Goal: Information Seeking & Learning: Learn about a topic

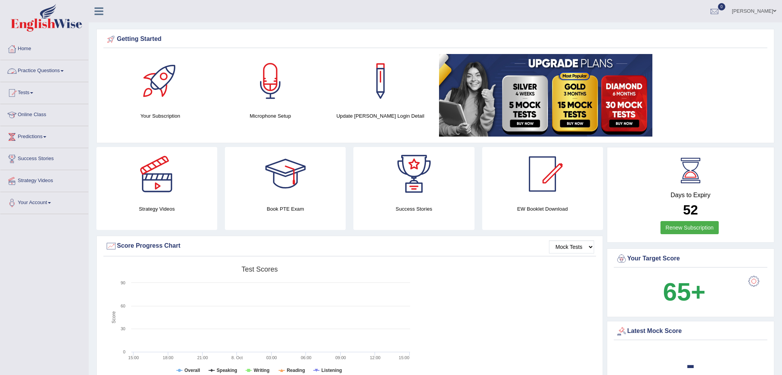
click at [46, 76] on link "Practice Questions" at bounding box center [44, 69] width 88 height 19
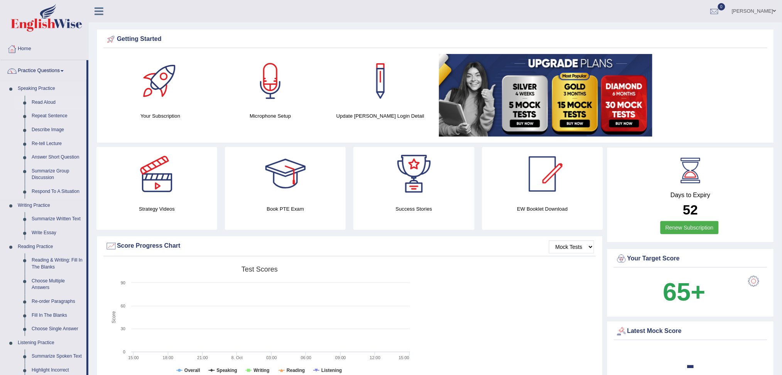
click at [49, 104] on link "Read Aloud" at bounding box center [57, 103] width 58 height 14
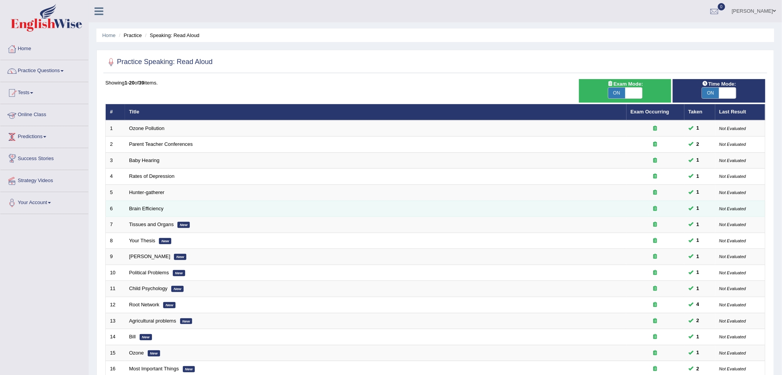
scroll to position [103, 0]
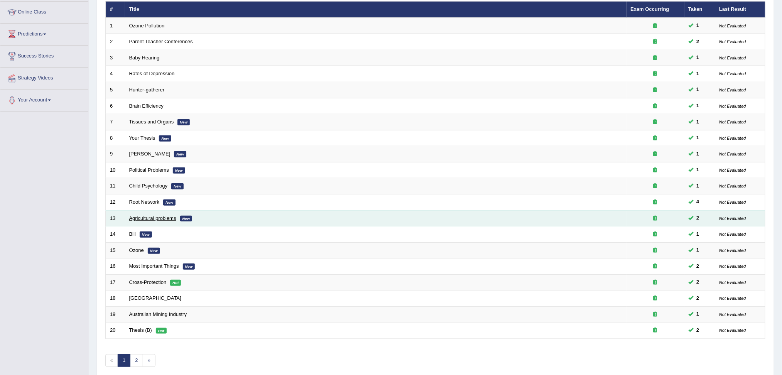
click at [145, 216] on link "Agricultural problems" at bounding box center [152, 218] width 47 height 6
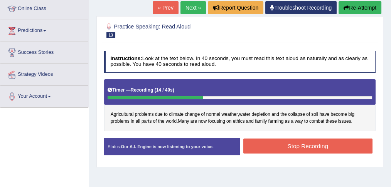
scroll to position [105, 0]
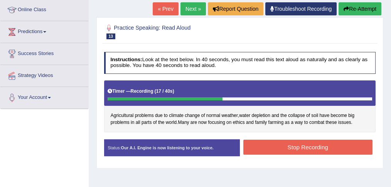
click at [361, 6] on button "Re-Attempt" at bounding box center [360, 8] width 43 height 13
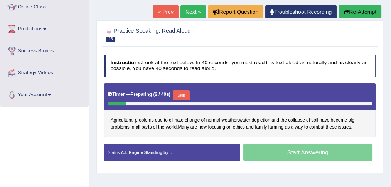
click at [182, 92] on button "Skip" at bounding box center [181, 96] width 17 height 10
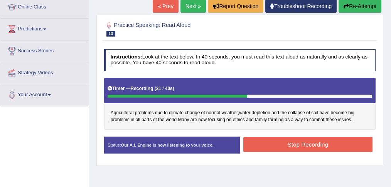
drag, startPoint x: 303, startPoint y: 143, endPoint x: 307, endPoint y: 144, distance: 4.0
click at [303, 143] on button "Stop Recording" at bounding box center [307, 144] width 129 height 15
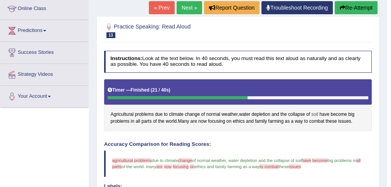
scroll to position [82, 0]
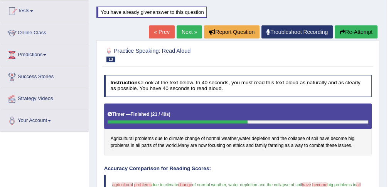
click at [187, 32] on link "Next »" at bounding box center [189, 31] width 25 height 13
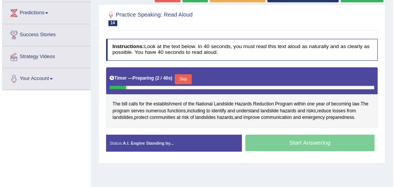
scroll to position [128, 0]
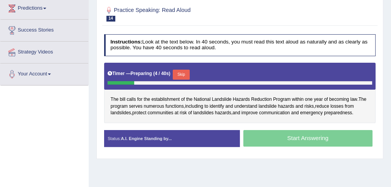
click at [184, 72] on button "Skip" at bounding box center [181, 75] width 17 height 10
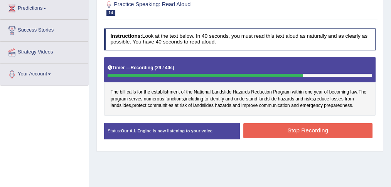
click at [321, 133] on button "Stop Recording" at bounding box center [307, 130] width 129 height 15
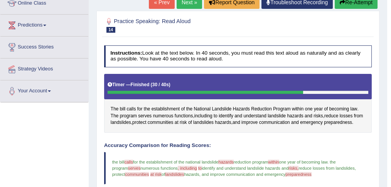
scroll to position [103, 0]
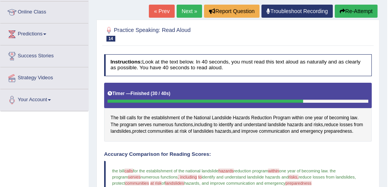
click at [187, 8] on link "Next »" at bounding box center [189, 11] width 25 height 13
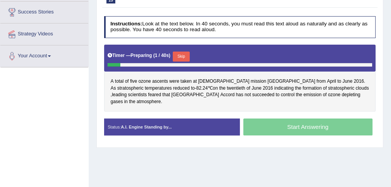
scroll to position [154, 0]
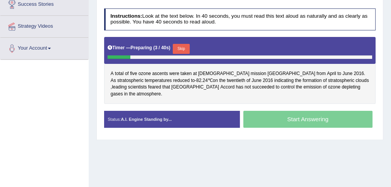
click at [181, 46] on button "Skip" at bounding box center [181, 49] width 17 height 10
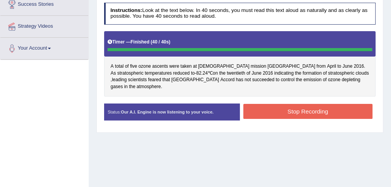
click at [324, 104] on button "Stop Recording" at bounding box center [307, 111] width 129 height 15
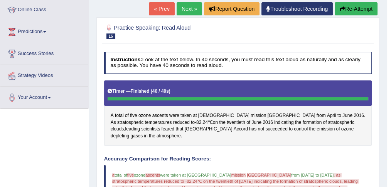
scroll to position [77, 0]
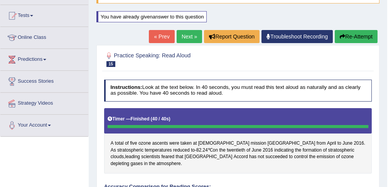
click at [187, 37] on link "Next »" at bounding box center [189, 36] width 25 height 13
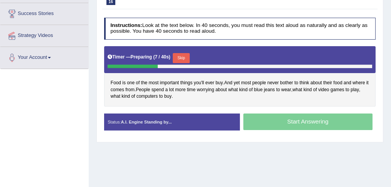
scroll to position [154, 0]
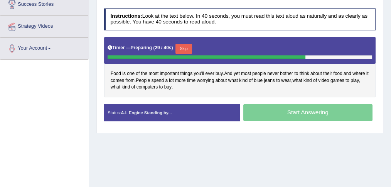
click at [186, 46] on button "Skip" at bounding box center [184, 49] width 17 height 10
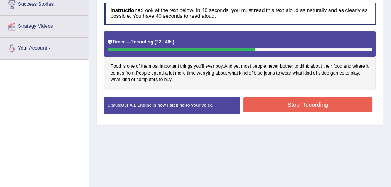
click at [299, 103] on button "Stop Recording" at bounding box center [307, 105] width 129 height 15
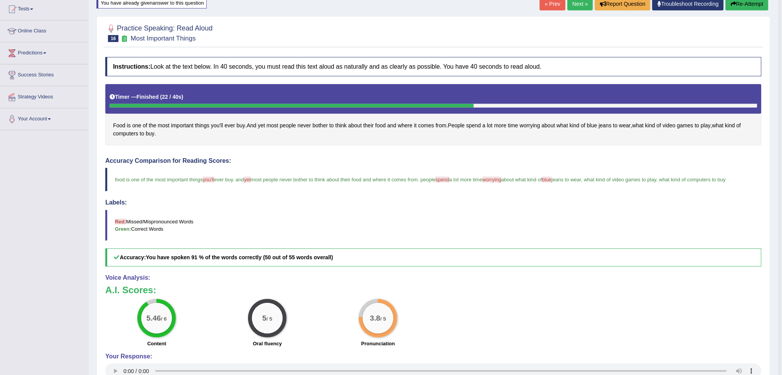
scroll to position [0, 0]
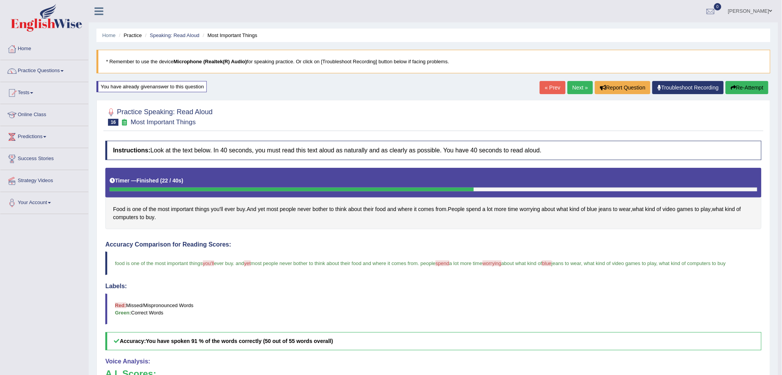
click at [391, 88] on button "Re-Attempt" at bounding box center [747, 87] width 43 height 13
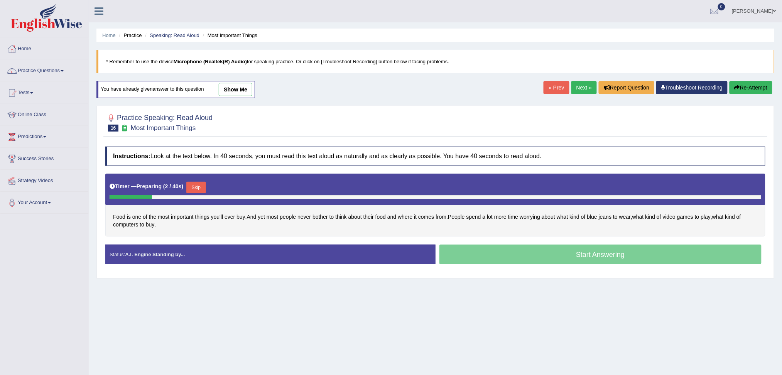
click at [198, 186] on button "Skip" at bounding box center [195, 188] width 19 height 12
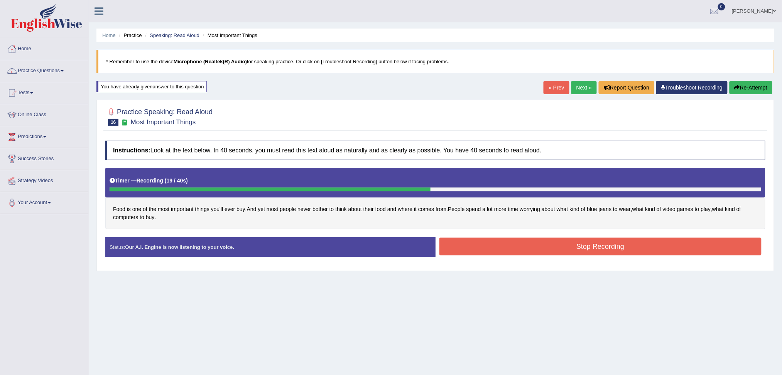
click at [628, 245] on button "Stop Recording" at bounding box center [600, 247] width 322 height 18
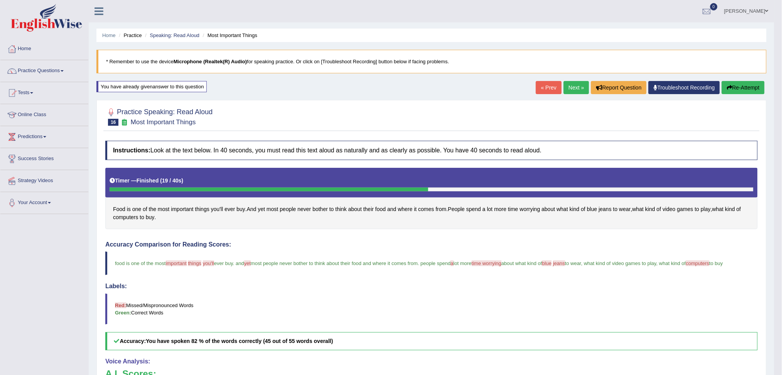
click at [572, 89] on link "Next »" at bounding box center [576, 87] width 25 height 13
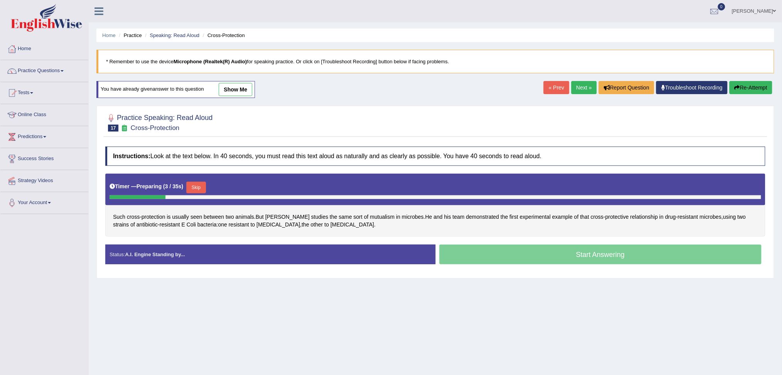
click at [196, 187] on button "Skip" at bounding box center [195, 188] width 19 height 12
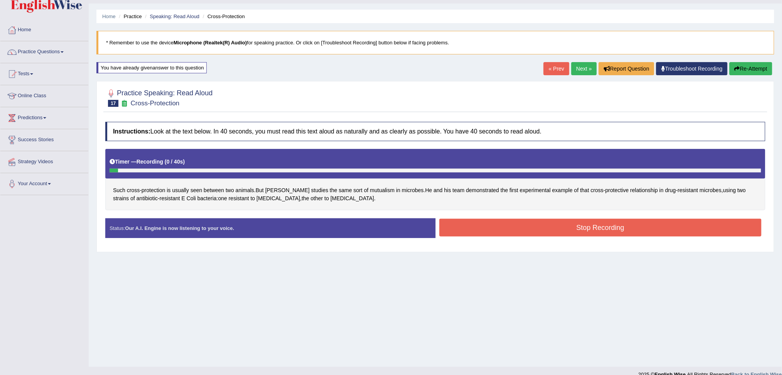
scroll to position [29, 0]
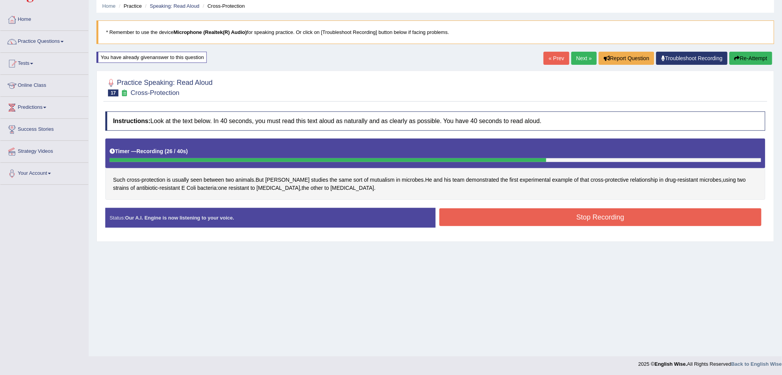
click at [577, 218] on button "Stop Recording" at bounding box center [600, 217] width 322 height 18
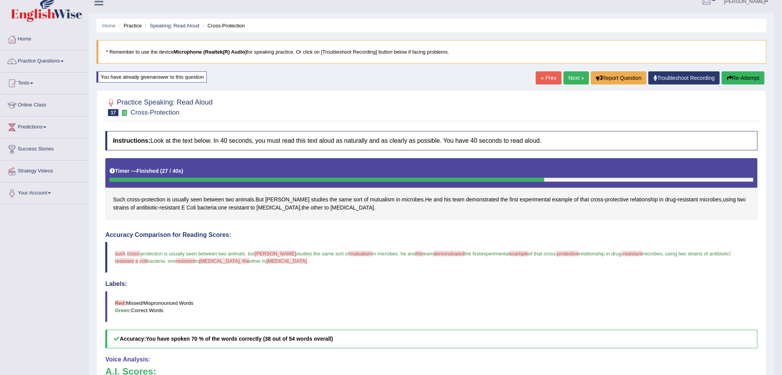
scroll to position [0, 0]
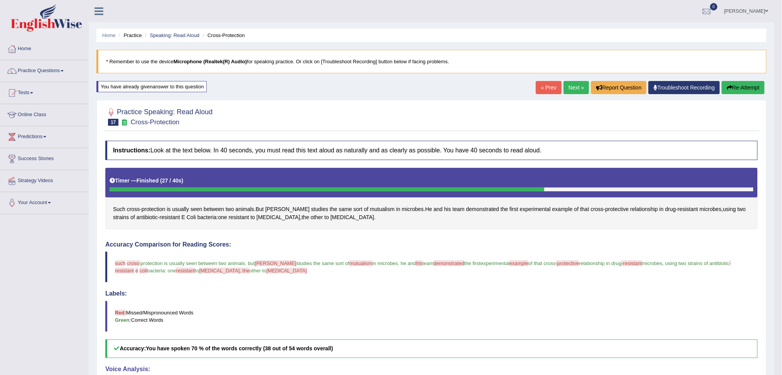
click at [572, 88] on link "Next »" at bounding box center [576, 87] width 25 height 13
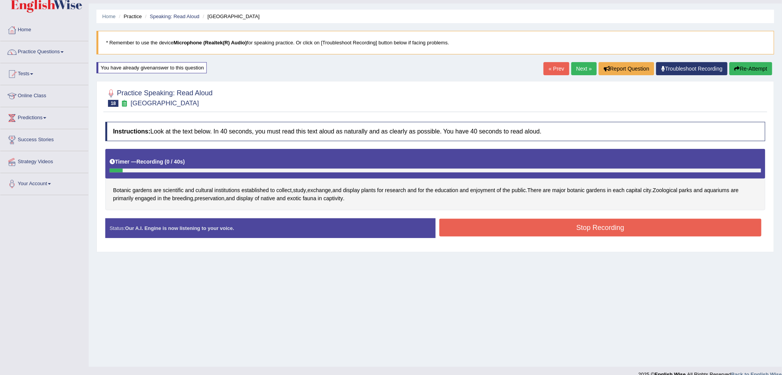
scroll to position [29, 0]
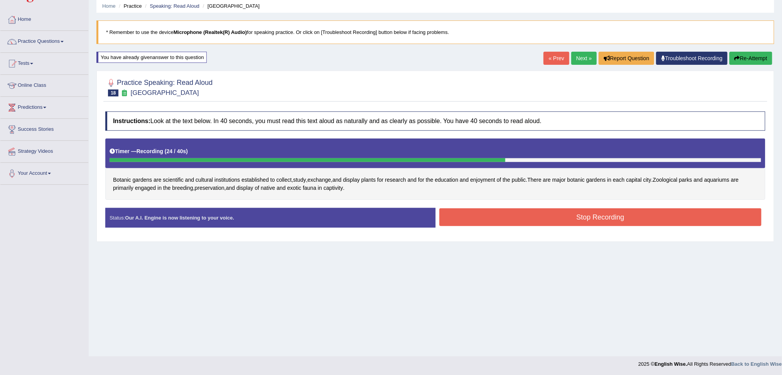
click at [576, 216] on button "Stop Recording" at bounding box center [600, 217] width 322 height 18
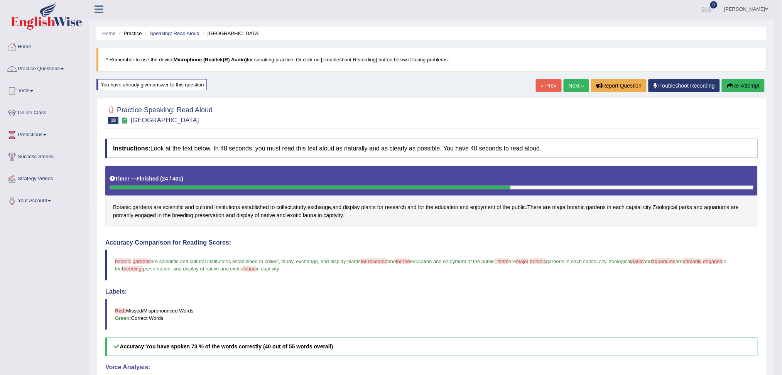
scroll to position [0, 0]
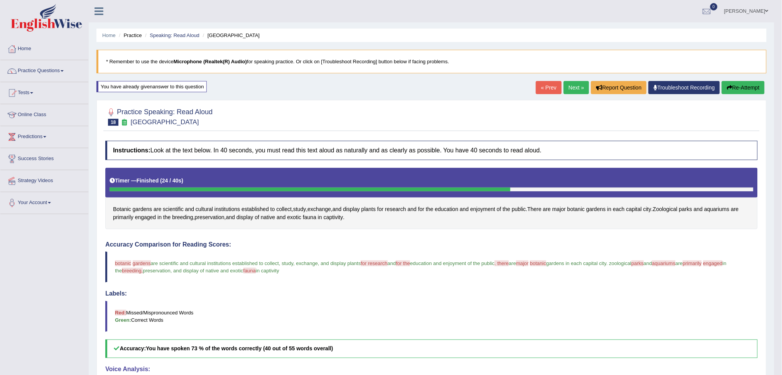
drag, startPoint x: 569, startPoint y: 87, endPoint x: 565, endPoint y: 94, distance: 8.1
click at [569, 87] on link "Next »" at bounding box center [576, 87] width 25 height 13
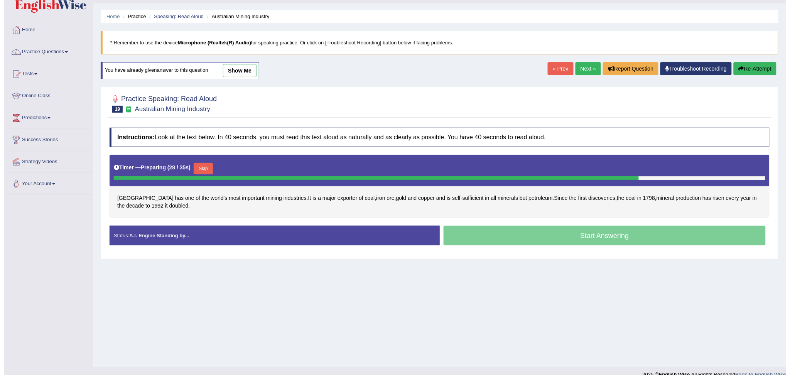
scroll to position [29, 0]
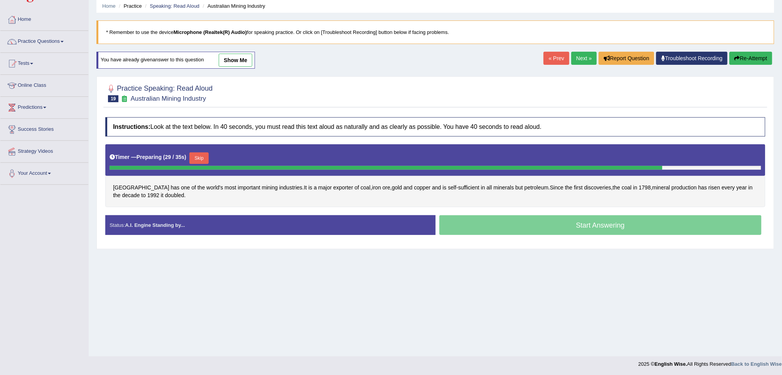
click at [204, 158] on button "Skip" at bounding box center [198, 158] width 19 height 12
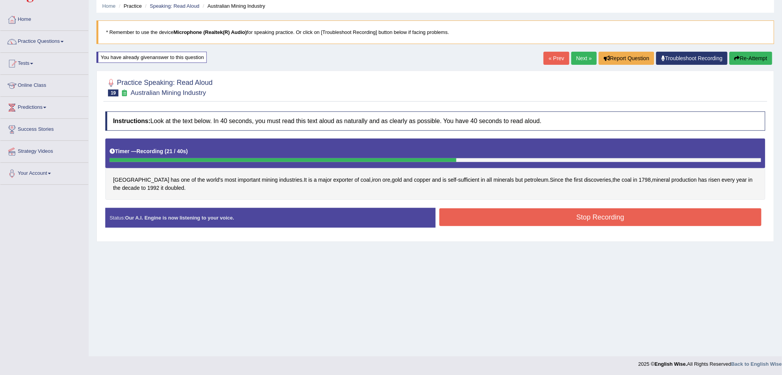
click at [669, 219] on button "Stop Recording" at bounding box center [600, 217] width 322 height 18
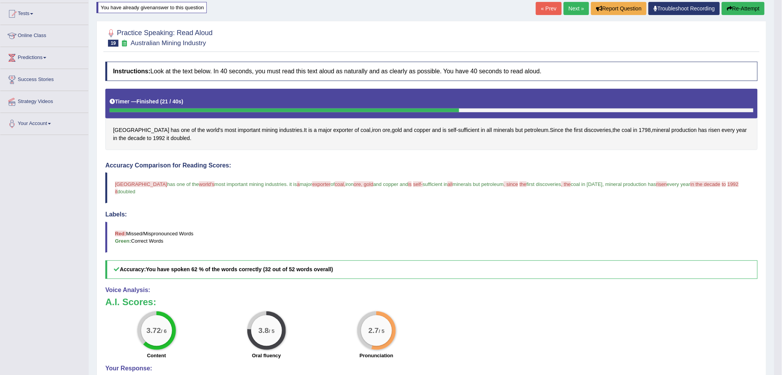
scroll to position [81, 0]
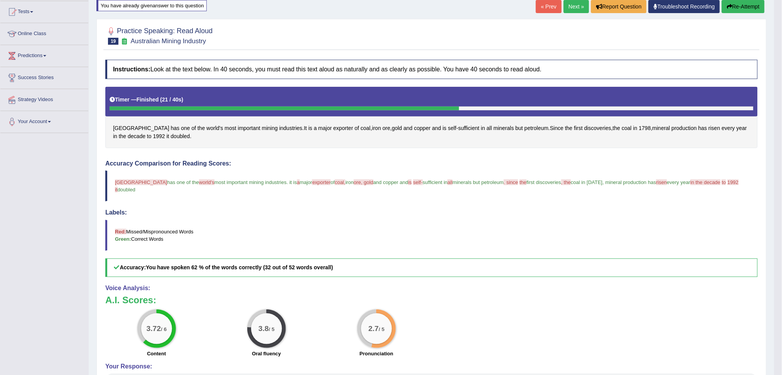
click at [740, 7] on button "Re-Attempt" at bounding box center [743, 6] width 43 height 13
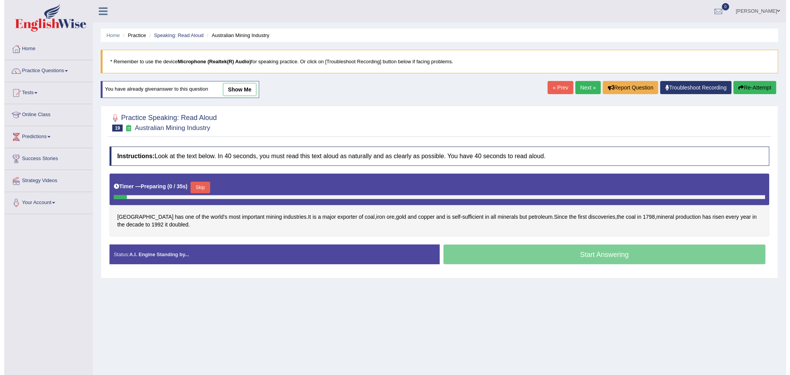
scroll to position [29, 0]
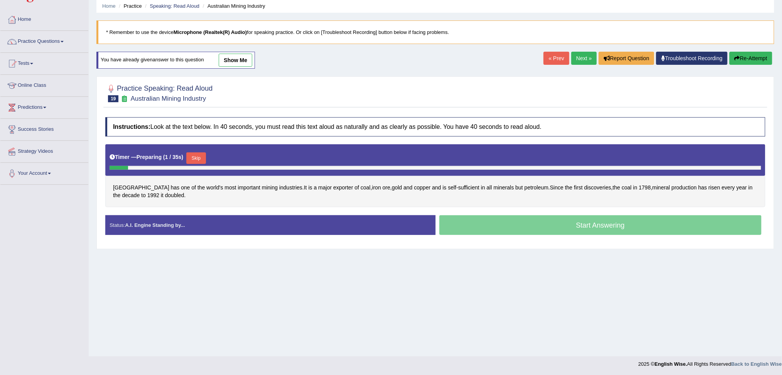
click at [201, 185] on div "Australia has one of the world's most important mining industries . It is a maj…" at bounding box center [435, 175] width 660 height 63
drag, startPoint x: 198, startPoint y: 157, endPoint x: 206, endPoint y: 173, distance: 17.6
click at [199, 162] on button "Skip" at bounding box center [195, 158] width 19 height 12
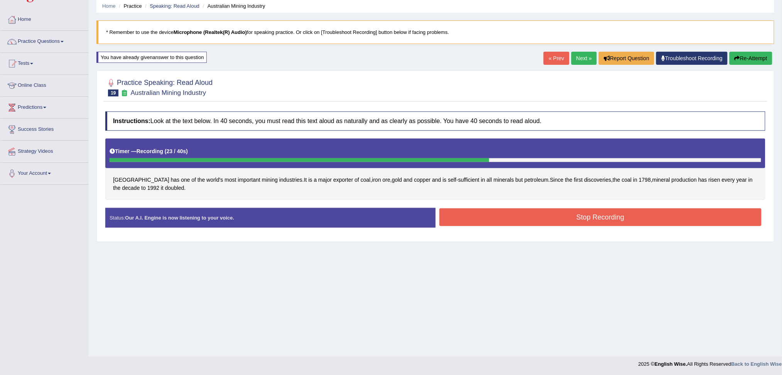
click at [547, 218] on button "Stop Recording" at bounding box center [600, 217] width 322 height 18
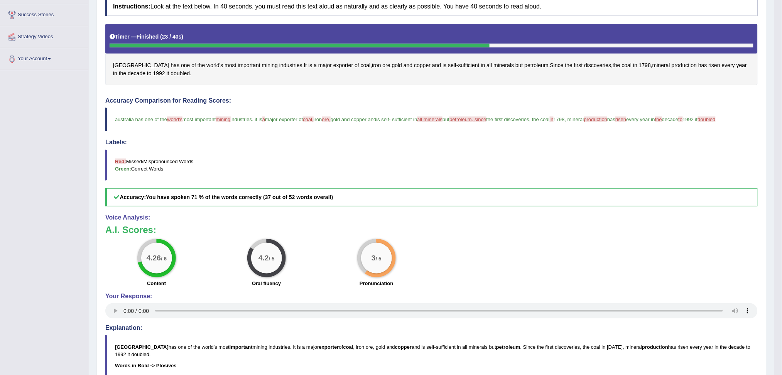
scroll to position [81, 0]
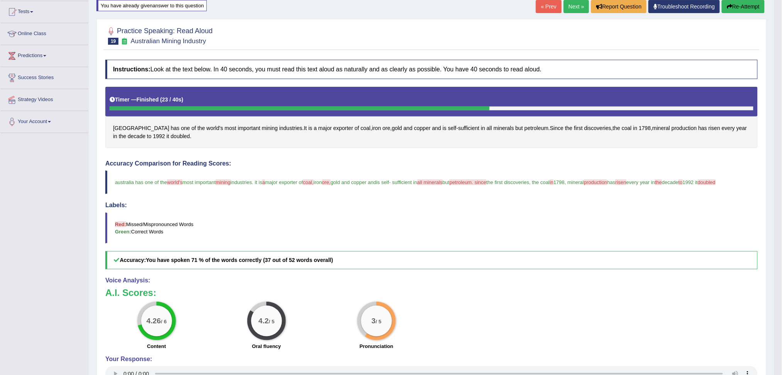
click at [570, 3] on link "Next »" at bounding box center [576, 6] width 25 height 13
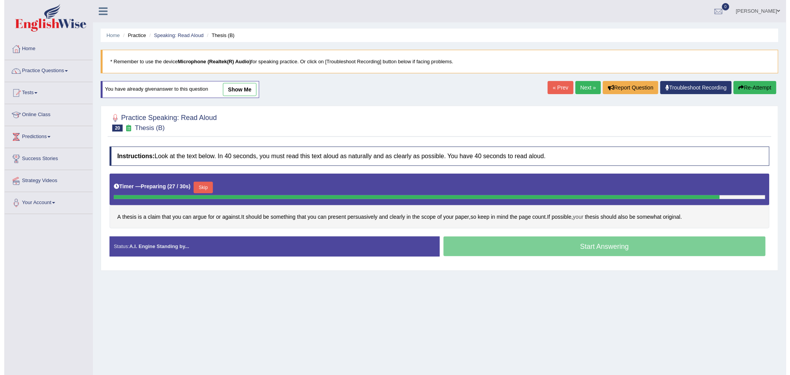
scroll to position [29, 0]
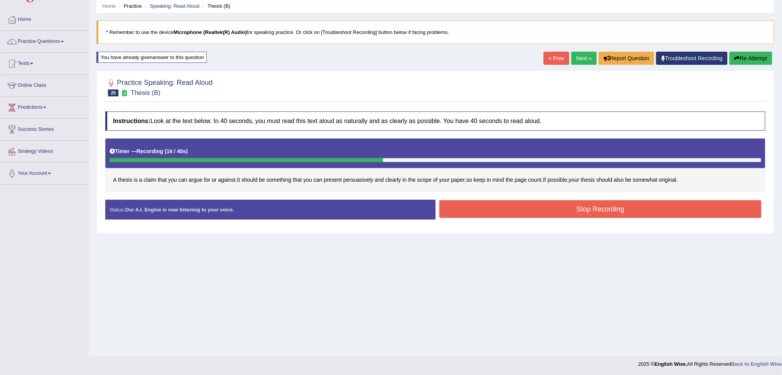
click at [625, 212] on button "Stop Recording" at bounding box center [600, 209] width 322 height 18
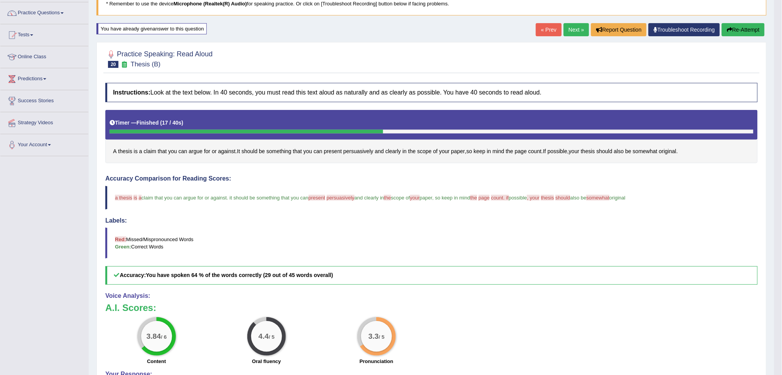
scroll to position [81, 0]
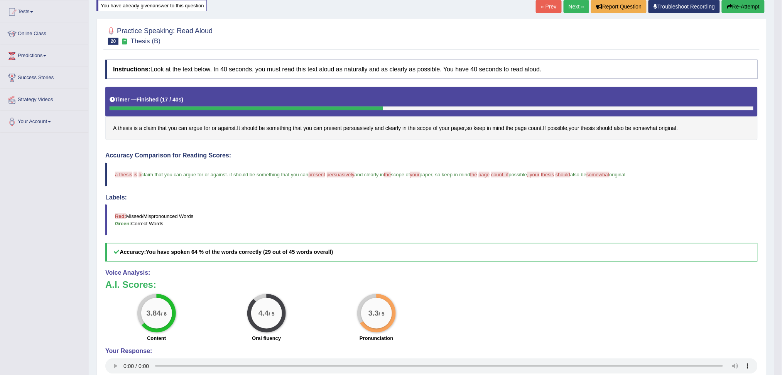
click at [747, 3] on button "Re-Attempt" at bounding box center [743, 6] width 43 height 13
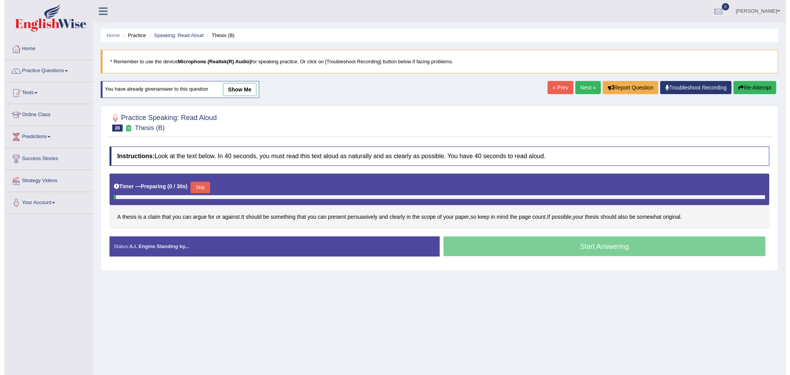
scroll to position [29, 0]
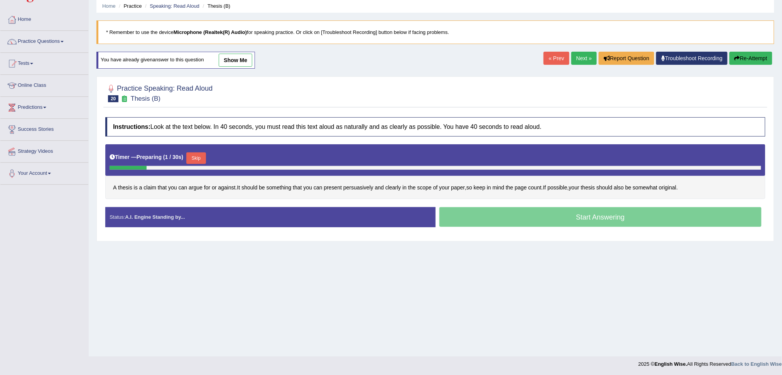
click at [196, 155] on button "Skip" at bounding box center [195, 158] width 19 height 12
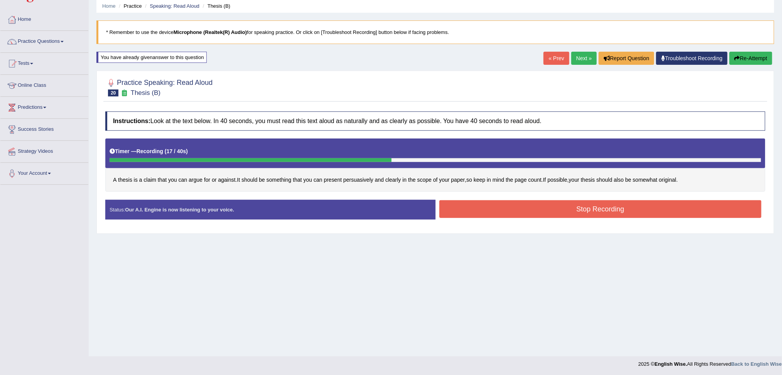
click at [549, 213] on button "Stop Recording" at bounding box center [600, 209] width 322 height 18
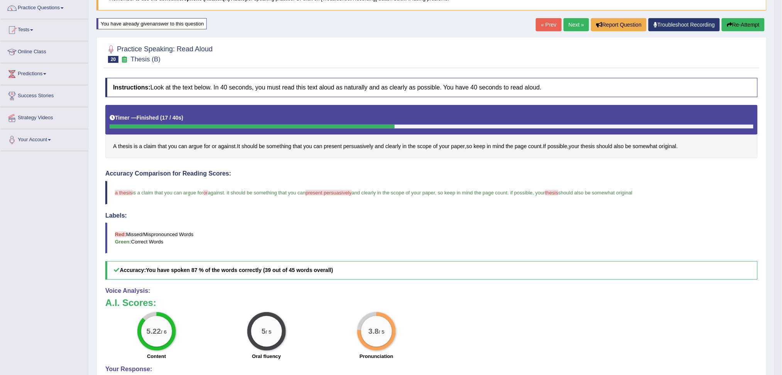
scroll to position [81, 0]
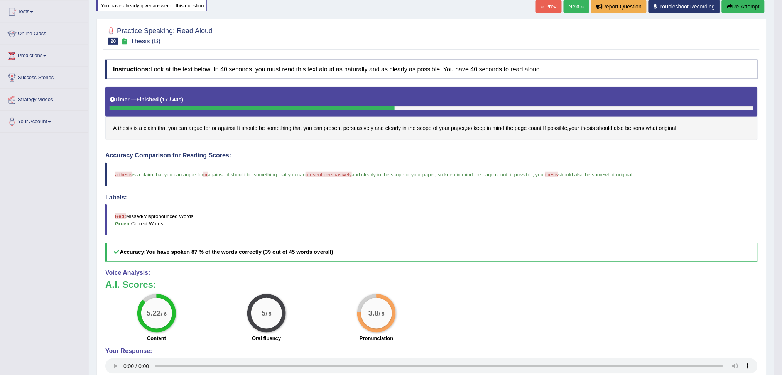
click at [572, 3] on link "Next »" at bounding box center [576, 6] width 25 height 13
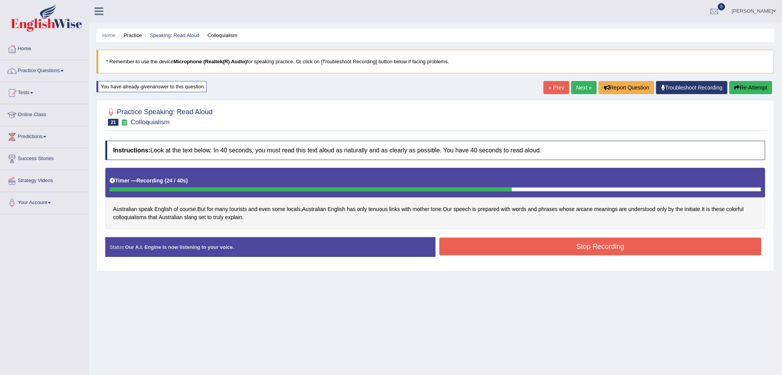
click at [619, 248] on button "Stop Recording" at bounding box center [600, 247] width 322 height 18
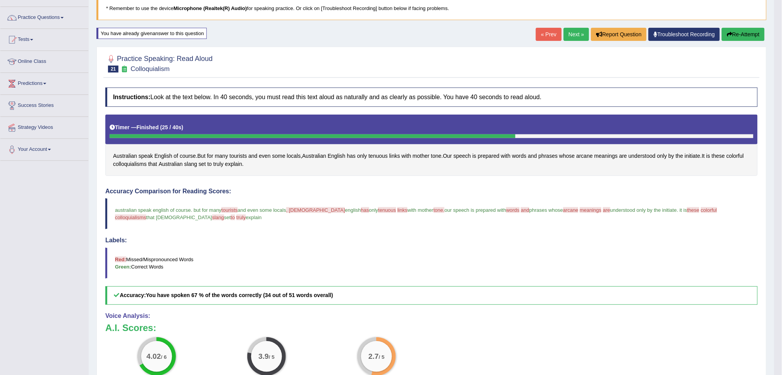
scroll to position [51, 0]
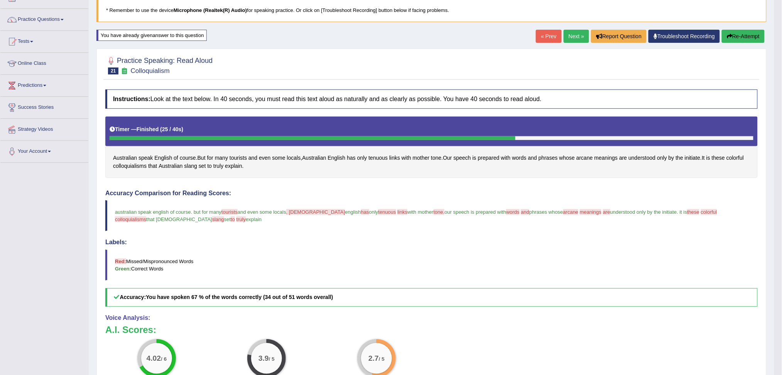
click at [568, 37] on link "Next »" at bounding box center [576, 36] width 25 height 13
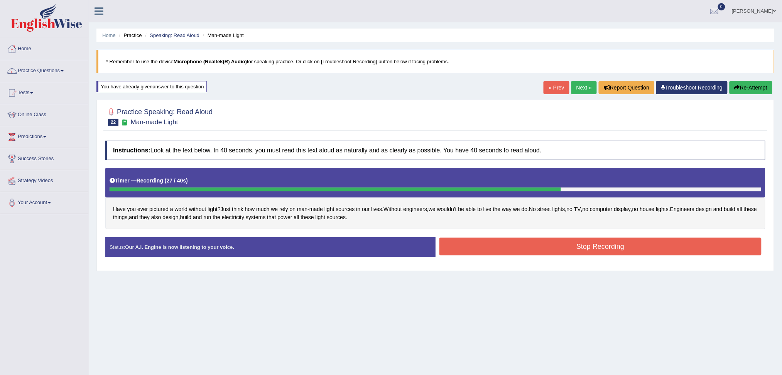
click at [607, 247] on button "Stop Recording" at bounding box center [600, 247] width 322 height 18
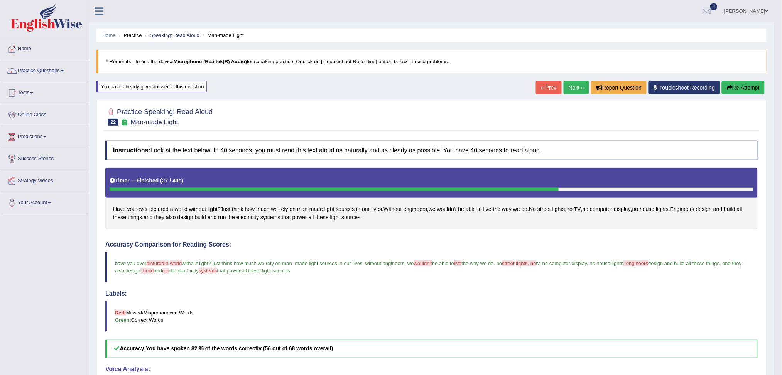
click at [572, 88] on link "Next »" at bounding box center [576, 87] width 25 height 13
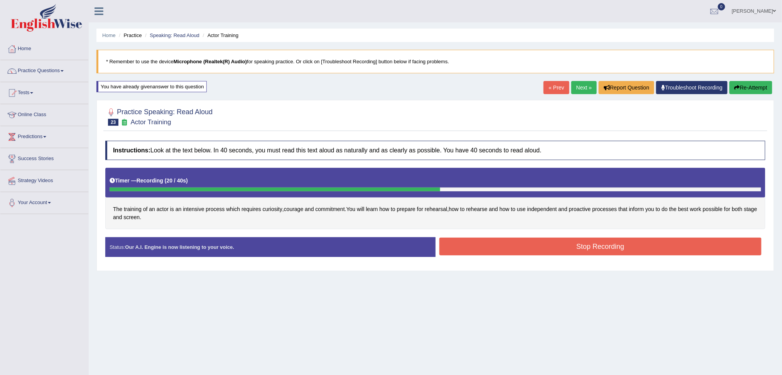
click at [622, 247] on button "Stop Recording" at bounding box center [600, 247] width 322 height 18
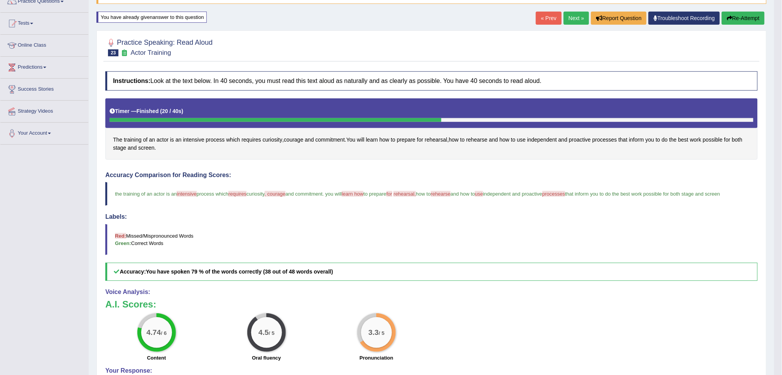
scroll to position [51, 0]
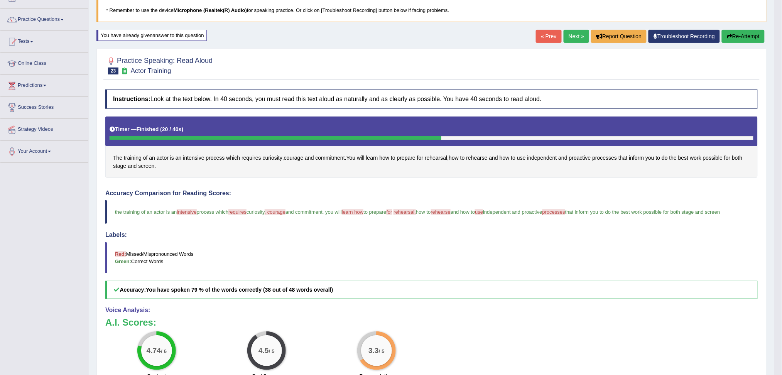
click at [570, 36] on link "Next »" at bounding box center [576, 36] width 25 height 13
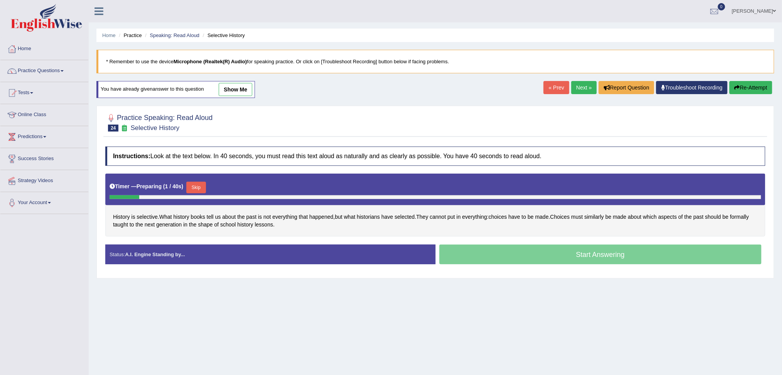
click at [198, 186] on button "Skip" at bounding box center [195, 188] width 19 height 12
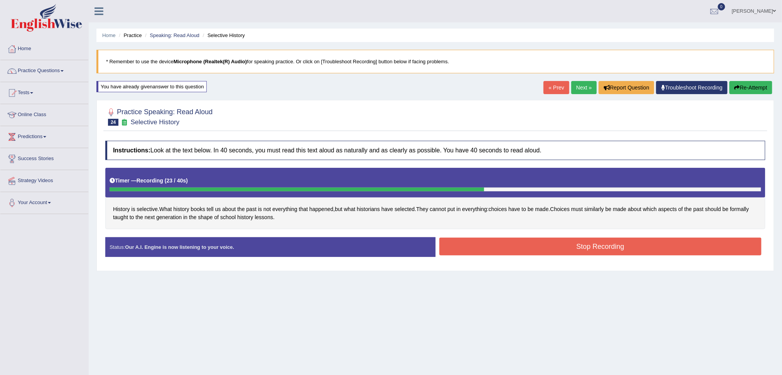
click at [573, 244] on button "Stop Recording" at bounding box center [600, 247] width 322 height 18
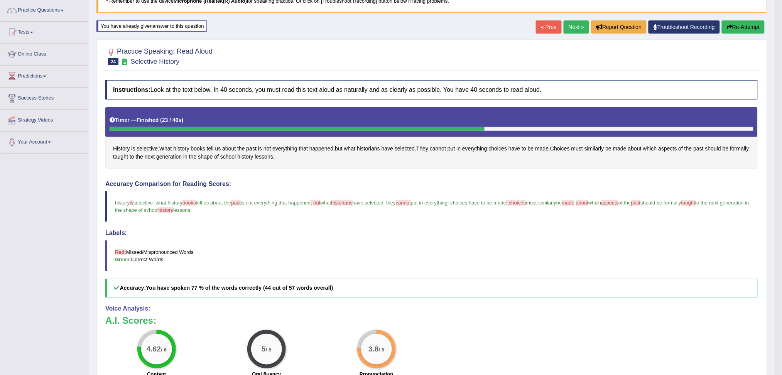
scroll to position [51, 0]
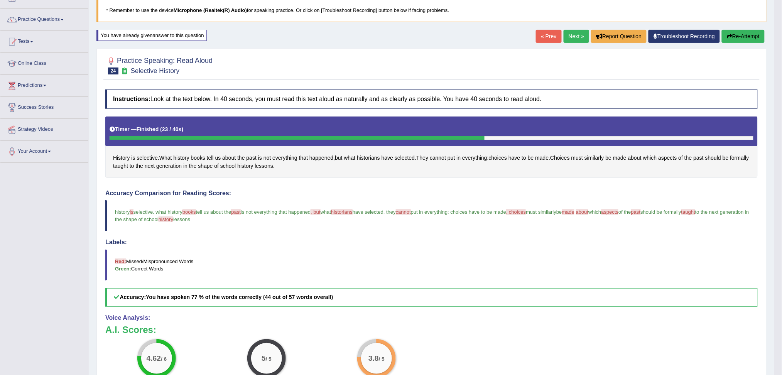
drag, startPoint x: 575, startPoint y: 35, endPoint x: 568, endPoint y: 41, distance: 8.3
click at [575, 35] on link "Next »" at bounding box center [576, 36] width 25 height 13
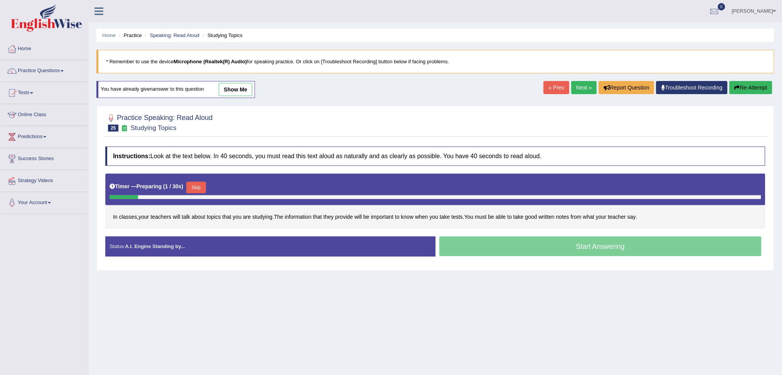
scroll to position [29, 0]
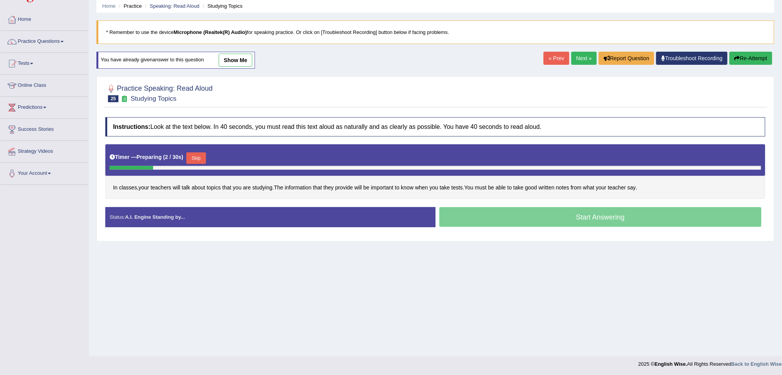
click at [198, 153] on button "Skip" at bounding box center [195, 158] width 19 height 12
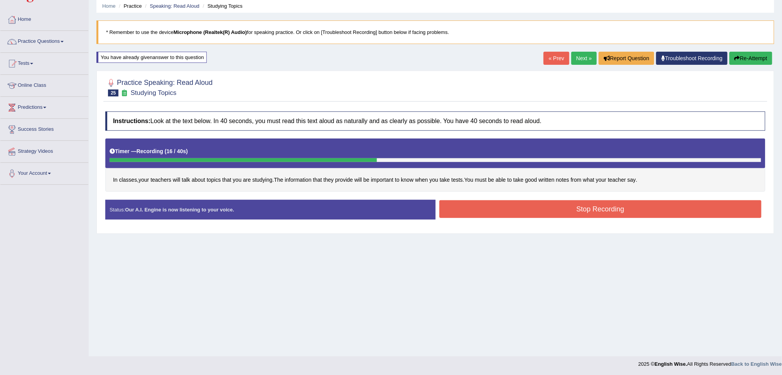
click at [540, 212] on button "Stop Recording" at bounding box center [600, 209] width 322 height 18
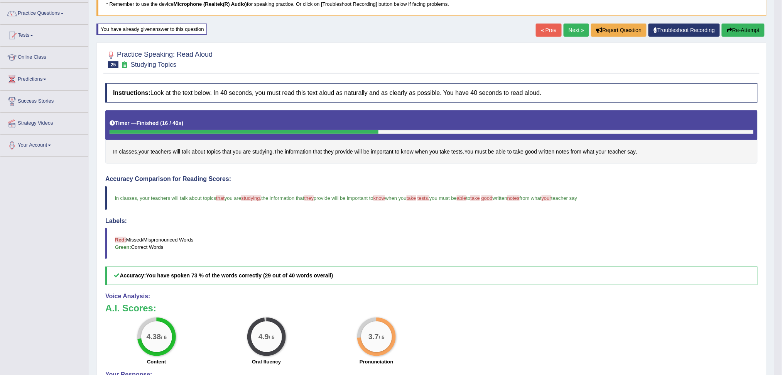
scroll to position [81, 0]
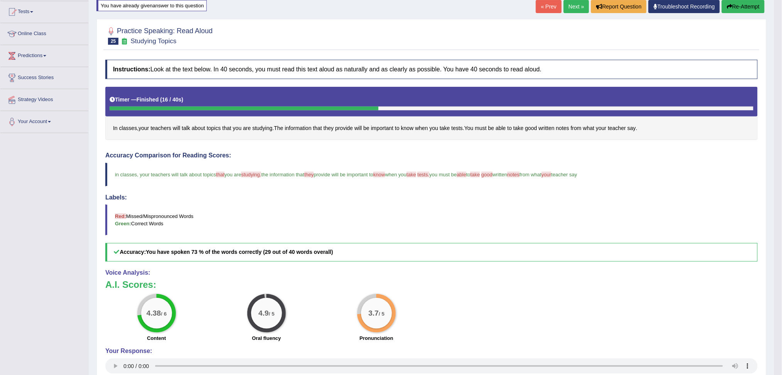
click at [570, 9] on link "Next »" at bounding box center [576, 6] width 25 height 13
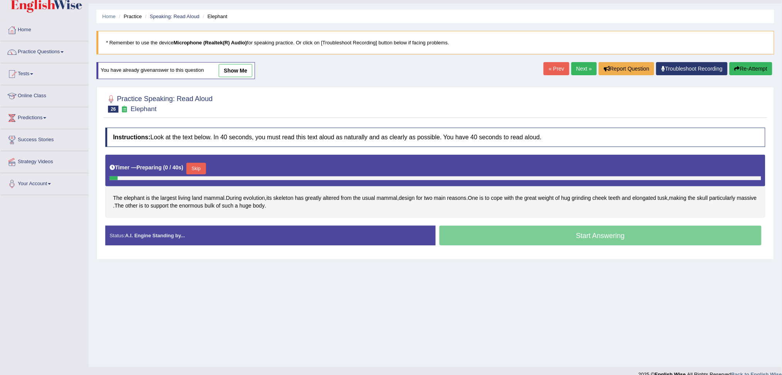
scroll to position [29, 0]
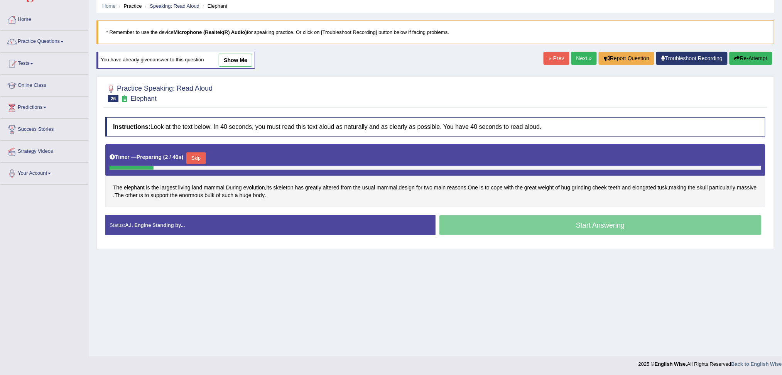
click at [201, 155] on button "Skip" at bounding box center [195, 158] width 19 height 12
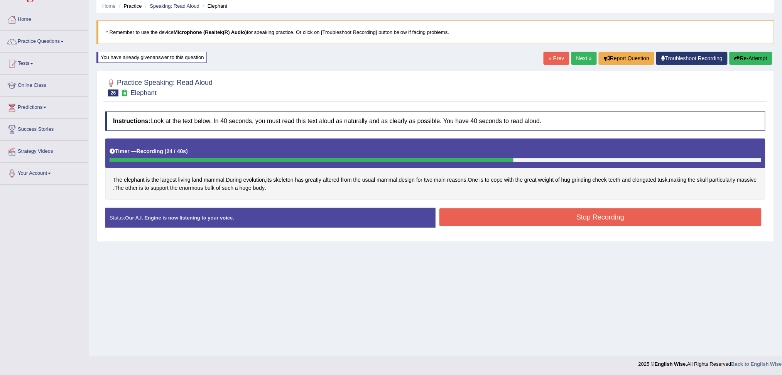
click at [540, 220] on button "Stop Recording" at bounding box center [600, 217] width 322 height 18
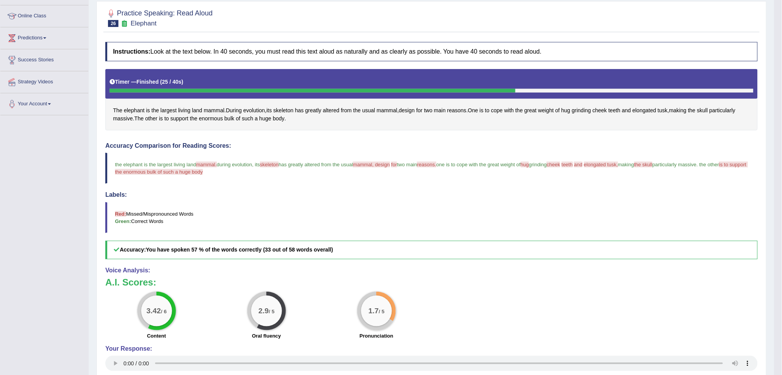
scroll to position [81, 0]
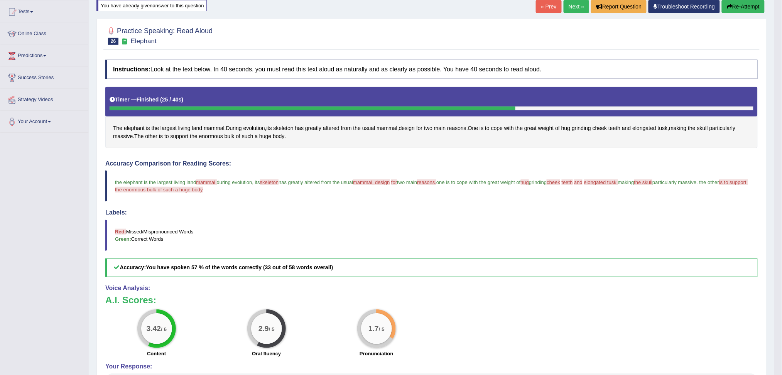
click at [743, 7] on button "Re-Attempt" at bounding box center [743, 6] width 43 height 13
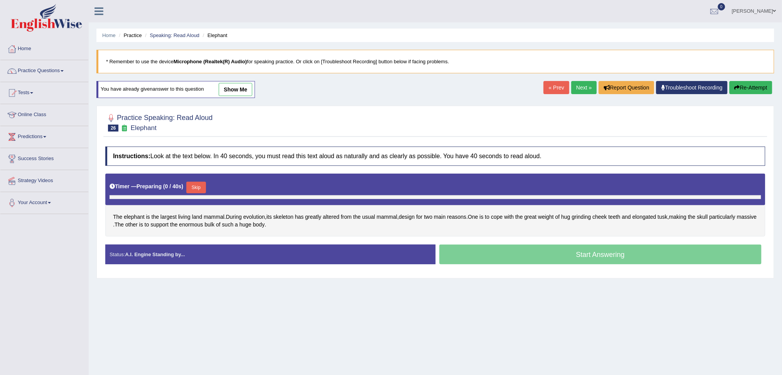
scroll to position [29, 0]
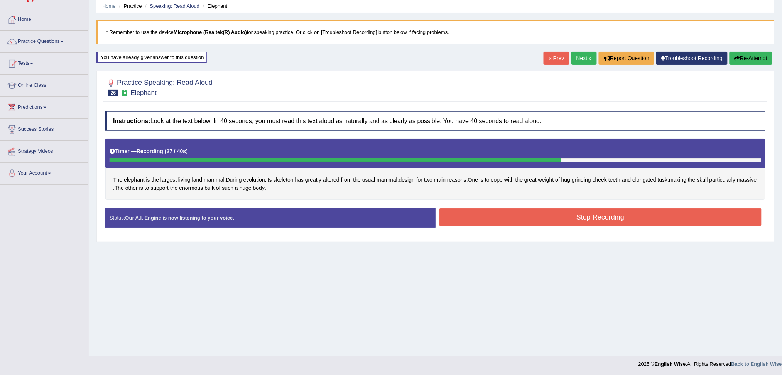
click at [535, 214] on button "Stop Recording" at bounding box center [600, 217] width 322 height 18
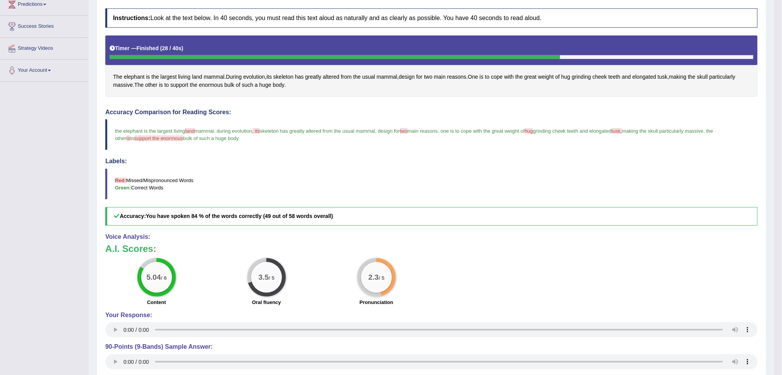
scroll to position [81, 0]
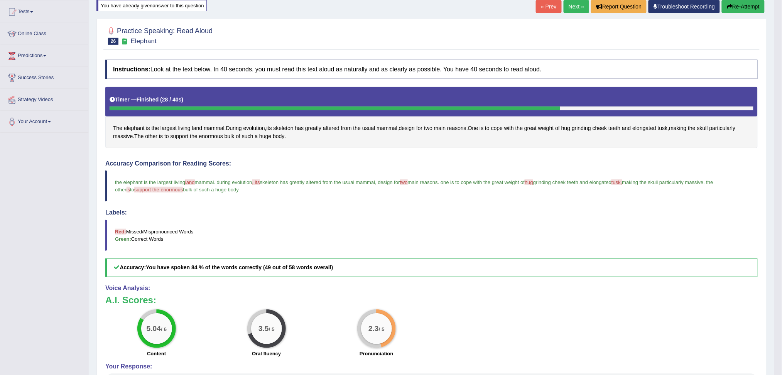
click at [736, 7] on button "Re-Attempt" at bounding box center [743, 6] width 43 height 13
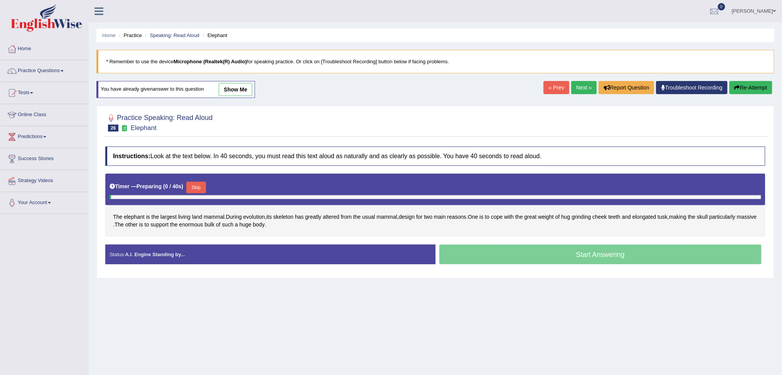
scroll to position [29, 0]
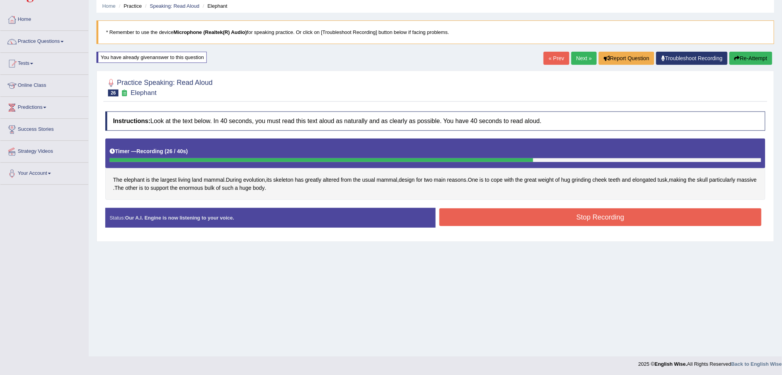
click at [581, 217] on button "Stop Recording" at bounding box center [600, 217] width 322 height 18
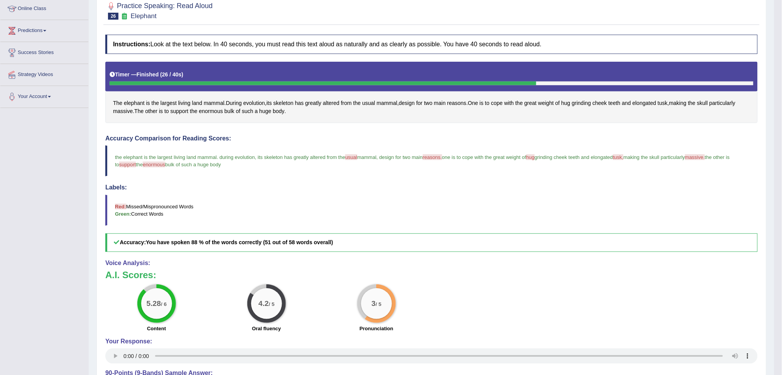
scroll to position [81, 0]
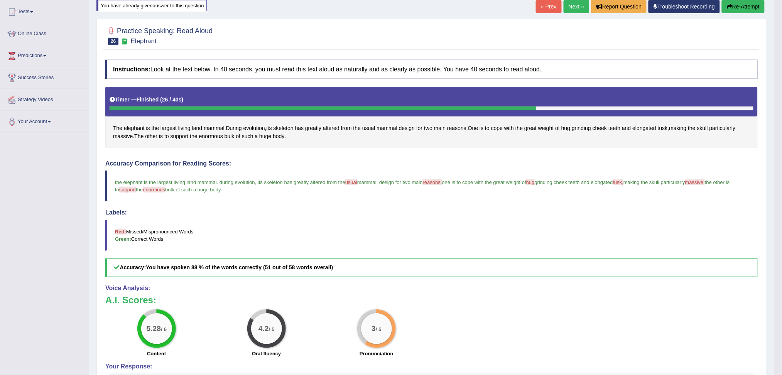
click at [572, 6] on link "Next »" at bounding box center [576, 6] width 25 height 13
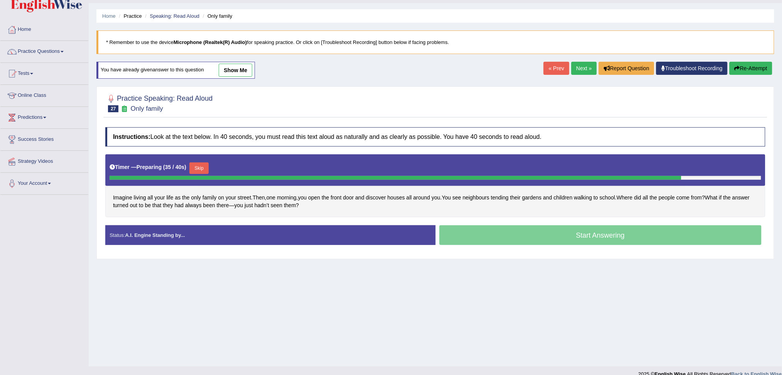
scroll to position [29, 0]
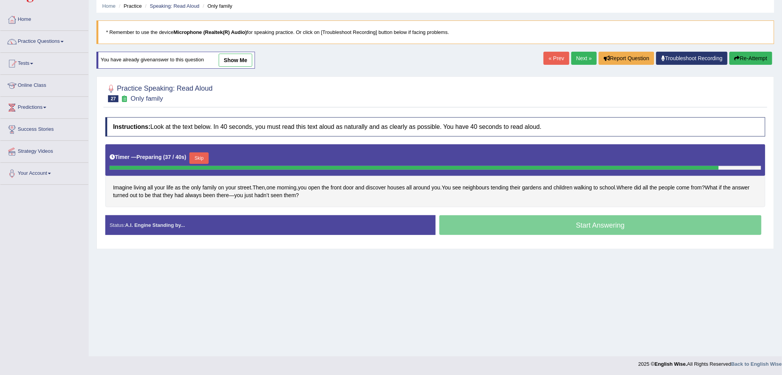
click at [198, 157] on button "Skip" at bounding box center [198, 158] width 19 height 12
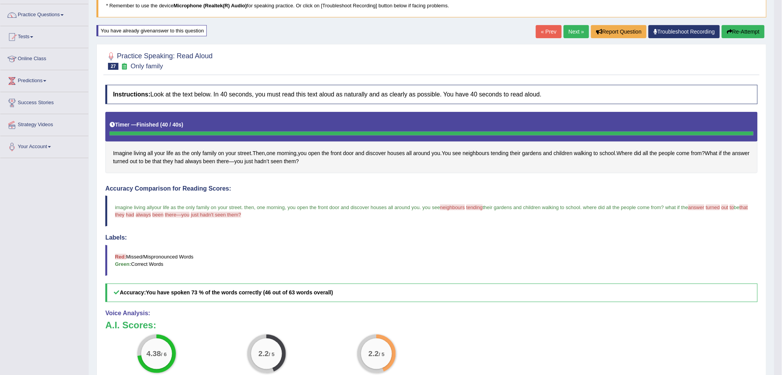
scroll to position [81, 0]
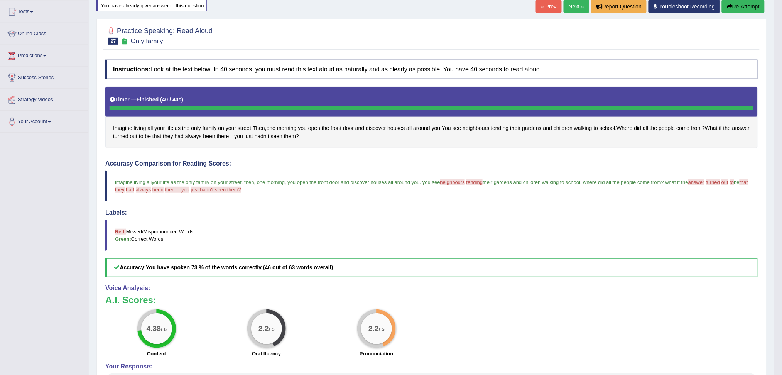
click at [741, 7] on button "Re-Attempt" at bounding box center [743, 6] width 43 height 13
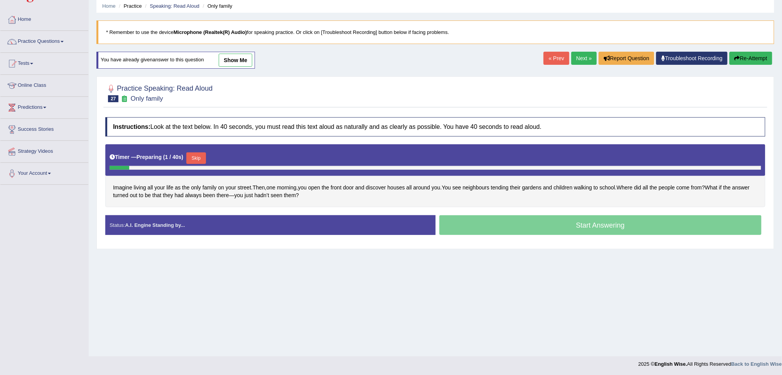
click at [200, 158] on button "Skip" at bounding box center [195, 158] width 19 height 12
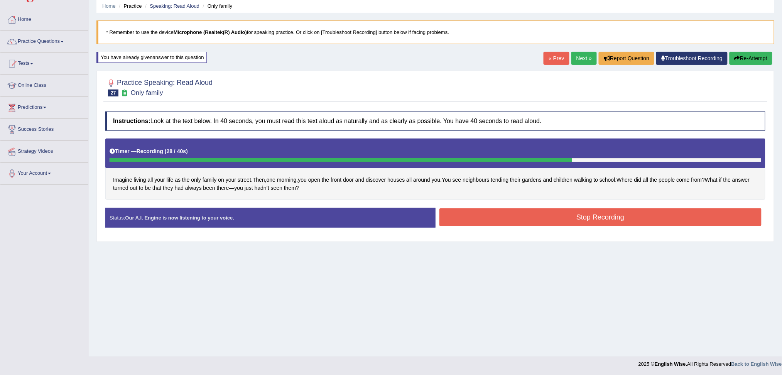
click at [540, 218] on button "Stop Recording" at bounding box center [600, 217] width 322 height 18
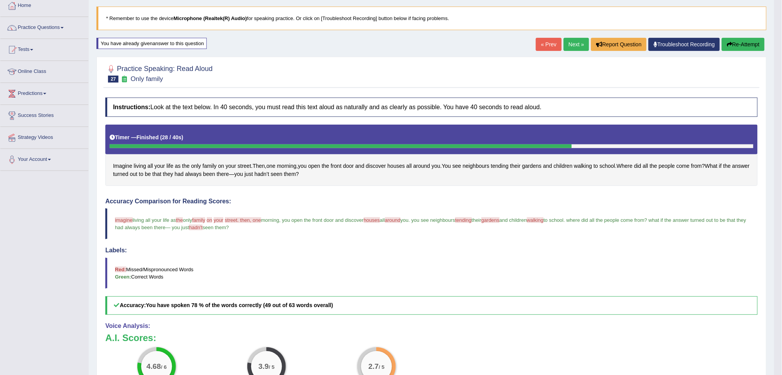
scroll to position [29, 0]
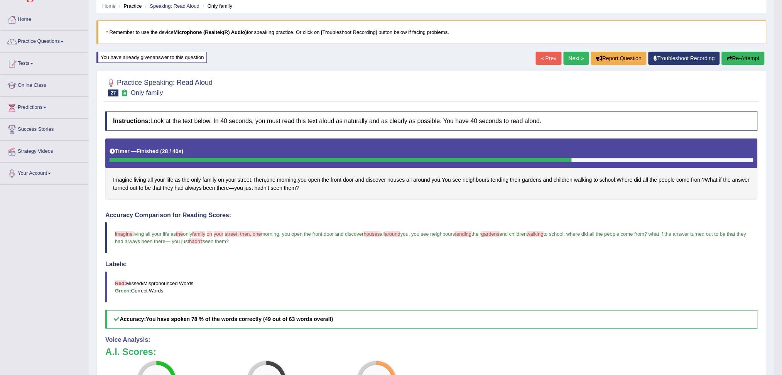
click at [747, 57] on button "Re-Attempt" at bounding box center [743, 58] width 43 height 13
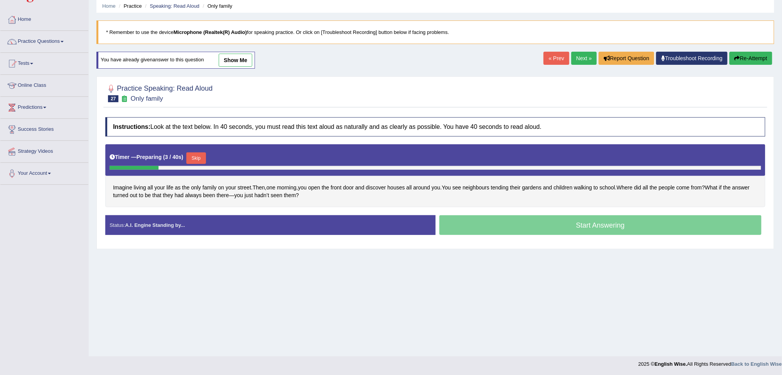
click at [203, 157] on button "Skip" at bounding box center [195, 158] width 19 height 12
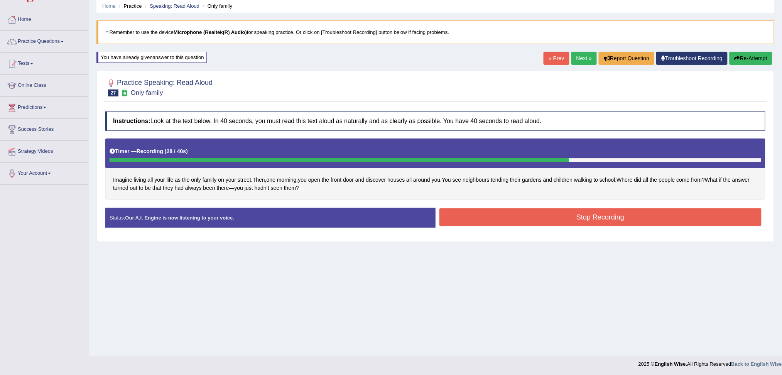
click at [517, 213] on button "Stop Recording" at bounding box center [600, 217] width 322 height 18
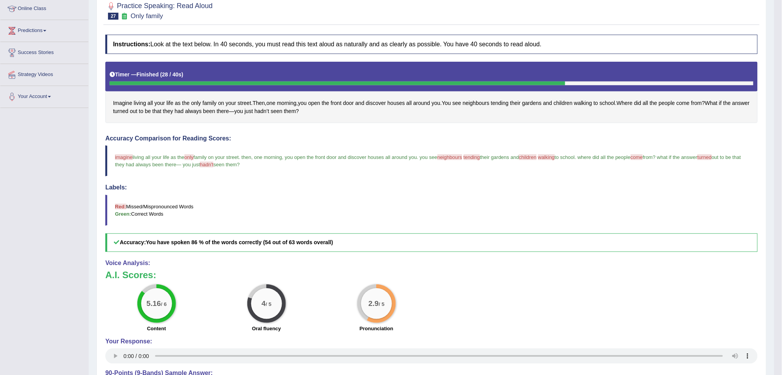
scroll to position [81, 0]
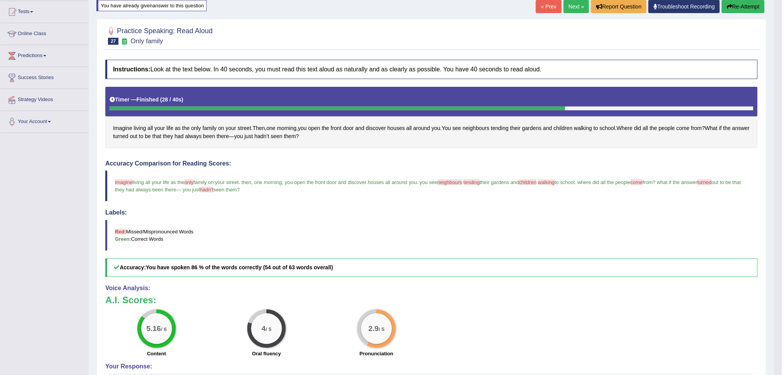
drag, startPoint x: 573, startPoint y: 7, endPoint x: 573, endPoint y: 13, distance: 6.2
click at [573, 7] on link "Next »" at bounding box center [576, 6] width 25 height 13
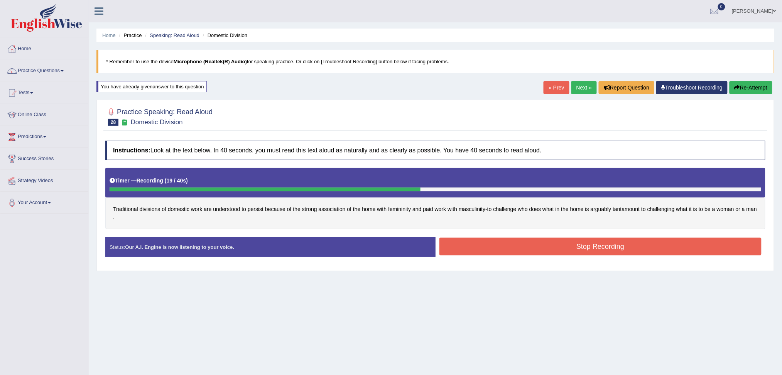
click at [628, 245] on button "Stop Recording" at bounding box center [600, 247] width 322 height 18
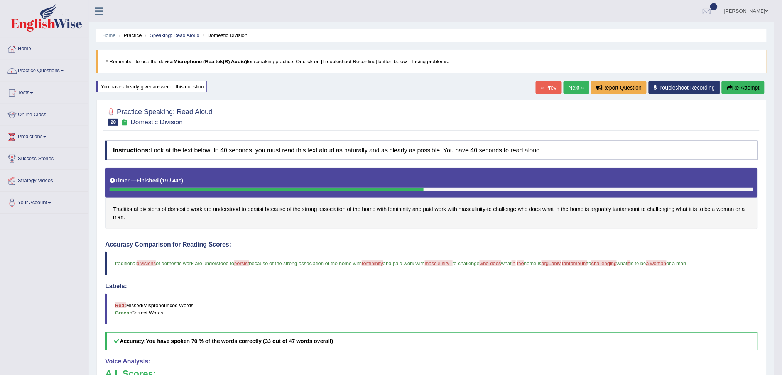
click at [742, 88] on button "Re-Attempt" at bounding box center [743, 87] width 43 height 13
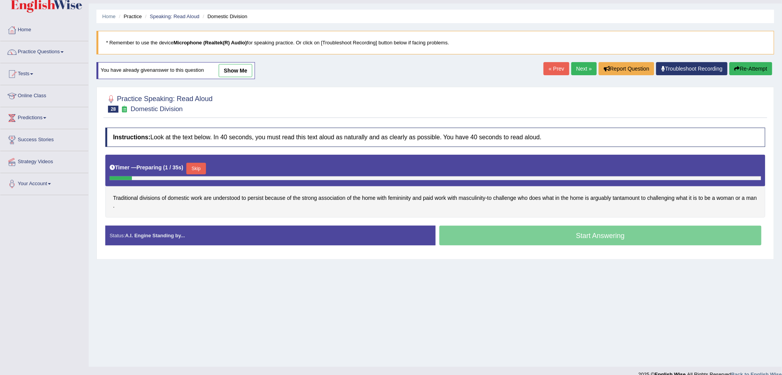
scroll to position [29, 0]
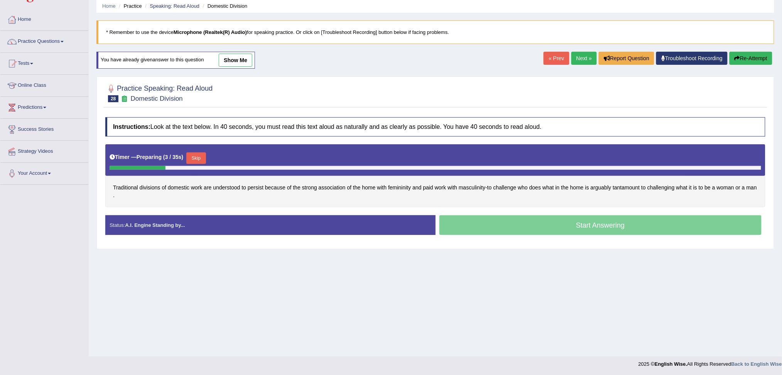
click at [200, 157] on button "Skip" at bounding box center [195, 158] width 19 height 12
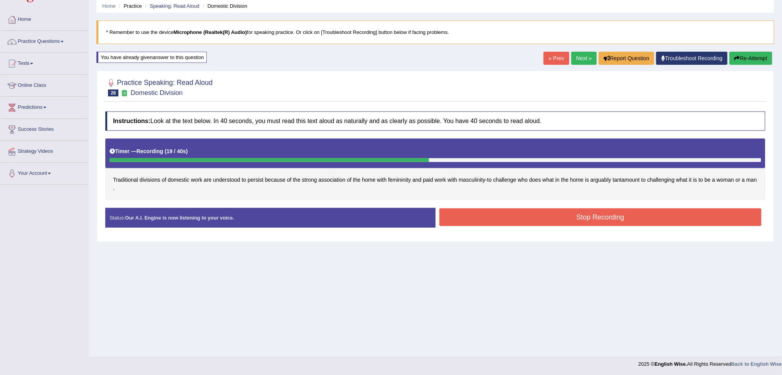
click at [533, 219] on button "Stop Recording" at bounding box center [600, 217] width 322 height 18
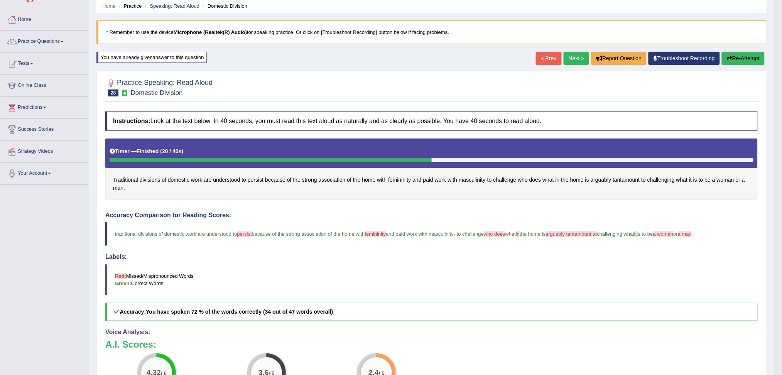
click at [747, 56] on button "Re-Attempt" at bounding box center [743, 58] width 43 height 13
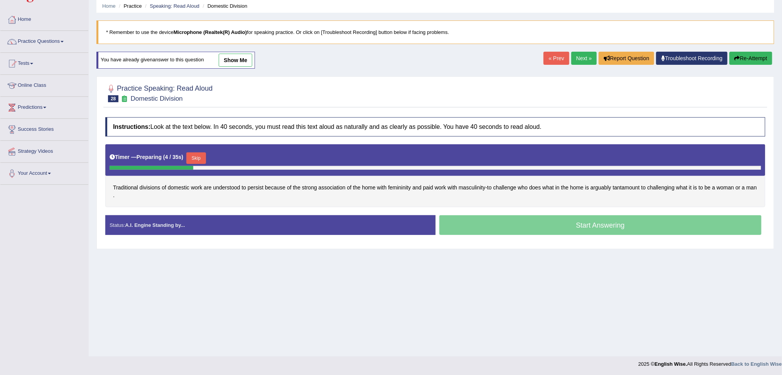
click at [196, 154] on button "Skip" at bounding box center [195, 158] width 19 height 12
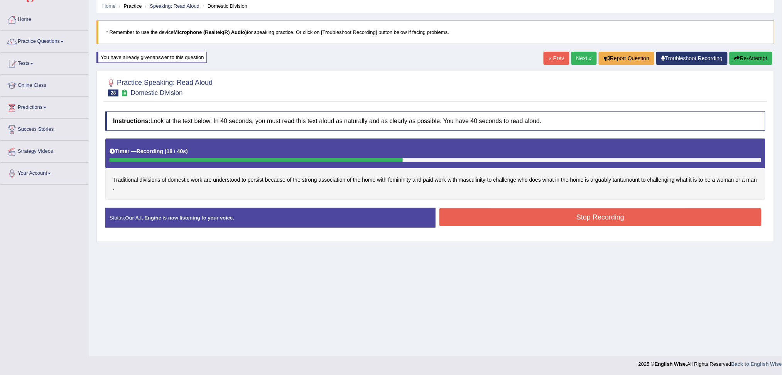
click at [628, 220] on button "Stop Recording" at bounding box center [600, 217] width 322 height 18
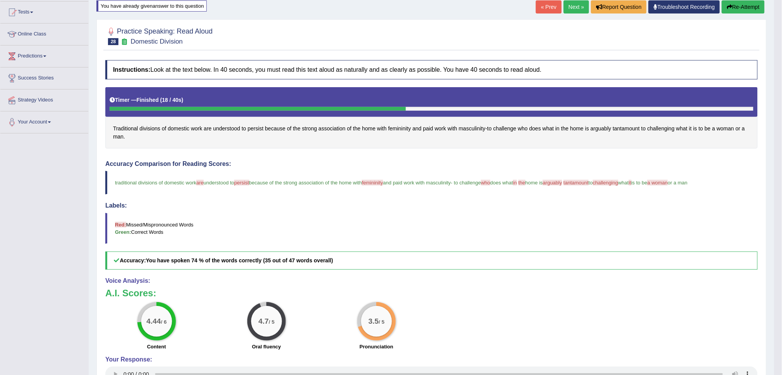
scroll to position [81, 0]
click at [569, 5] on link "Next »" at bounding box center [576, 6] width 25 height 13
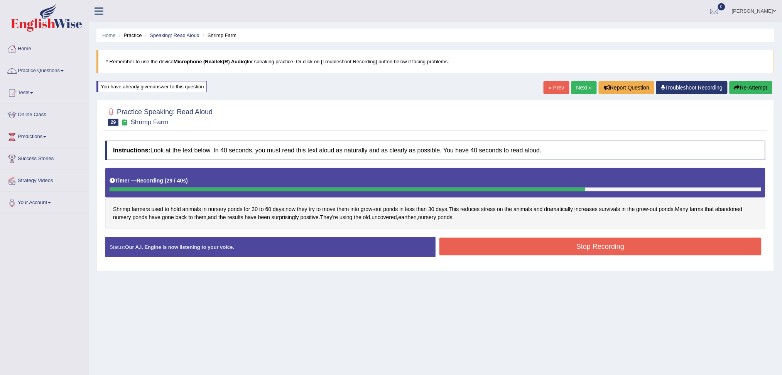
click at [578, 245] on button "Stop Recording" at bounding box center [600, 247] width 322 height 18
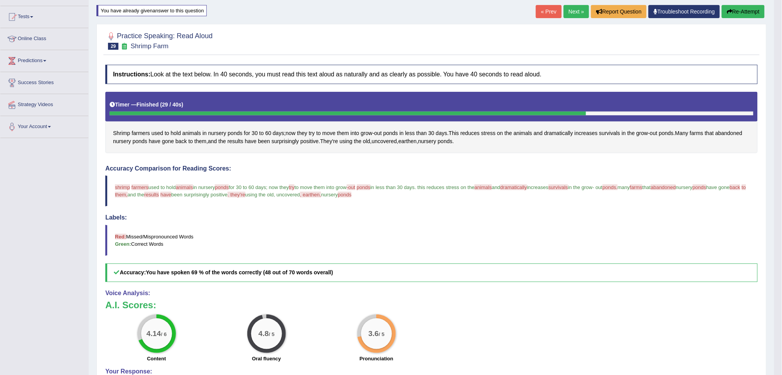
scroll to position [51, 0]
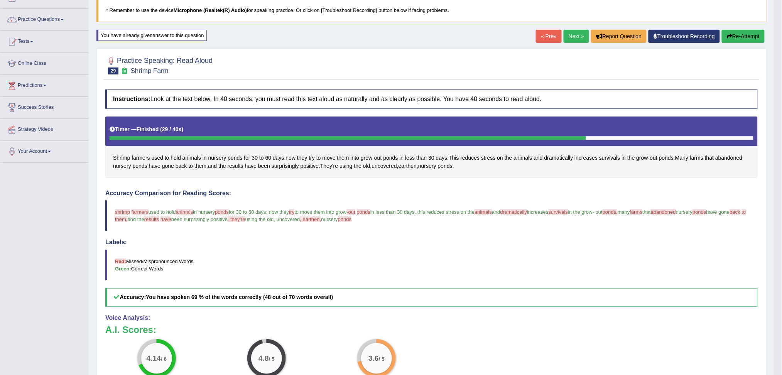
click at [743, 37] on button "Re-Attempt" at bounding box center [743, 36] width 43 height 13
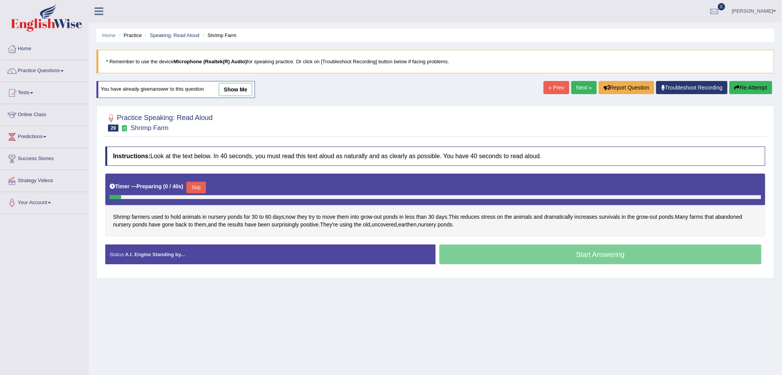
scroll to position [29, 0]
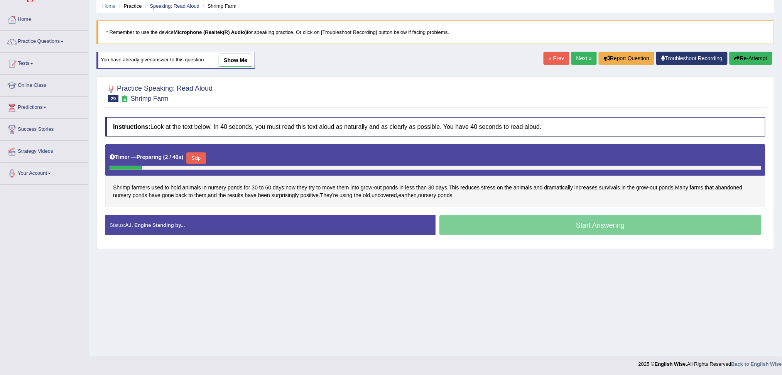
click at [199, 156] on button "Skip" at bounding box center [195, 158] width 19 height 12
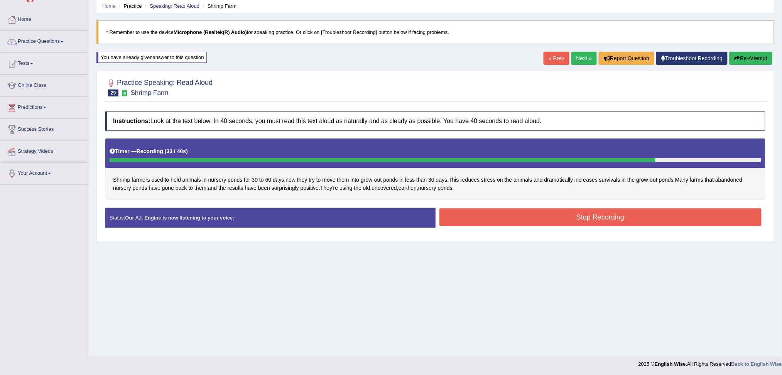
drag, startPoint x: 511, startPoint y: 218, endPoint x: 528, endPoint y: 229, distance: 20.2
click at [513, 218] on button "Stop Recording" at bounding box center [600, 217] width 322 height 18
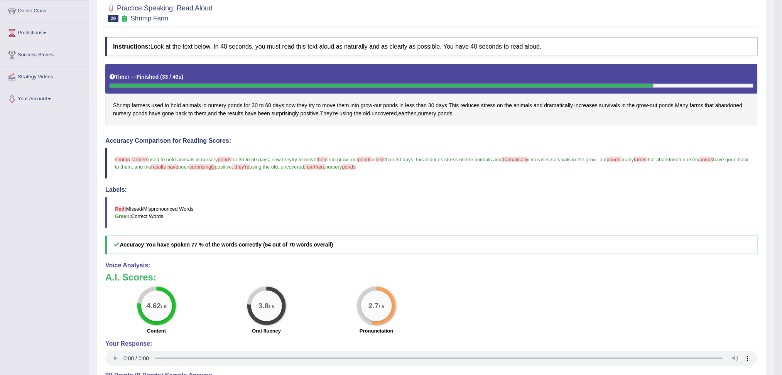
scroll to position [81, 0]
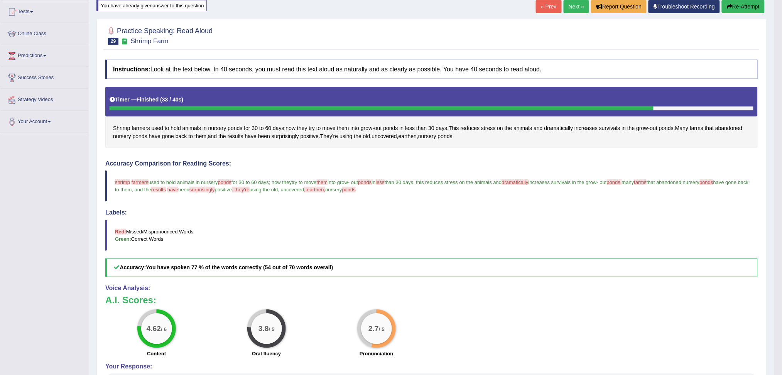
click at [743, 6] on button "Re-Attempt" at bounding box center [743, 6] width 43 height 13
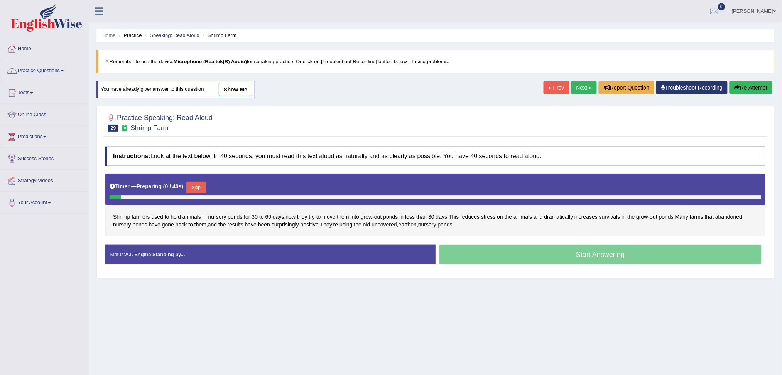
scroll to position [29, 0]
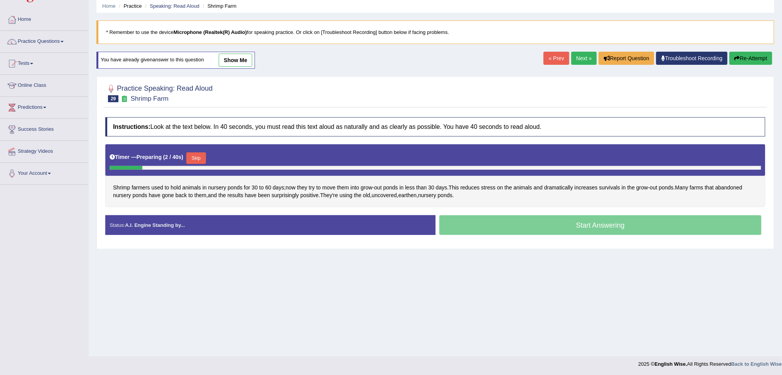
click at [197, 160] on button "Skip" at bounding box center [195, 158] width 19 height 12
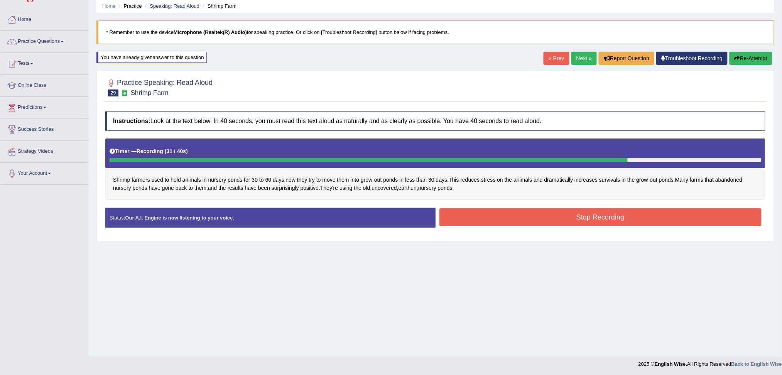
click at [527, 221] on button "Stop Recording" at bounding box center [600, 217] width 322 height 18
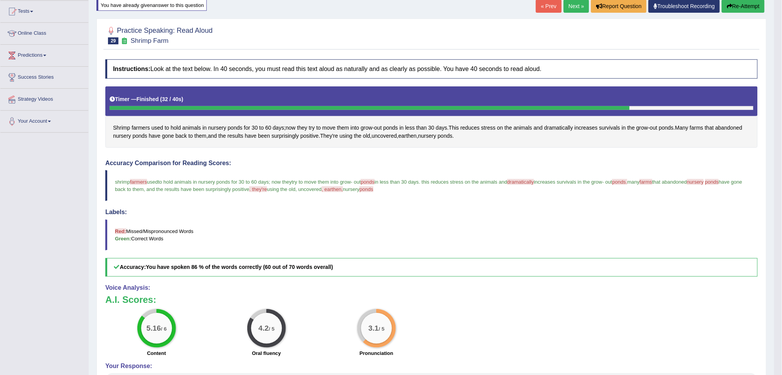
scroll to position [81, 0]
click at [746, 6] on button "Re-Attempt" at bounding box center [743, 6] width 43 height 13
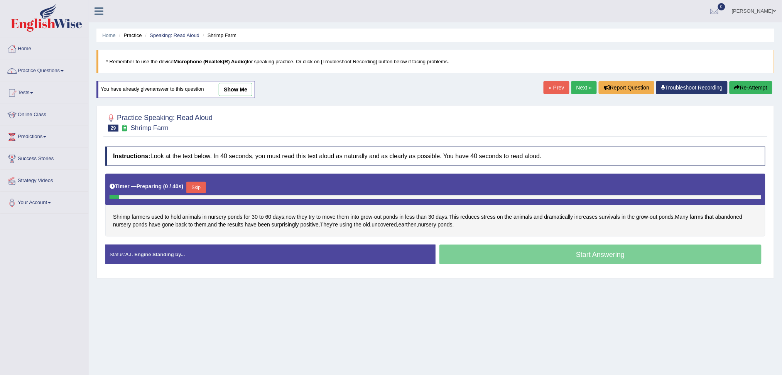
scroll to position [29, 0]
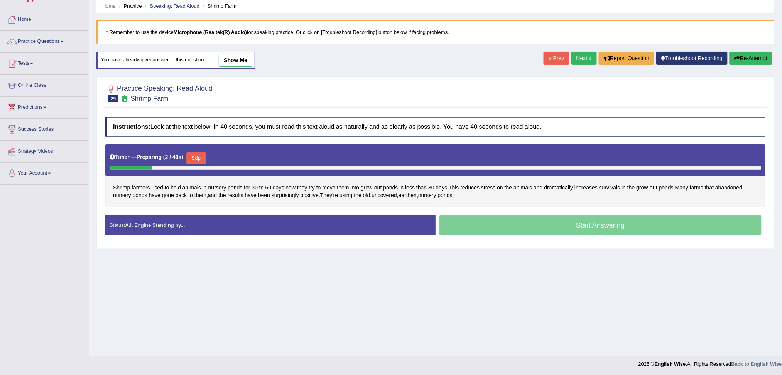
click at [199, 160] on button "Skip" at bounding box center [195, 158] width 19 height 12
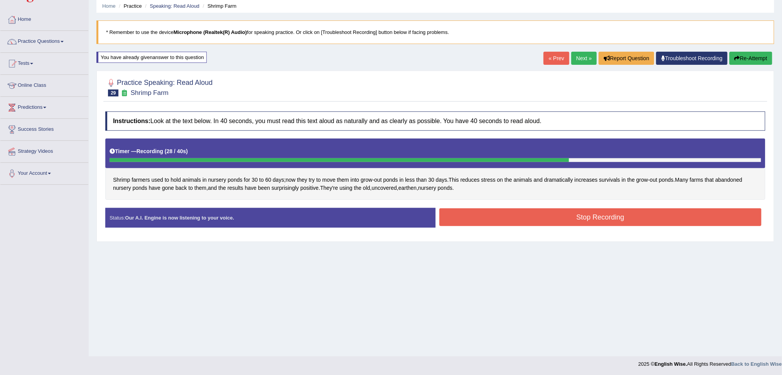
click at [548, 223] on button "Stop Recording" at bounding box center [600, 217] width 322 height 18
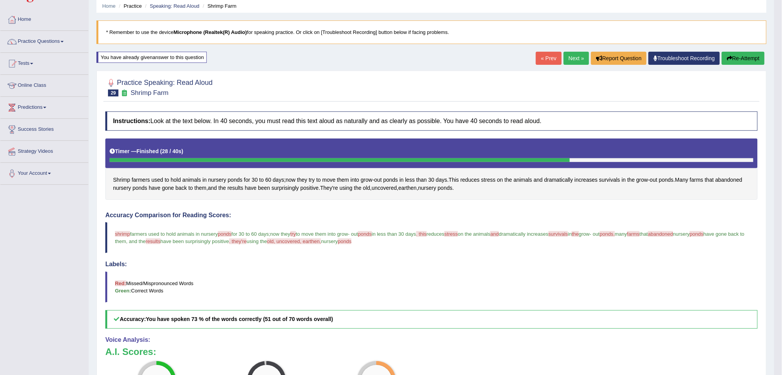
click at [571, 57] on link "Next »" at bounding box center [576, 58] width 25 height 13
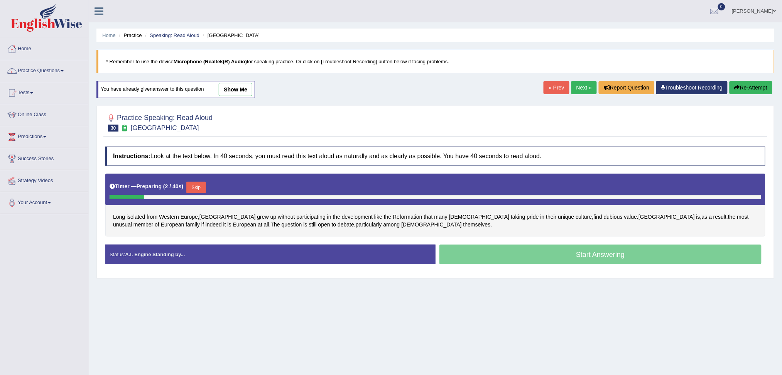
scroll to position [29, 0]
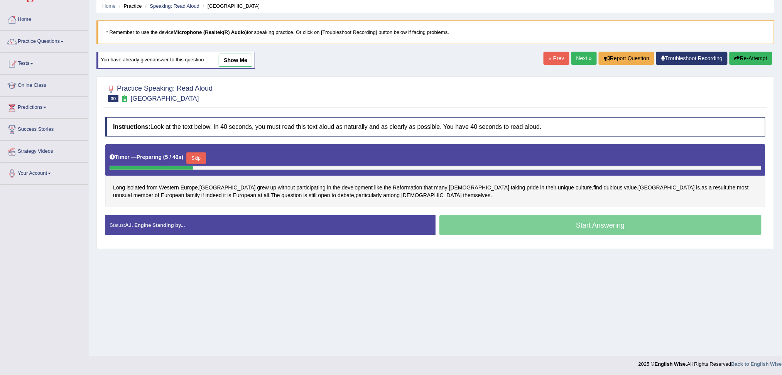
click at [200, 154] on button "Skip" at bounding box center [195, 158] width 19 height 12
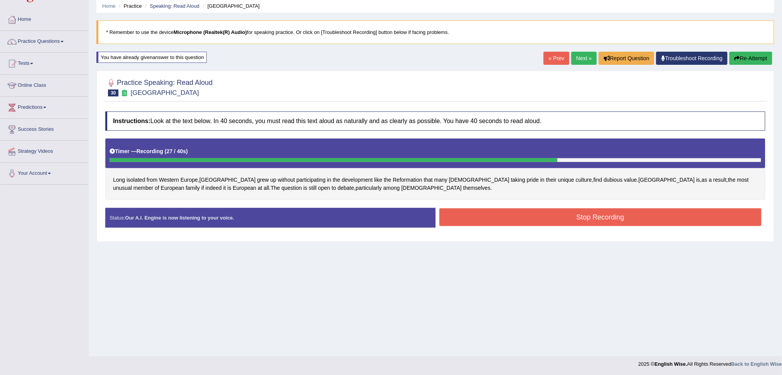
drag, startPoint x: 576, startPoint y: 218, endPoint x: 544, endPoint y: 253, distance: 47.5
click at [577, 218] on button "Stop Recording" at bounding box center [600, 217] width 322 height 18
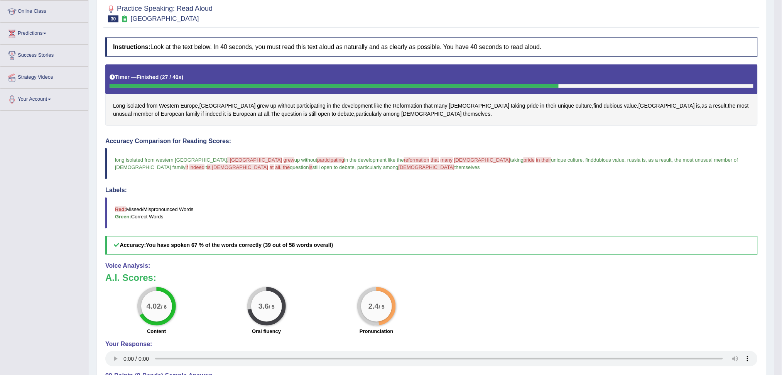
scroll to position [81, 0]
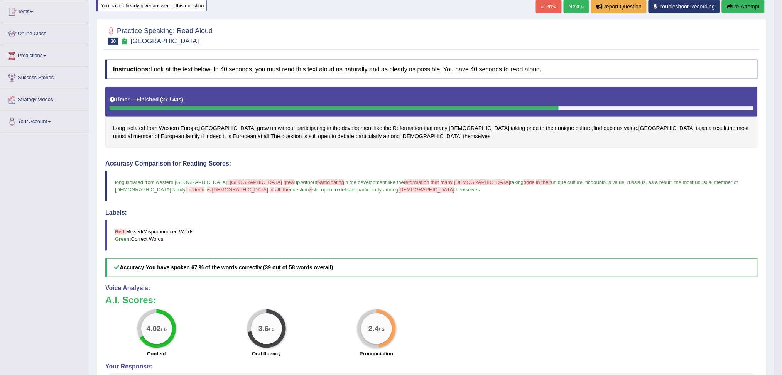
click at [747, 7] on button "Re-Attempt" at bounding box center [743, 6] width 43 height 13
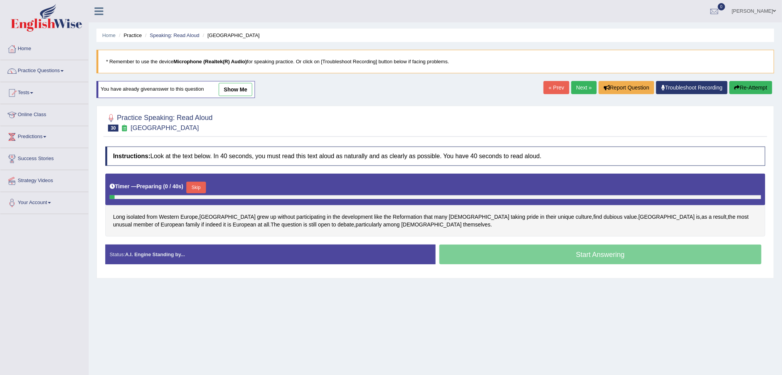
scroll to position [29, 0]
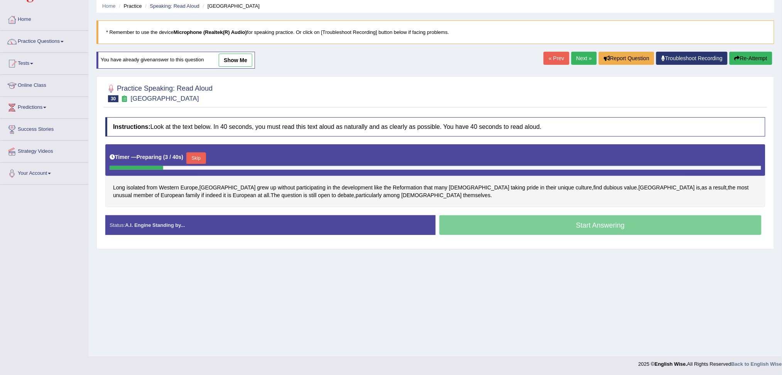
click at [199, 156] on button "Skip" at bounding box center [195, 158] width 19 height 12
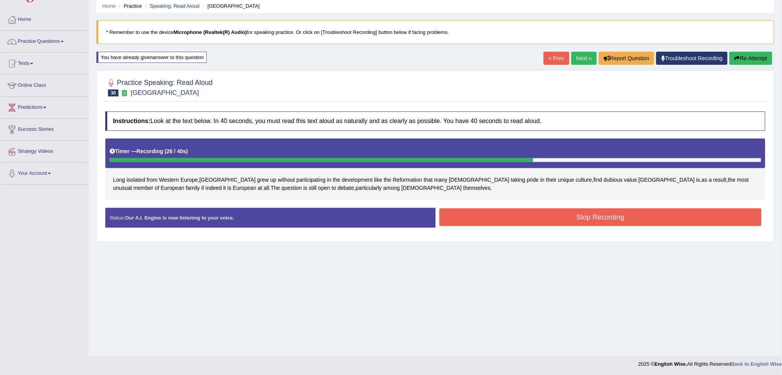
click at [545, 218] on button "Stop Recording" at bounding box center [600, 217] width 322 height 18
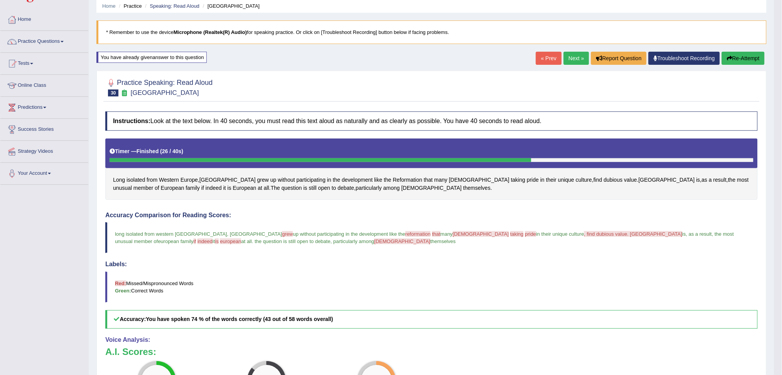
drag, startPoint x: 577, startPoint y: 53, endPoint x: 574, endPoint y: 58, distance: 5.9
click at [577, 53] on link "Next »" at bounding box center [576, 58] width 25 height 13
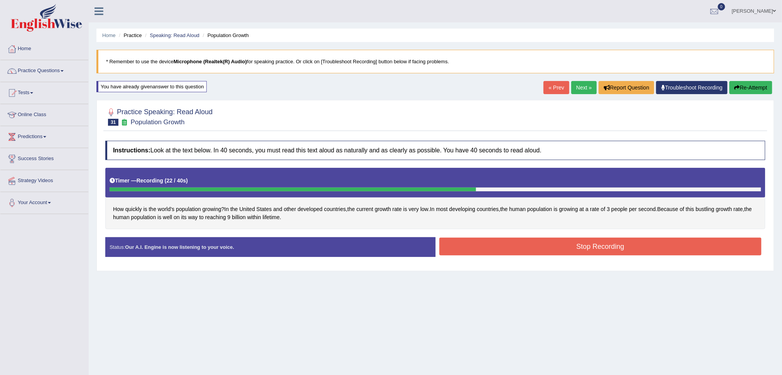
click at [596, 241] on button "Stop Recording" at bounding box center [600, 247] width 322 height 18
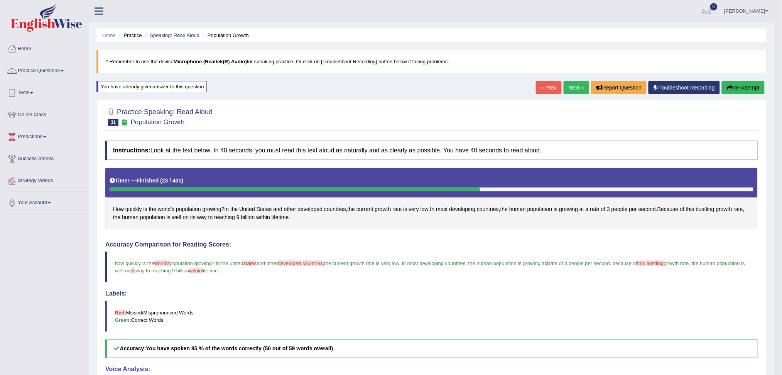
click at [572, 86] on link "Next »" at bounding box center [576, 87] width 25 height 13
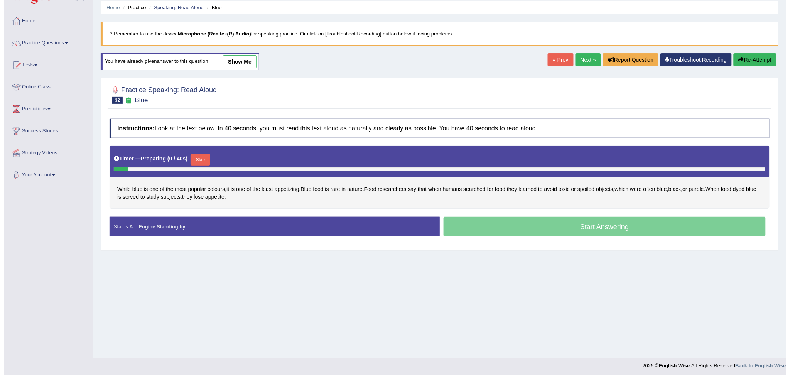
scroll to position [29, 0]
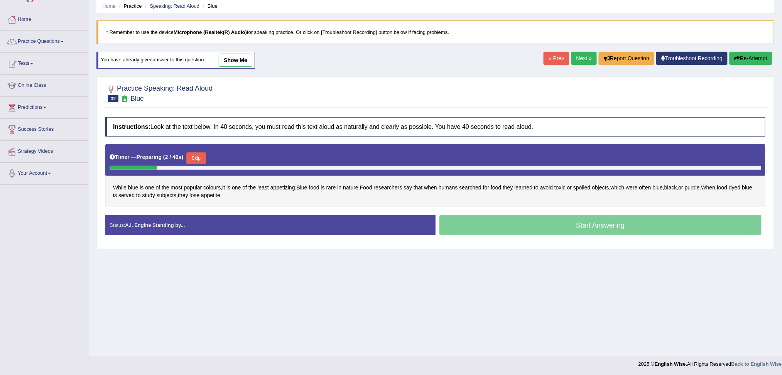
click at [200, 159] on button "Skip" at bounding box center [195, 158] width 19 height 12
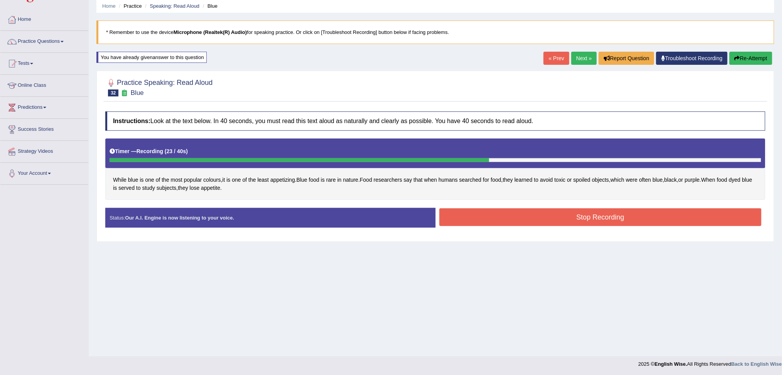
click at [613, 216] on button "Stop Recording" at bounding box center [600, 217] width 322 height 18
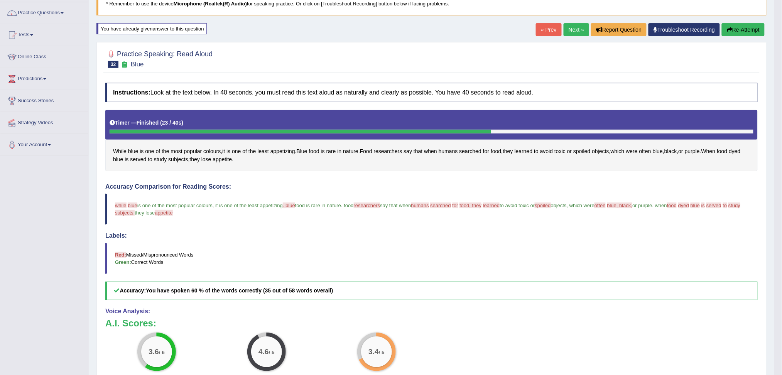
scroll to position [81, 0]
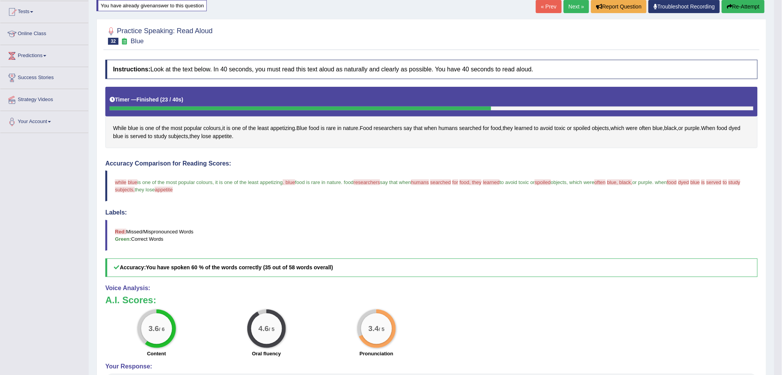
click at [568, 8] on link "Next »" at bounding box center [576, 6] width 25 height 13
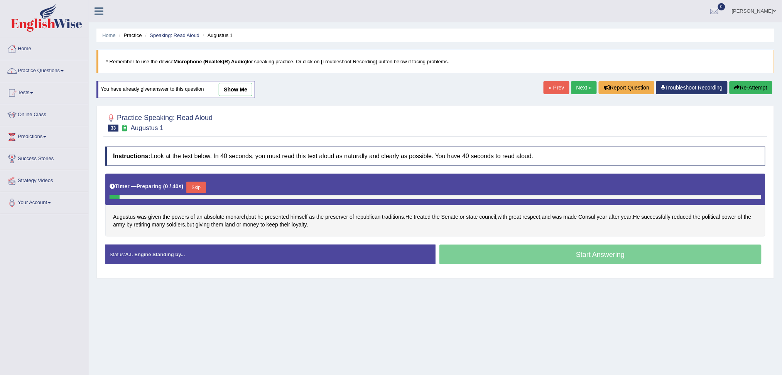
scroll to position [29, 0]
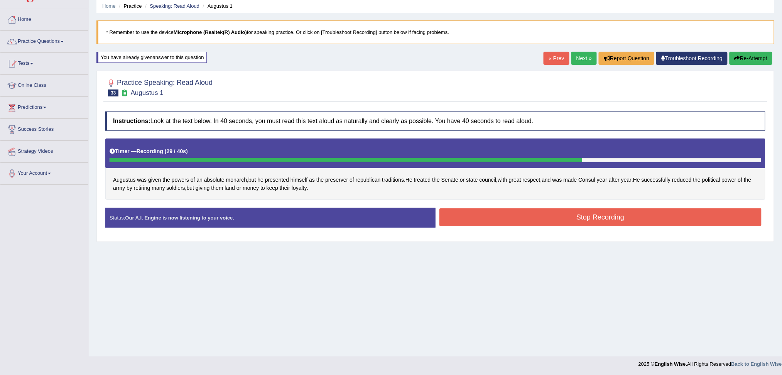
click at [551, 209] on button "Stop Recording" at bounding box center [600, 217] width 322 height 18
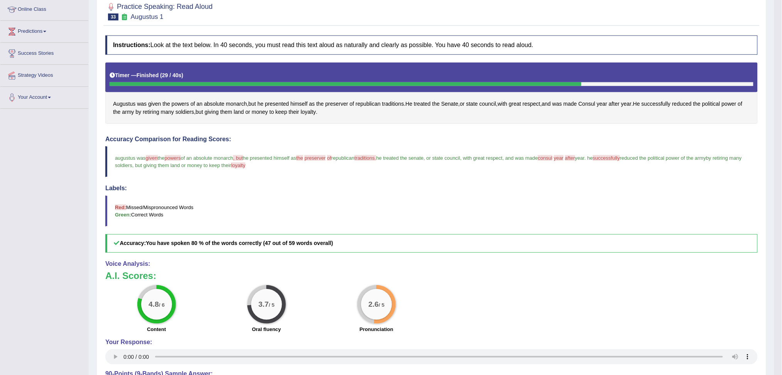
scroll to position [81, 0]
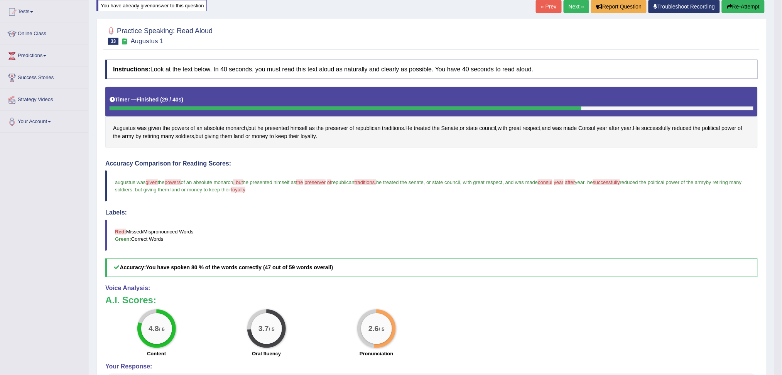
click at [738, 8] on button "Re-Attempt" at bounding box center [743, 6] width 43 height 13
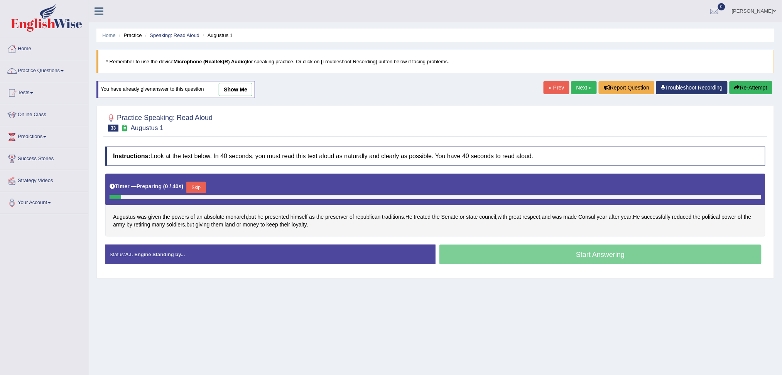
scroll to position [29, 0]
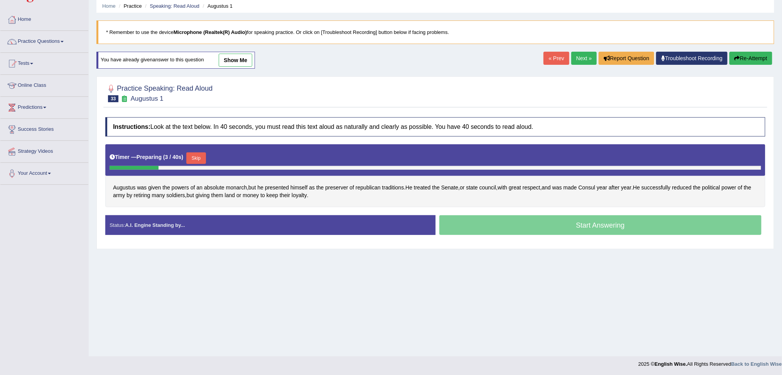
click at [198, 155] on button "Skip" at bounding box center [195, 158] width 19 height 12
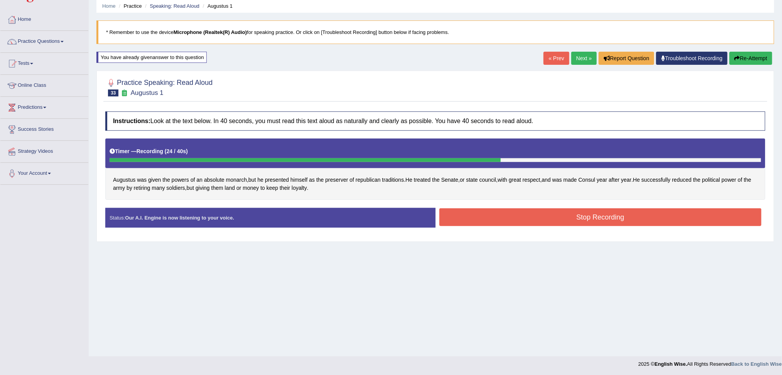
click at [517, 212] on button "Stop Recording" at bounding box center [600, 217] width 322 height 18
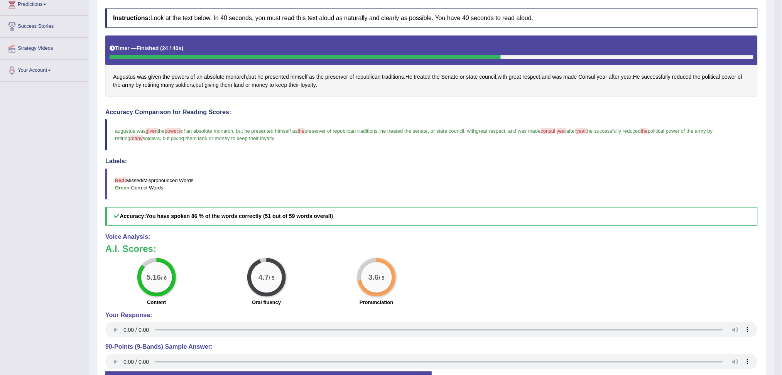
scroll to position [81, 0]
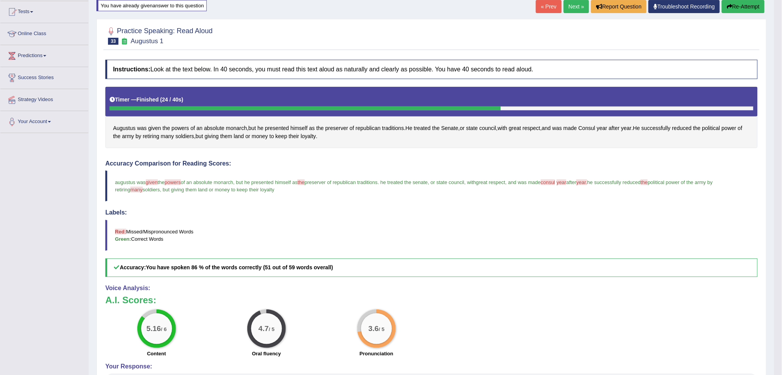
click at [576, 5] on link "Next »" at bounding box center [576, 6] width 25 height 13
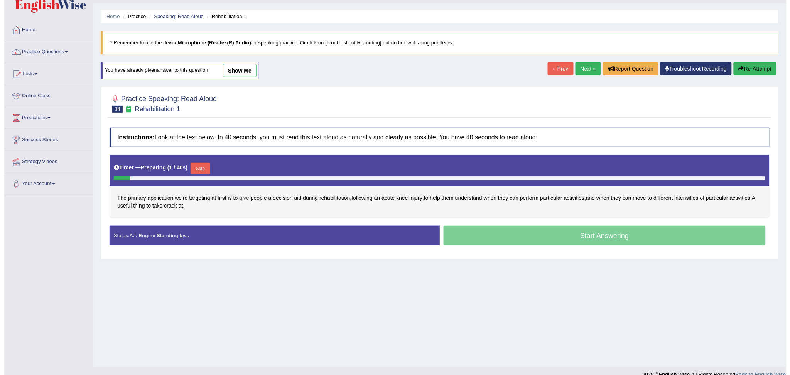
scroll to position [29, 0]
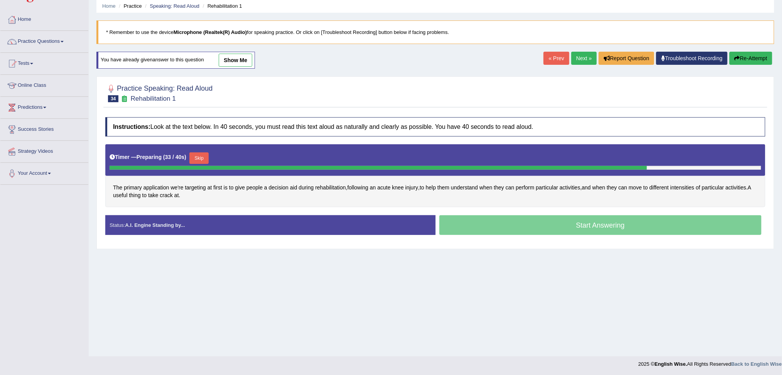
click at [206, 156] on button "Skip" at bounding box center [198, 158] width 19 height 12
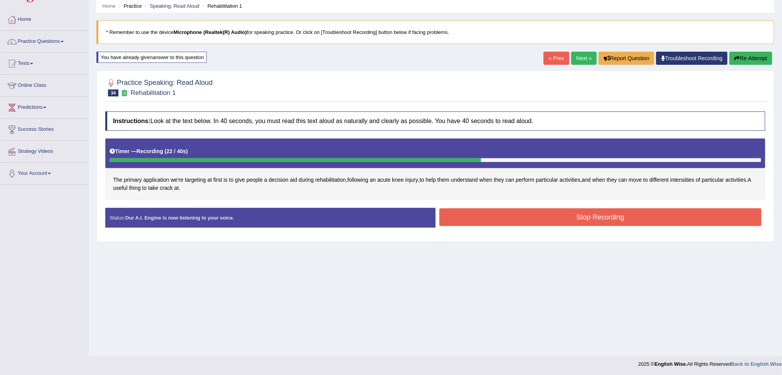
click at [621, 216] on button "Stop Recording" at bounding box center [600, 217] width 322 height 18
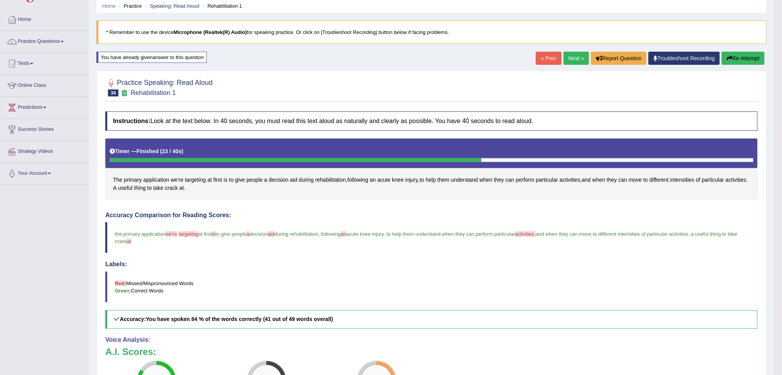
click at [738, 57] on button "Re-Attempt" at bounding box center [743, 58] width 43 height 13
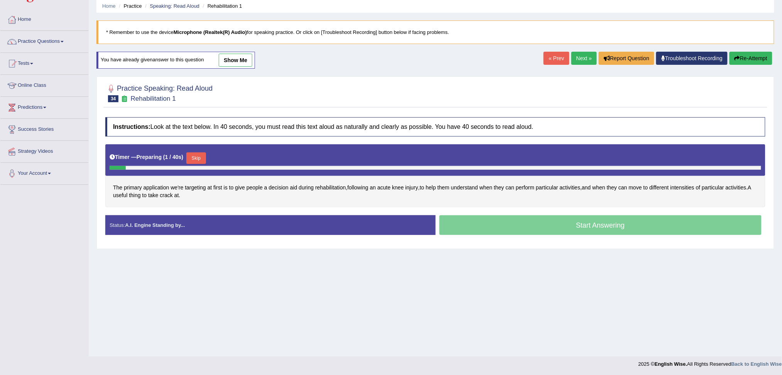
click at [198, 155] on button "Skip" at bounding box center [195, 158] width 19 height 12
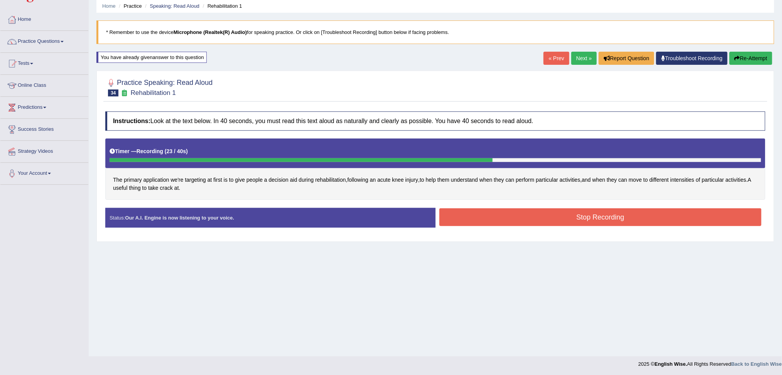
click at [650, 221] on button "Stop Recording" at bounding box center [600, 217] width 322 height 18
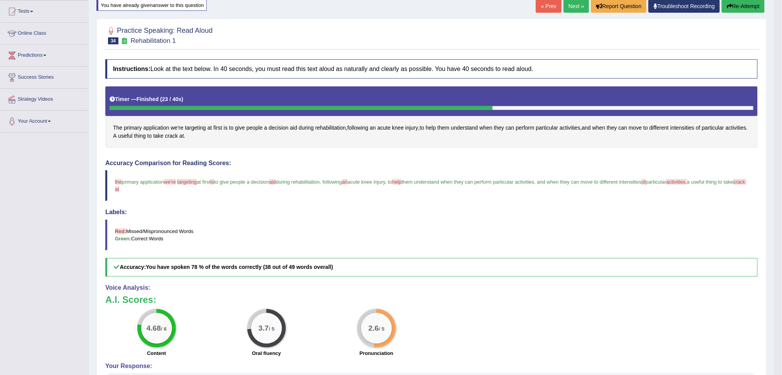
scroll to position [81, 0]
click at [738, 7] on button "Re-Attempt" at bounding box center [743, 6] width 43 height 13
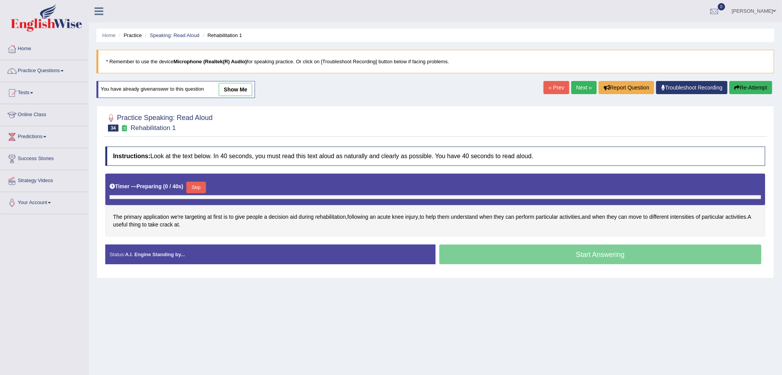
scroll to position [29, 0]
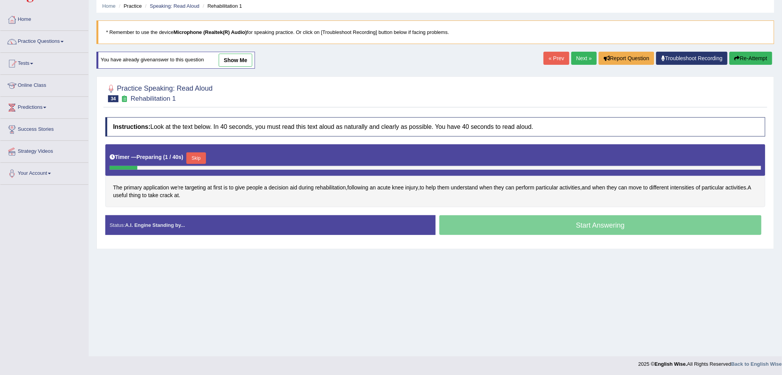
click at [203, 157] on button "Skip" at bounding box center [195, 158] width 19 height 12
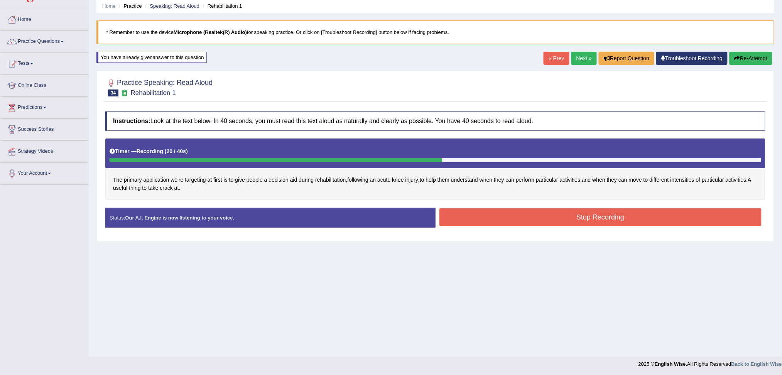
click at [560, 213] on button "Stop Recording" at bounding box center [600, 217] width 322 height 18
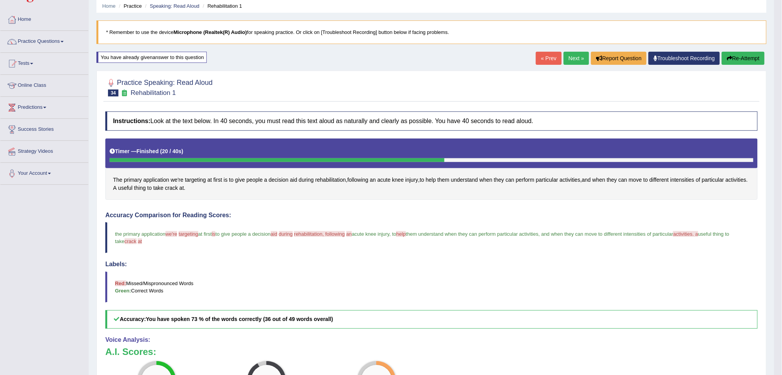
click at [573, 58] on link "Next »" at bounding box center [576, 58] width 25 height 13
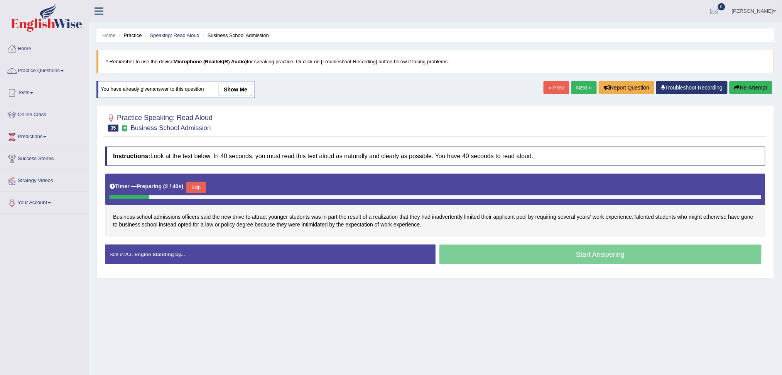
scroll to position [29, 0]
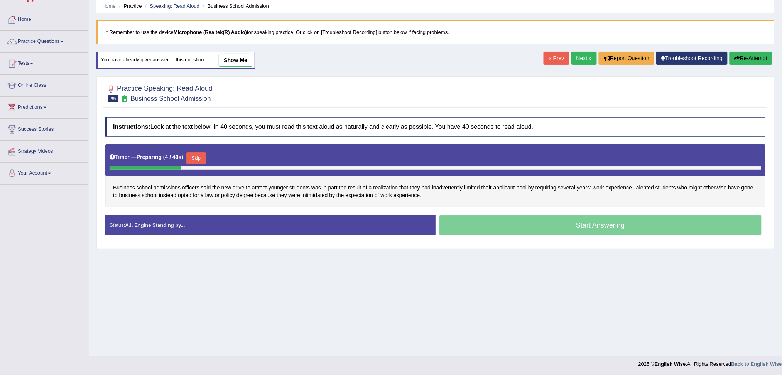
click at [198, 157] on button "Skip" at bounding box center [195, 158] width 19 height 12
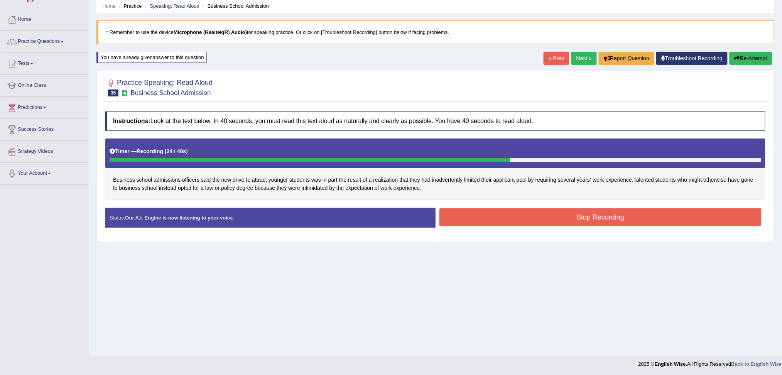
click at [505, 222] on button "Stop Recording" at bounding box center [600, 217] width 322 height 18
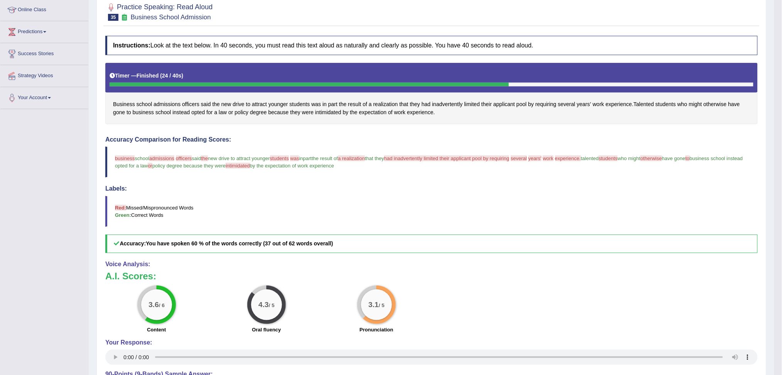
scroll to position [81, 0]
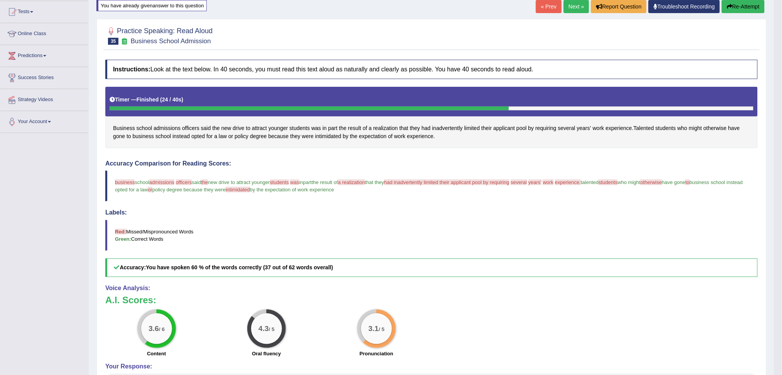
drag, startPoint x: 742, startPoint y: 5, endPoint x: 732, endPoint y: 19, distance: 16.6
click at [742, 5] on button "Re-Attempt" at bounding box center [743, 6] width 43 height 13
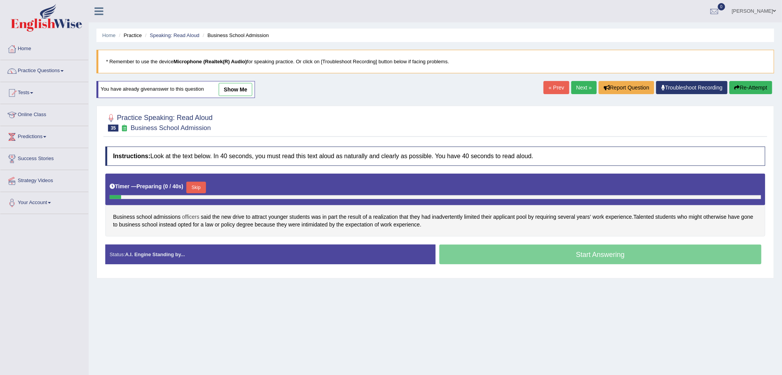
scroll to position [29, 0]
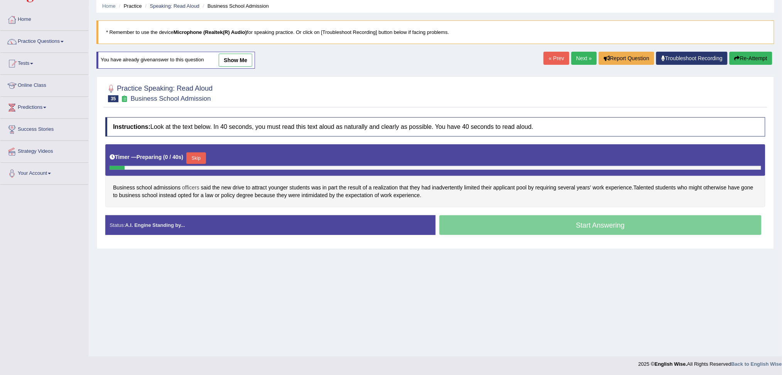
click at [198, 186] on span "officers" at bounding box center [190, 188] width 17 height 8
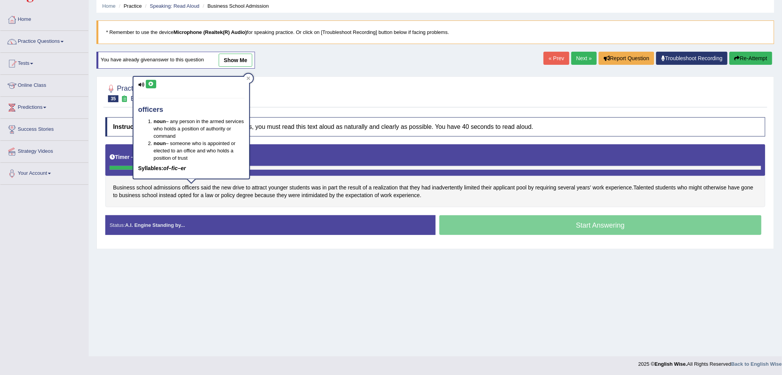
drag, startPoint x: 271, startPoint y: 259, endPoint x: 244, endPoint y: 291, distance: 41.6
click at [271, 262] on div "Home Practice Speaking: Read Aloud Business School Admission * Remember to use …" at bounding box center [435, 164] width 693 height 386
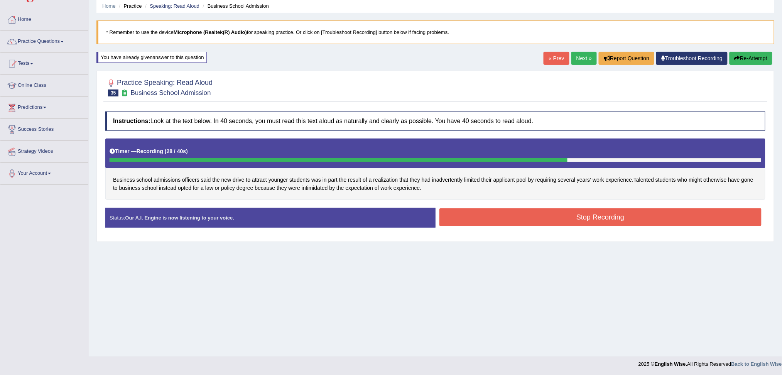
click at [539, 218] on button "Stop Recording" at bounding box center [600, 217] width 322 height 18
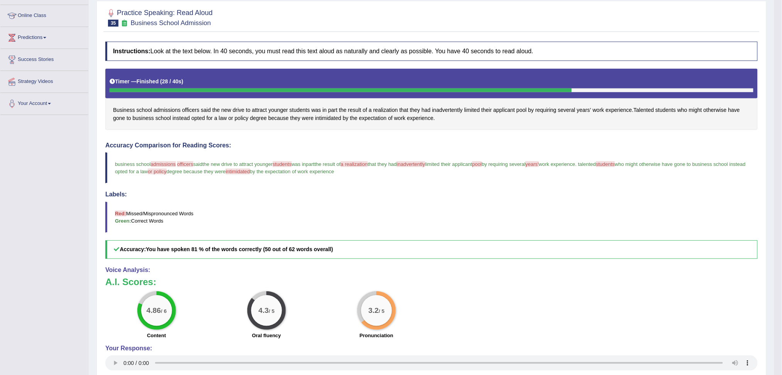
scroll to position [81, 0]
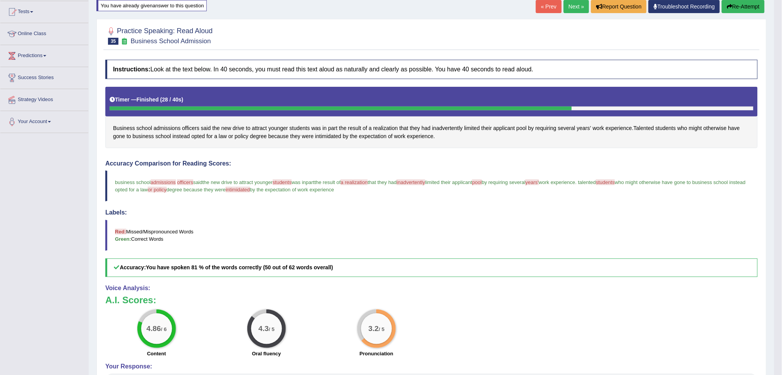
click at [741, 5] on button "Re-Attempt" at bounding box center [743, 6] width 43 height 13
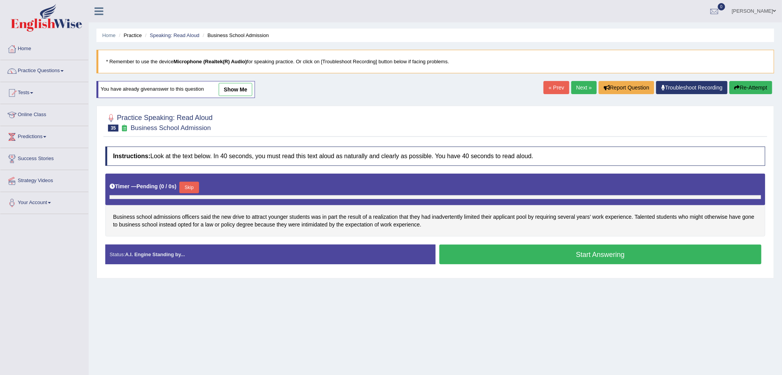
scroll to position [29, 0]
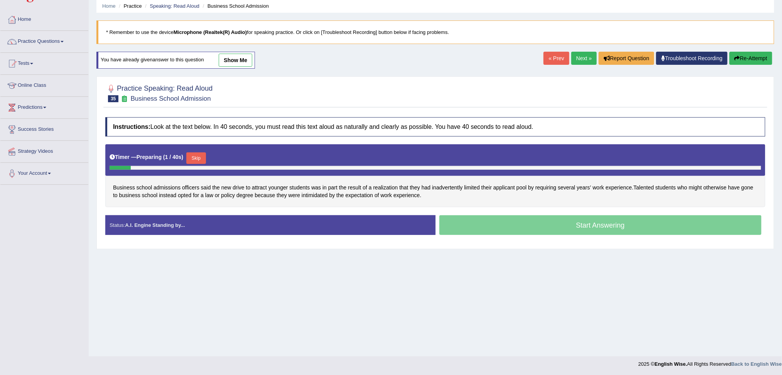
drag, startPoint x: 199, startPoint y: 155, endPoint x: 199, endPoint y: 164, distance: 8.5
click at [199, 155] on button "Skip" at bounding box center [195, 158] width 19 height 12
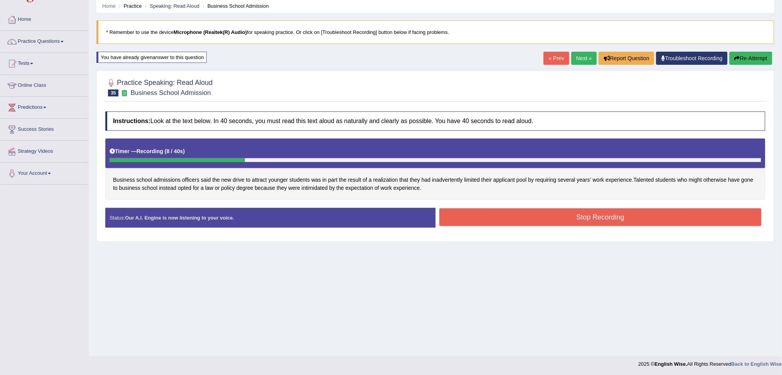
click at [760, 58] on button "Re-Attempt" at bounding box center [750, 58] width 43 height 13
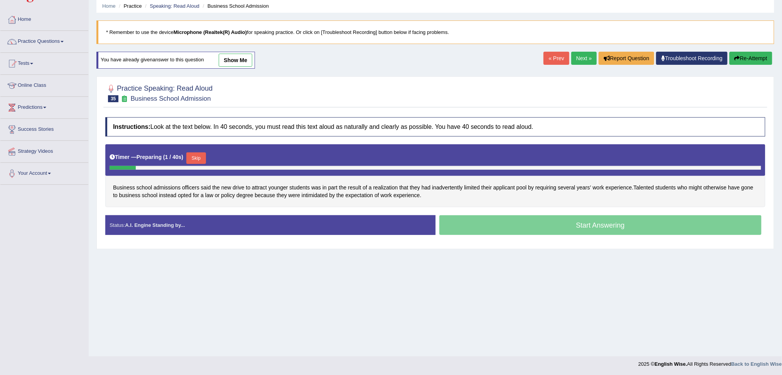
click at [197, 157] on button "Skip" at bounding box center [195, 158] width 19 height 12
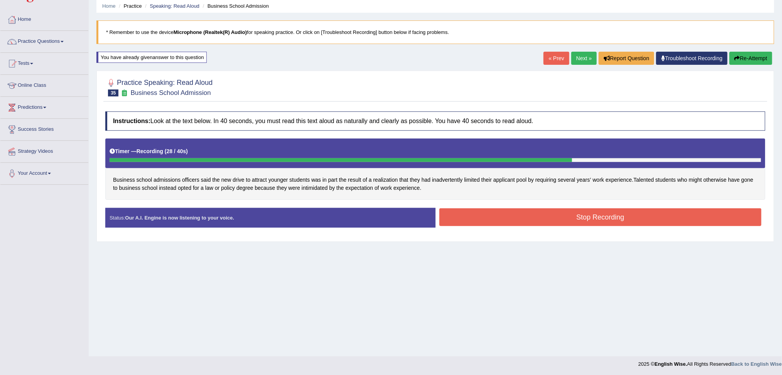
click at [630, 225] on button "Stop Recording" at bounding box center [600, 217] width 322 height 18
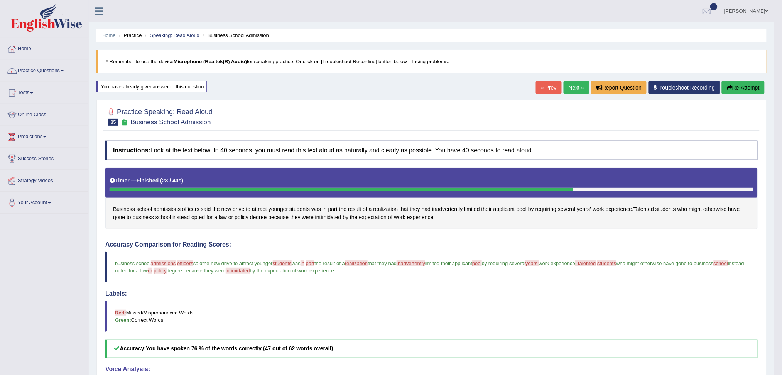
click at [571, 85] on link "Next »" at bounding box center [576, 87] width 25 height 13
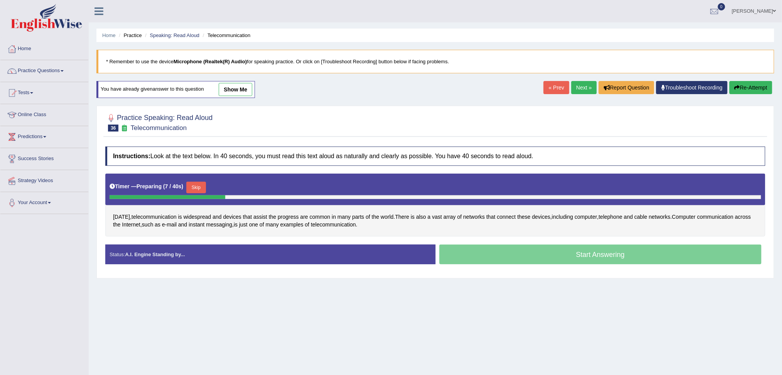
click at [201, 185] on button "Skip" at bounding box center [195, 188] width 19 height 12
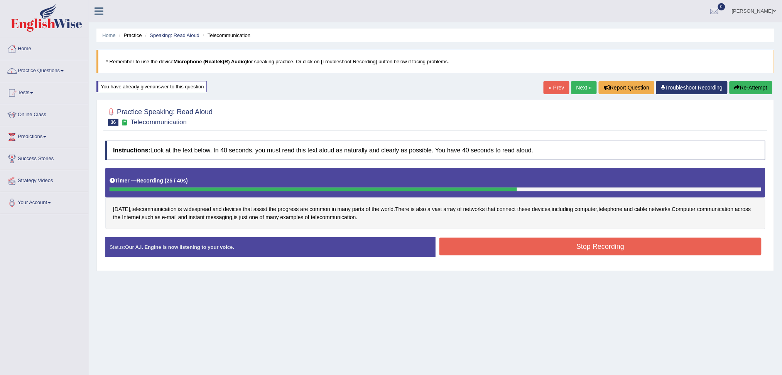
click at [608, 245] on button "Stop Recording" at bounding box center [600, 247] width 322 height 18
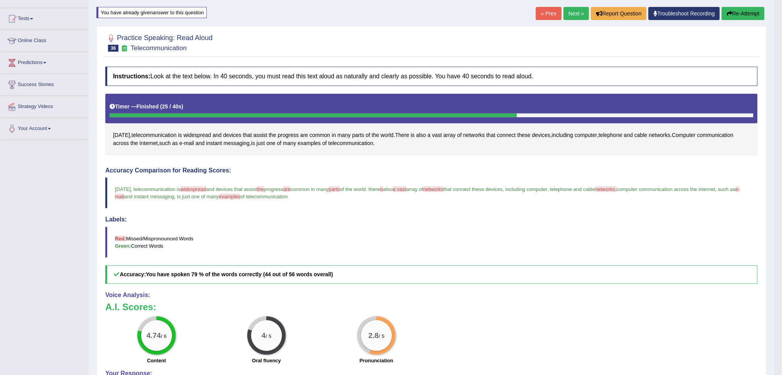
scroll to position [51, 0]
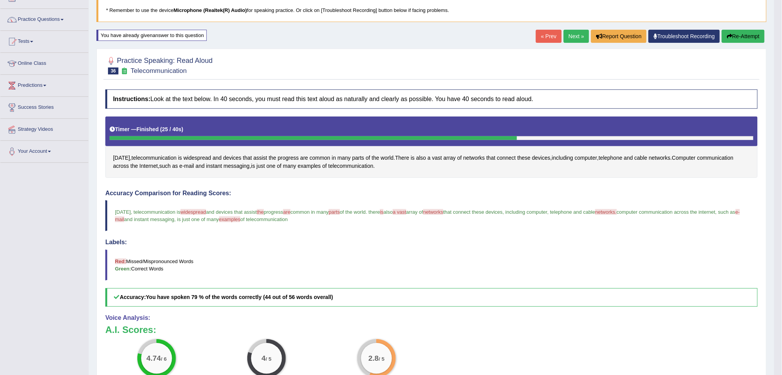
click at [570, 34] on link "Next »" at bounding box center [576, 36] width 25 height 13
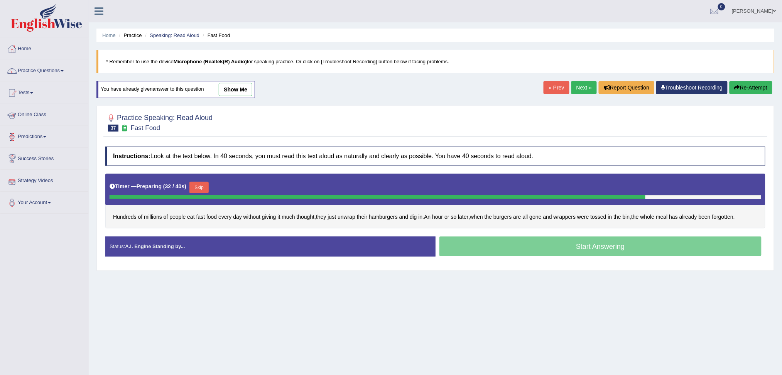
drag, startPoint x: 203, startPoint y: 182, endPoint x: 214, endPoint y: 197, distance: 18.4
click at [203, 182] on button "Skip" at bounding box center [198, 188] width 19 height 12
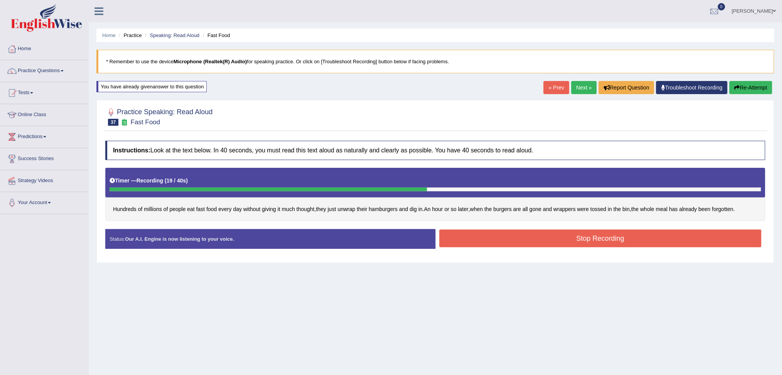
click at [582, 244] on button "Stop Recording" at bounding box center [600, 239] width 322 height 18
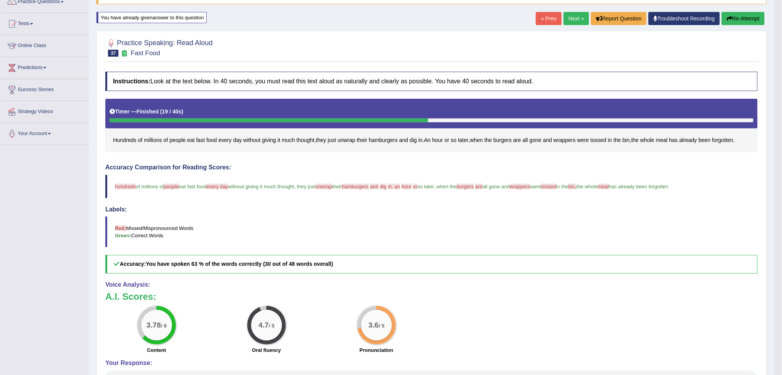
scroll to position [51, 0]
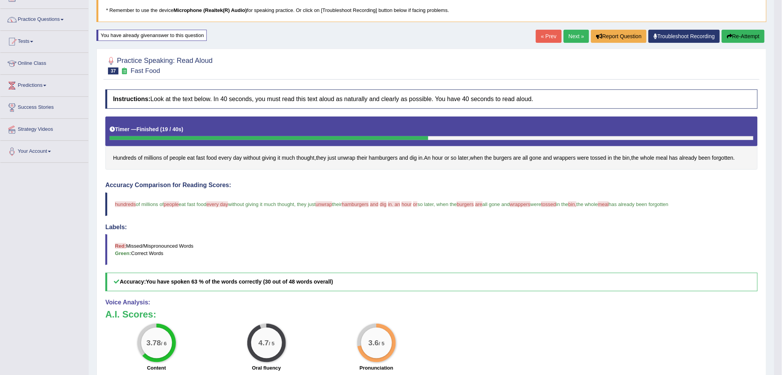
click at [739, 36] on button "Re-Attempt" at bounding box center [743, 36] width 43 height 13
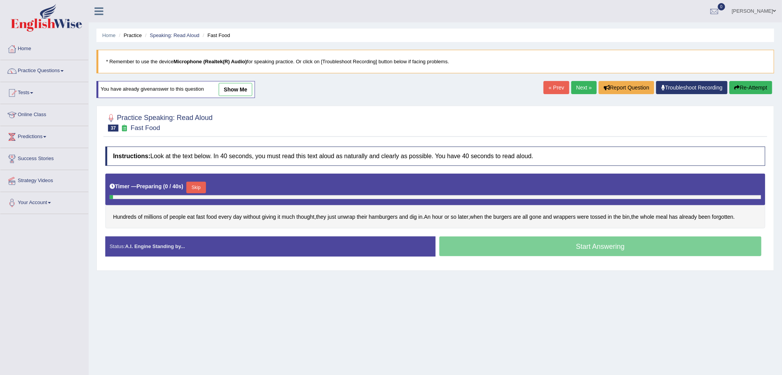
scroll to position [29, 0]
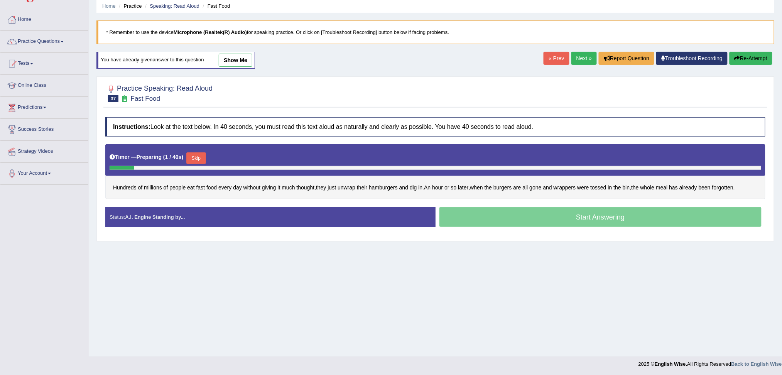
click at [198, 159] on button "Skip" at bounding box center [195, 158] width 19 height 12
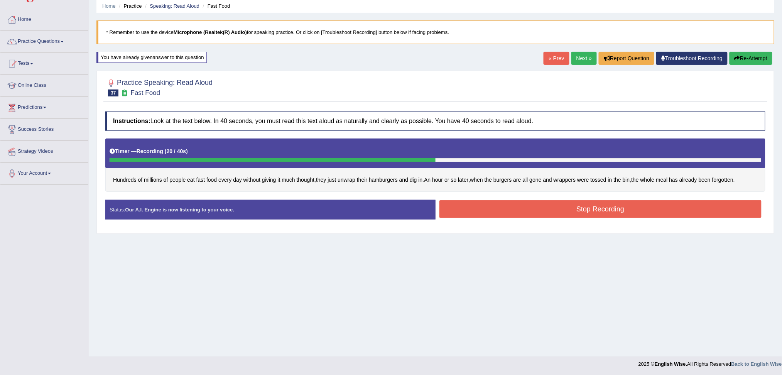
click at [554, 214] on button "Stop Recording" at bounding box center [600, 209] width 322 height 18
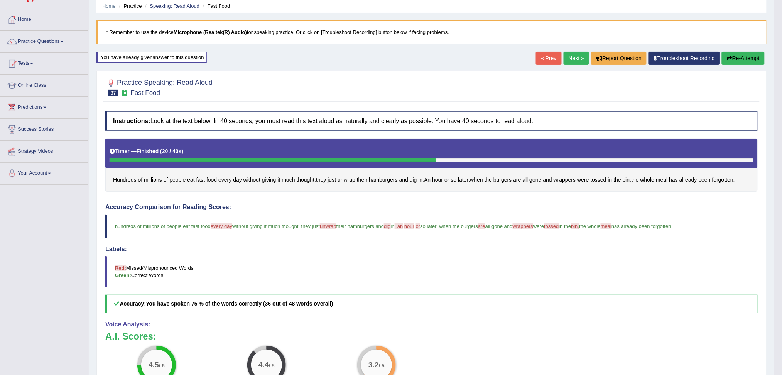
click at [575, 59] on link "Next »" at bounding box center [576, 58] width 25 height 13
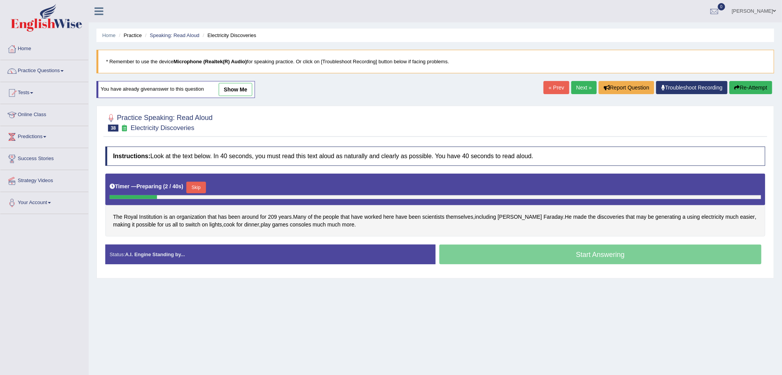
click at [200, 183] on button "Skip" at bounding box center [195, 188] width 19 height 12
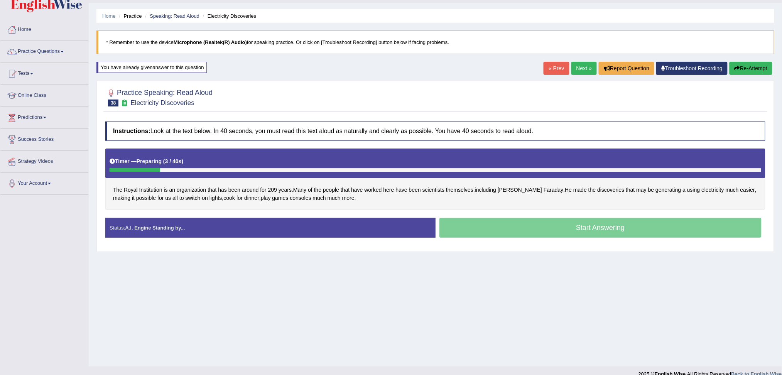
scroll to position [29, 0]
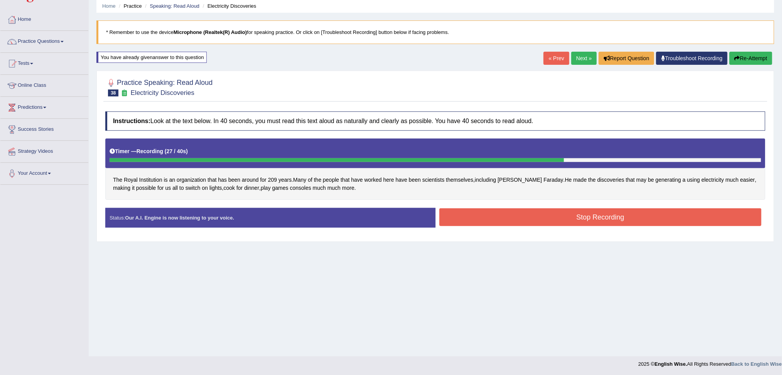
click at [527, 220] on button "Stop Recording" at bounding box center [600, 217] width 322 height 18
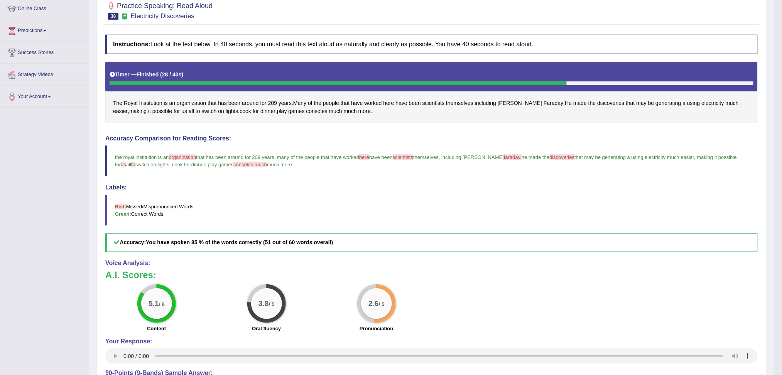
scroll to position [81, 0]
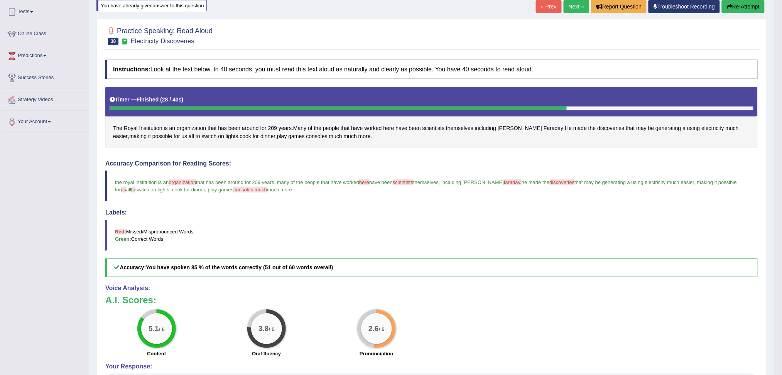
click at [750, 2] on button "Re-Attempt" at bounding box center [743, 6] width 43 height 13
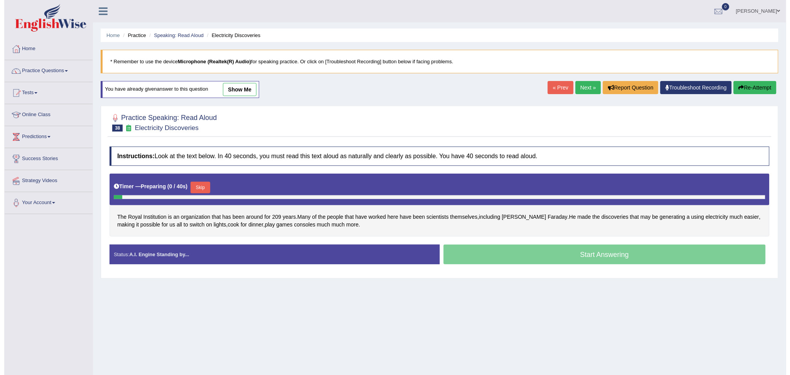
scroll to position [29, 0]
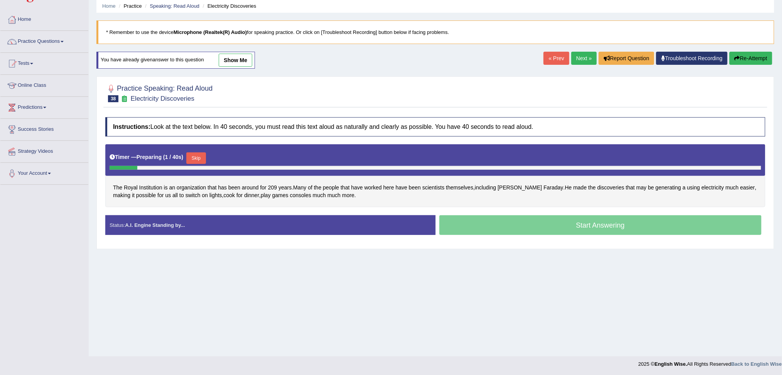
click at [206, 156] on button "Skip" at bounding box center [195, 158] width 19 height 12
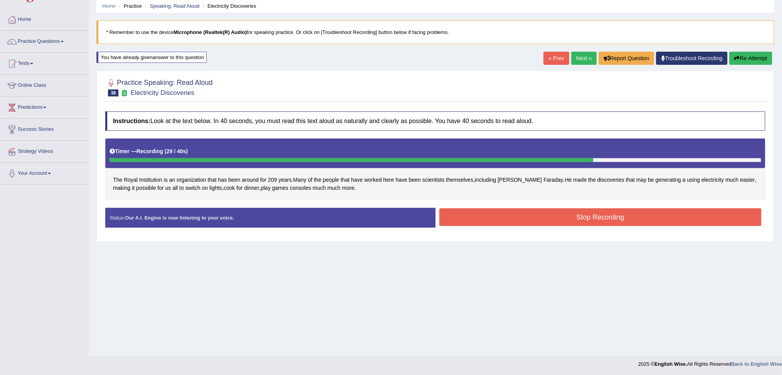
click at [645, 217] on button "Stop Recording" at bounding box center [600, 217] width 322 height 18
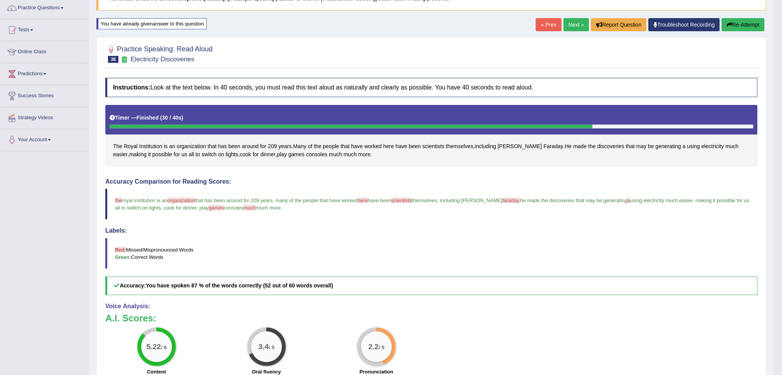
scroll to position [81, 0]
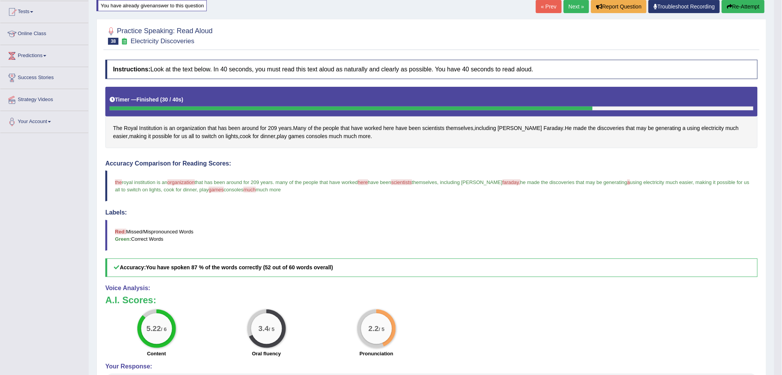
click at [740, 8] on button "Re-Attempt" at bounding box center [743, 6] width 43 height 13
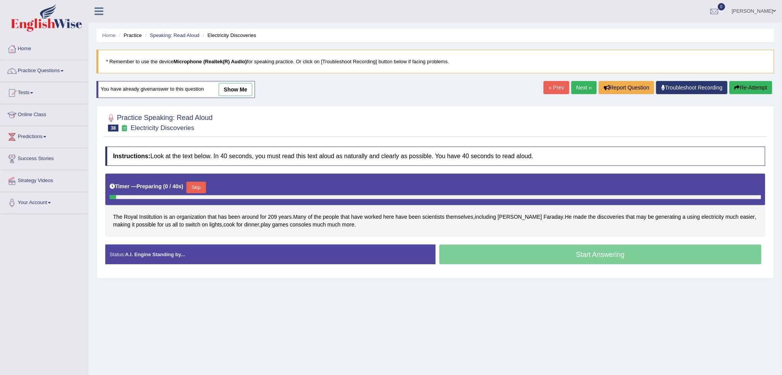
scroll to position [29, 0]
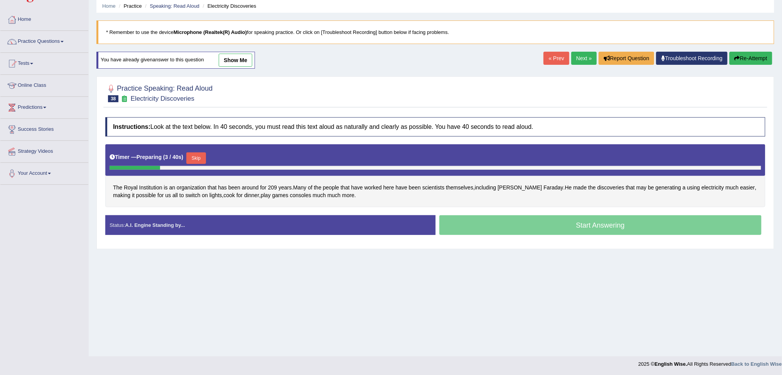
click at [203, 154] on button "Skip" at bounding box center [195, 158] width 19 height 12
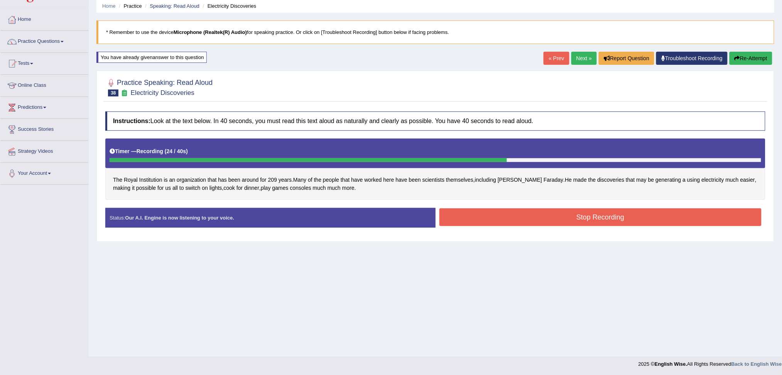
click at [610, 219] on button "Stop Recording" at bounding box center [600, 217] width 322 height 18
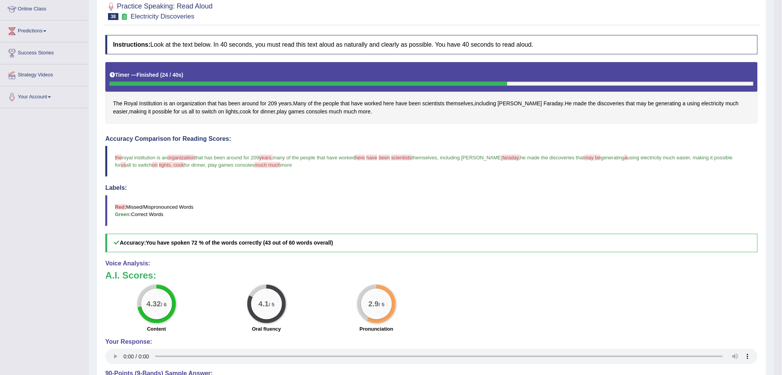
scroll to position [81, 0]
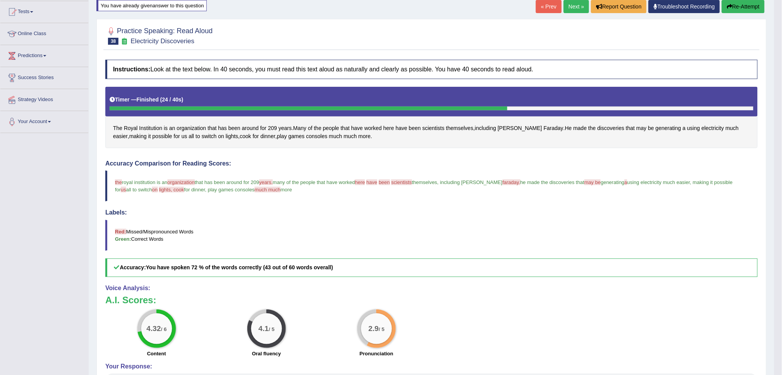
click at [571, 8] on link "Next »" at bounding box center [576, 6] width 25 height 13
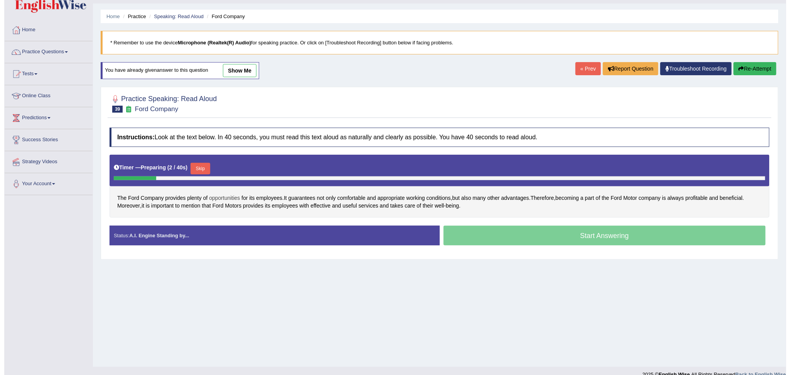
scroll to position [29, 0]
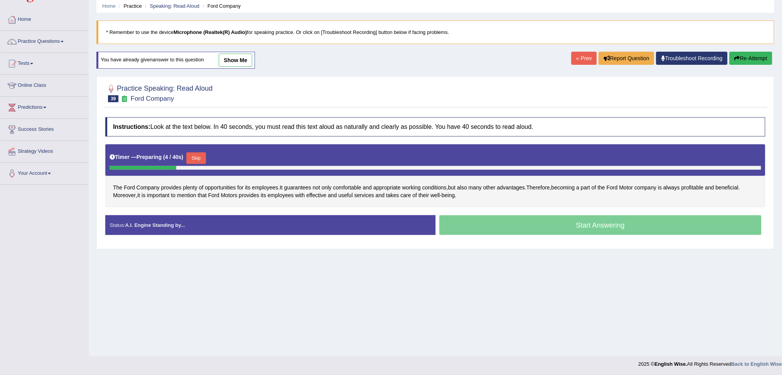
click at [199, 156] on button "Skip" at bounding box center [195, 158] width 19 height 12
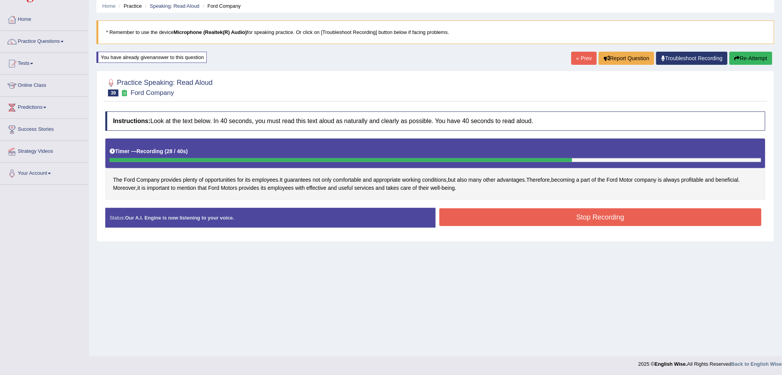
click at [599, 213] on button "Stop Recording" at bounding box center [600, 217] width 322 height 18
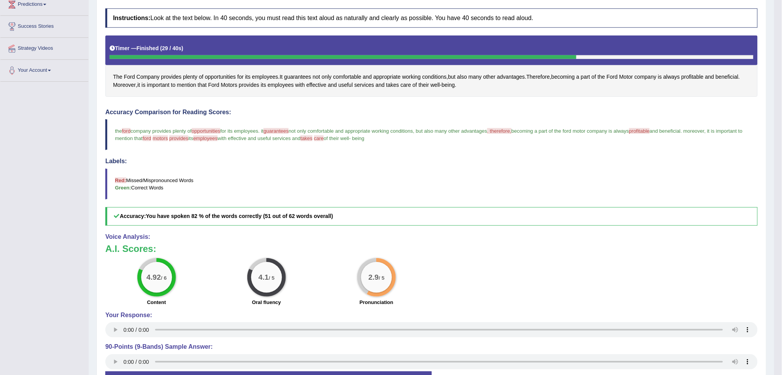
scroll to position [81, 0]
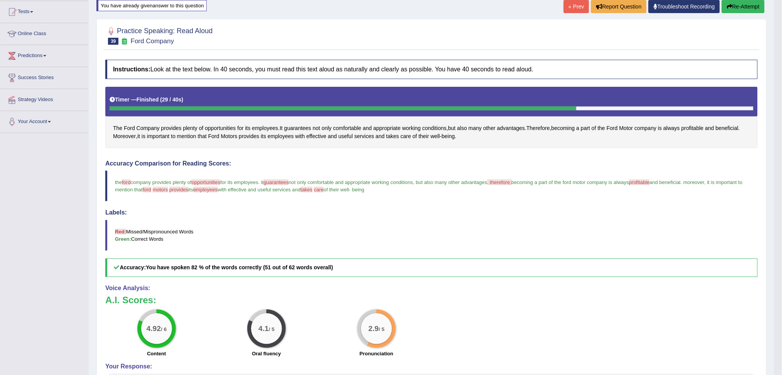
click at [736, 7] on button "Re-Attempt" at bounding box center [743, 6] width 43 height 13
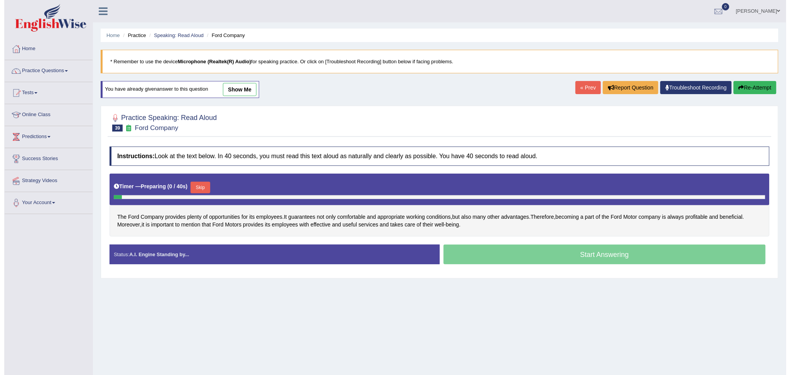
scroll to position [29, 0]
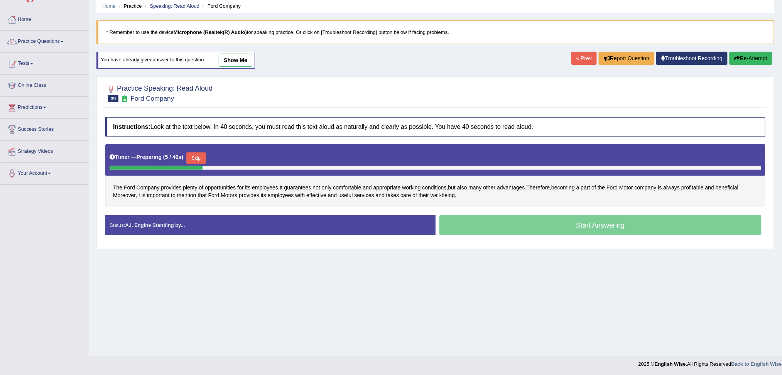
click at [200, 154] on button "Skip" at bounding box center [195, 158] width 19 height 12
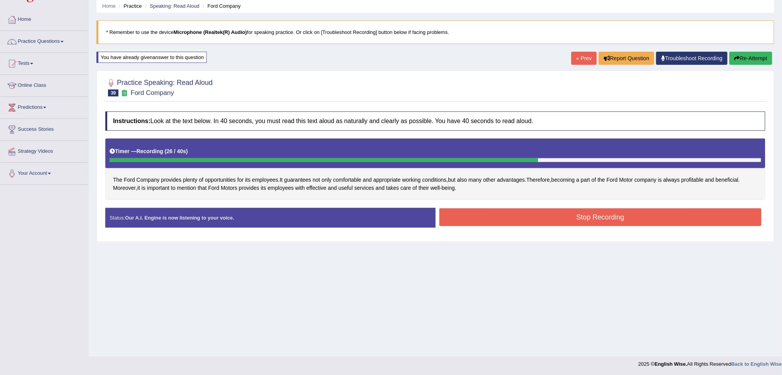
click at [534, 217] on button "Stop Recording" at bounding box center [600, 217] width 322 height 18
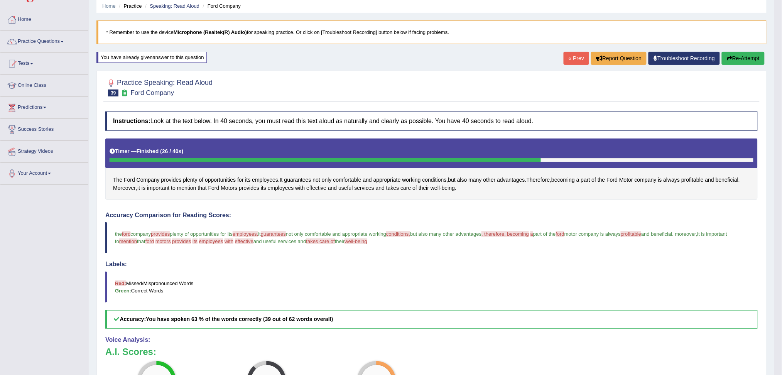
drag, startPoint x: 739, startPoint y: 57, endPoint x: 729, endPoint y: 62, distance: 11.2
click at [739, 57] on button "Re-Attempt" at bounding box center [743, 58] width 43 height 13
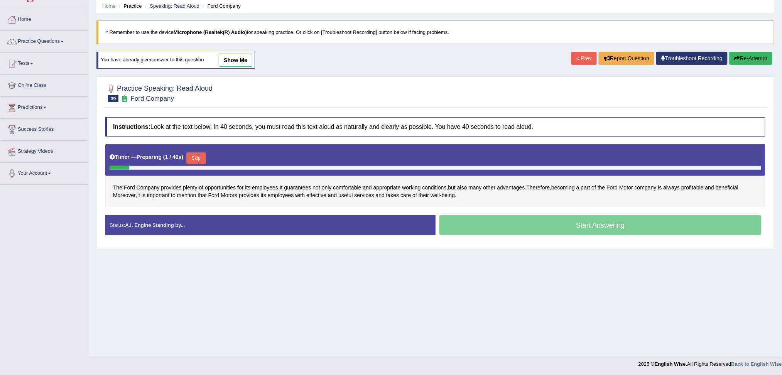
drag, startPoint x: 204, startPoint y: 156, endPoint x: 216, endPoint y: 170, distance: 18.7
click at [204, 156] on button "Skip" at bounding box center [195, 158] width 19 height 12
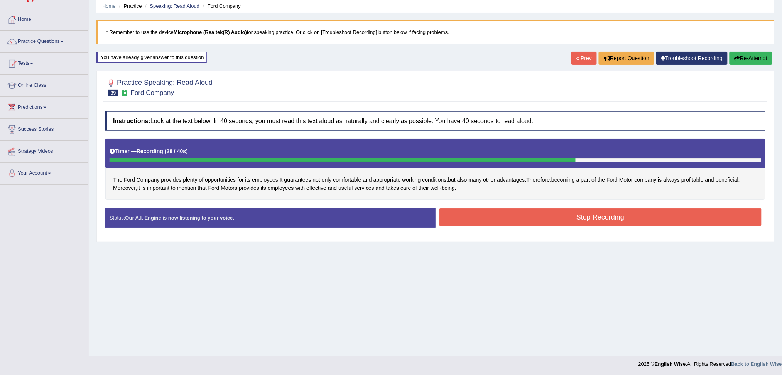
click at [568, 218] on button "Stop Recording" at bounding box center [600, 217] width 322 height 18
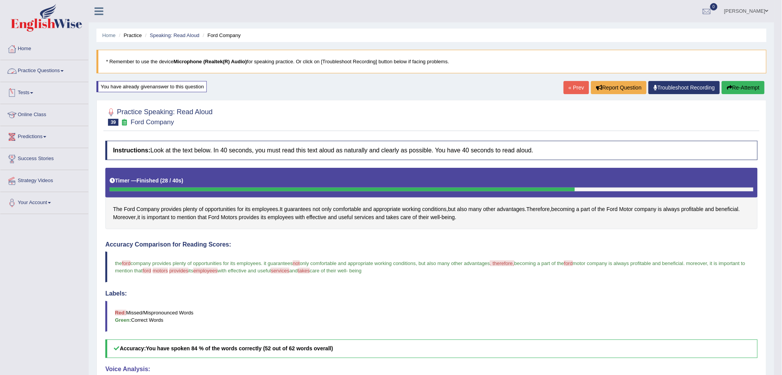
click at [42, 69] on link "Practice Questions" at bounding box center [44, 69] width 88 height 19
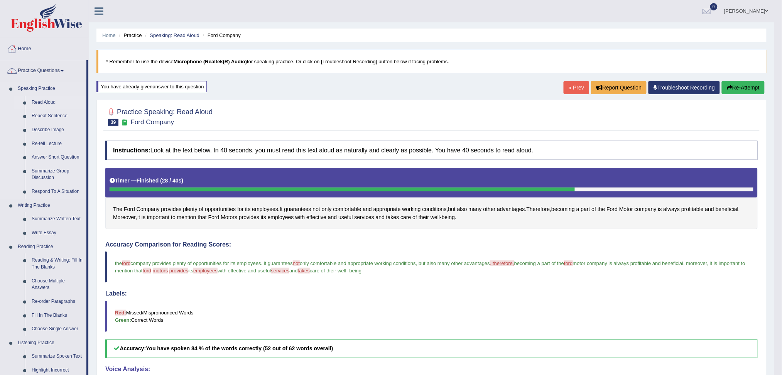
click at [42, 100] on link "Read Aloud" at bounding box center [57, 103] width 58 height 14
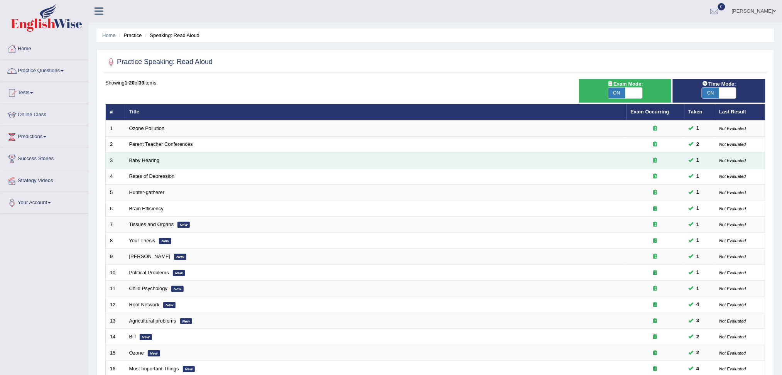
click at [159, 160] on td "Baby Hearing" at bounding box center [375, 160] width 501 height 16
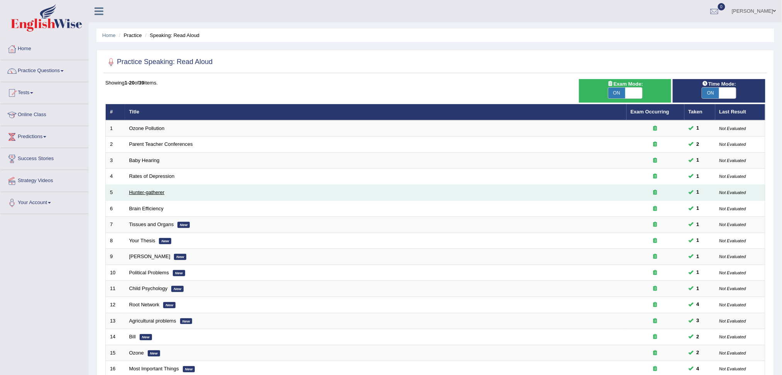
click at [151, 191] on link "Hunter-gatherer" at bounding box center [146, 192] width 35 height 6
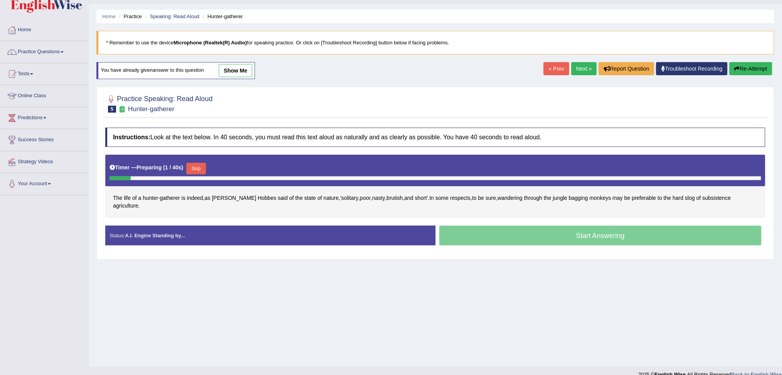
scroll to position [29, 0]
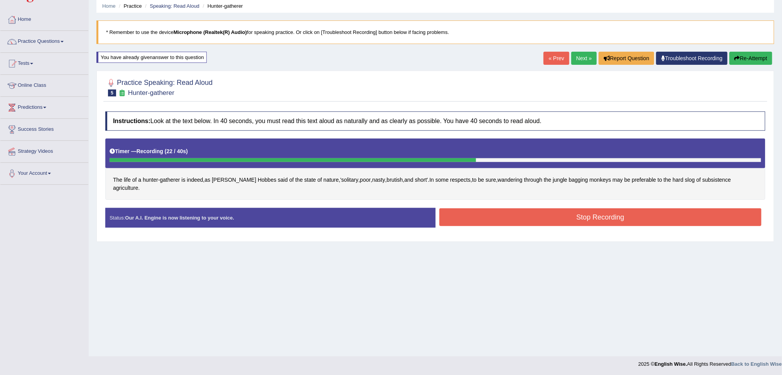
click at [650, 219] on div "Stop Recording" at bounding box center [601, 218] width 330 height 20
click at [614, 209] on button "Stop Recording" at bounding box center [600, 217] width 322 height 18
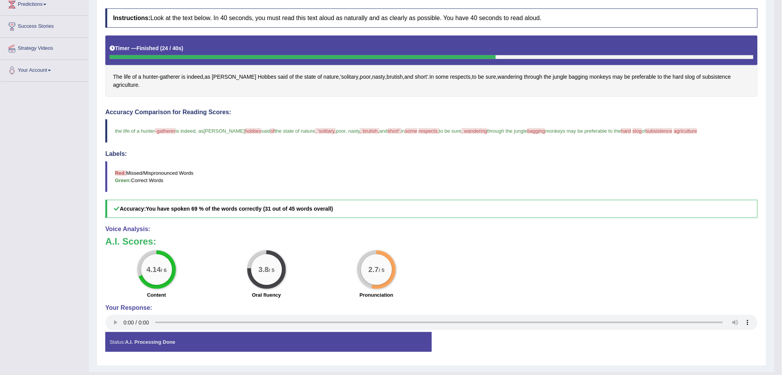
scroll to position [81, 0]
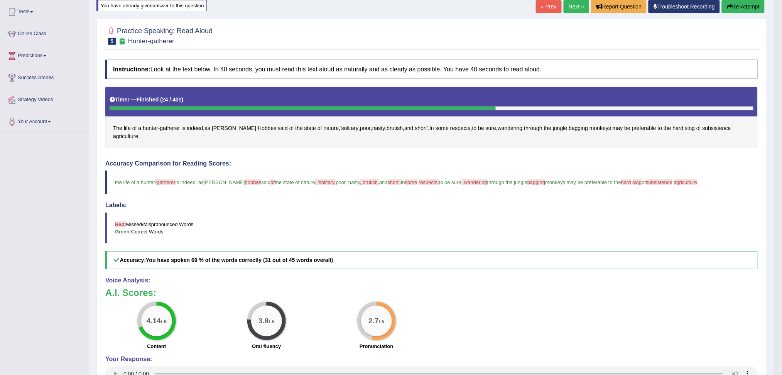
click button "Re-Attempt"
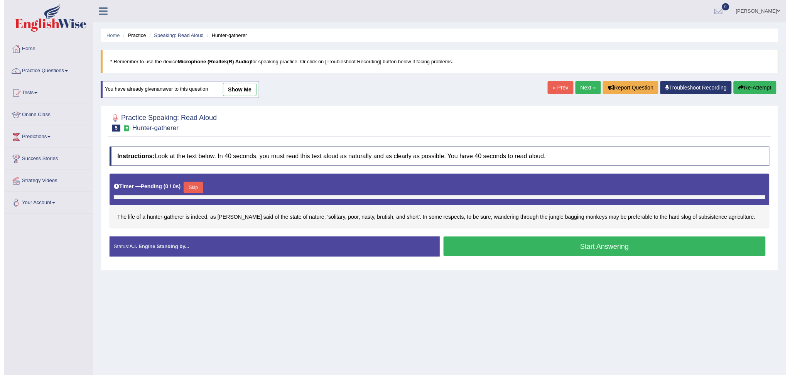
scroll to position [29, 0]
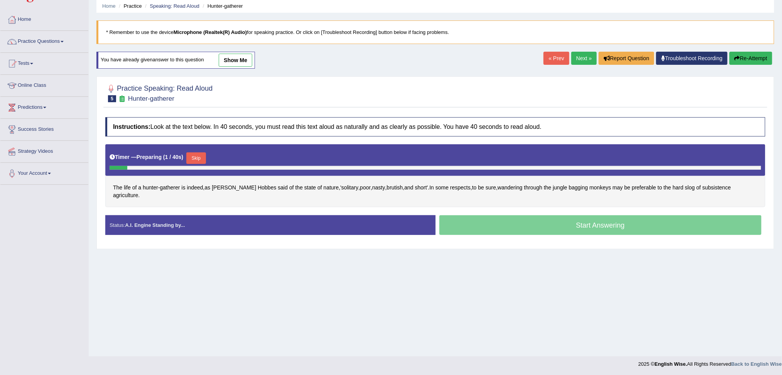
click at [198, 158] on button "Skip" at bounding box center [195, 158] width 19 height 12
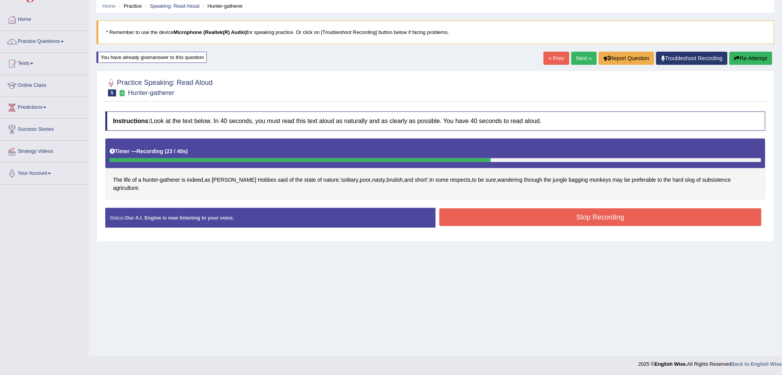
click at [596, 210] on button "Stop Recording" at bounding box center [600, 217] width 322 height 18
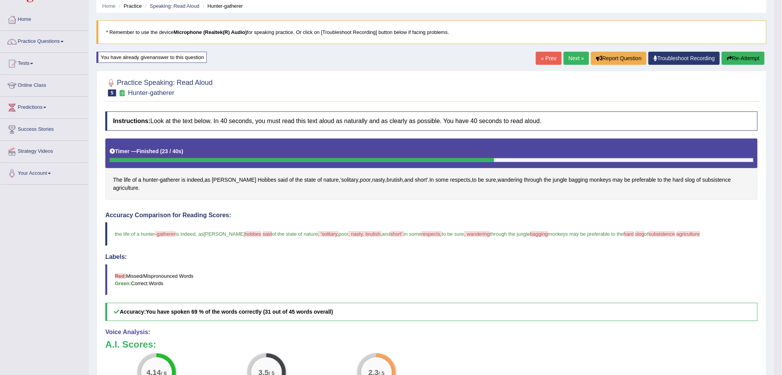
click at [571, 57] on link "Next »" at bounding box center [576, 58] width 25 height 13
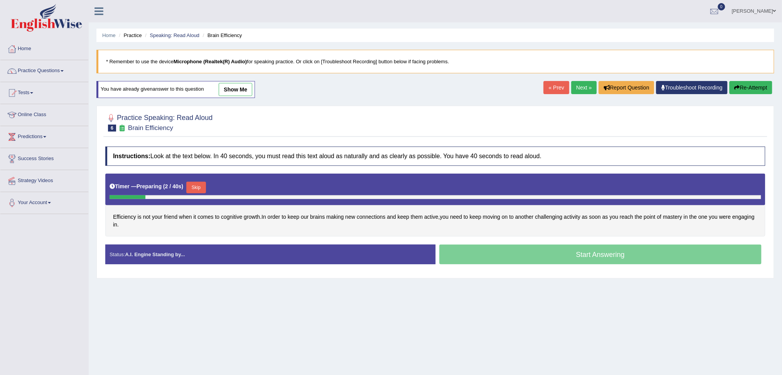
click at [200, 182] on button "Skip" at bounding box center [195, 188] width 19 height 12
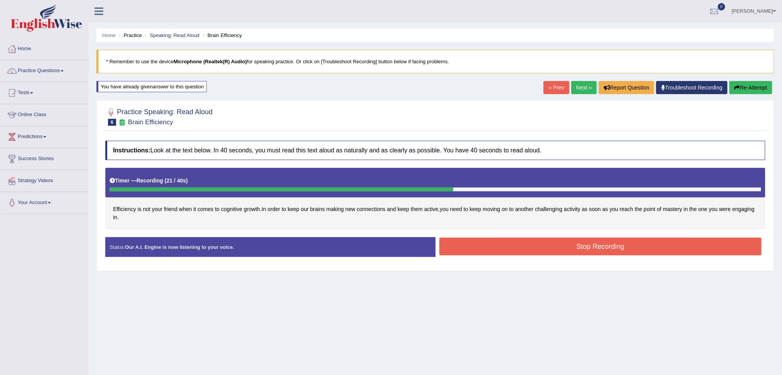
click at [561, 248] on button "Stop Recording" at bounding box center [600, 247] width 322 height 18
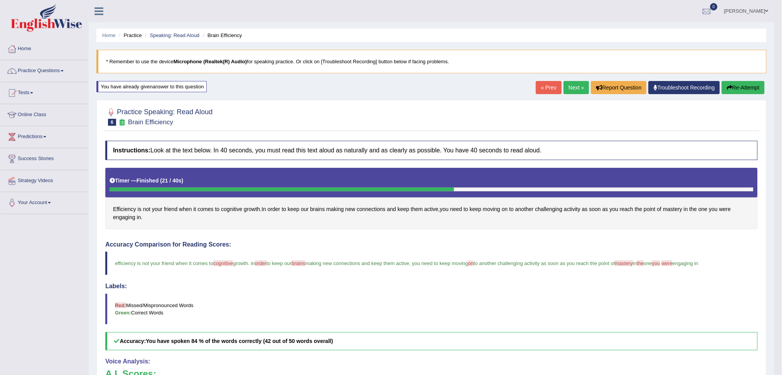
click at [574, 88] on link "Next »" at bounding box center [576, 87] width 25 height 13
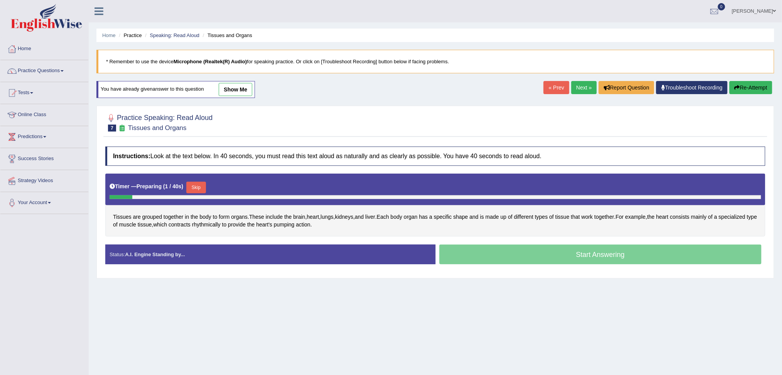
drag, startPoint x: 198, startPoint y: 185, endPoint x: 225, endPoint y: 236, distance: 57.6
click at [198, 185] on button "Skip" at bounding box center [195, 188] width 19 height 12
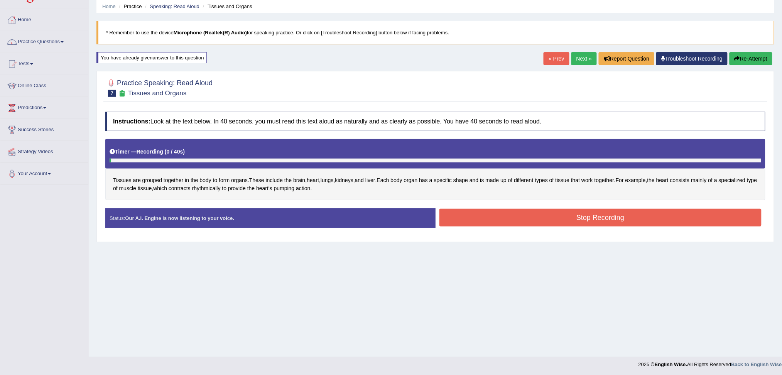
scroll to position [29, 0]
click at [586, 212] on button "Stop Recording" at bounding box center [600, 217] width 322 height 18
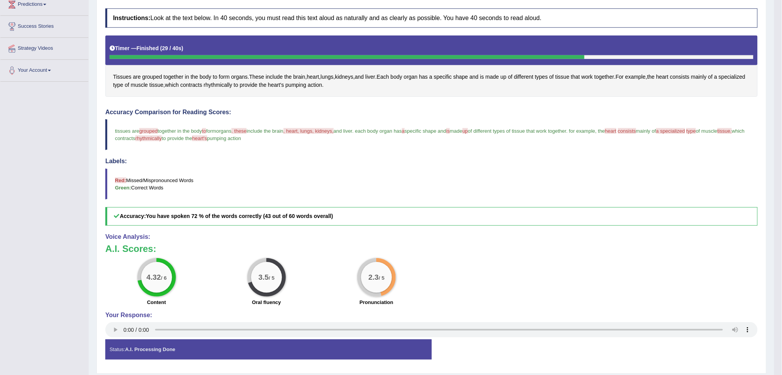
scroll to position [81, 0]
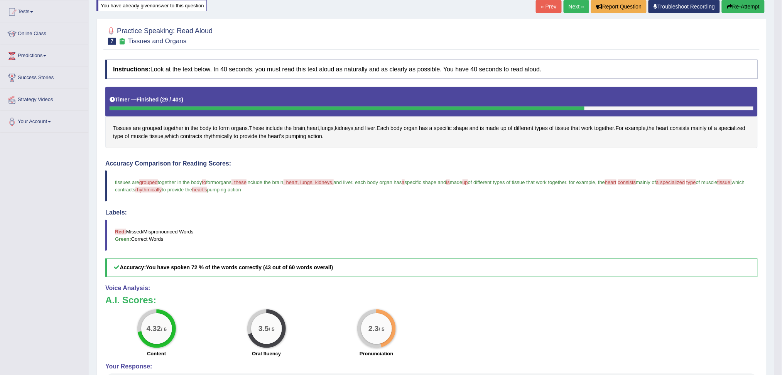
click at [734, 3] on button "Re-Attempt" at bounding box center [743, 6] width 43 height 13
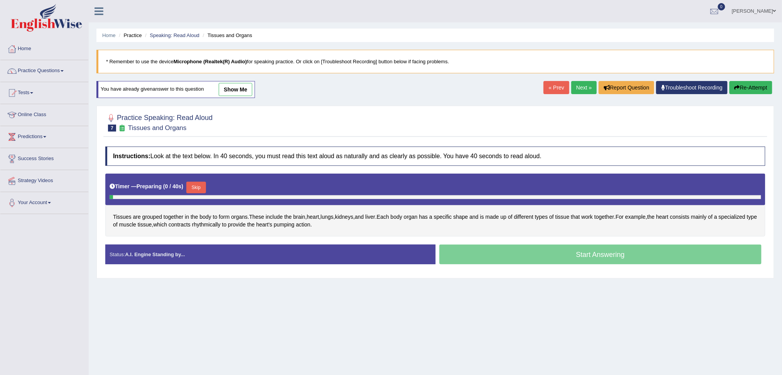
scroll to position [29, 0]
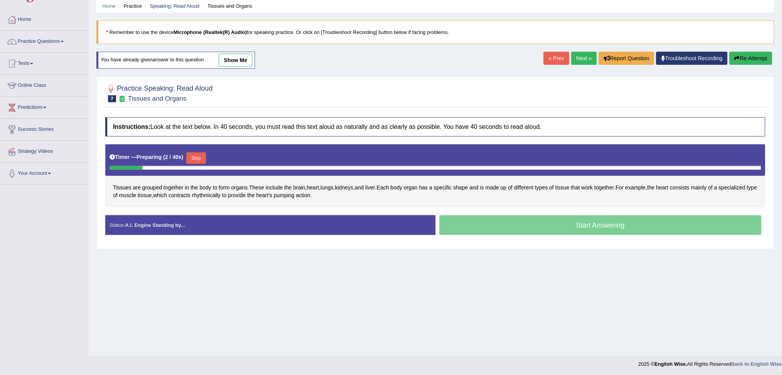
click at [200, 154] on button "Skip" at bounding box center [195, 158] width 19 height 12
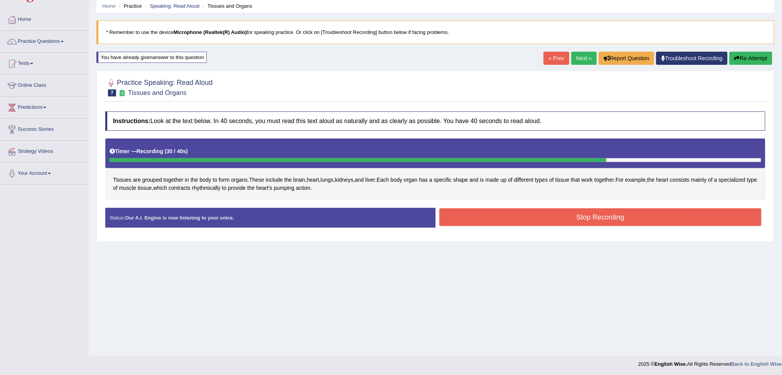
click at [597, 219] on button "Stop Recording" at bounding box center [600, 217] width 322 height 18
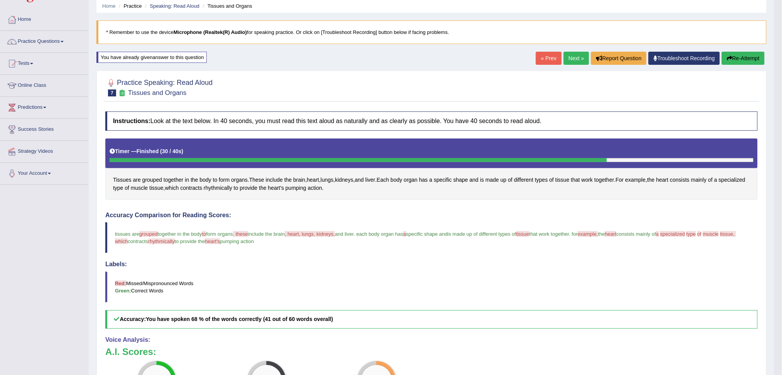
click at [731, 58] on icon "button" at bounding box center [729, 58] width 5 height 5
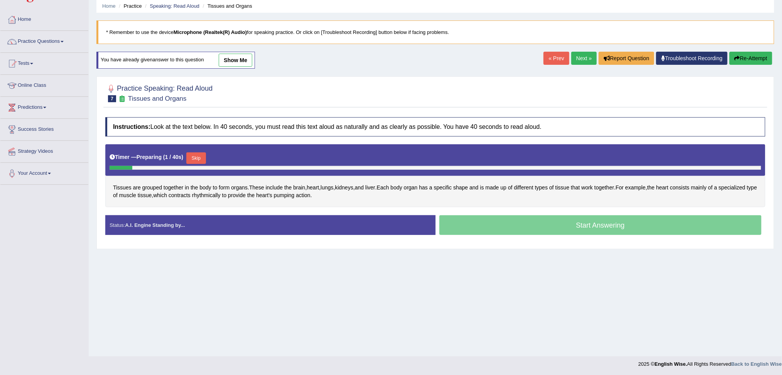
click at [198, 156] on button "Skip" at bounding box center [195, 158] width 19 height 12
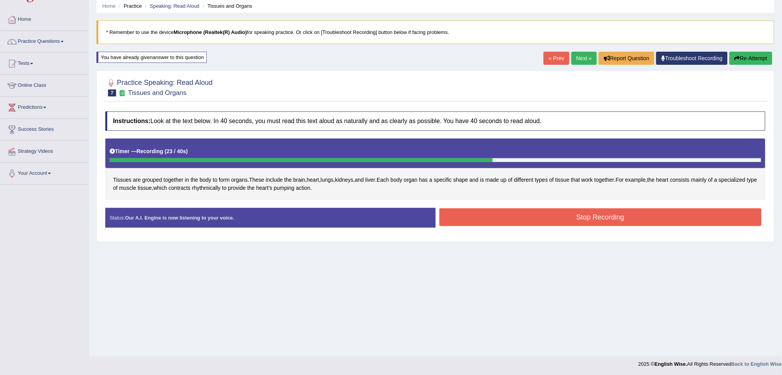
click at [662, 213] on button "Stop Recording" at bounding box center [600, 217] width 322 height 18
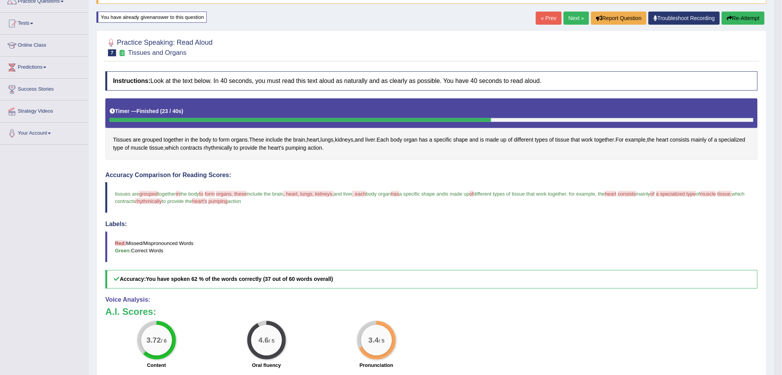
scroll to position [51, 0]
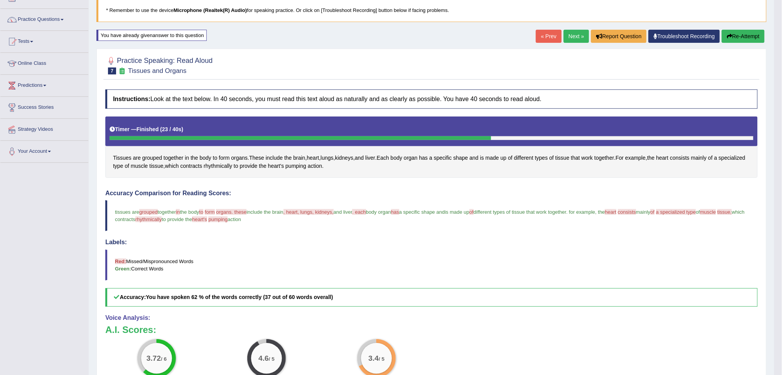
click at [569, 37] on link "Next »" at bounding box center [576, 36] width 25 height 13
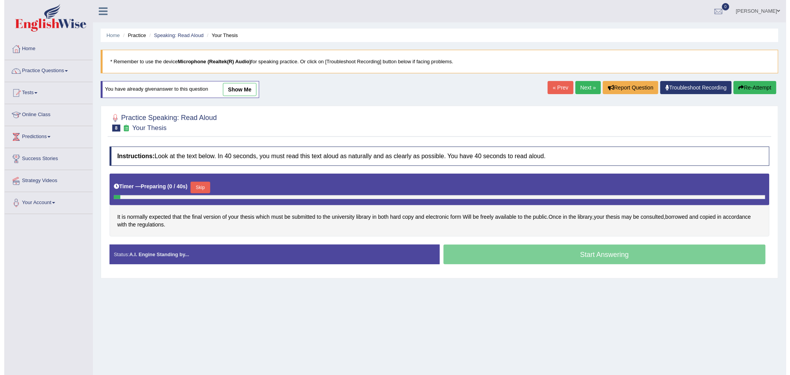
scroll to position [29, 0]
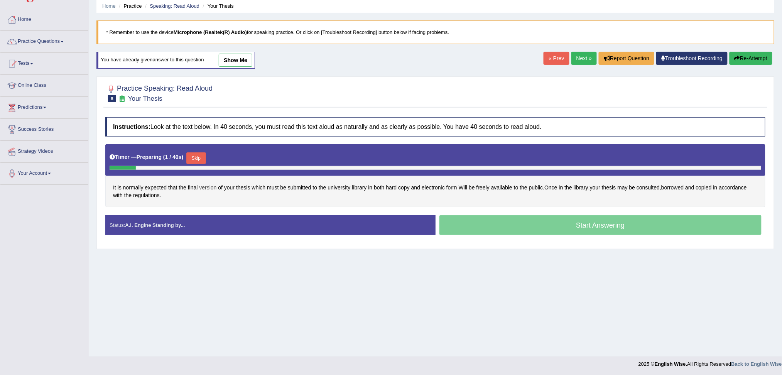
drag, startPoint x: 202, startPoint y: 156, endPoint x: 216, endPoint y: 182, distance: 29.3
click at [202, 156] on button "Skip" at bounding box center [195, 158] width 19 height 12
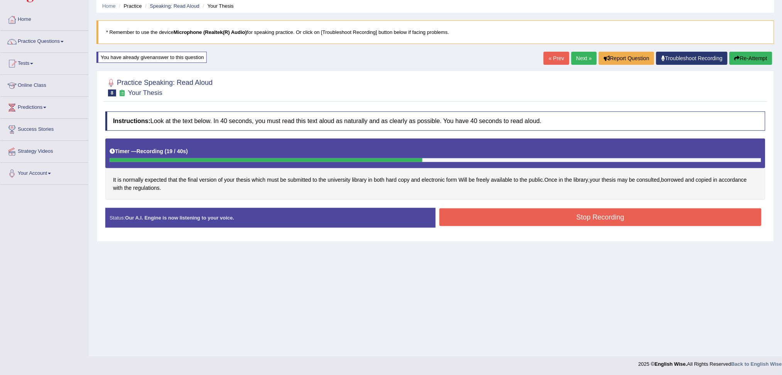
click at [612, 223] on button "Stop Recording" at bounding box center [600, 217] width 322 height 18
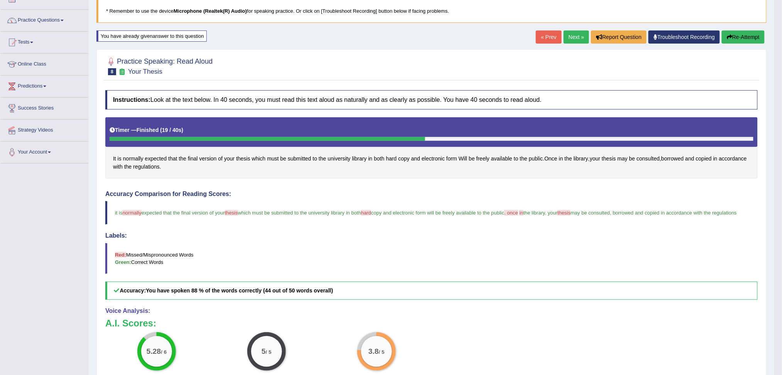
scroll to position [81, 0]
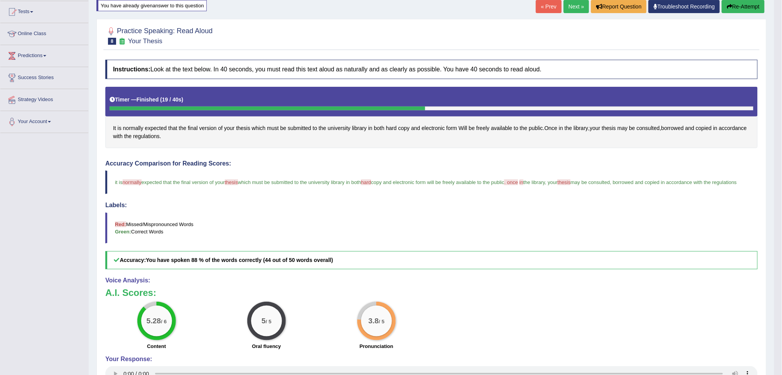
click at [570, 6] on link "Next »" at bounding box center [576, 6] width 25 height 13
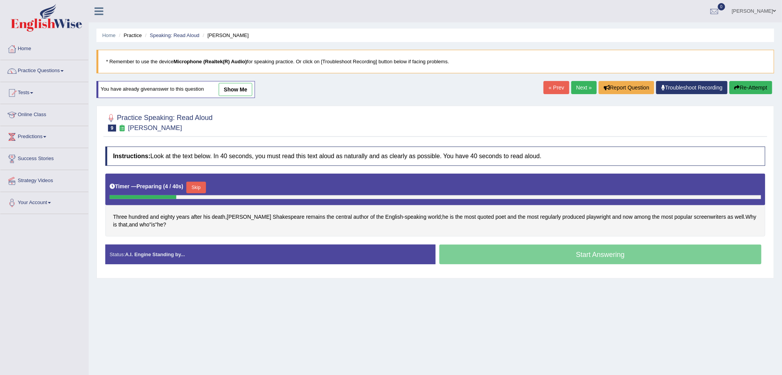
drag, startPoint x: 196, startPoint y: 186, endPoint x: 249, endPoint y: 255, distance: 87.5
click at [199, 192] on button "Skip" at bounding box center [195, 188] width 19 height 12
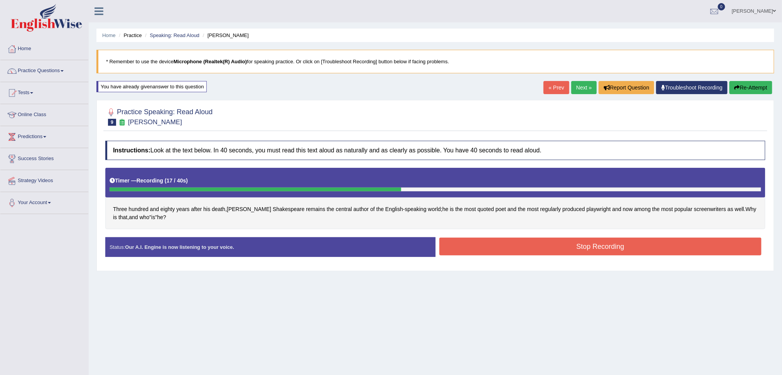
click at [595, 251] on button "Stop Recording" at bounding box center [600, 247] width 322 height 18
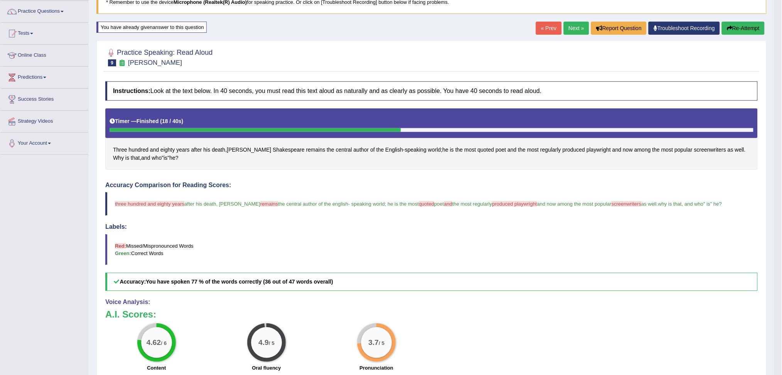
scroll to position [47, 0]
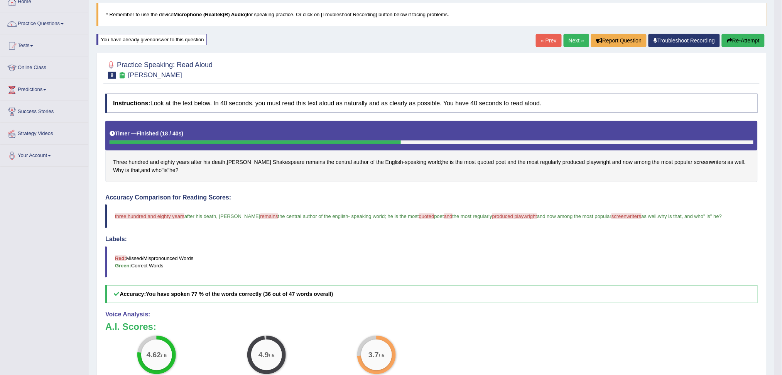
click at [569, 38] on link "Next »" at bounding box center [576, 40] width 25 height 13
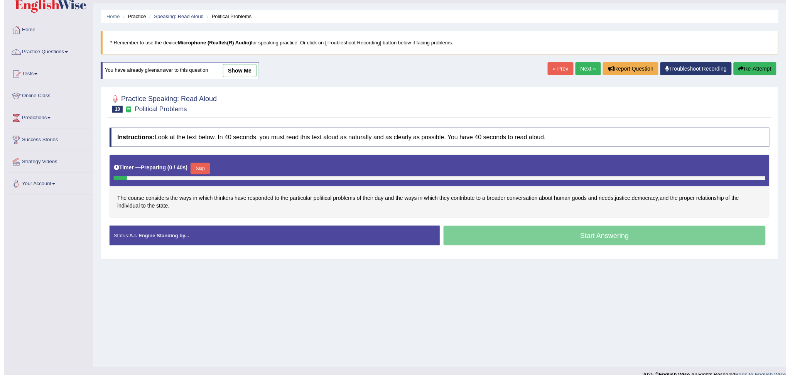
scroll to position [29, 0]
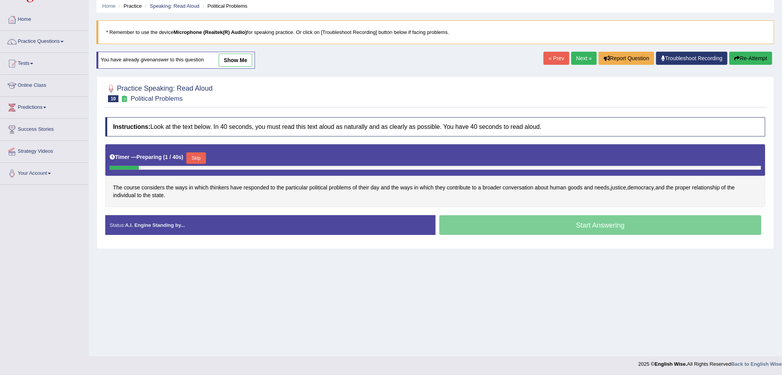
click at [199, 154] on button "Skip" at bounding box center [195, 158] width 19 height 12
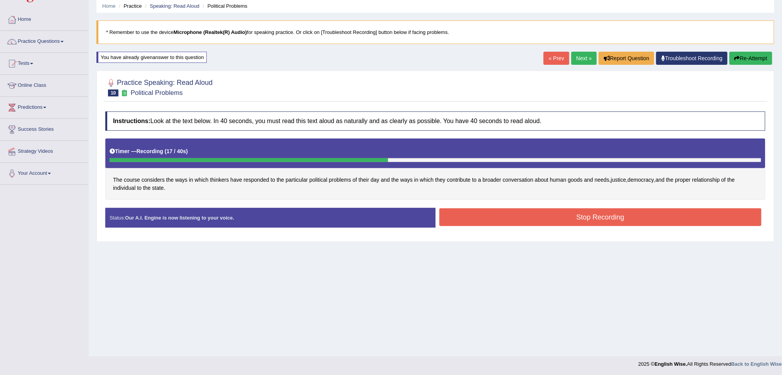
click at [562, 219] on button "Stop Recording" at bounding box center [600, 217] width 322 height 18
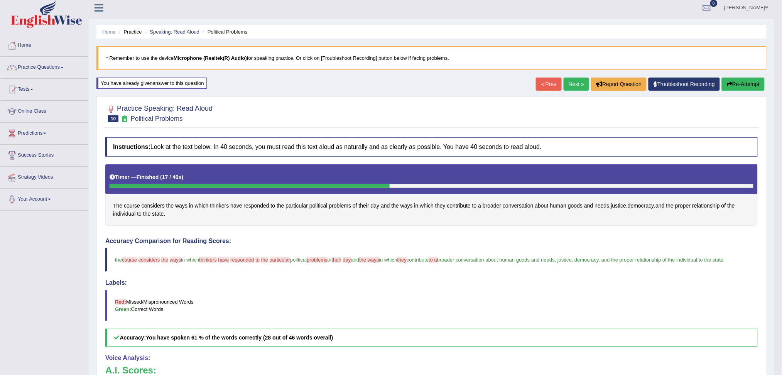
scroll to position [0, 0]
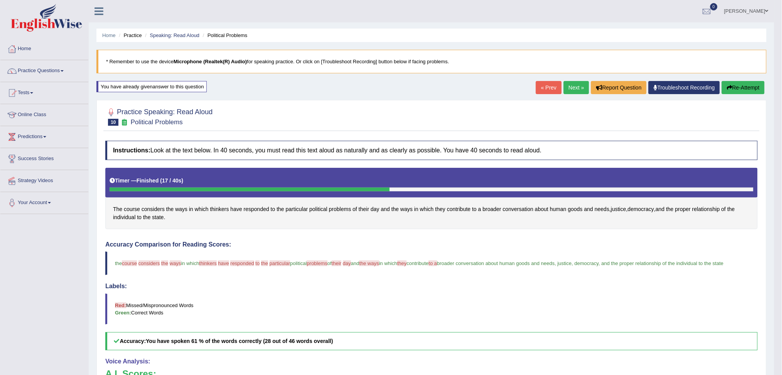
click at [566, 88] on link "Next »" at bounding box center [576, 87] width 25 height 13
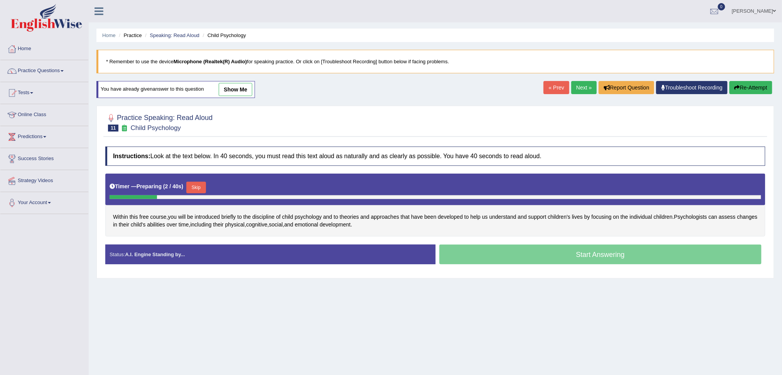
drag, startPoint x: 200, startPoint y: 185, endPoint x: 272, endPoint y: 265, distance: 107.9
click at [201, 187] on button "Skip" at bounding box center [195, 188] width 19 height 12
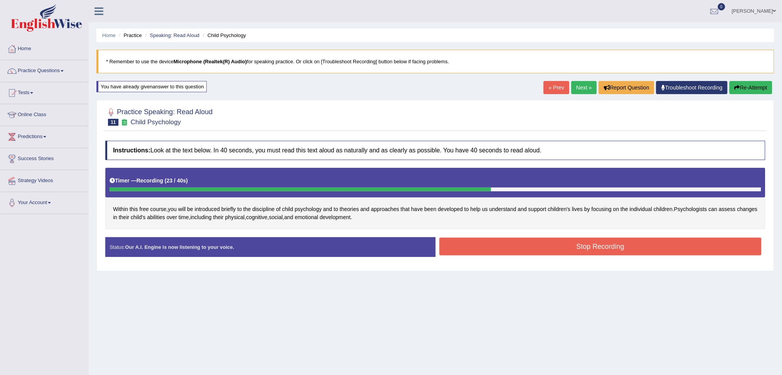
click at [638, 246] on button "Stop Recording" at bounding box center [600, 247] width 322 height 18
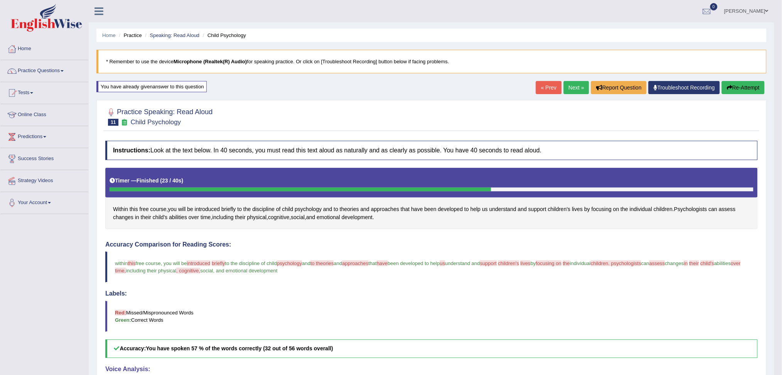
click at [573, 86] on link "Next »" at bounding box center [576, 87] width 25 height 13
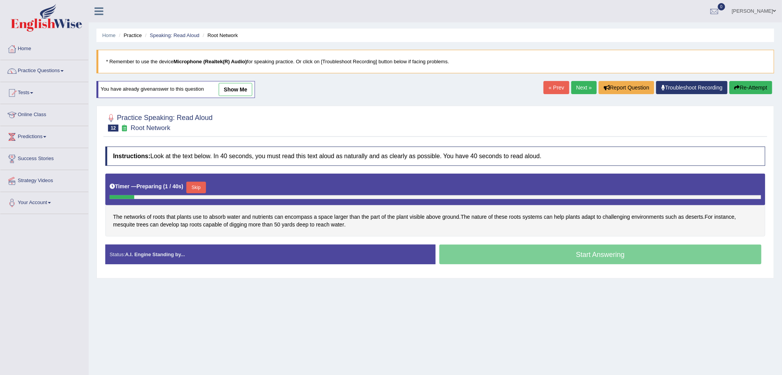
drag, startPoint x: 200, startPoint y: 188, endPoint x: 294, endPoint y: 266, distance: 122.5
click at [203, 191] on button "Skip" at bounding box center [195, 188] width 19 height 12
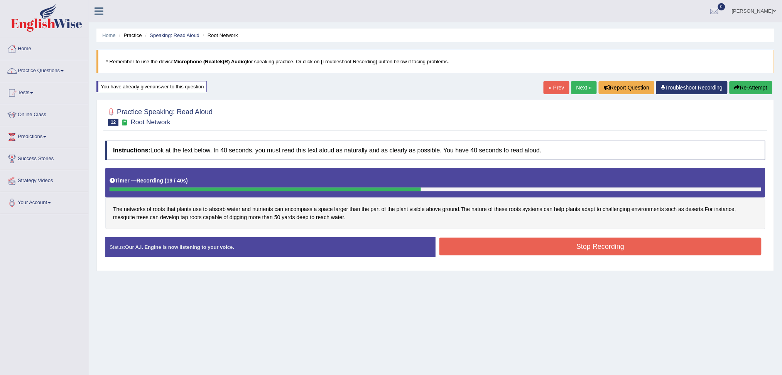
drag, startPoint x: 578, startPoint y: 246, endPoint x: 485, endPoint y: 292, distance: 103.3
click at [576, 250] on button "Stop Recording" at bounding box center [600, 247] width 322 height 18
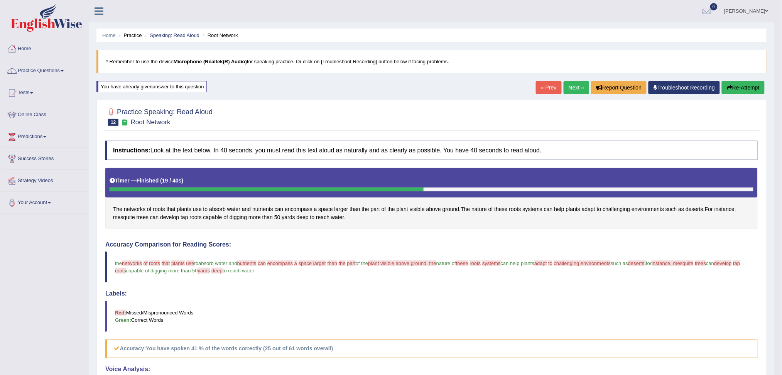
click at [575, 85] on link "Next »" at bounding box center [576, 87] width 25 height 13
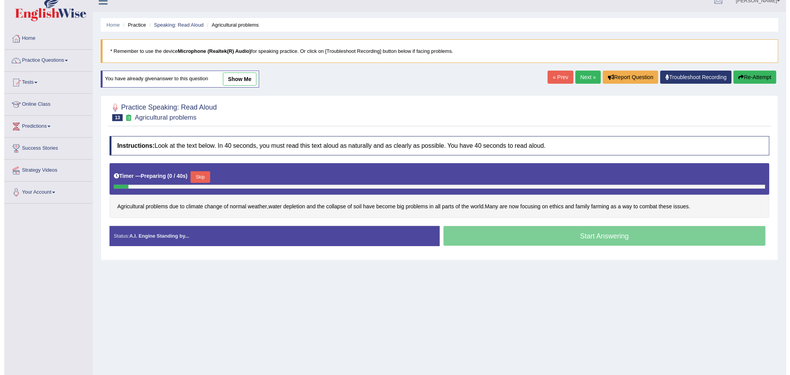
scroll to position [29, 0]
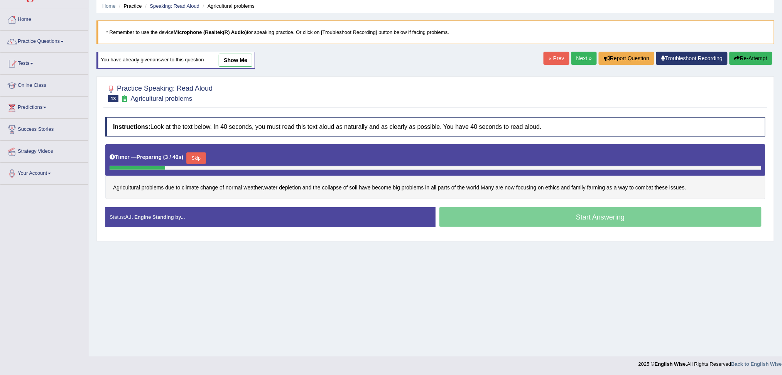
drag, startPoint x: 204, startPoint y: 158, endPoint x: 341, endPoint y: 259, distance: 170.2
click at [204, 160] on button "Skip" at bounding box center [195, 158] width 19 height 12
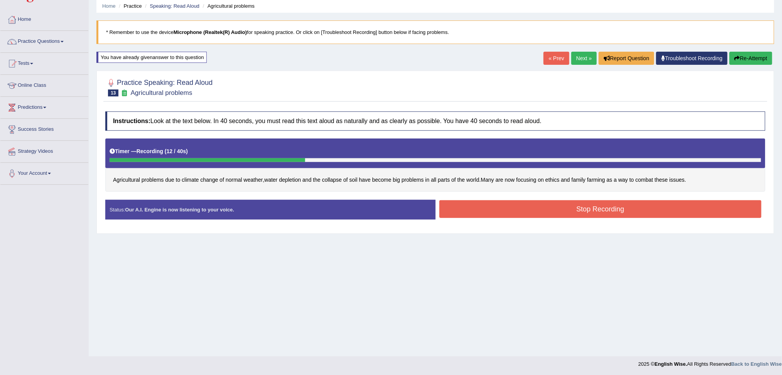
click at [555, 210] on button "Stop Recording" at bounding box center [600, 209] width 322 height 18
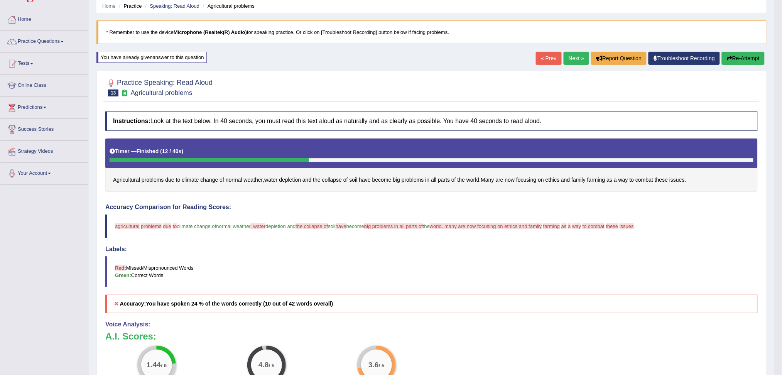
click at [571, 57] on link "Next »" at bounding box center [576, 58] width 25 height 13
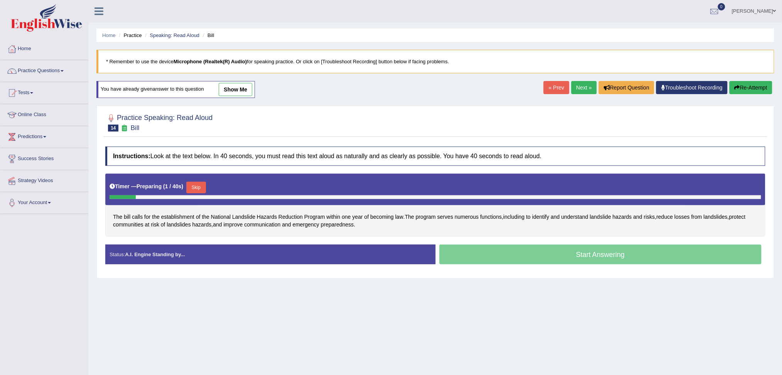
drag, startPoint x: 199, startPoint y: 187, endPoint x: 259, endPoint y: 277, distance: 108.7
click at [206, 197] on div "Timer — Preparing ( 1 / 40s ) Skip" at bounding box center [435, 190] width 660 height 32
click at [196, 189] on button "Skip" at bounding box center [195, 188] width 19 height 12
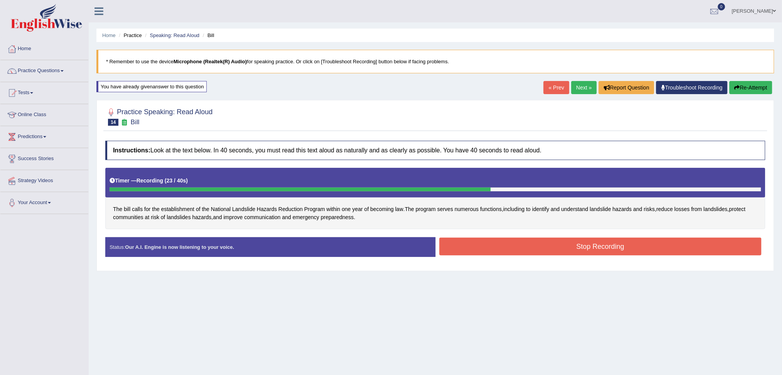
click at [647, 248] on button "Stop Recording" at bounding box center [600, 247] width 322 height 18
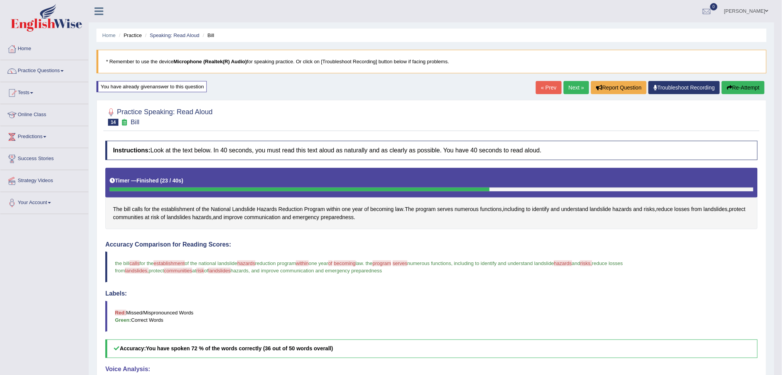
click at [571, 89] on link "Next »" at bounding box center [576, 87] width 25 height 13
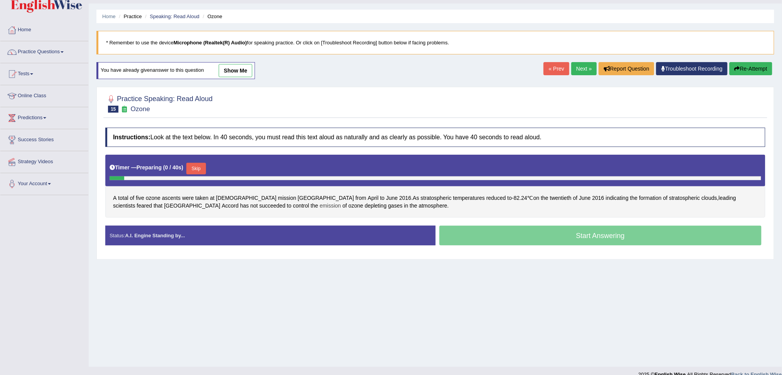
scroll to position [29, 0]
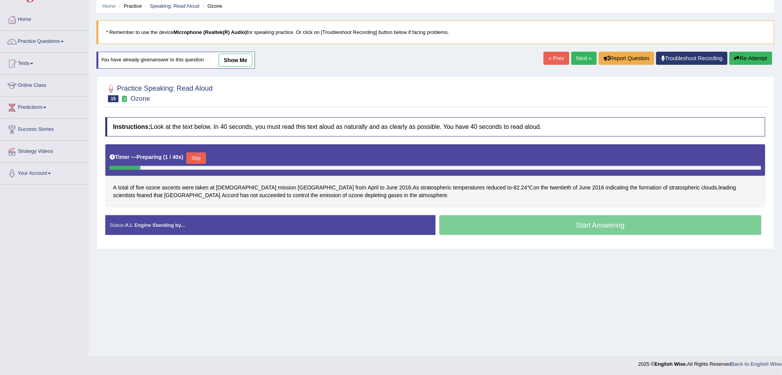
click at [201, 152] on button "Skip" at bounding box center [195, 158] width 19 height 12
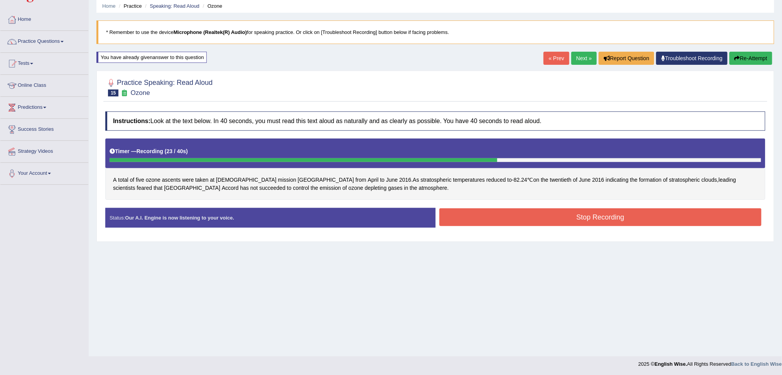
click at [590, 218] on button "Stop Recording" at bounding box center [600, 217] width 322 height 18
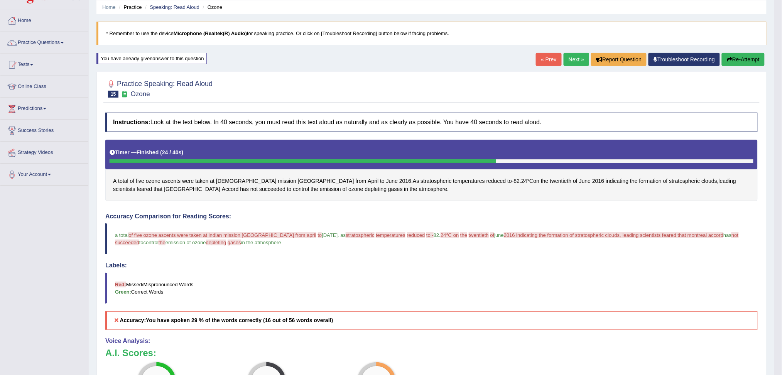
scroll to position [3, 0]
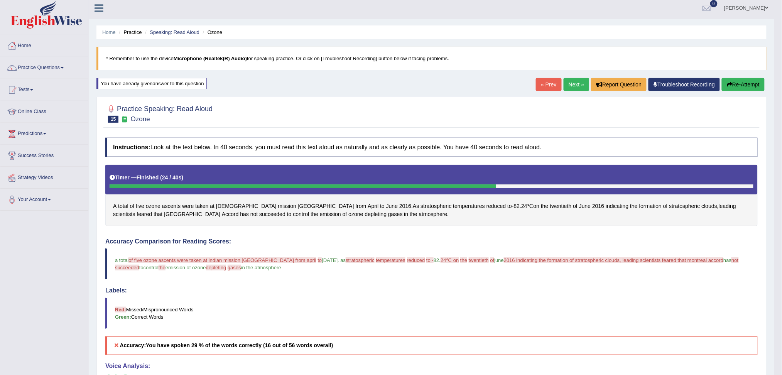
click at [738, 84] on button "Re-Attempt" at bounding box center [743, 84] width 43 height 13
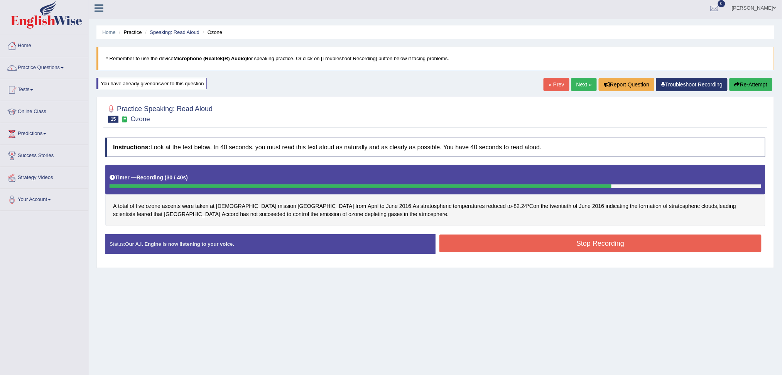
click at [666, 241] on button "Stop Recording" at bounding box center [600, 244] width 322 height 18
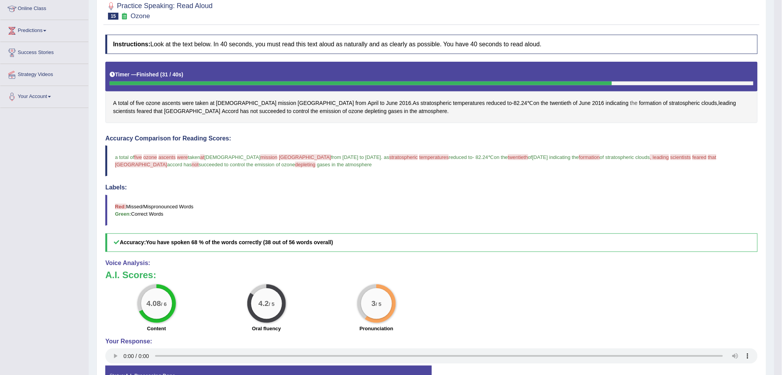
scroll to position [54, 0]
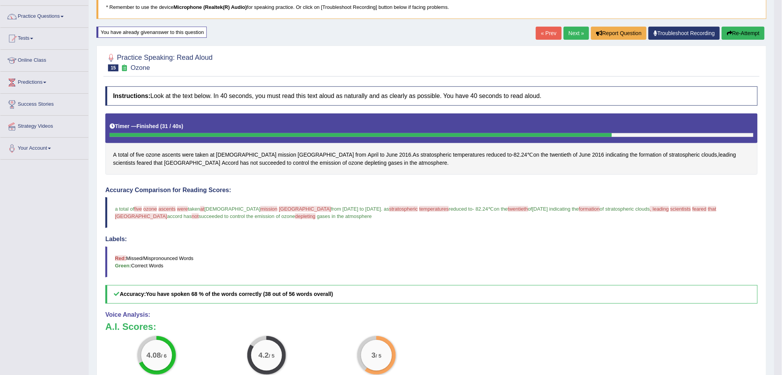
click at [570, 33] on link "Next »" at bounding box center [576, 33] width 25 height 13
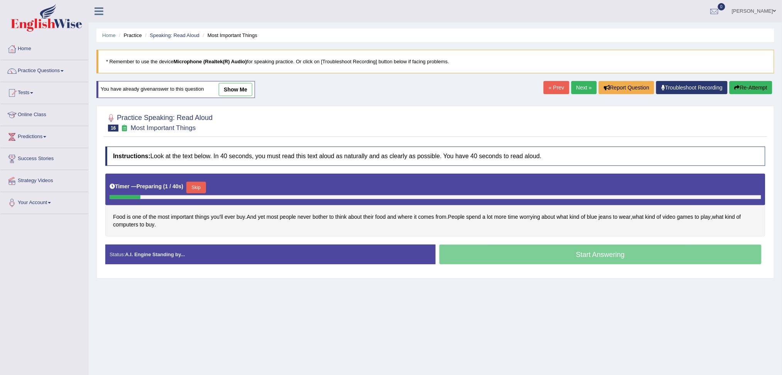
drag, startPoint x: 196, startPoint y: 191, endPoint x: 200, endPoint y: 198, distance: 8.3
click at [198, 194] on div "Skip" at bounding box center [195, 189] width 19 height 14
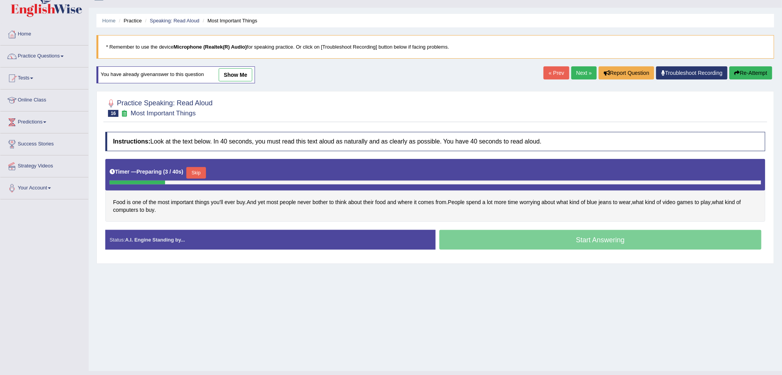
scroll to position [29, 0]
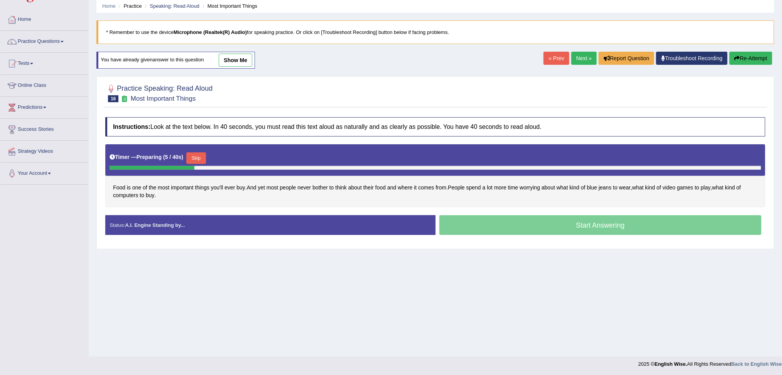
click at [196, 157] on button "Skip" at bounding box center [195, 158] width 19 height 12
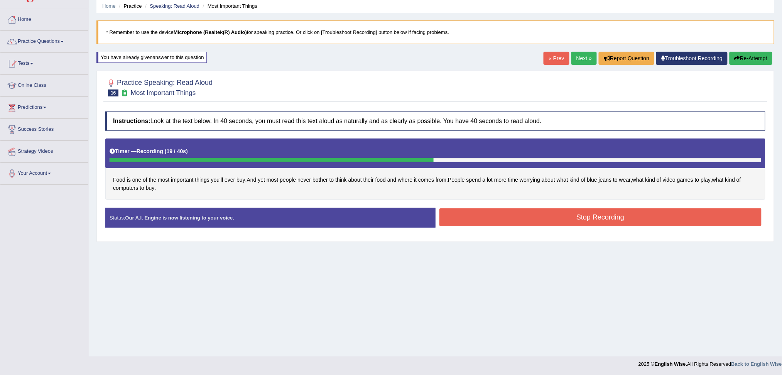
click at [546, 220] on button "Stop Recording" at bounding box center [600, 217] width 322 height 18
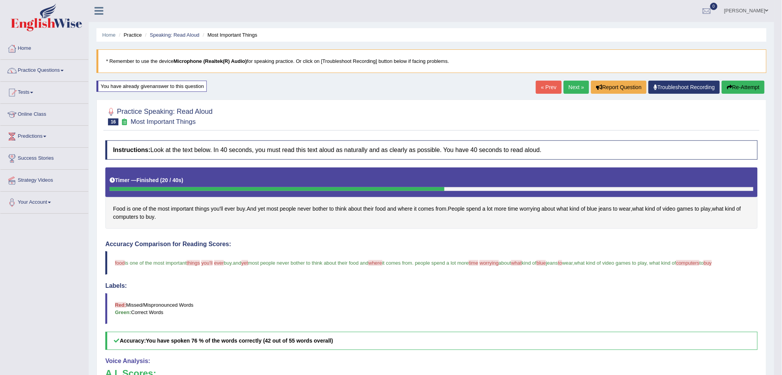
scroll to position [0, 0]
drag, startPoint x: 569, startPoint y: 87, endPoint x: 563, endPoint y: 93, distance: 8.2
click at [568, 88] on link "Next »" at bounding box center [576, 87] width 25 height 13
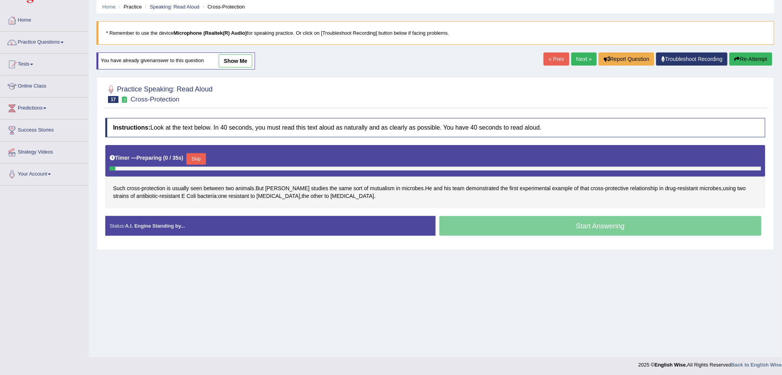
scroll to position [29, 0]
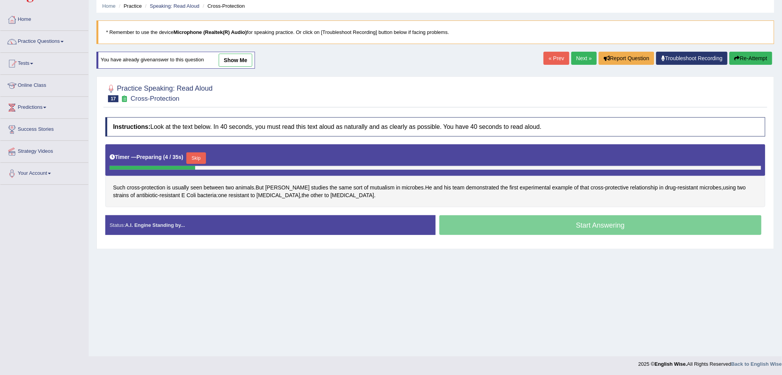
click at [199, 157] on button "Skip" at bounding box center [195, 158] width 19 height 12
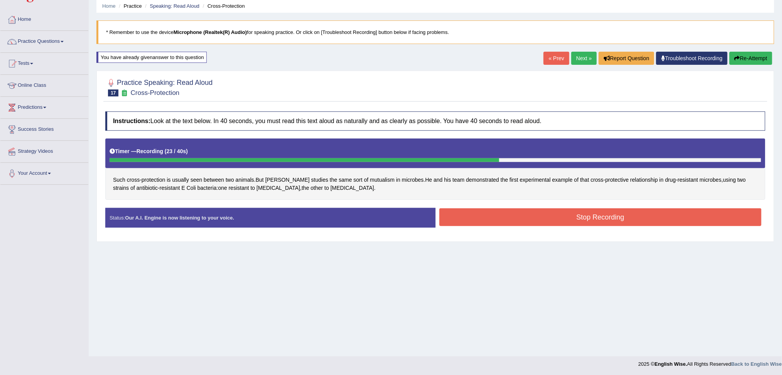
click at [653, 215] on button "Stop Recording" at bounding box center [600, 217] width 322 height 18
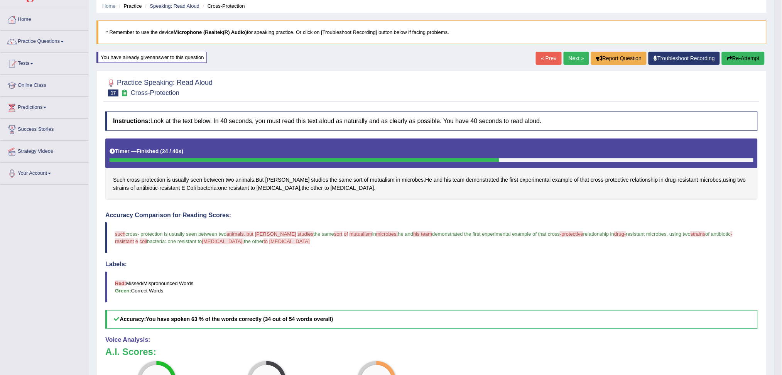
click at [736, 55] on button "Re-Attempt" at bounding box center [743, 58] width 43 height 13
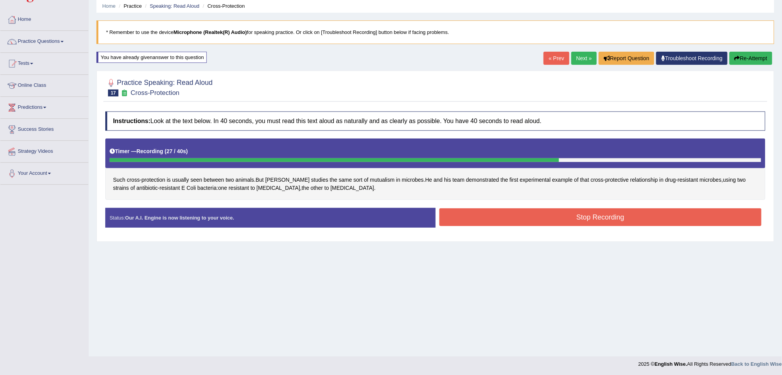
click at [523, 219] on button "Stop Recording" at bounding box center [600, 217] width 322 height 18
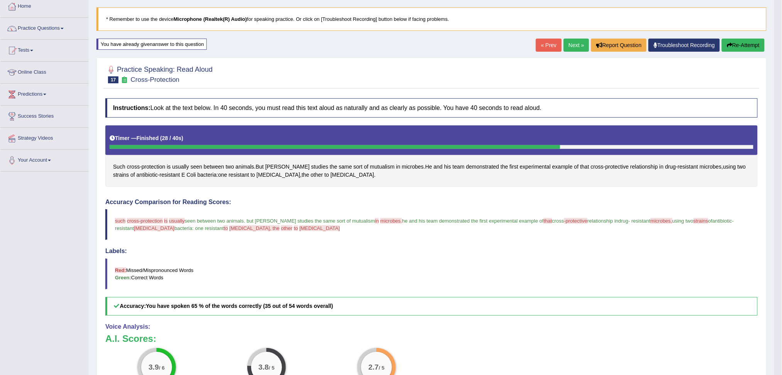
scroll to position [29, 0]
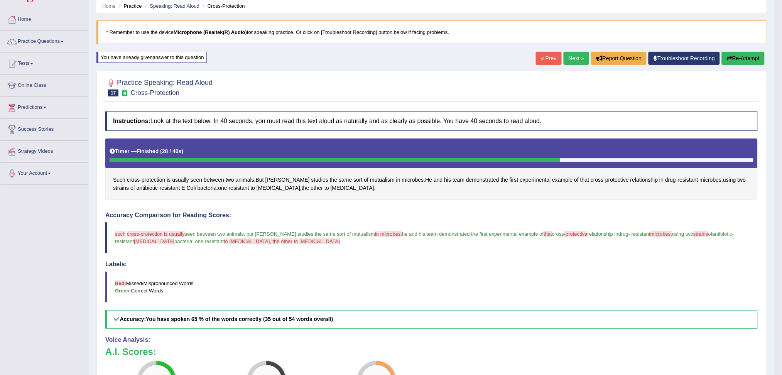
click at [571, 59] on link "Next »" at bounding box center [576, 58] width 25 height 13
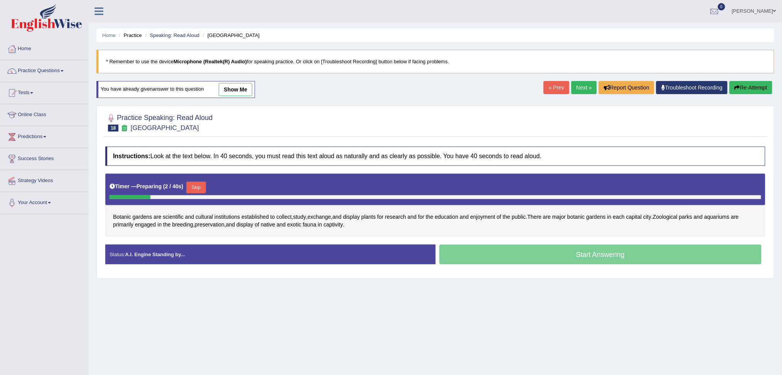
scroll to position [29, 0]
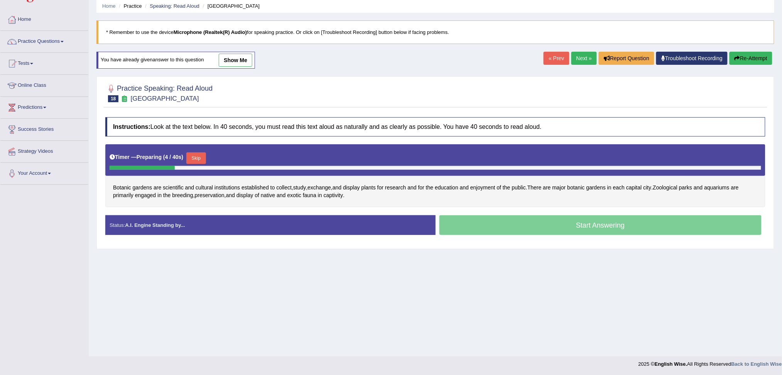
click at [200, 158] on button "Skip" at bounding box center [195, 158] width 19 height 12
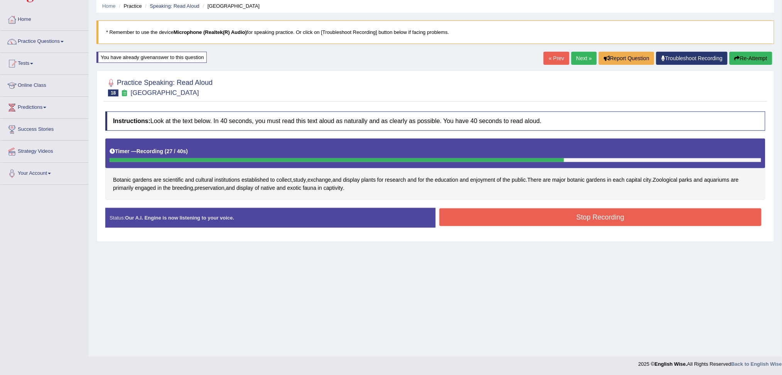
click at [616, 223] on button "Stop Recording" at bounding box center [600, 217] width 322 height 18
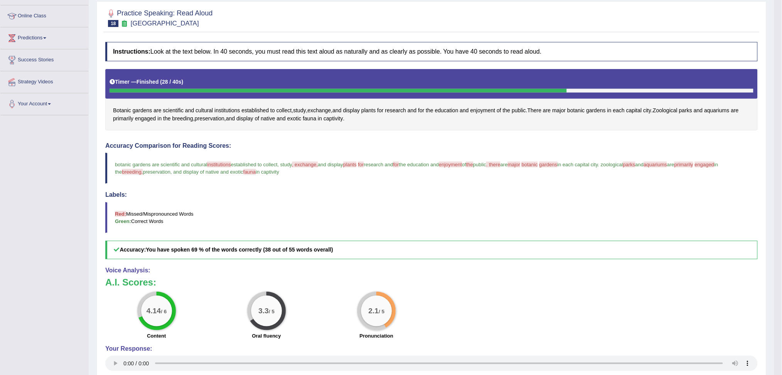
scroll to position [81, 0]
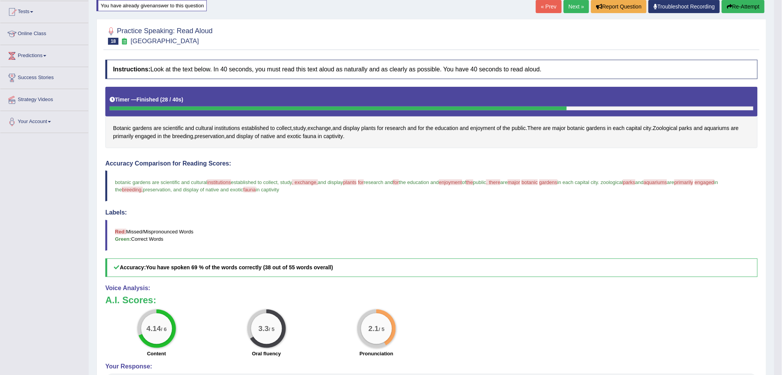
click at [748, 8] on button "Re-Attempt" at bounding box center [743, 6] width 43 height 13
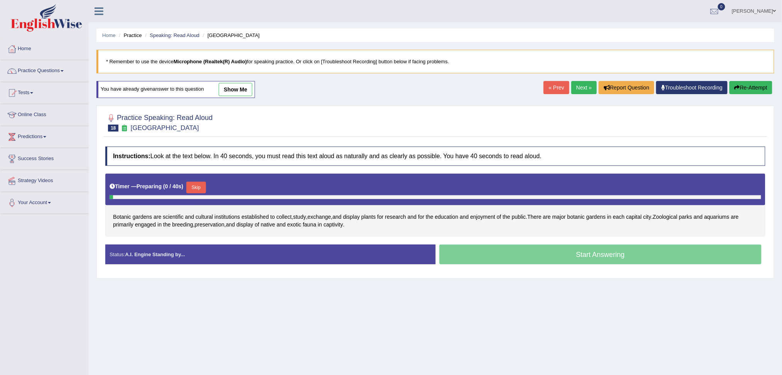
scroll to position [29, 0]
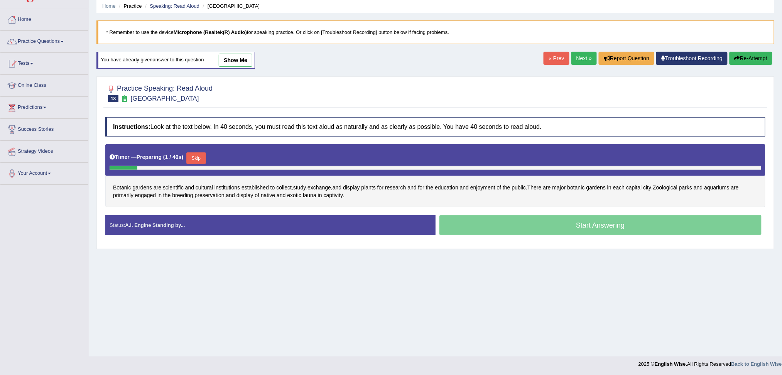
click at [198, 157] on button "Skip" at bounding box center [195, 158] width 19 height 12
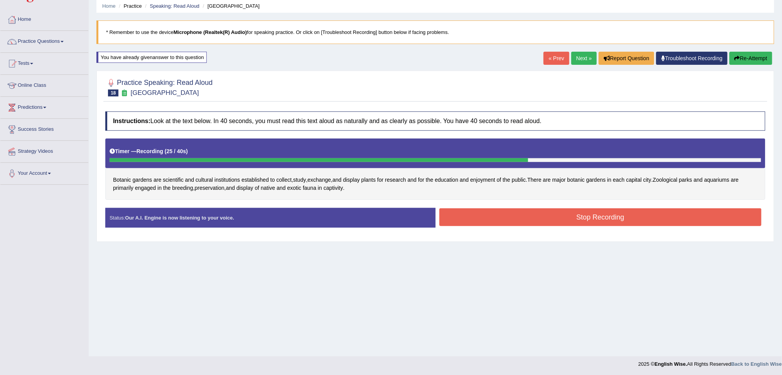
click at [560, 216] on button "Stop Recording" at bounding box center [600, 217] width 322 height 18
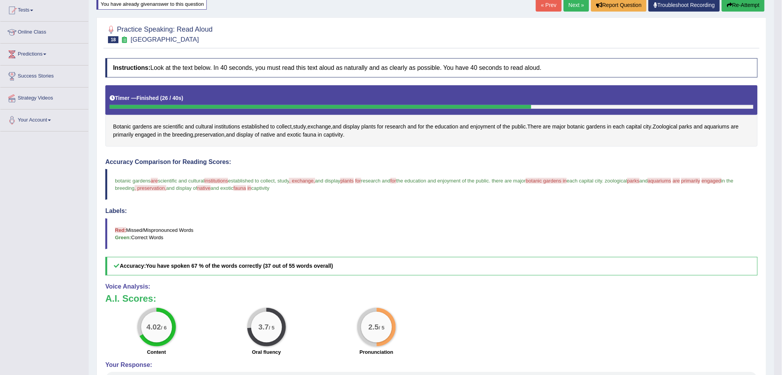
scroll to position [59, 0]
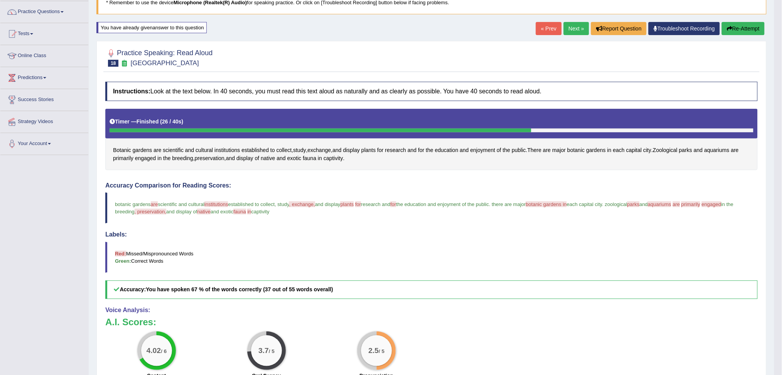
click at [575, 27] on link "Next »" at bounding box center [576, 28] width 25 height 13
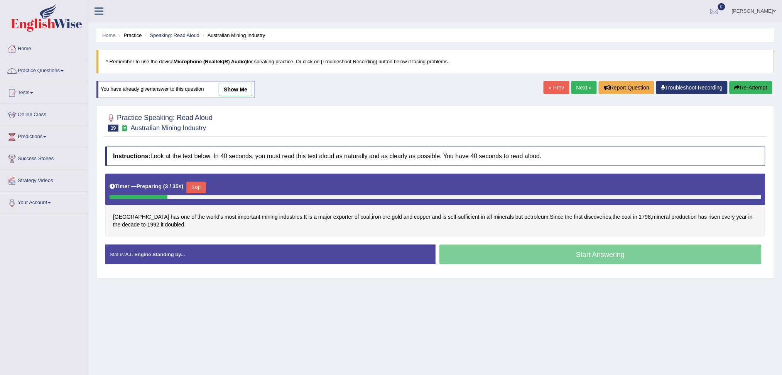
drag, startPoint x: 196, startPoint y: 187, endPoint x: 201, endPoint y: 192, distance: 7.4
click at [196, 187] on button "Skip" at bounding box center [195, 188] width 19 height 12
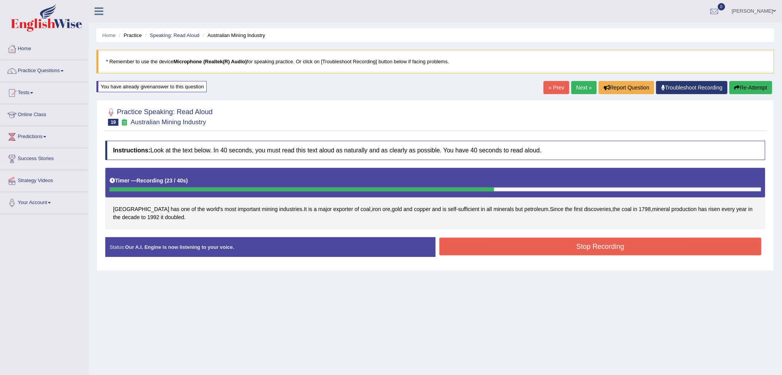
click at [578, 248] on button "Stop Recording" at bounding box center [600, 247] width 322 height 18
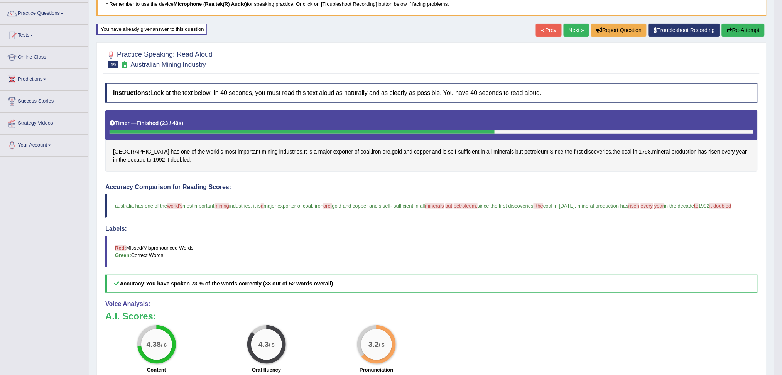
scroll to position [51, 0]
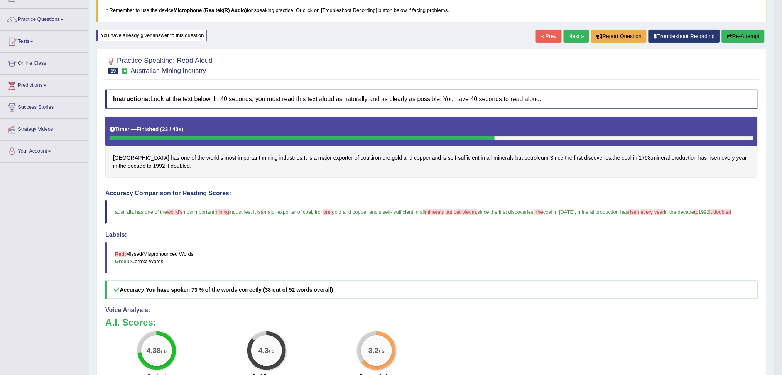
click at [568, 37] on link "Next »" at bounding box center [576, 36] width 25 height 13
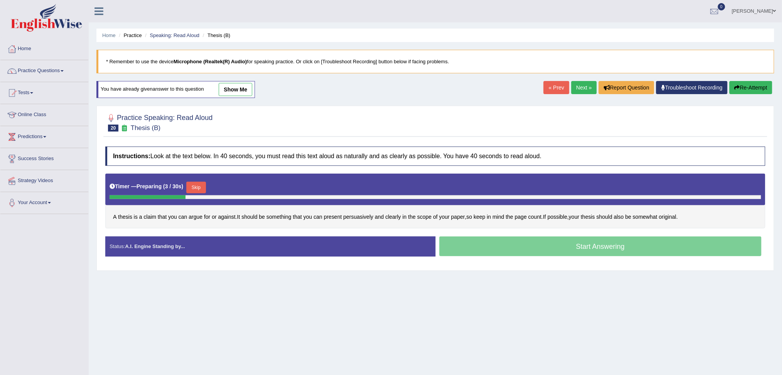
click at [202, 185] on button "Skip" at bounding box center [195, 188] width 19 height 12
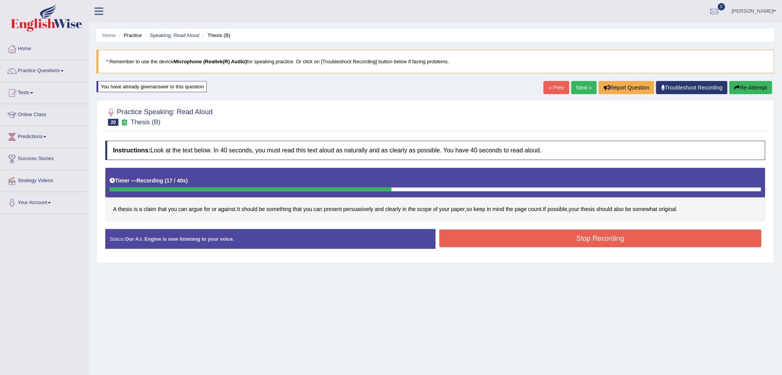
click at [651, 245] on button "Stop Recording" at bounding box center [600, 239] width 322 height 18
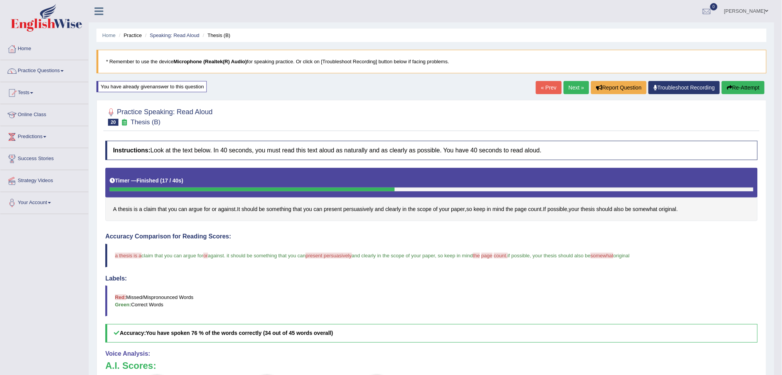
click at [741, 84] on button "Re-Attempt" at bounding box center [743, 87] width 43 height 13
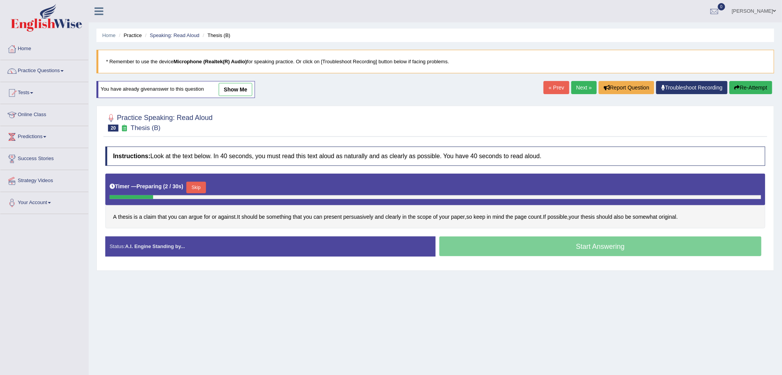
click at [201, 189] on button "Skip" at bounding box center [195, 188] width 19 height 12
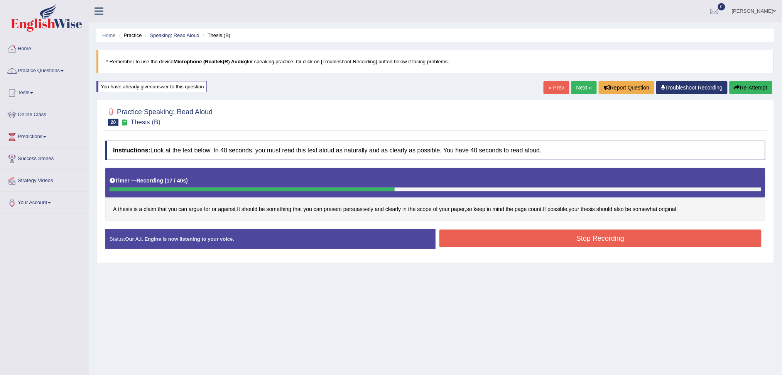
click at [552, 238] on button "Stop Recording" at bounding box center [600, 239] width 322 height 18
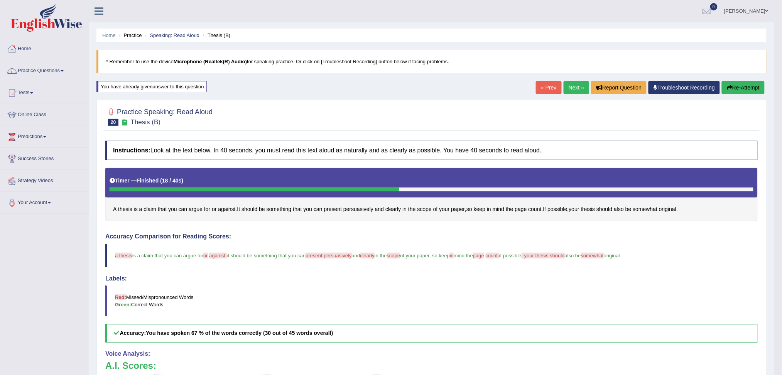
click at [572, 85] on link "Next »" at bounding box center [576, 87] width 25 height 13
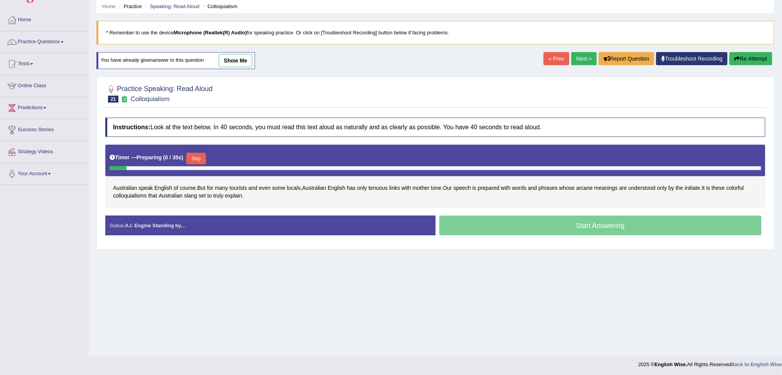
scroll to position [29, 0]
click at [200, 151] on div "Timer — Preparing ( 4 / 35s ) Skip" at bounding box center [436, 157] width 652 height 15
click at [202, 158] on button "Skip" at bounding box center [195, 158] width 19 height 12
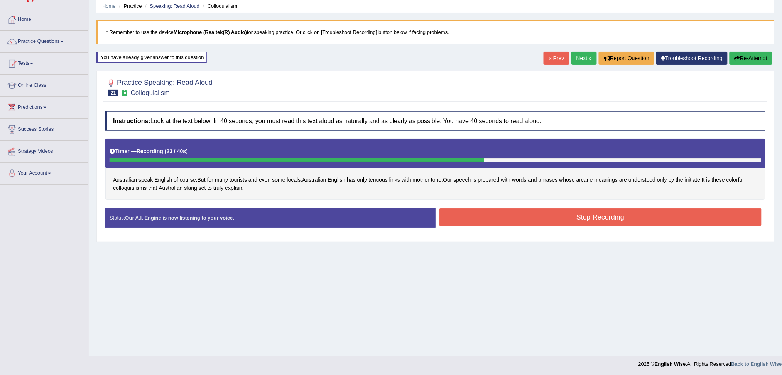
click at [632, 223] on button "Stop Recording" at bounding box center [600, 217] width 322 height 18
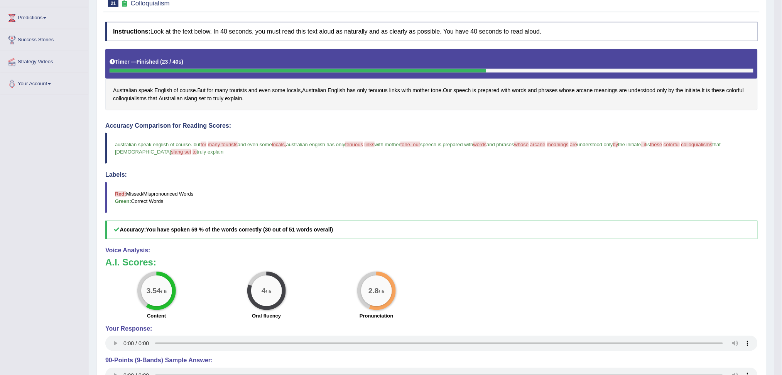
scroll to position [81, 0]
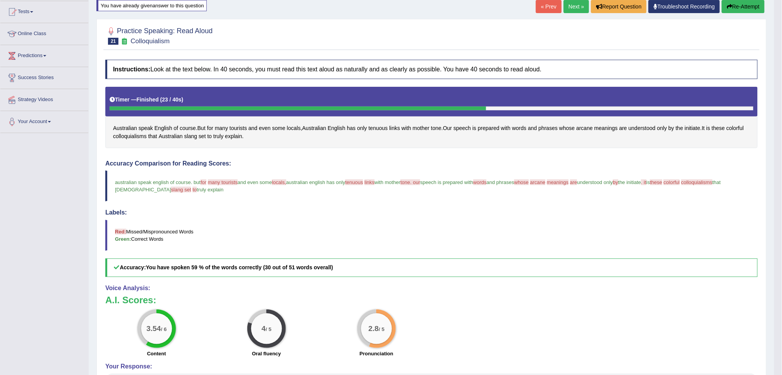
click at [573, 6] on link "Next »" at bounding box center [576, 6] width 25 height 13
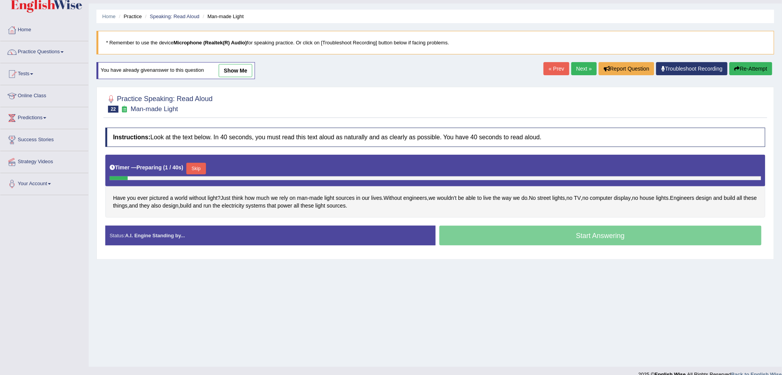
scroll to position [29, 0]
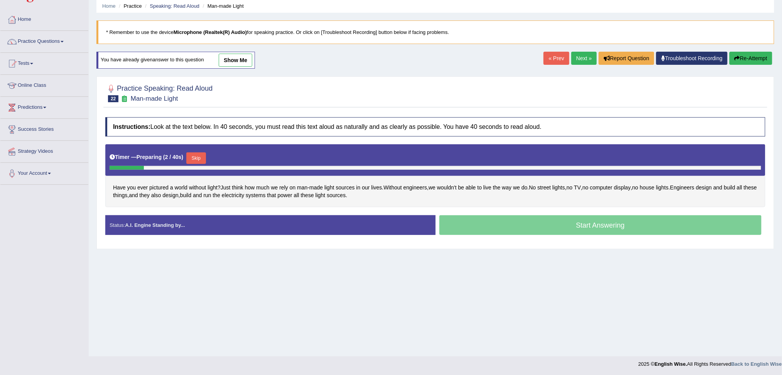
click at [198, 159] on button "Skip" at bounding box center [195, 158] width 19 height 12
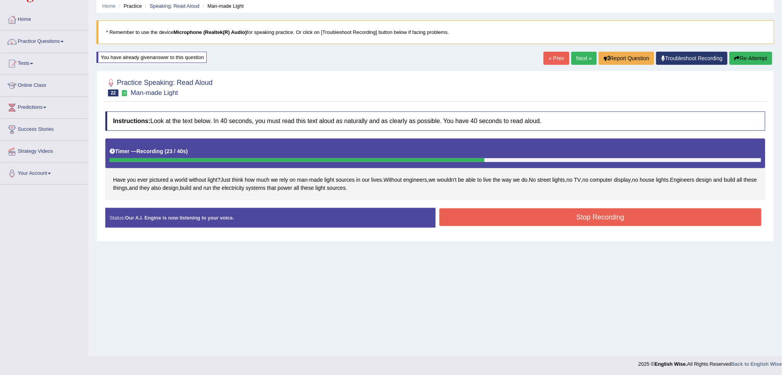
click at [614, 215] on button "Stop Recording" at bounding box center [600, 217] width 322 height 18
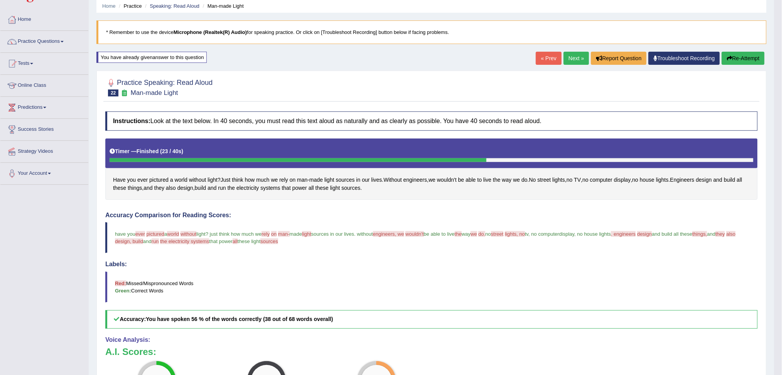
click at [575, 58] on link "Next »" at bounding box center [576, 58] width 25 height 13
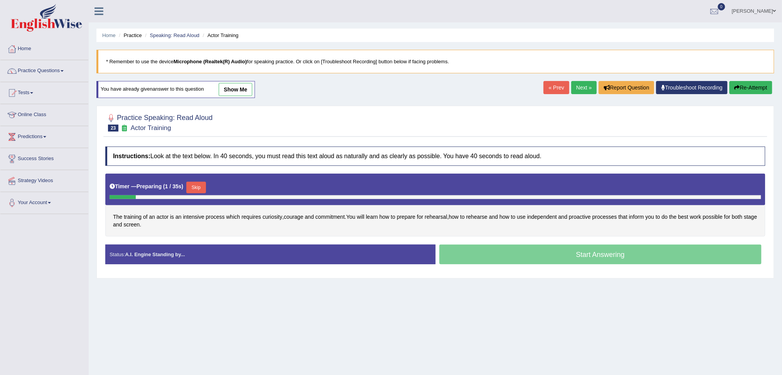
click at [201, 188] on button "Skip" at bounding box center [195, 188] width 19 height 12
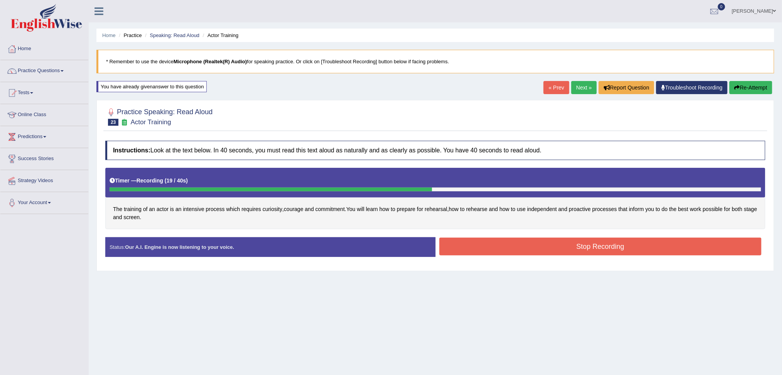
click at [582, 245] on button "Stop Recording" at bounding box center [600, 247] width 322 height 18
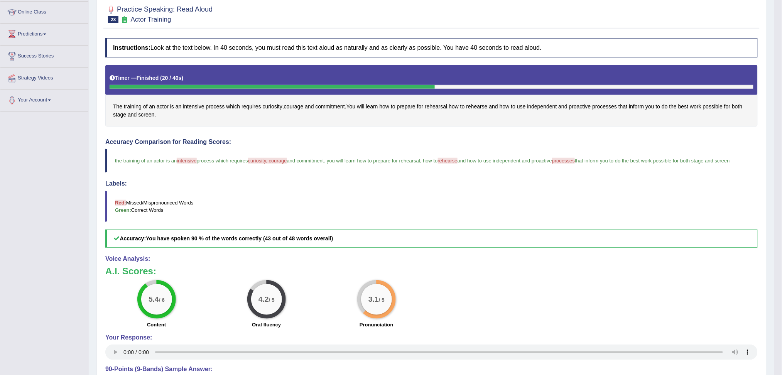
scroll to position [51, 0]
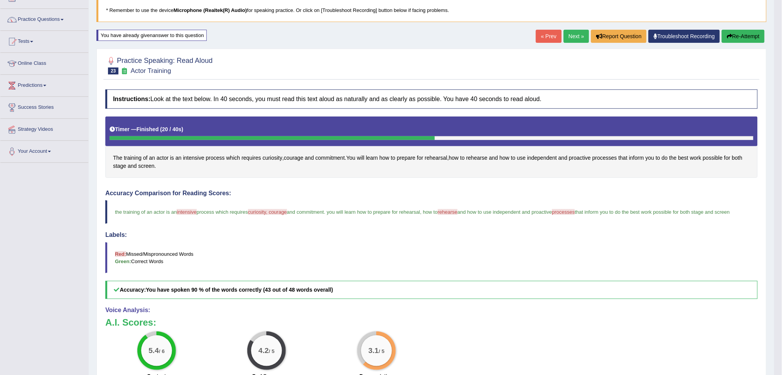
click at [573, 38] on link "Next »" at bounding box center [576, 36] width 25 height 13
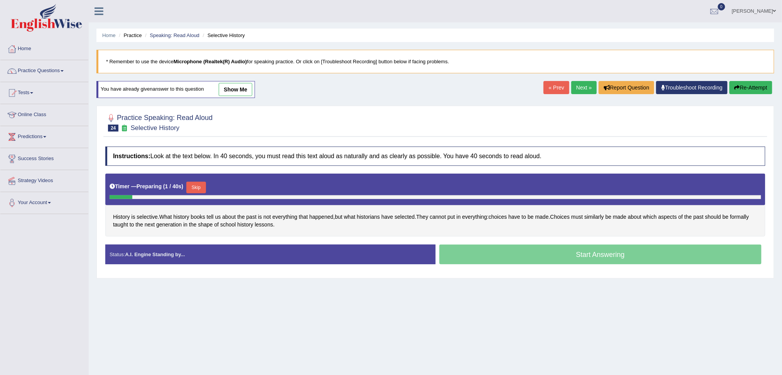
click at [204, 184] on button "Skip" at bounding box center [195, 188] width 19 height 12
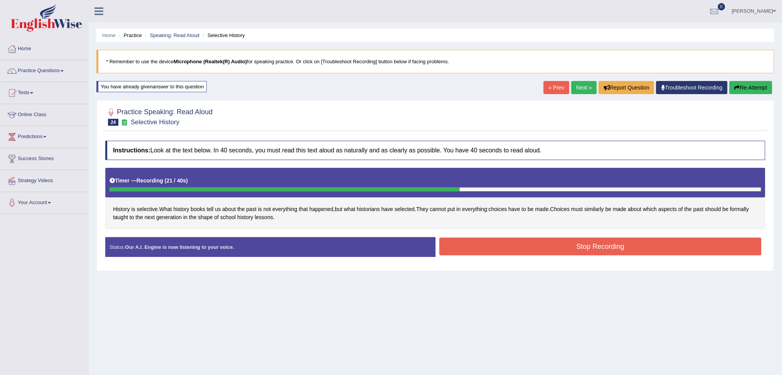
click at [596, 247] on button "Stop Recording" at bounding box center [600, 247] width 322 height 18
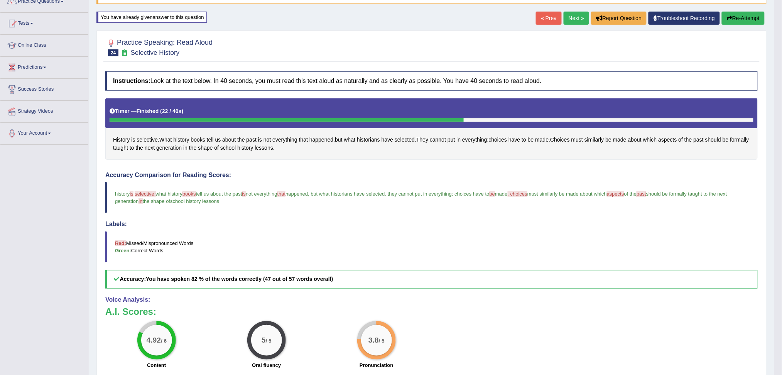
scroll to position [51, 0]
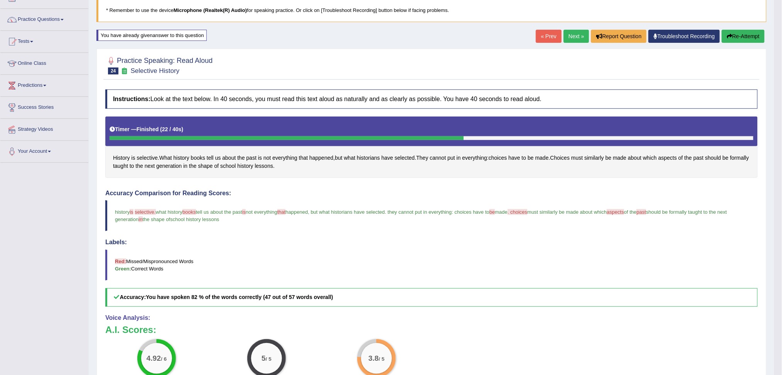
click at [574, 37] on link "Next »" at bounding box center [576, 36] width 25 height 13
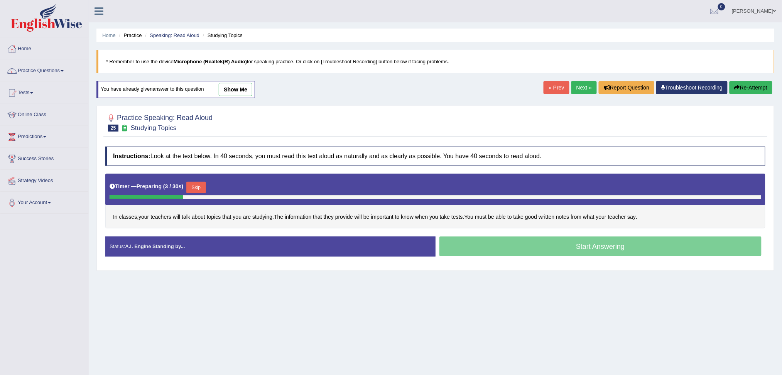
click at [202, 184] on button "Skip" at bounding box center [195, 188] width 19 height 12
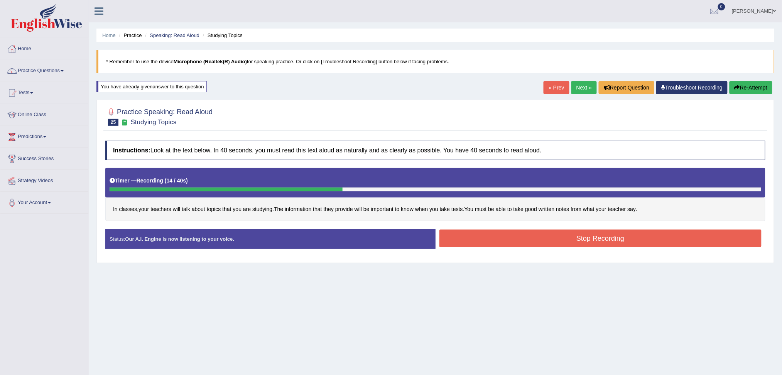
click at [530, 240] on button "Stop Recording" at bounding box center [600, 239] width 322 height 18
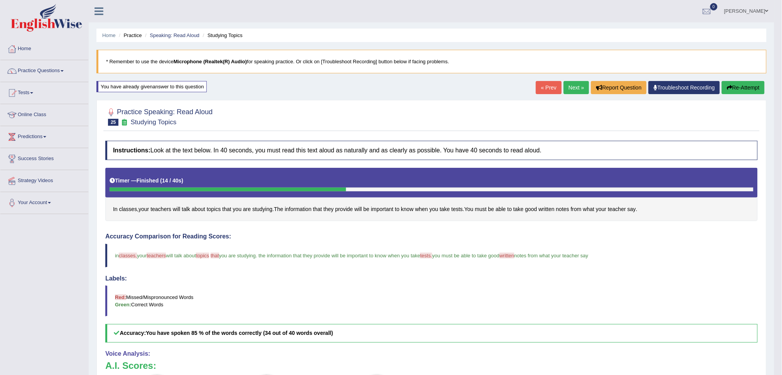
click at [572, 89] on link "Next »" at bounding box center [576, 87] width 25 height 13
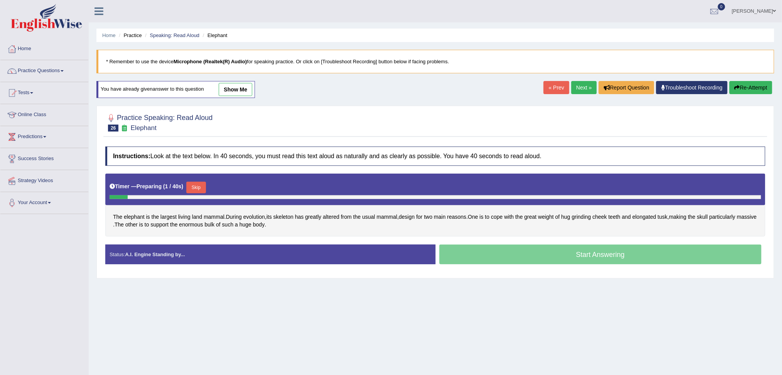
click at [203, 184] on button "Skip" at bounding box center [195, 188] width 19 height 12
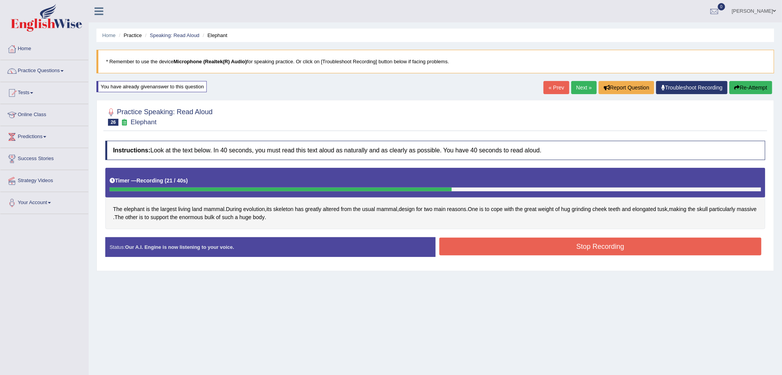
click at [562, 255] on button "Stop Recording" at bounding box center [600, 247] width 322 height 18
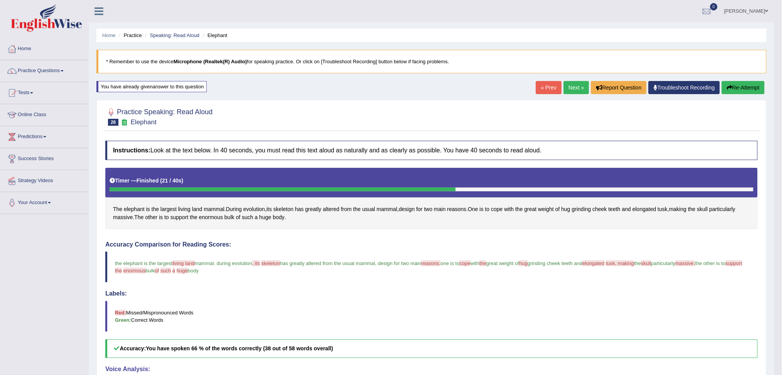
click at [575, 86] on link "Next »" at bounding box center [576, 87] width 25 height 13
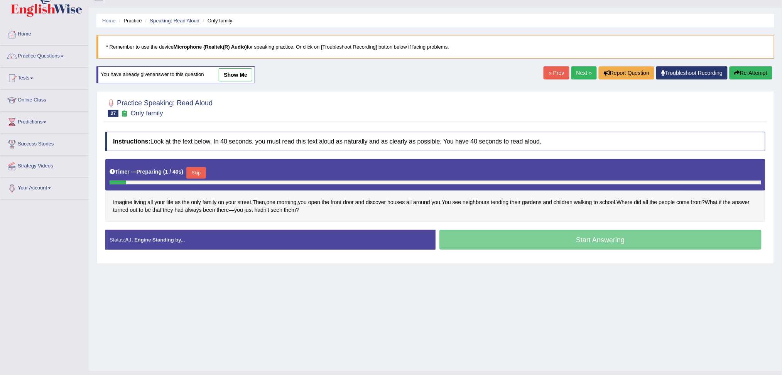
scroll to position [29, 0]
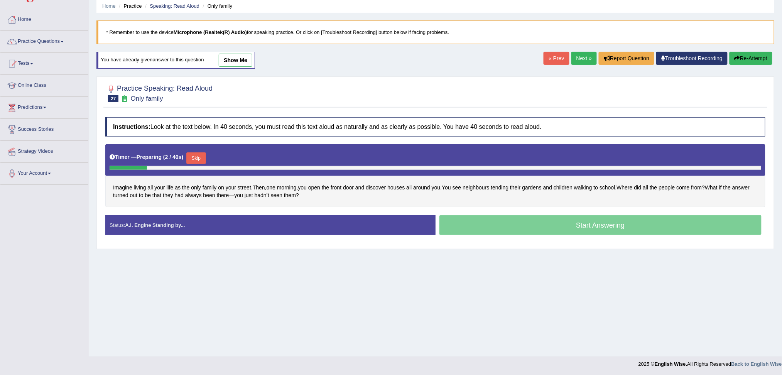
click at [198, 155] on button "Skip" at bounding box center [195, 158] width 19 height 12
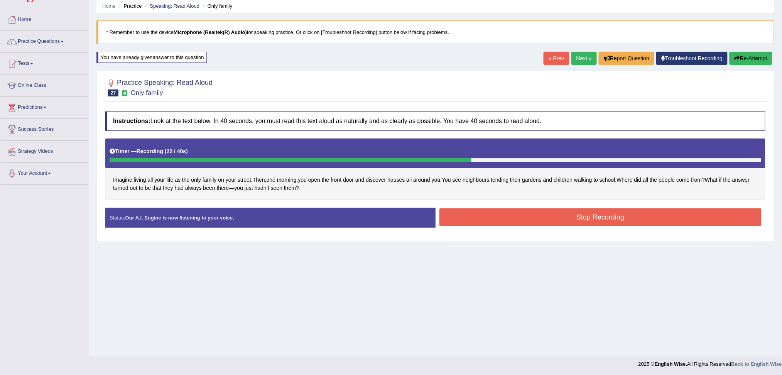
click at [596, 219] on button "Stop Recording" at bounding box center [600, 217] width 322 height 18
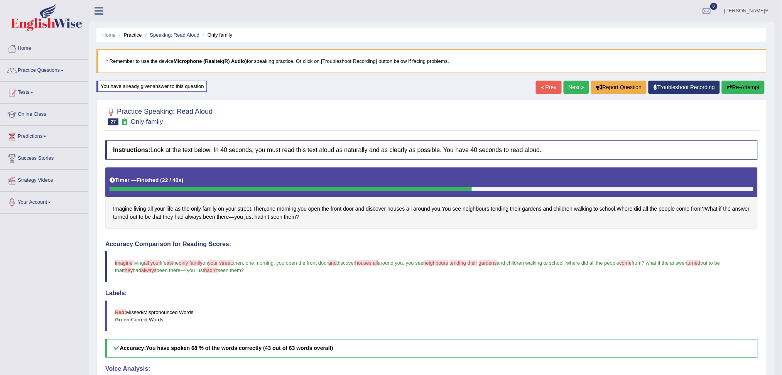
scroll to position [0, 0]
click at [573, 86] on link "Next »" at bounding box center [576, 87] width 25 height 13
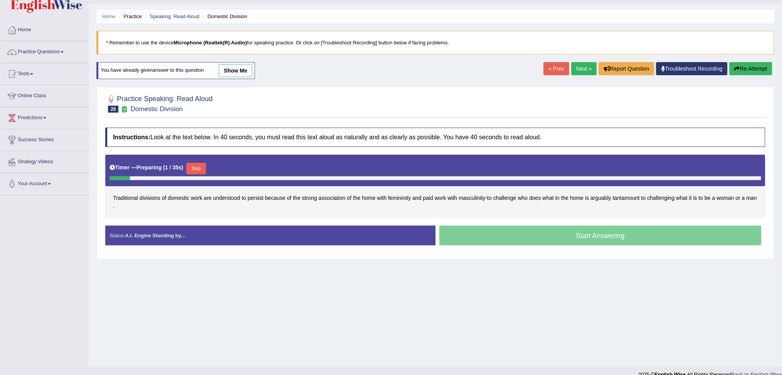
scroll to position [29, 0]
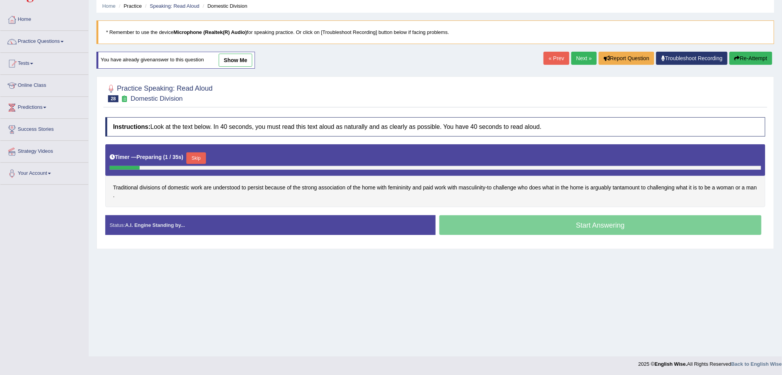
click at [202, 156] on button "Skip" at bounding box center [195, 158] width 19 height 12
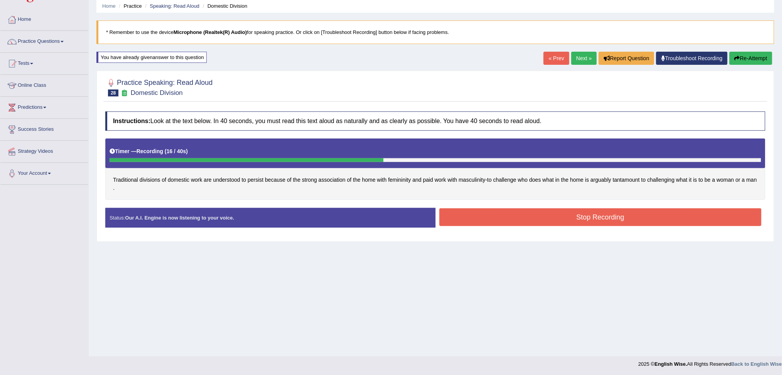
drag, startPoint x: 605, startPoint y: 213, endPoint x: 596, endPoint y: 219, distance: 11.0
click at [604, 213] on button "Stop Recording" at bounding box center [600, 217] width 322 height 18
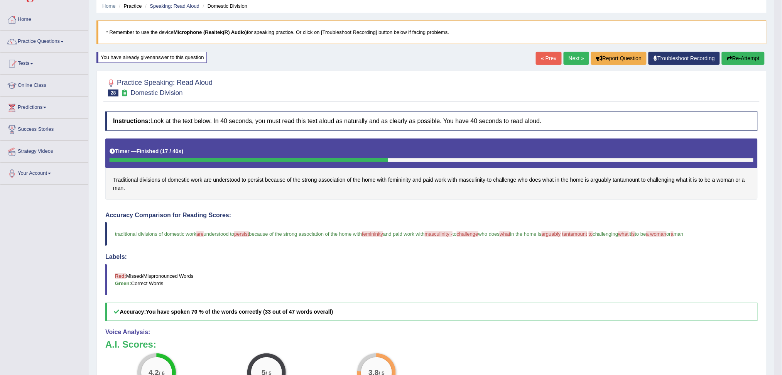
click at [572, 59] on link "Next »" at bounding box center [576, 58] width 25 height 13
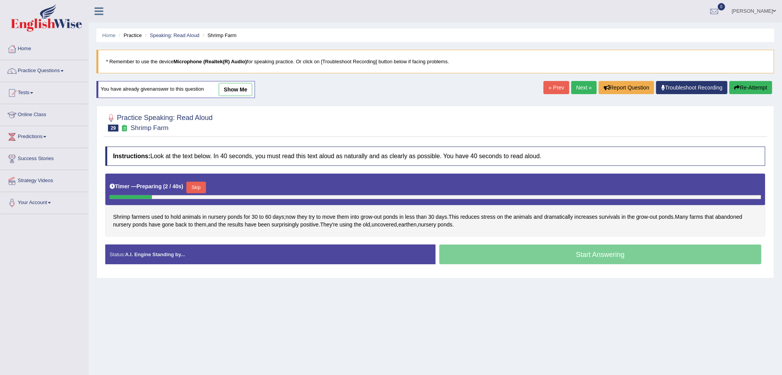
drag, startPoint x: 194, startPoint y: 185, endPoint x: 202, endPoint y: 205, distance: 21.0
click at [196, 186] on button "Skip" at bounding box center [195, 188] width 19 height 12
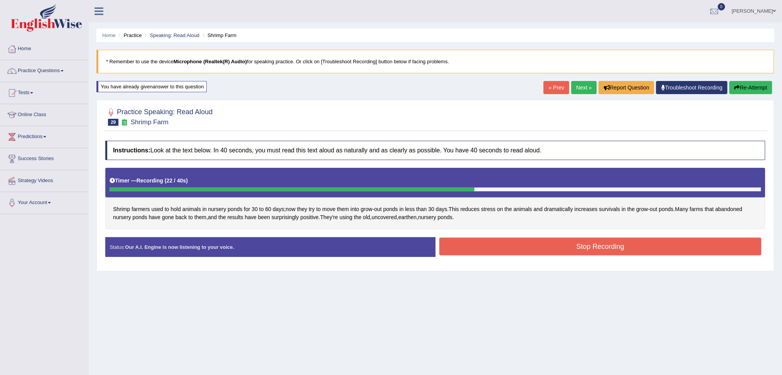
click at [620, 242] on button "Stop Recording" at bounding box center [600, 247] width 322 height 18
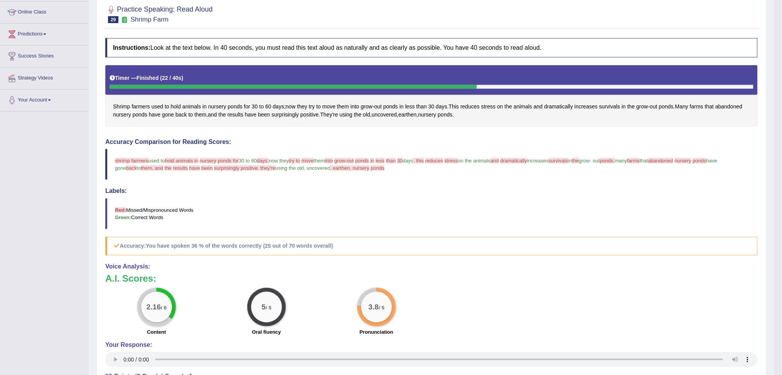
scroll to position [51, 0]
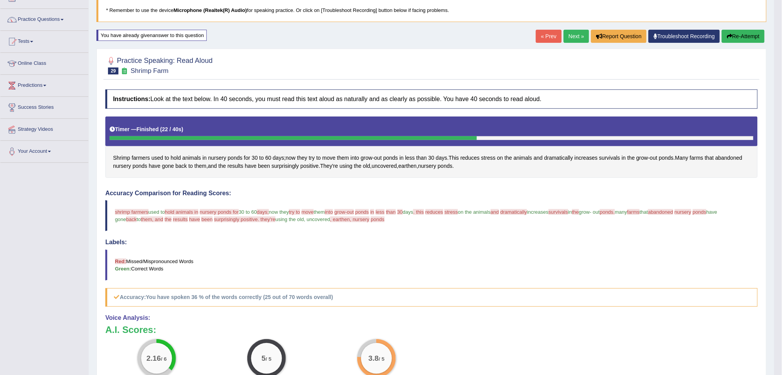
click at [573, 33] on link "Next »" at bounding box center [576, 36] width 25 height 13
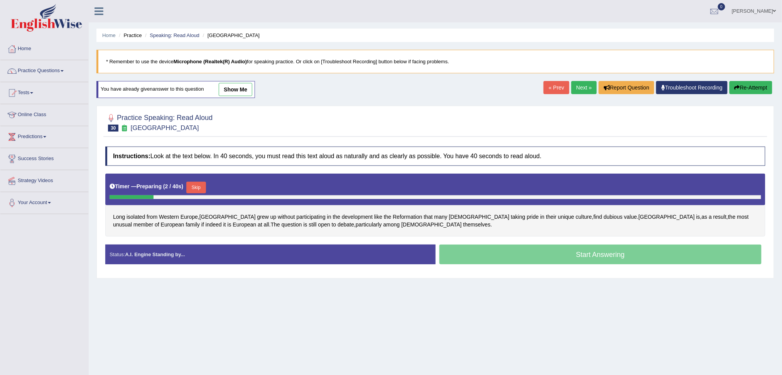
click at [199, 186] on button "Skip" at bounding box center [195, 188] width 19 height 12
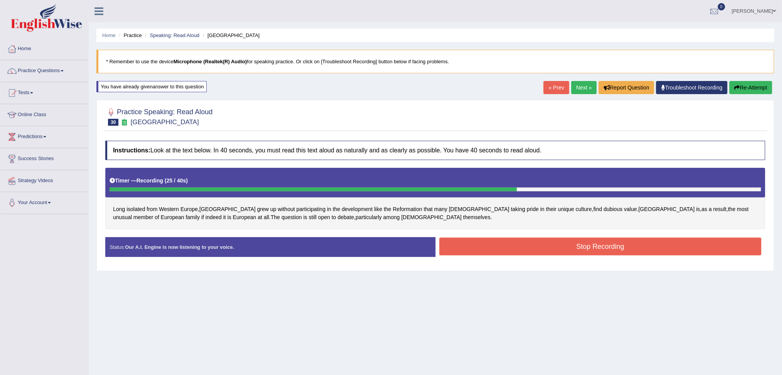
click at [577, 248] on button "Stop Recording" at bounding box center [600, 247] width 322 height 18
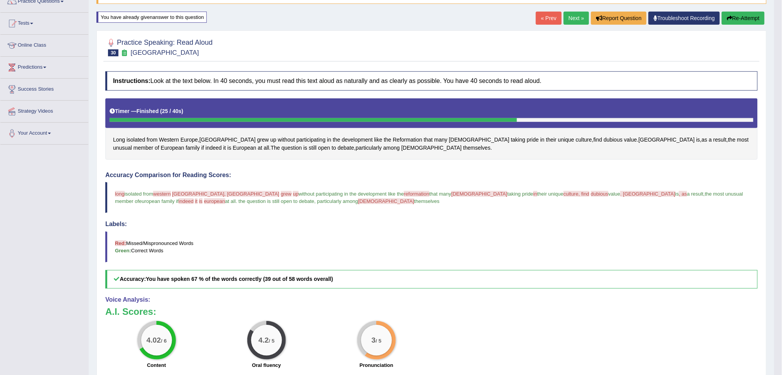
scroll to position [51, 0]
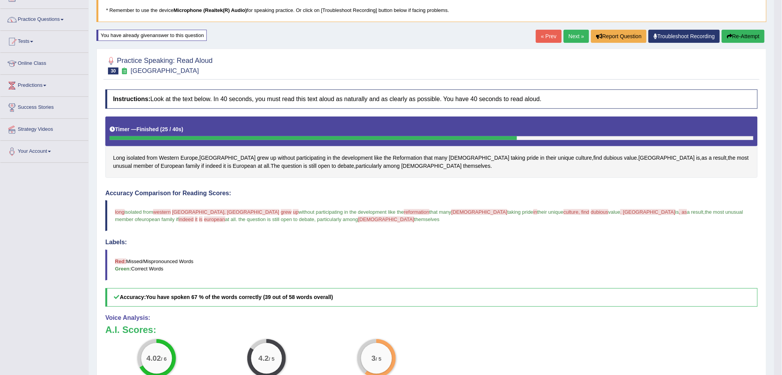
click at [572, 34] on link "Next »" at bounding box center [576, 36] width 25 height 13
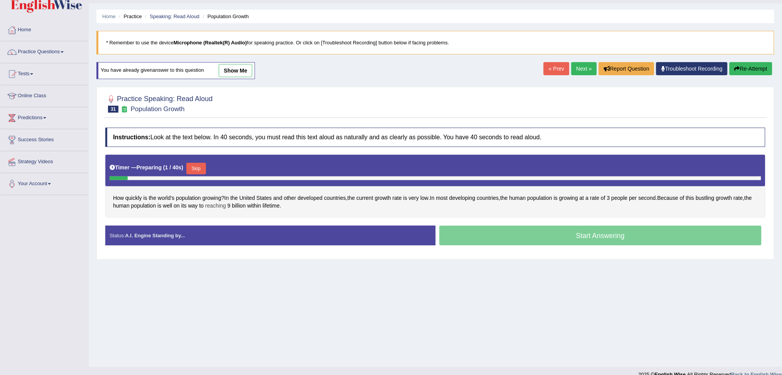
scroll to position [29, 0]
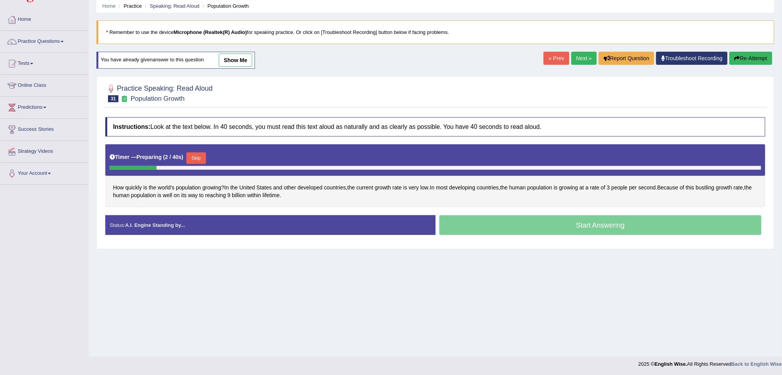
click at [200, 157] on button "Skip" at bounding box center [195, 158] width 19 height 12
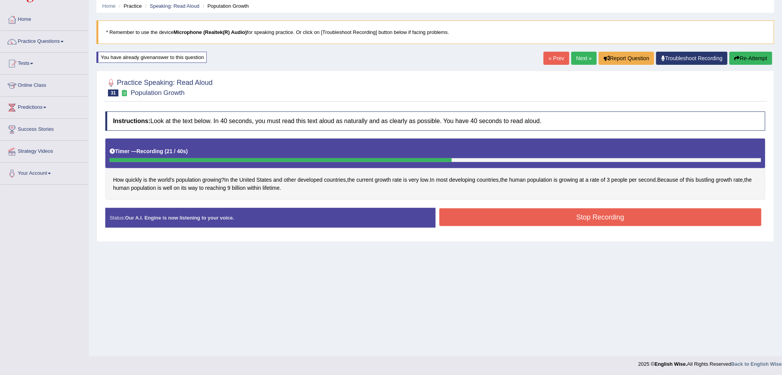
drag, startPoint x: 599, startPoint y: 216, endPoint x: 598, endPoint y: 213, distance: 4.0
click at [599, 217] on button "Stop Recording" at bounding box center [600, 217] width 322 height 18
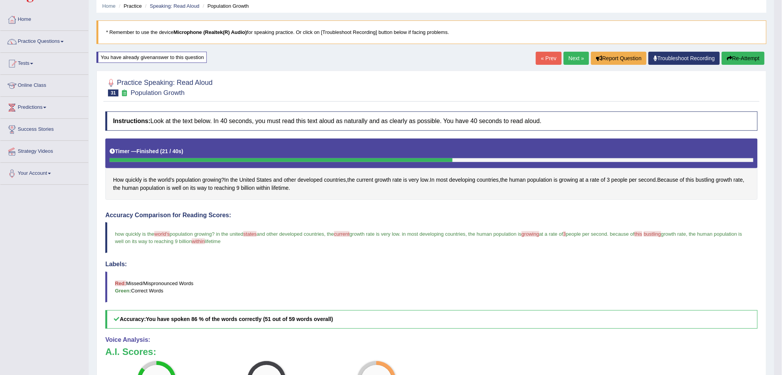
click at [571, 57] on link "Next »" at bounding box center [576, 58] width 25 height 13
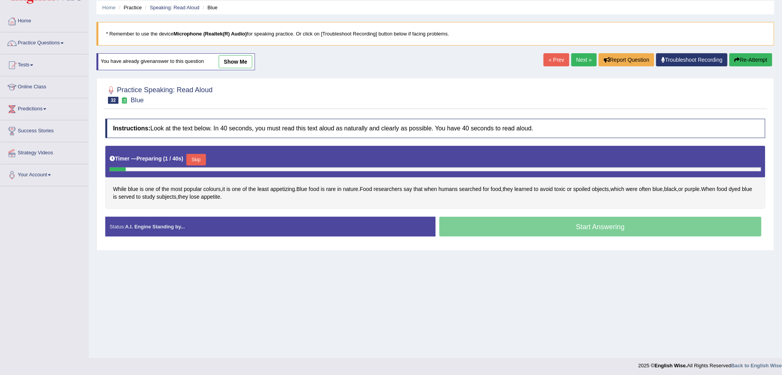
scroll to position [29, 0]
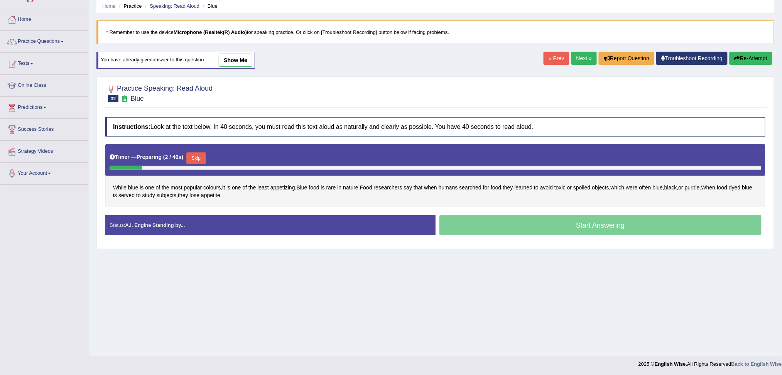
click at [199, 157] on button "Skip" at bounding box center [195, 158] width 19 height 12
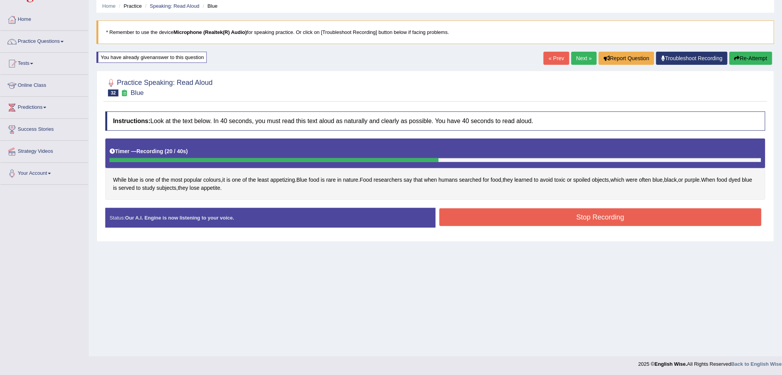
click at [564, 220] on button "Stop Recording" at bounding box center [600, 217] width 322 height 18
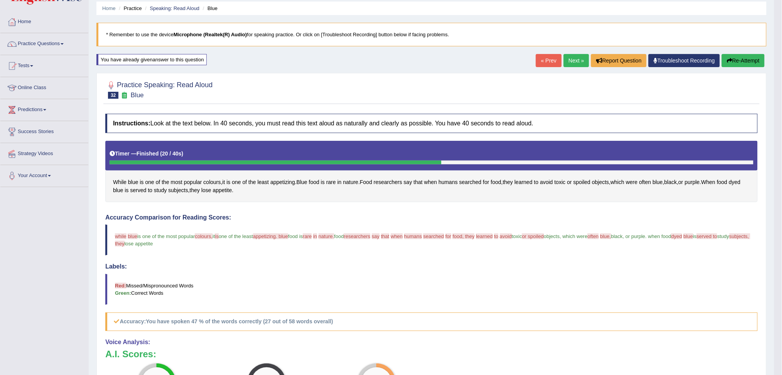
scroll to position [0, 0]
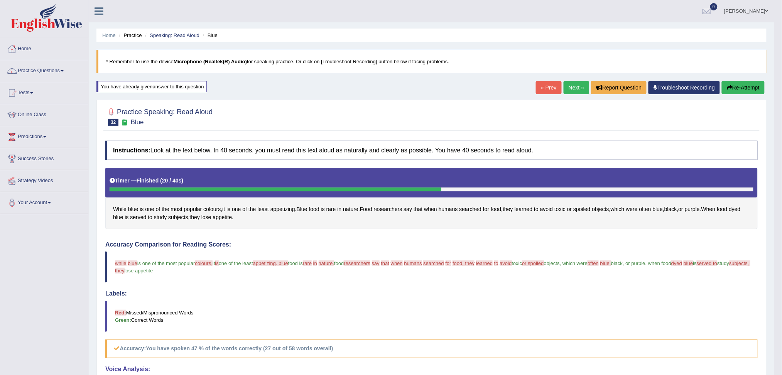
click at [573, 85] on link "Next »" at bounding box center [576, 87] width 25 height 13
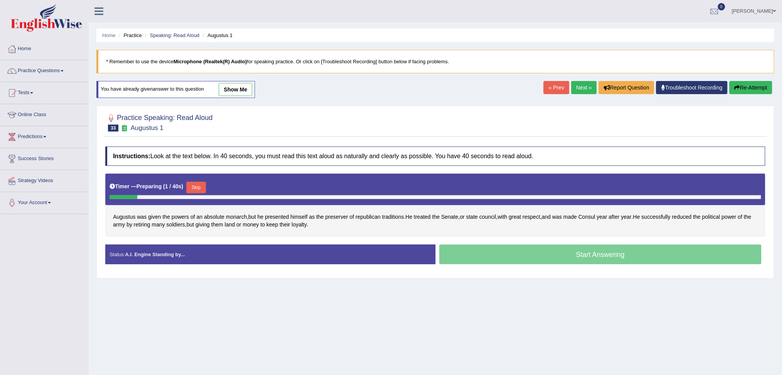
click at [199, 186] on button "Skip" at bounding box center [195, 188] width 19 height 12
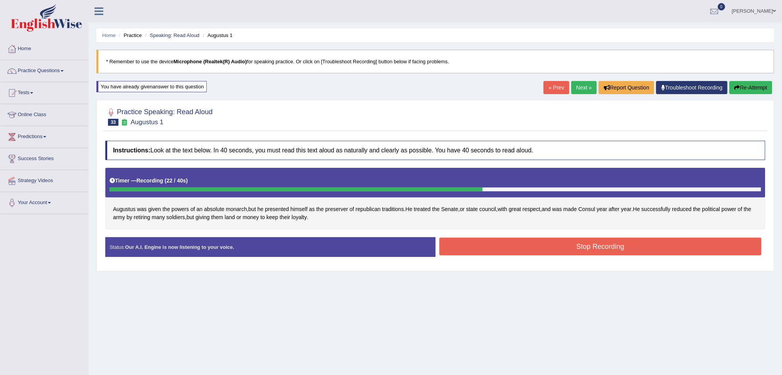
click at [536, 249] on button "Stop Recording" at bounding box center [600, 247] width 322 height 18
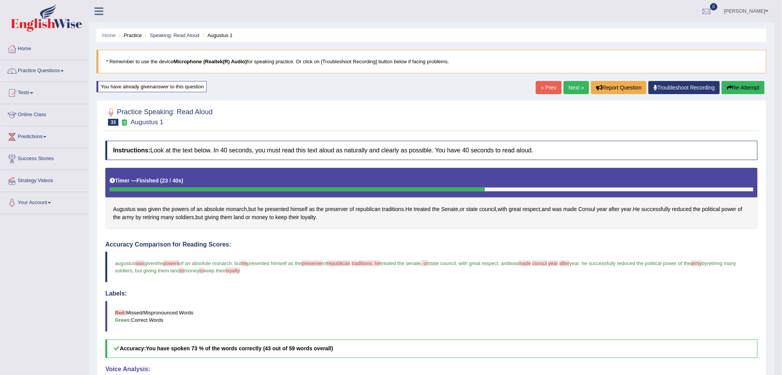
click at [570, 86] on link "Next »" at bounding box center [576, 87] width 25 height 13
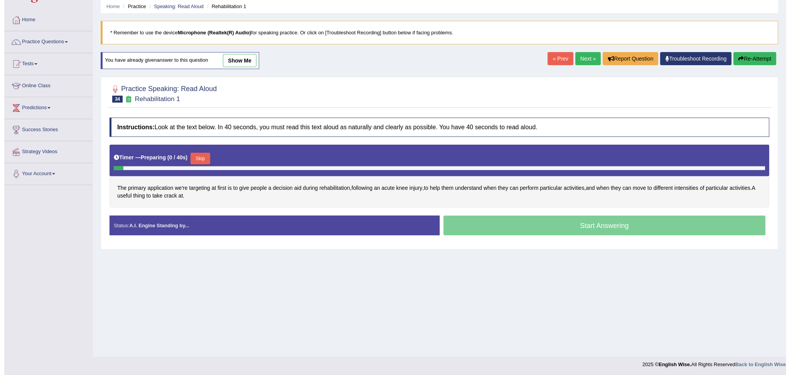
scroll to position [29, 0]
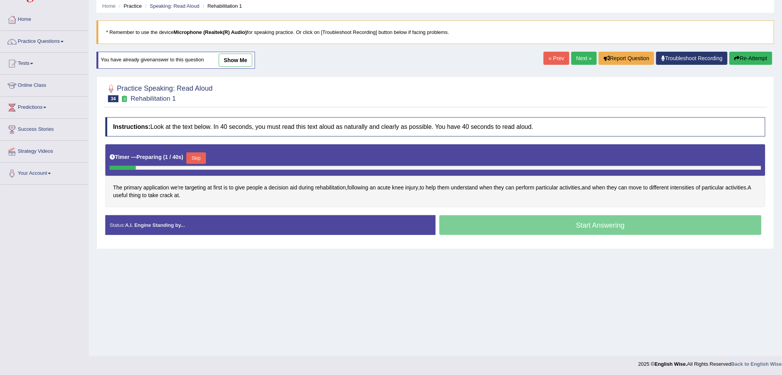
click at [196, 155] on button "Skip" at bounding box center [195, 158] width 19 height 12
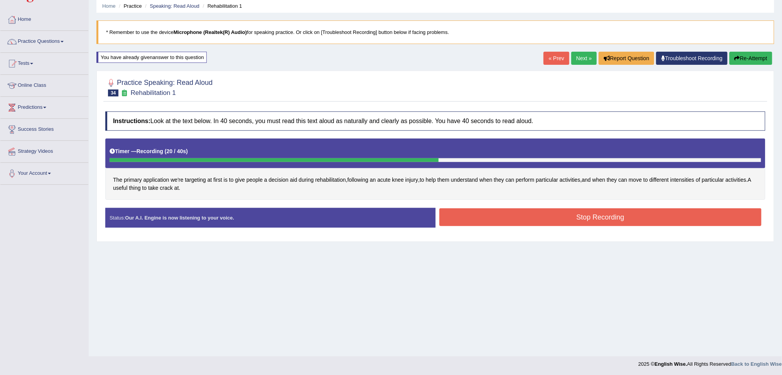
click at [573, 215] on button "Stop Recording" at bounding box center [600, 217] width 322 height 18
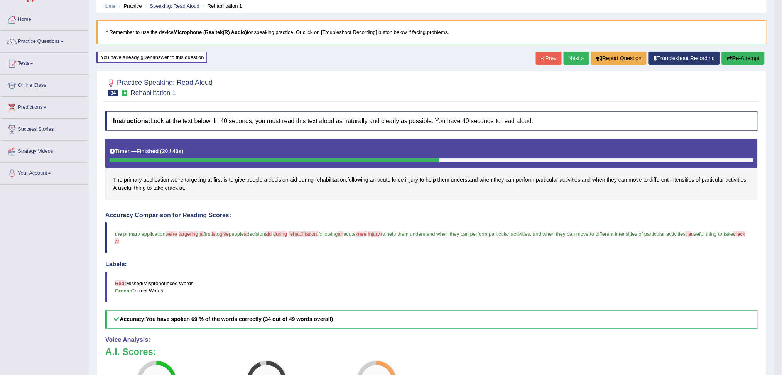
click at [572, 56] on link "Next »" at bounding box center [576, 58] width 25 height 13
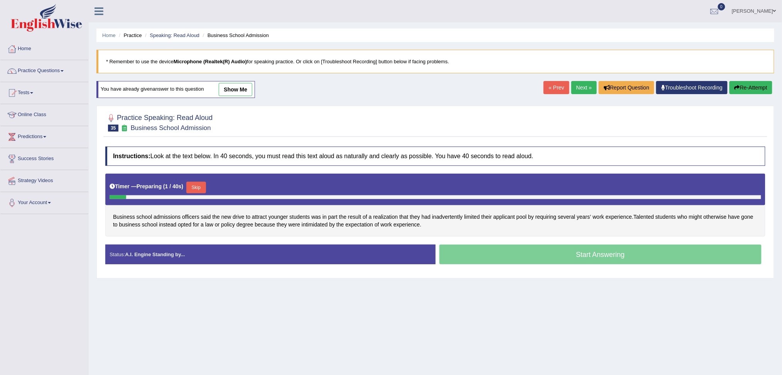
click at [198, 184] on button "Skip" at bounding box center [195, 188] width 19 height 12
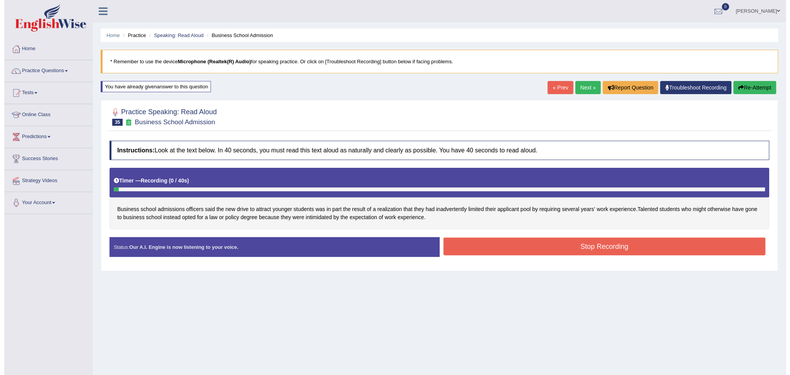
scroll to position [29, 0]
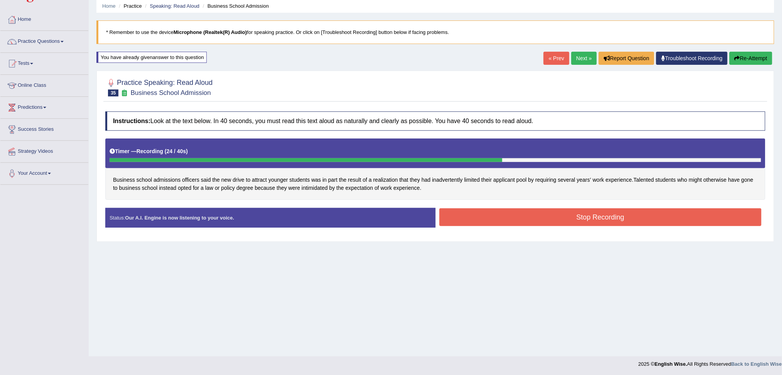
click at [539, 218] on button "Stop Recording" at bounding box center [600, 217] width 322 height 18
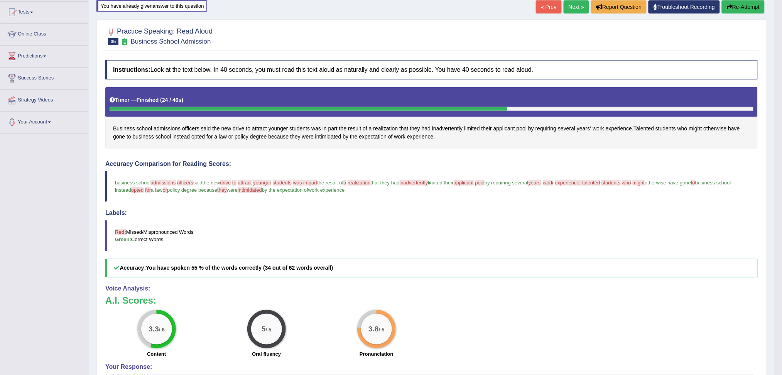
scroll to position [81, 0]
click at [574, 6] on link "Next »" at bounding box center [576, 6] width 25 height 13
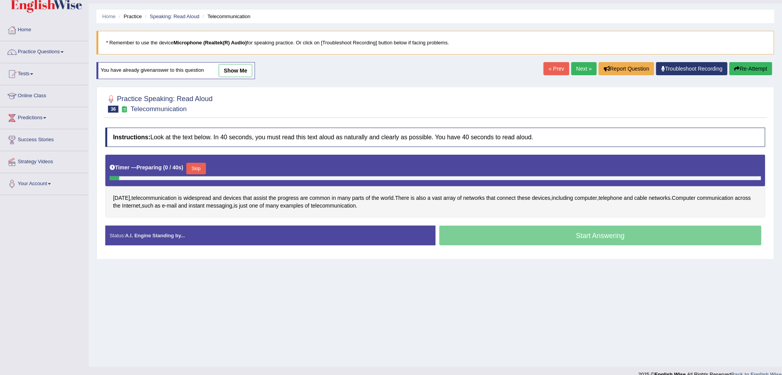
scroll to position [29, 0]
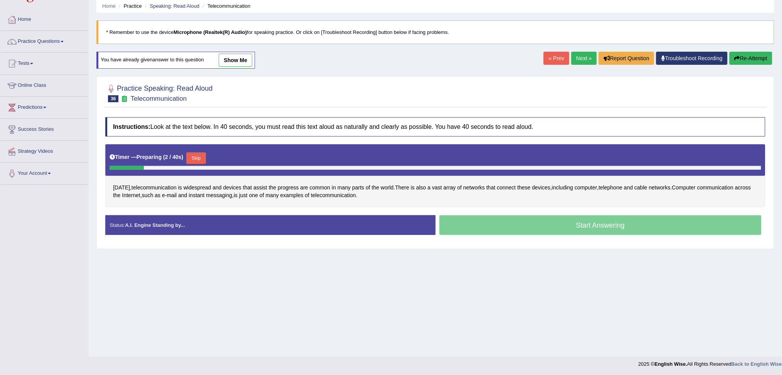
click at [195, 156] on button "Skip" at bounding box center [195, 158] width 19 height 12
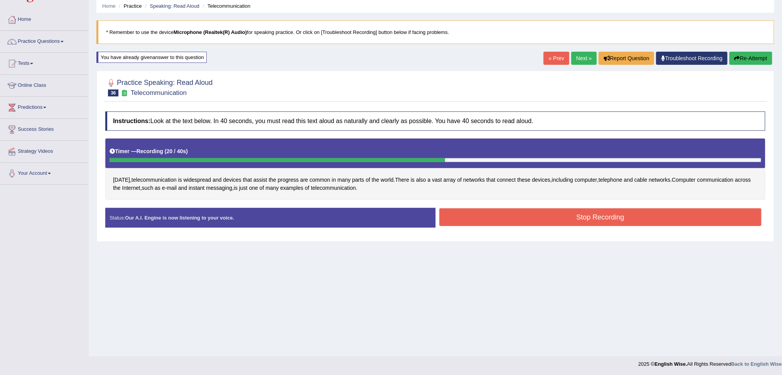
click at [573, 214] on button "Stop Recording" at bounding box center [600, 217] width 322 height 18
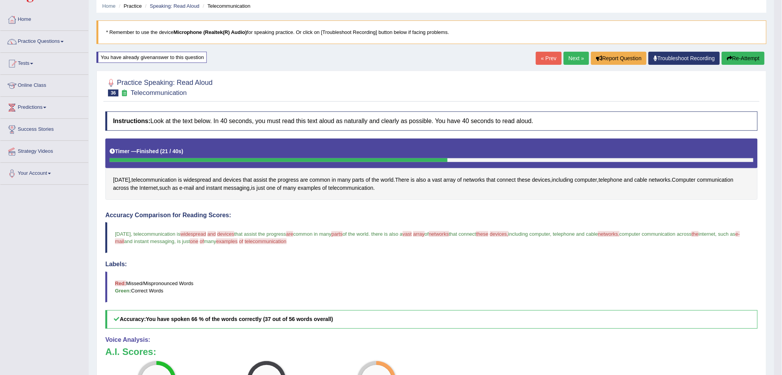
click at [570, 59] on link "Next »" at bounding box center [576, 58] width 25 height 13
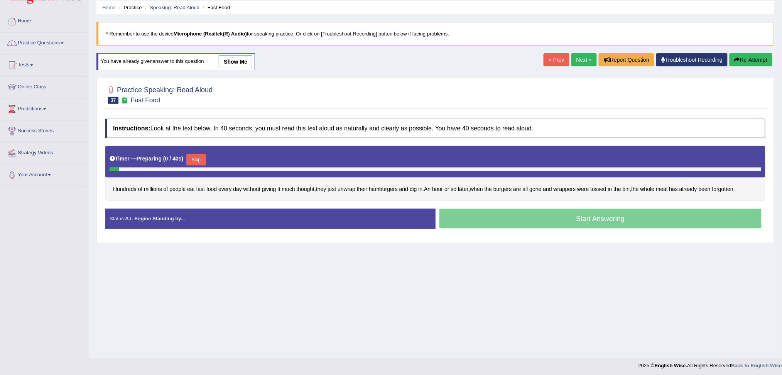
scroll to position [29, 0]
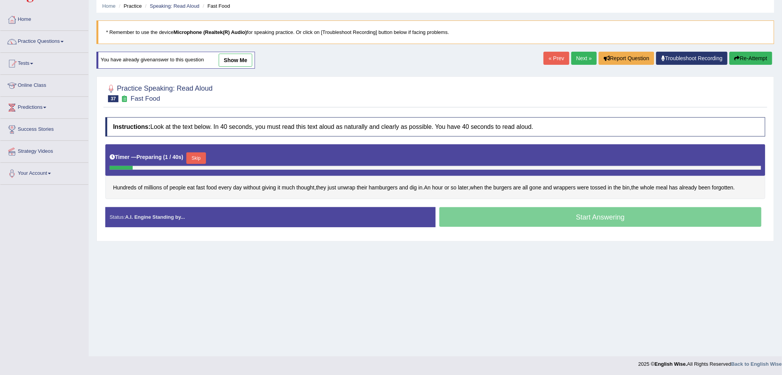
click at [194, 157] on button "Skip" at bounding box center [195, 158] width 19 height 12
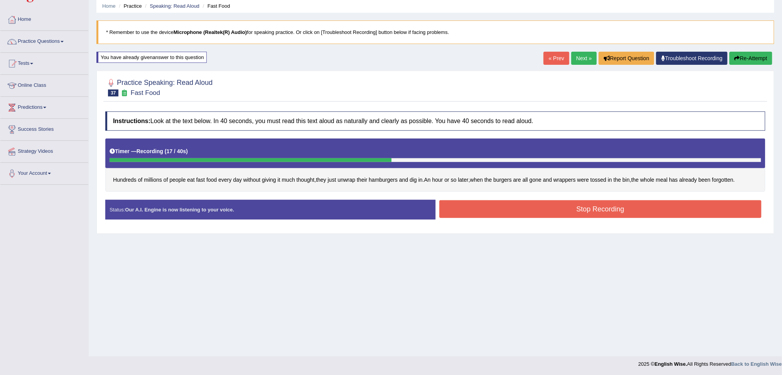
click at [577, 207] on button "Stop Recording" at bounding box center [600, 209] width 322 height 18
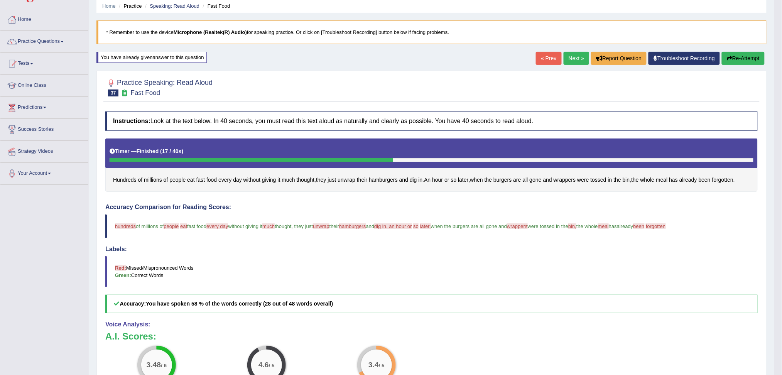
click at [576, 55] on link "Next »" at bounding box center [576, 58] width 25 height 13
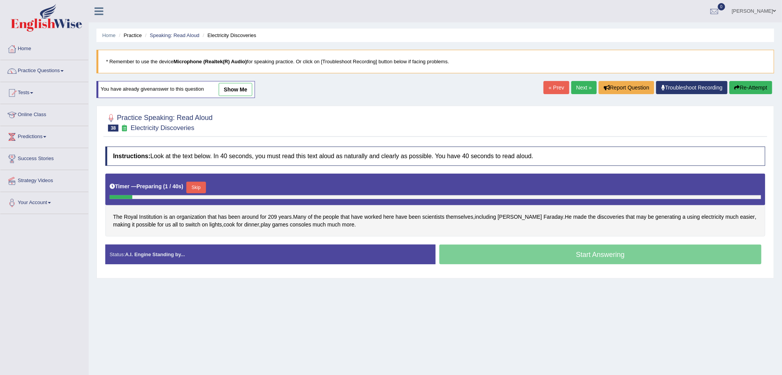
click at [194, 187] on button "Skip" at bounding box center [195, 188] width 19 height 12
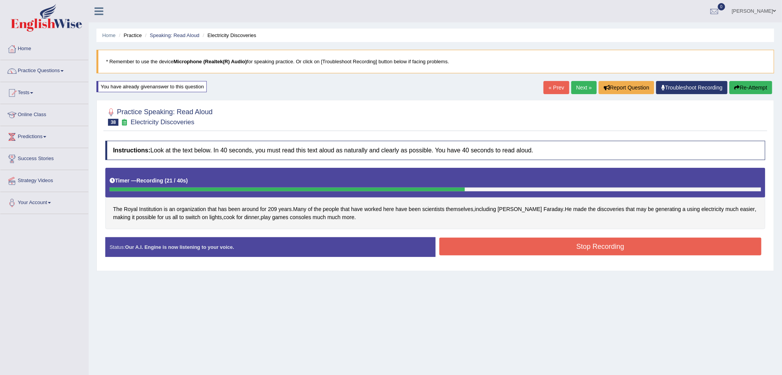
click at [513, 248] on button "Stop Recording" at bounding box center [600, 247] width 322 height 18
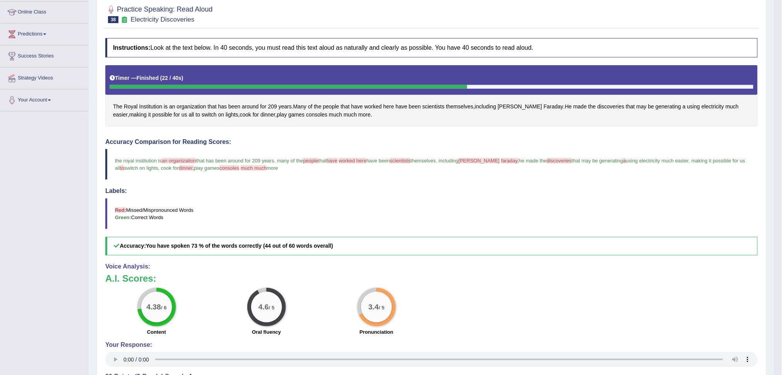
scroll to position [51, 0]
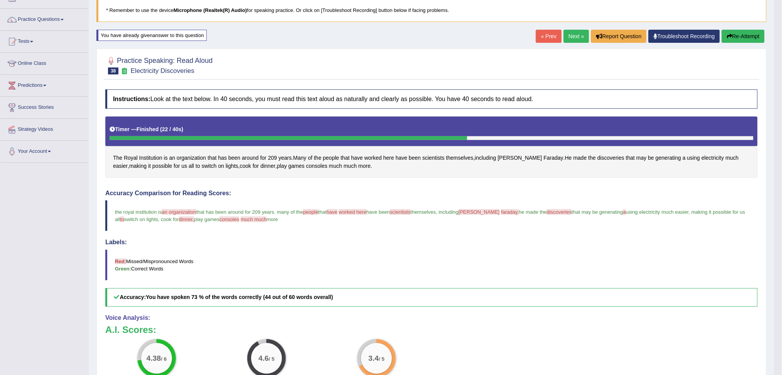
click at [572, 39] on link "Next »" at bounding box center [576, 36] width 25 height 13
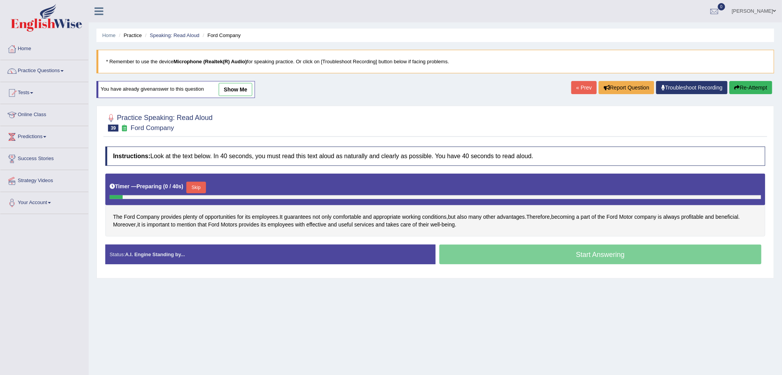
click at [202, 188] on button "Skip" at bounding box center [195, 188] width 19 height 12
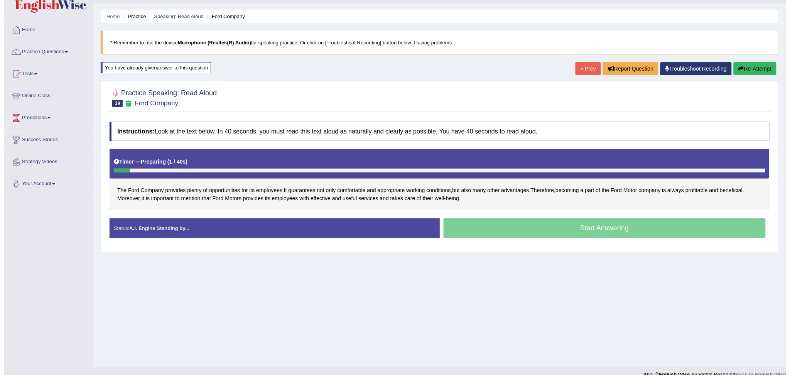
scroll to position [29, 0]
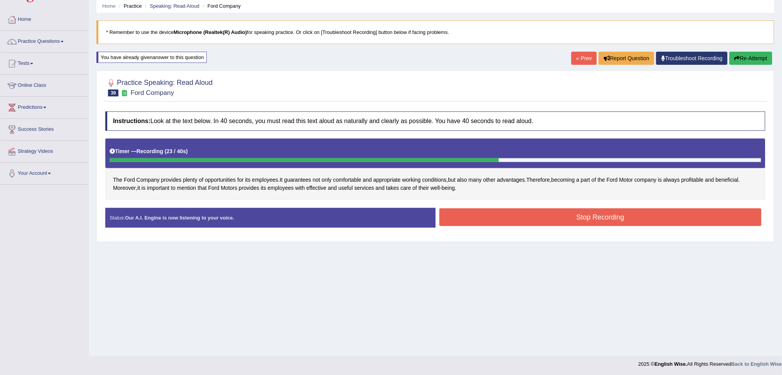
click at [537, 206] on div "Instructions: Look at the text below. In 40 seconds, you must read this text al…" at bounding box center [435, 173] width 664 height 130
click at [535, 214] on button "Stop Recording" at bounding box center [600, 217] width 322 height 18
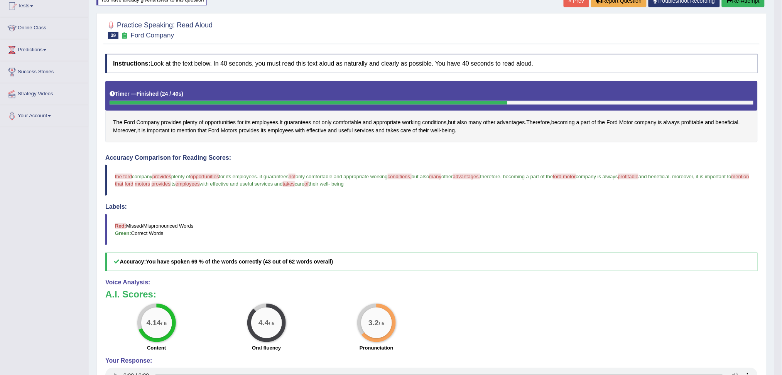
scroll to position [35, 0]
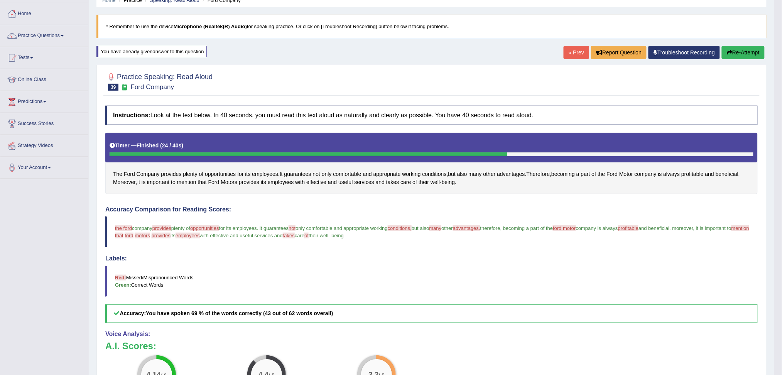
click at [735, 52] on button "Re-Attempt" at bounding box center [743, 52] width 43 height 13
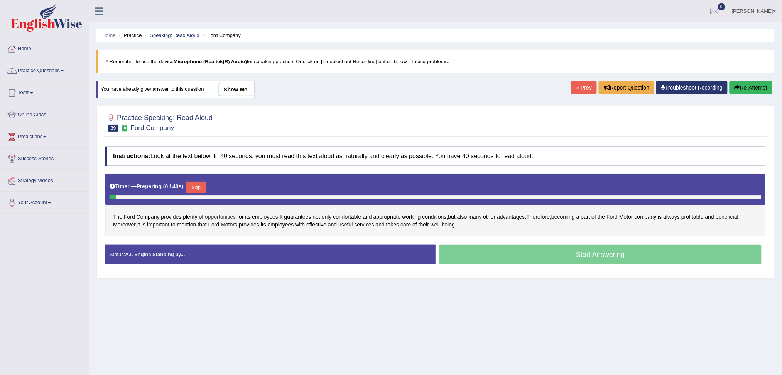
scroll to position [29, 0]
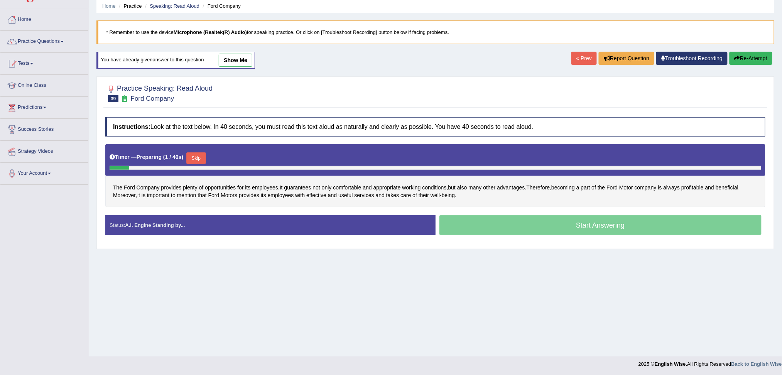
click at [201, 158] on button "Skip" at bounding box center [195, 158] width 19 height 12
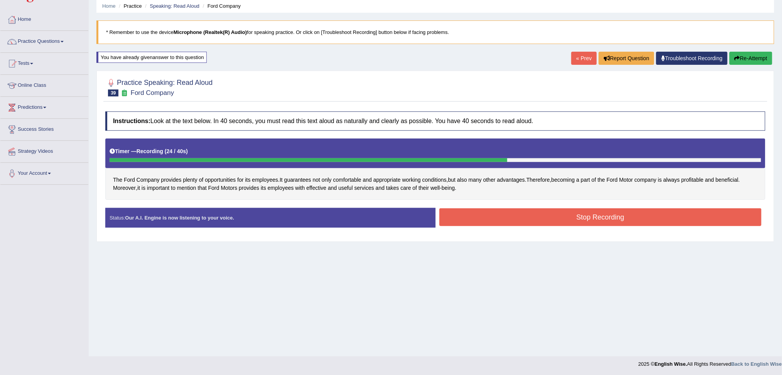
click at [550, 227] on div "Stop Recording" at bounding box center [601, 218] width 330 height 20
click at [553, 220] on button "Stop Recording" at bounding box center [600, 217] width 322 height 18
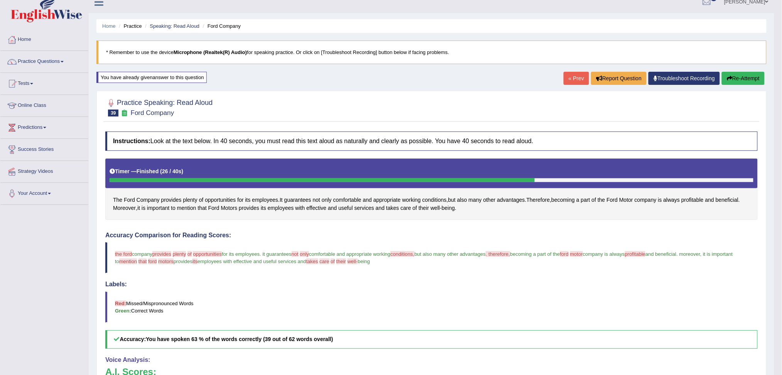
scroll to position [0, 0]
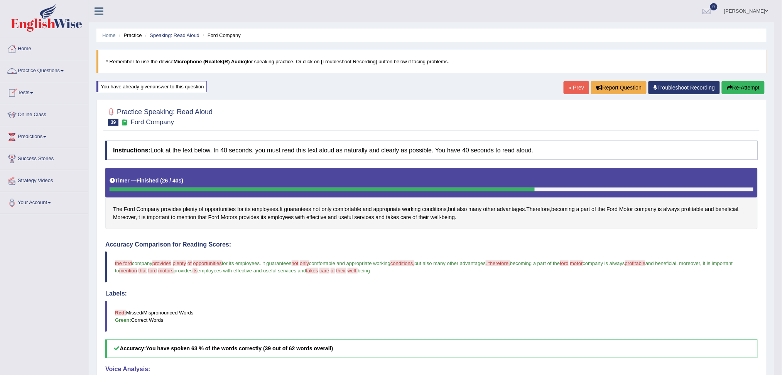
click at [37, 69] on link "Practice Questions" at bounding box center [44, 69] width 88 height 19
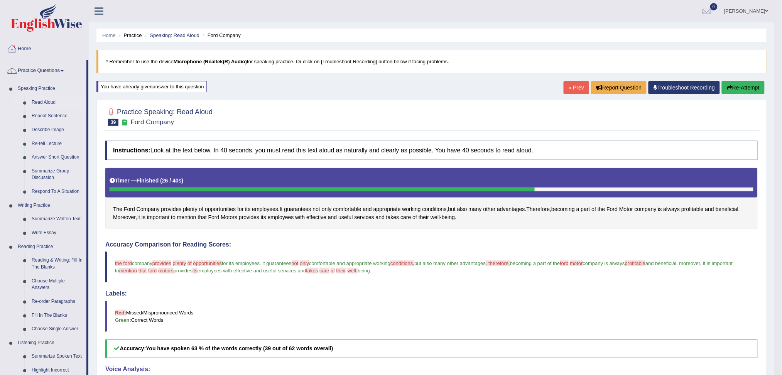
click at [44, 101] on link "Read Aloud" at bounding box center [57, 103] width 58 height 14
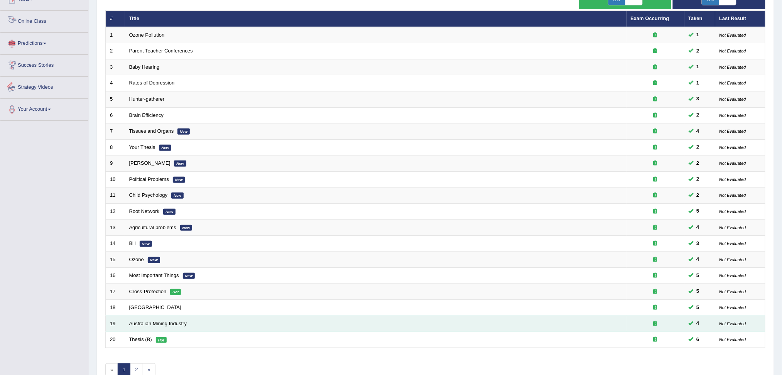
scroll to position [136, 0]
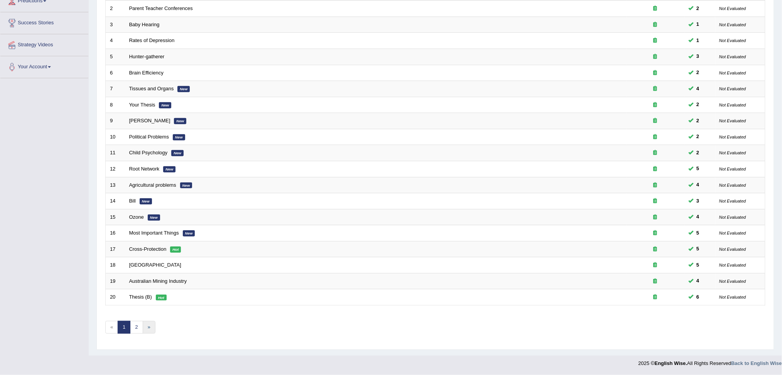
click at [147, 328] on link "»" at bounding box center [149, 327] width 13 height 13
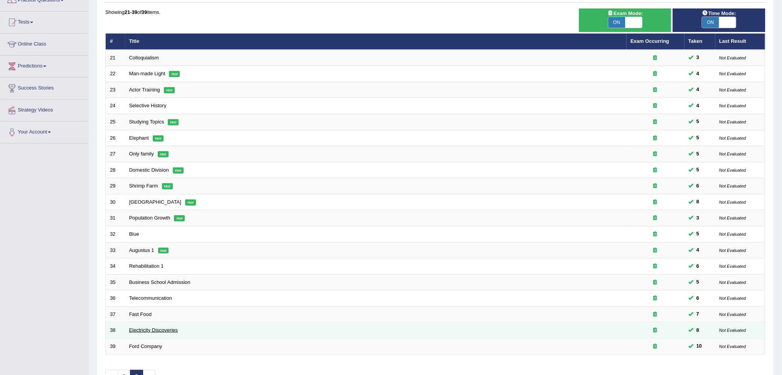
scroll to position [120, 0]
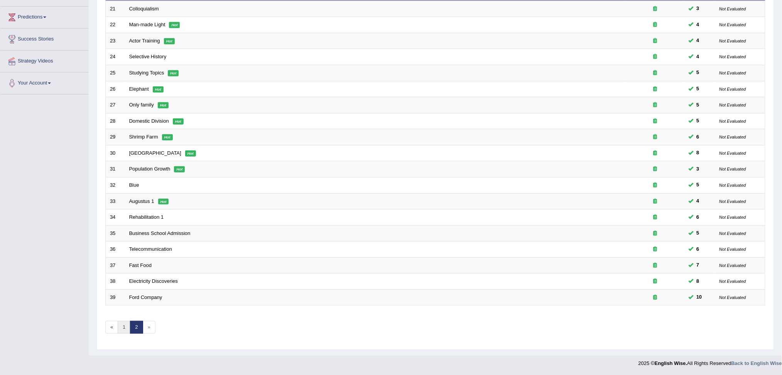
click at [125, 324] on link "1" at bounding box center [124, 327] width 13 height 13
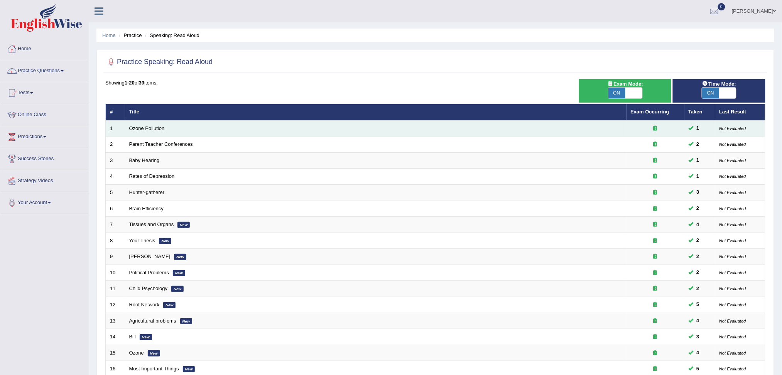
click at [180, 130] on td "Ozone Pollution" at bounding box center [375, 128] width 501 height 16
click at [159, 126] on link "Ozone Pollution" at bounding box center [146, 128] width 35 height 6
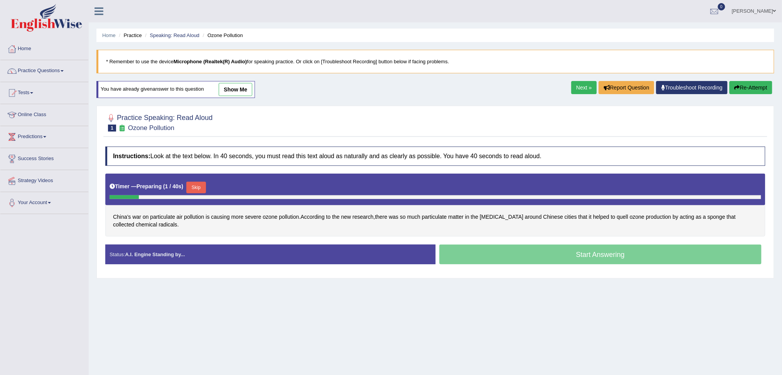
click at [200, 185] on button "Skip" at bounding box center [195, 188] width 19 height 12
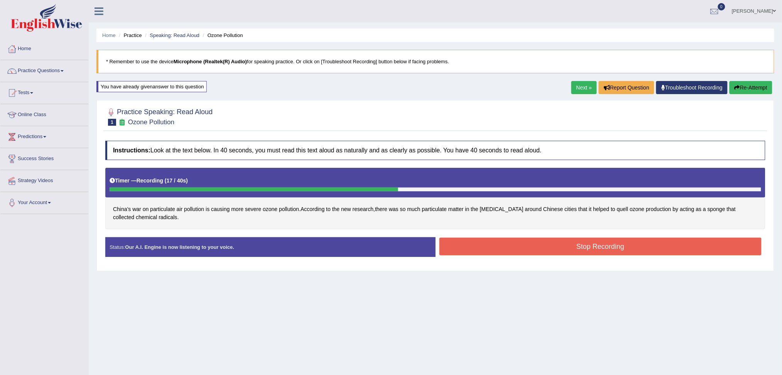
click at [488, 247] on button "Stop Recording" at bounding box center [600, 247] width 322 height 18
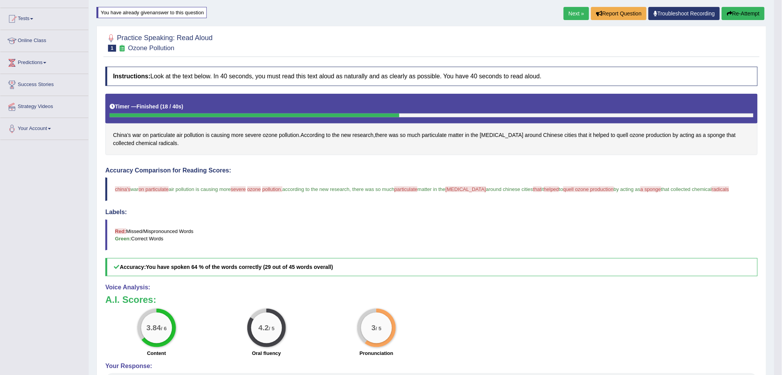
scroll to position [51, 0]
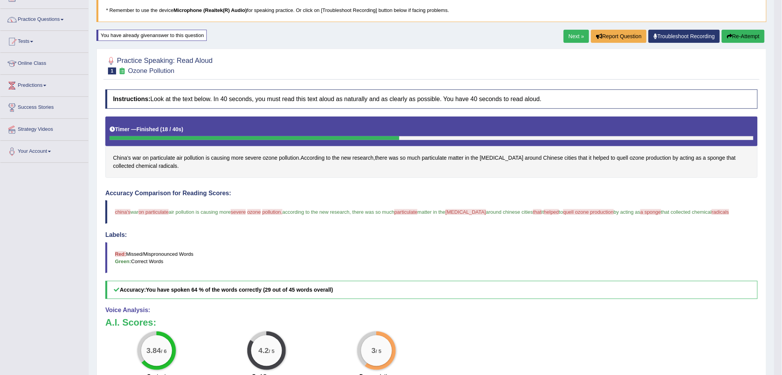
click at [738, 37] on button "Re-Attempt" at bounding box center [743, 36] width 43 height 13
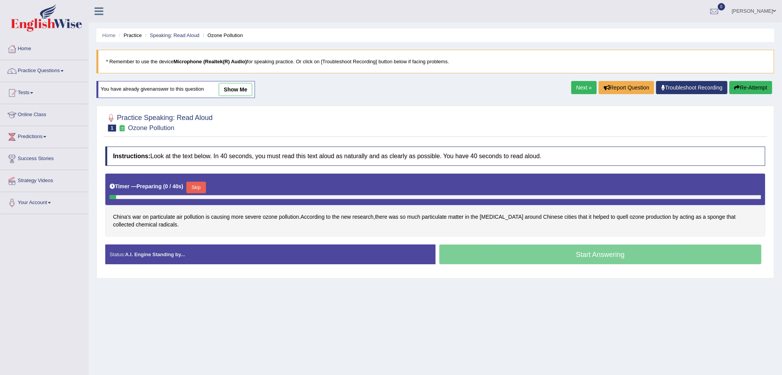
scroll to position [29, 0]
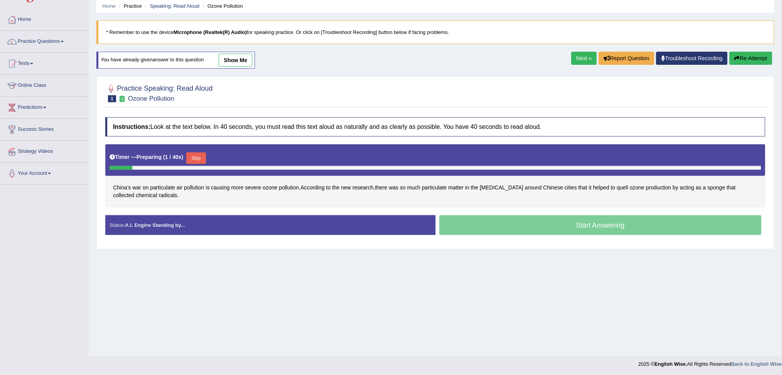
click at [200, 159] on button "Skip" at bounding box center [195, 158] width 19 height 12
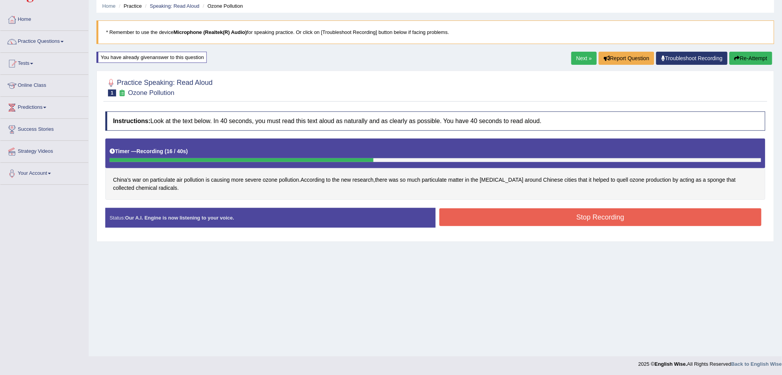
click at [602, 214] on button "Stop Recording" at bounding box center [600, 217] width 322 height 18
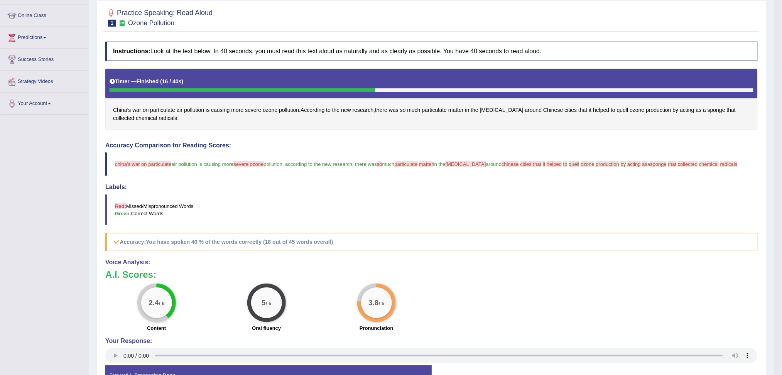
scroll to position [81, 0]
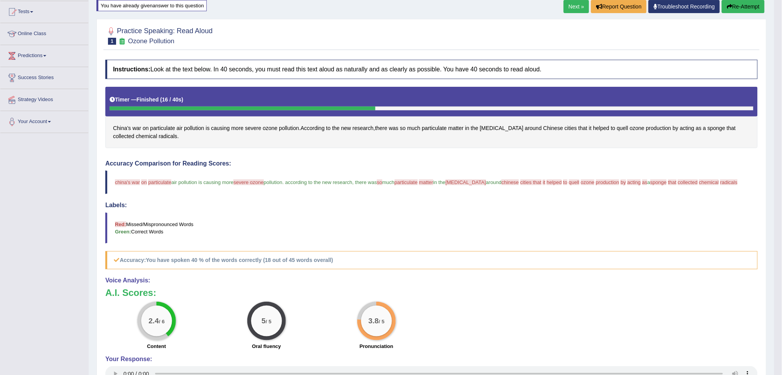
click at [572, 8] on link "Next »" at bounding box center [576, 6] width 25 height 13
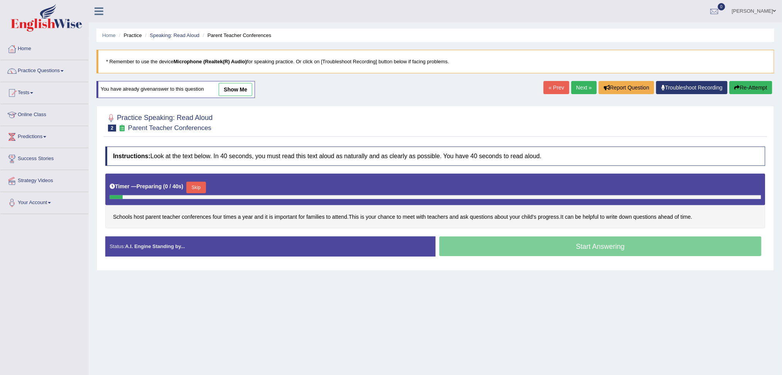
click at [198, 183] on button "Skip" at bounding box center [195, 188] width 19 height 12
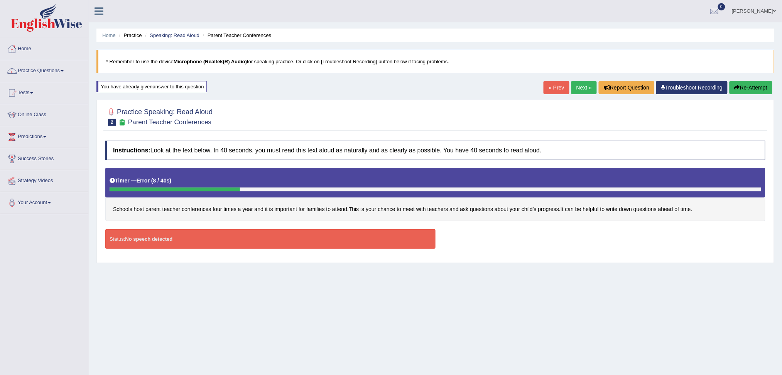
click at [198, 241] on div "Status: No speech detected" at bounding box center [270, 239] width 330 height 20
click at [750, 87] on button "Re-Attempt" at bounding box center [750, 87] width 43 height 13
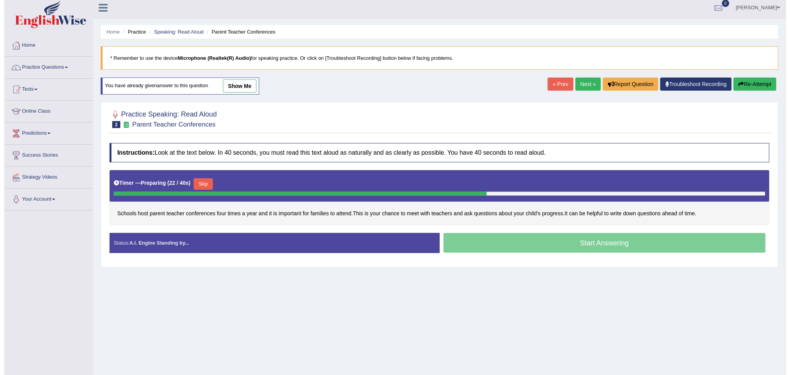
scroll to position [29, 0]
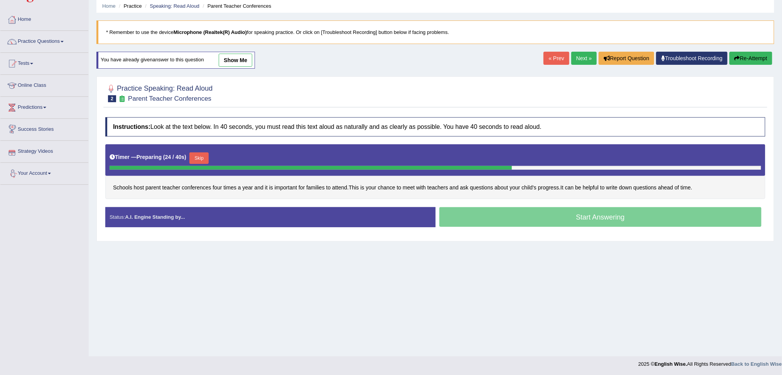
drag, startPoint x: 206, startPoint y: 155, endPoint x: 213, endPoint y: 171, distance: 17.5
click at [206, 155] on button "Skip" at bounding box center [198, 158] width 19 height 12
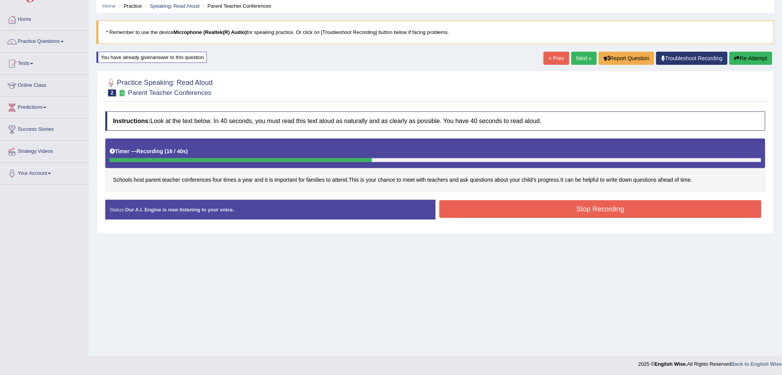
click at [582, 210] on button "Stop Recording" at bounding box center [600, 209] width 322 height 18
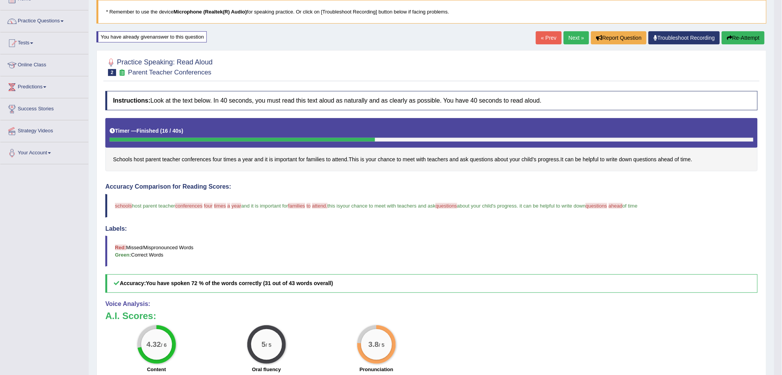
scroll to position [0, 0]
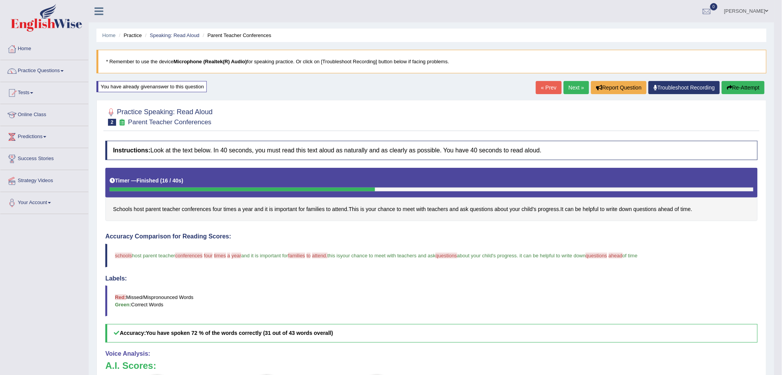
click at [575, 85] on link "Next »" at bounding box center [576, 87] width 25 height 13
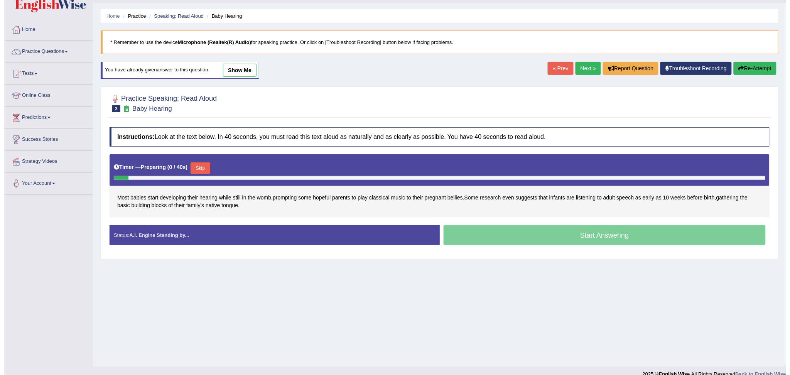
scroll to position [29, 0]
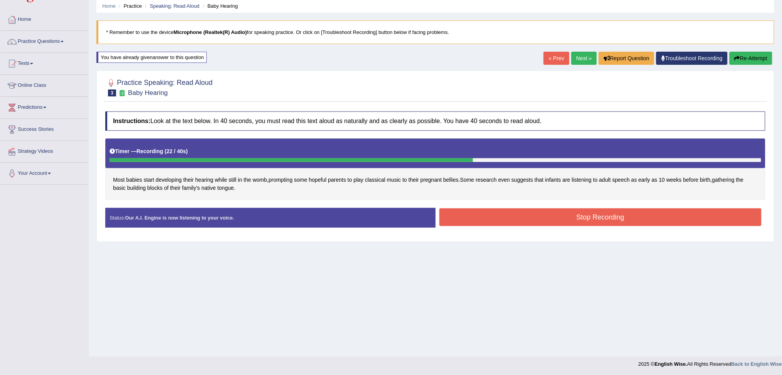
click at [559, 216] on button "Stop Recording" at bounding box center [600, 217] width 322 height 18
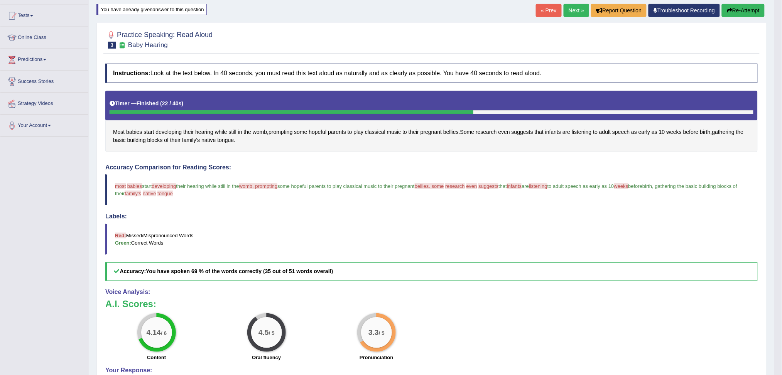
scroll to position [54, 0]
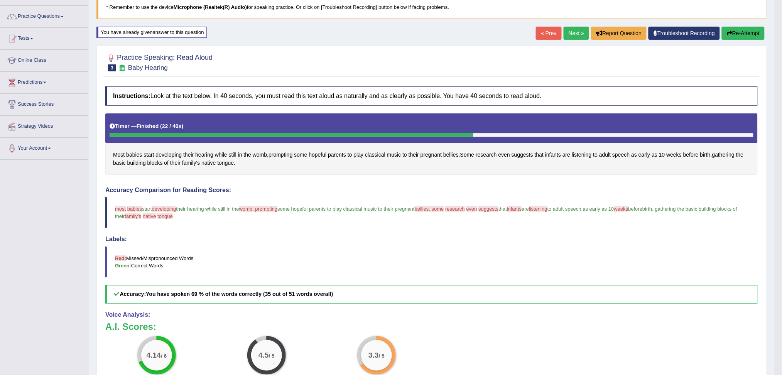
click at [574, 29] on link "Next »" at bounding box center [576, 33] width 25 height 13
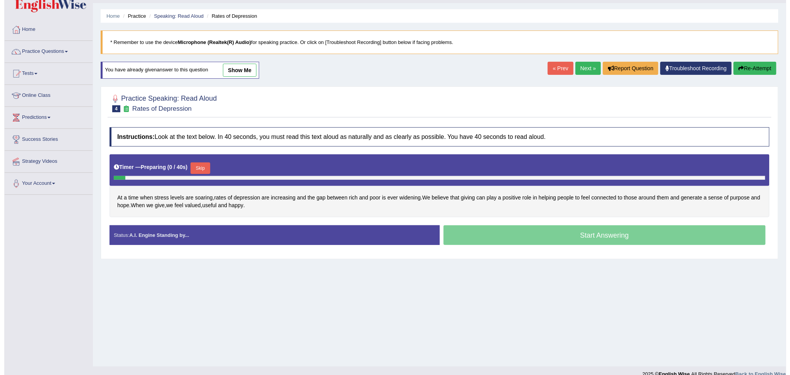
scroll to position [29, 0]
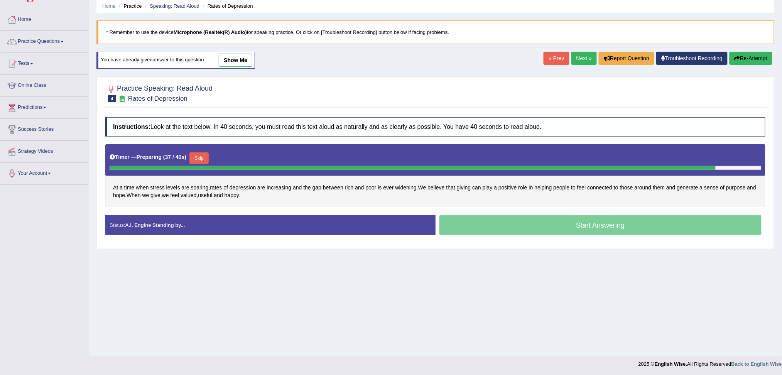
click at [200, 154] on button "Skip" at bounding box center [198, 158] width 19 height 12
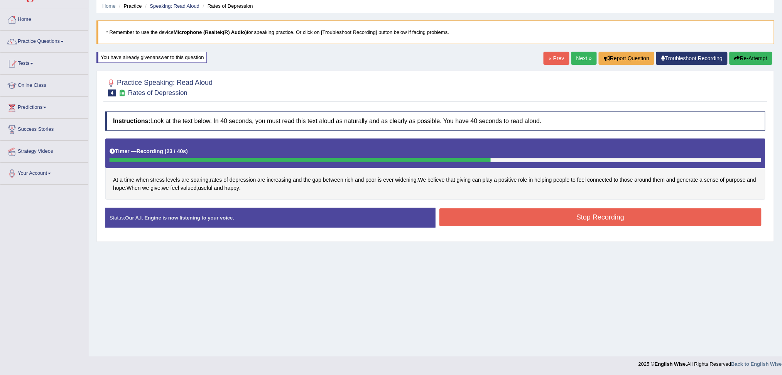
drag, startPoint x: 565, startPoint y: 217, endPoint x: 530, endPoint y: 239, distance: 41.3
click at [564, 217] on button "Stop Recording" at bounding box center [600, 217] width 322 height 18
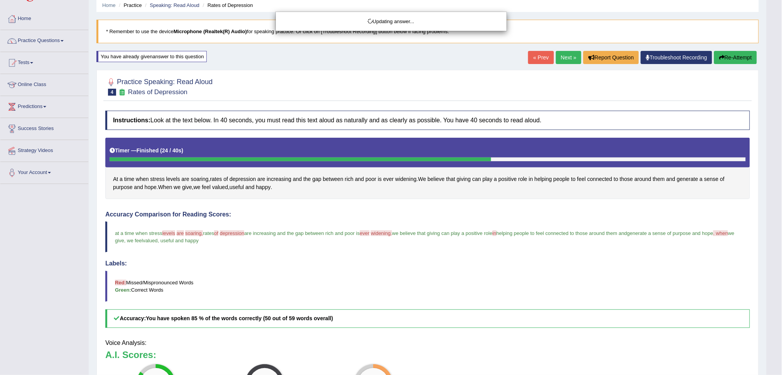
scroll to position [81, 0]
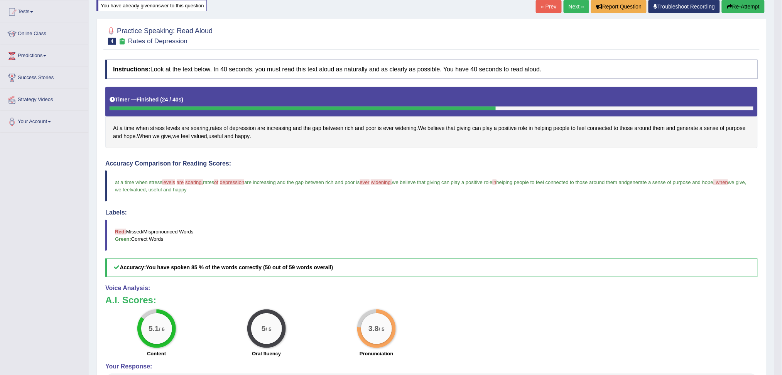
drag, startPoint x: 575, startPoint y: 3, endPoint x: 573, endPoint y: 8, distance: 5.5
click at [575, 3] on link "Next »" at bounding box center [576, 6] width 25 height 13
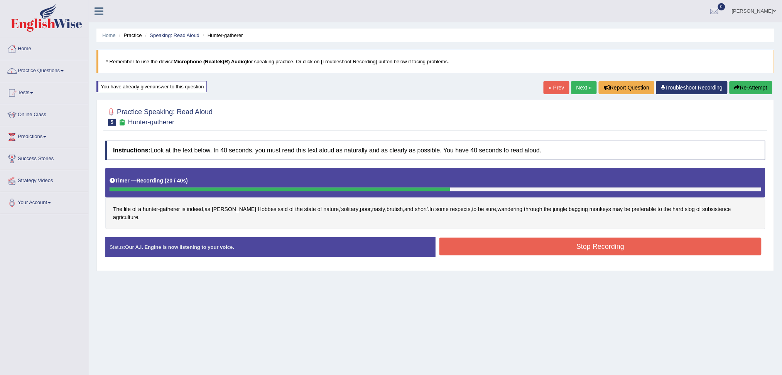
click at [608, 241] on button "Stop Recording" at bounding box center [600, 247] width 322 height 18
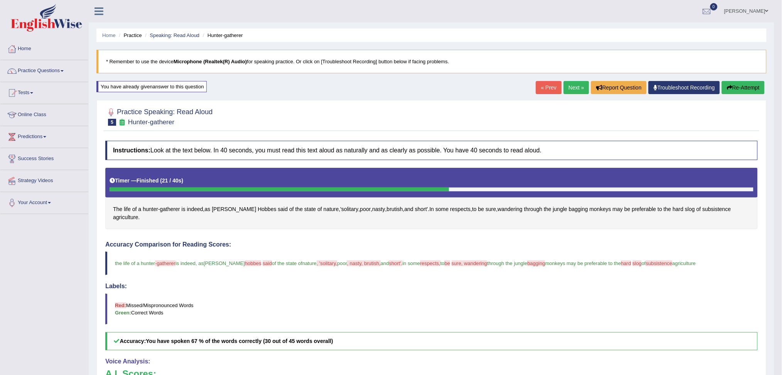
click at [570, 85] on link "Next »" at bounding box center [576, 87] width 25 height 13
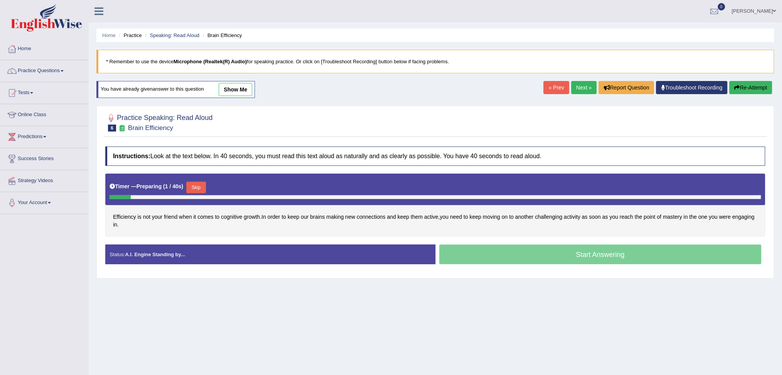
click at [201, 187] on button "Skip" at bounding box center [195, 188] width 19 height 12
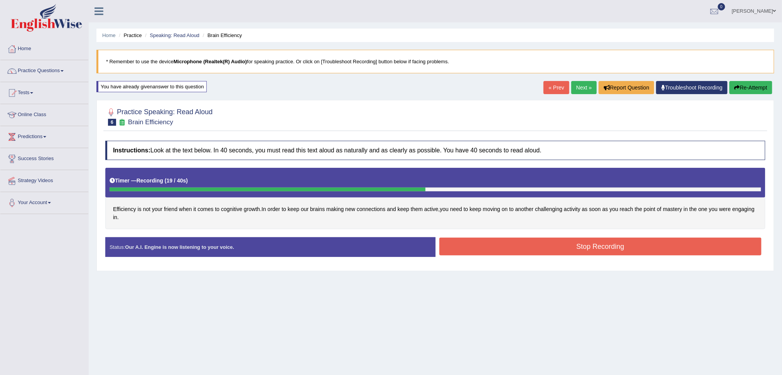
drag, startPoint x: 662, startPoint y: 250, endPoint x: 497, endPoint y: 303, distance: 174.0
click at [662, 250] on button "Stop Recording" at bounding box center [600, 247] width 322 height 18
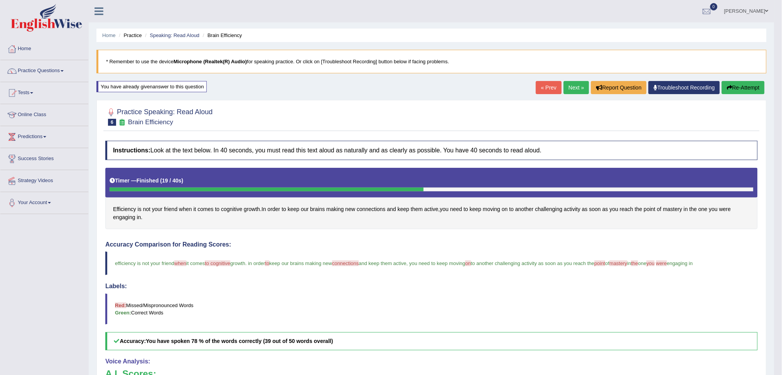
click at [571, 83] on link "Next »" at bounding box center [576, 87] width 25 height 13
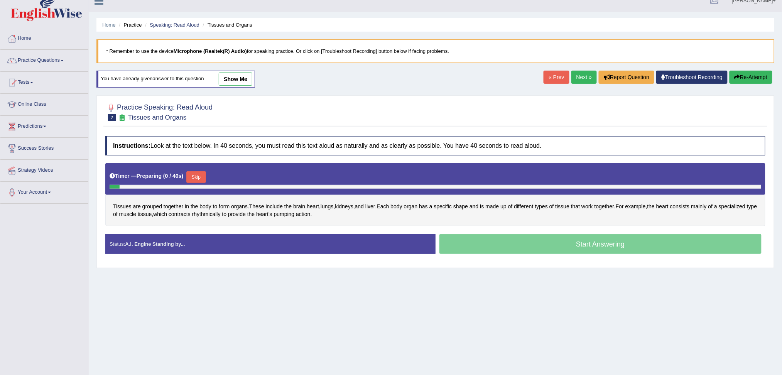
scroll to position [29, 0]
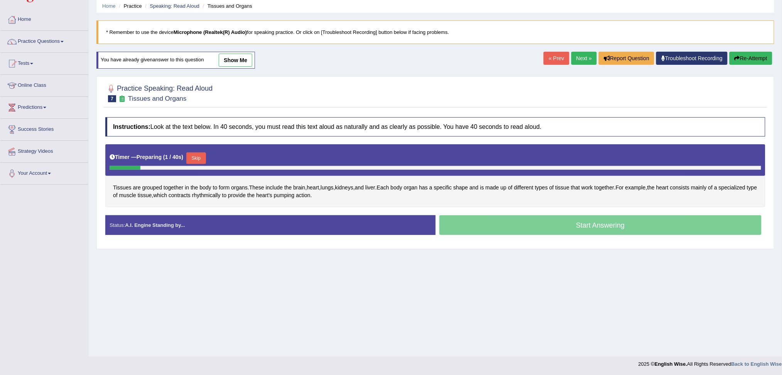
click at [200, 156] on button "Skip" at bounding box center [195, 158] width 19 height 12
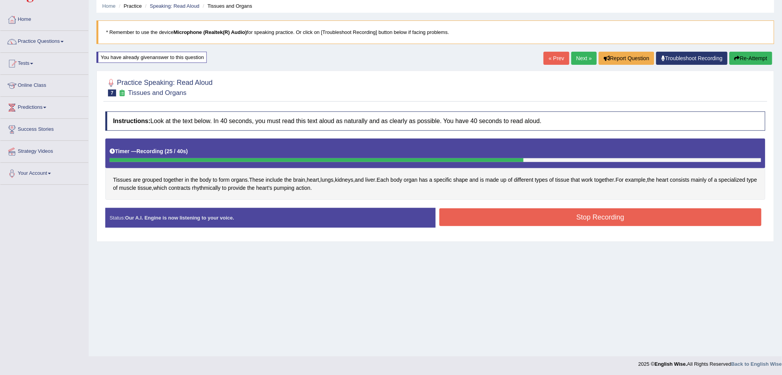
click at [620, 224] on button "Stop Recording" at bounding box center [600, 217] width 322 height 18
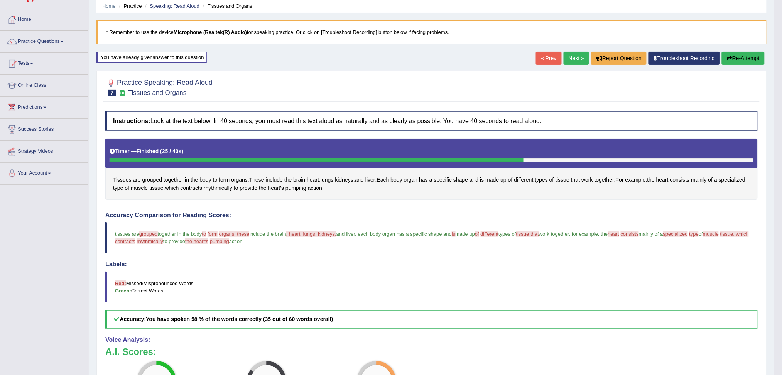
click at [734, 56] on button "Re-Attempt" at bounding box center [743, 58] width 43 height 13
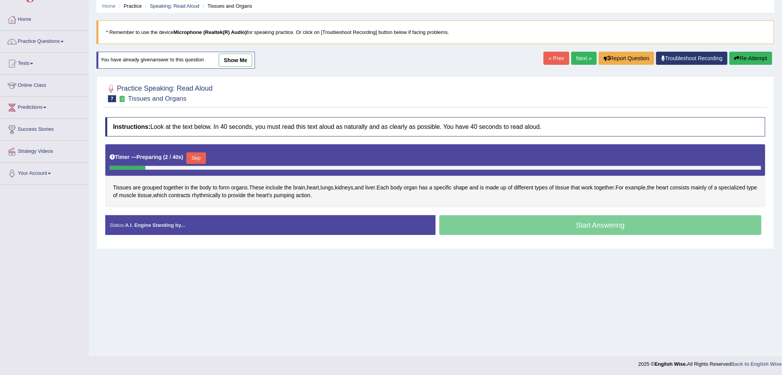
click at [199, 154] on button "Skip" at bounding box center [195, 158] width 19 height 12
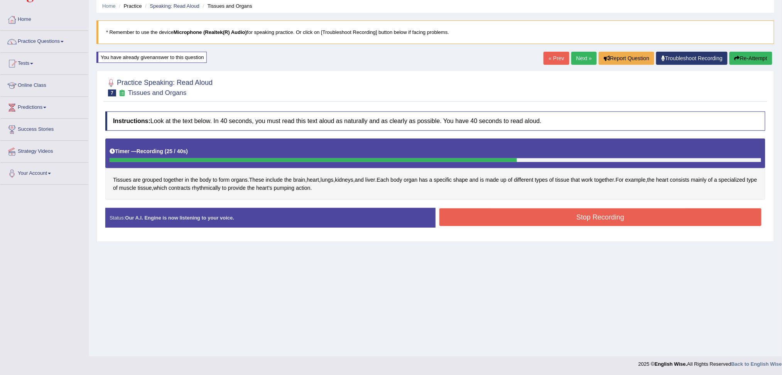
click at [645, 215] on button "Stop Recording" at bounding box center [600, 217] width 322 height 18
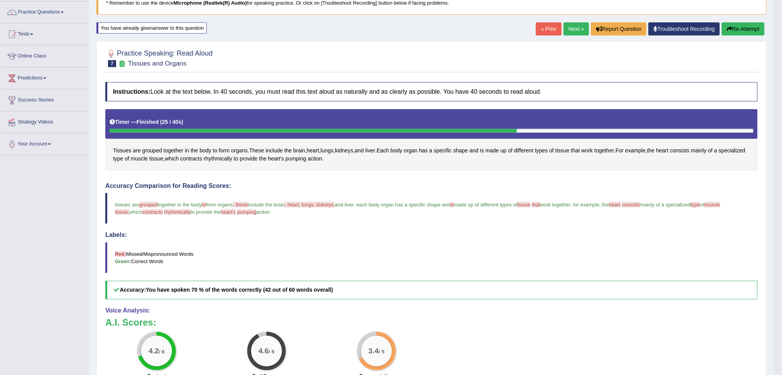
scroll to position [54, 0]
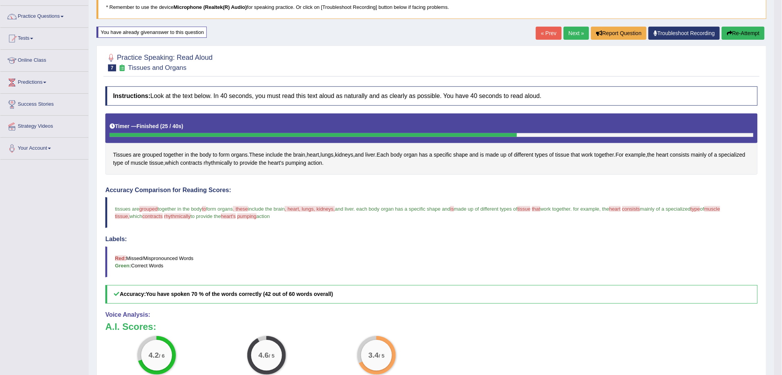
click at [738, 32] on button "Re-Attempt" at bounding box center [743, 33] width 43 height 13
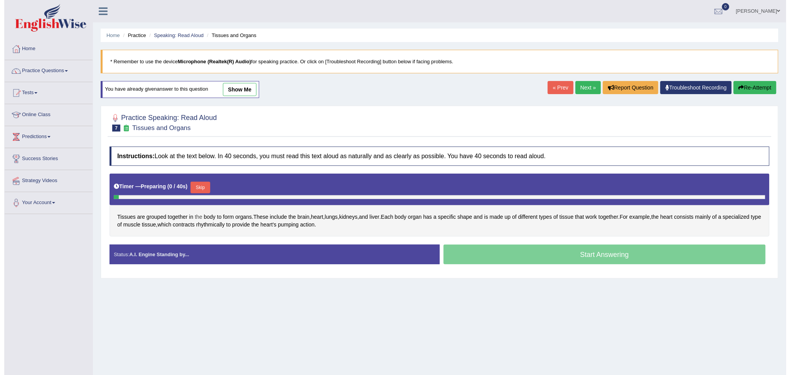
scroll to position [29, 0]
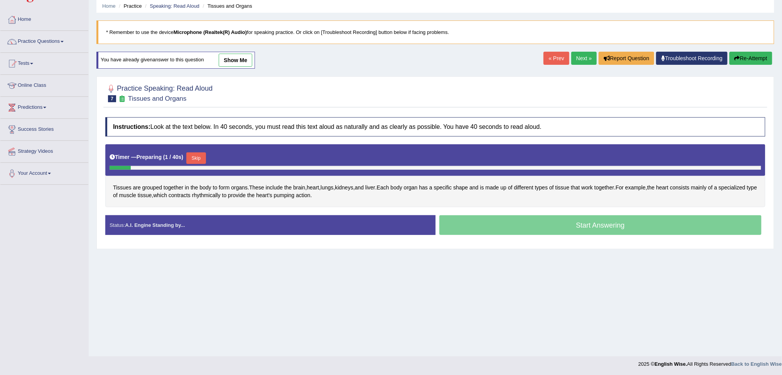
click at [196, 157] on button "Skip" at bounding box center [195, 158] width 19 height 12
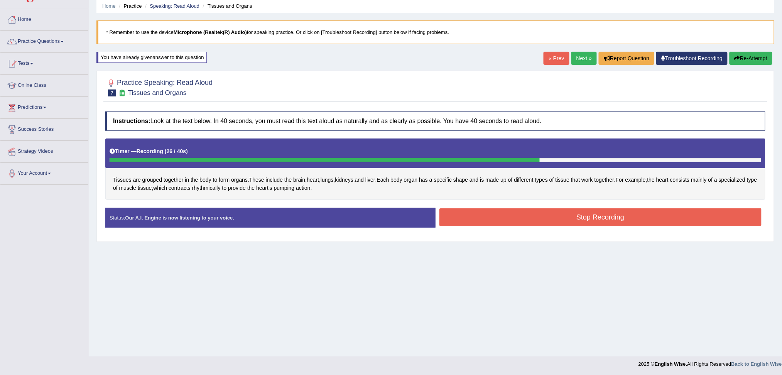
click at [683, 221] on button "Stop Recording" at bounding box center [600, 217] width 322 height 18
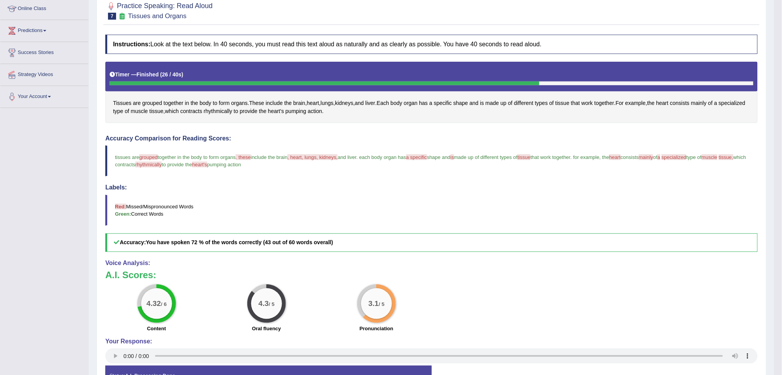
scroll to position [3, 0]
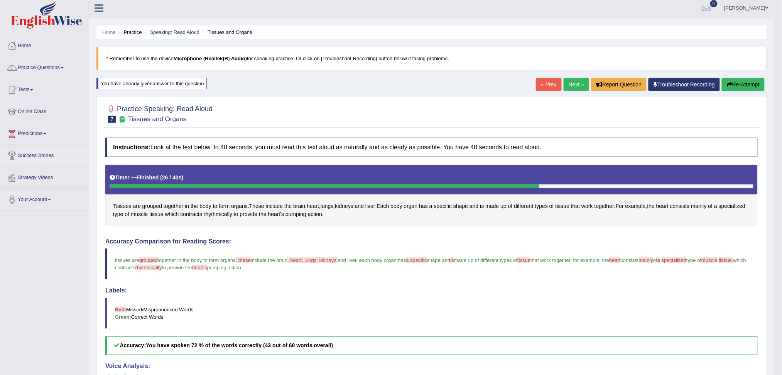
click at [756, 83] on button "Re-Attempt" at bounding box center [743, 84] width 43 height 13
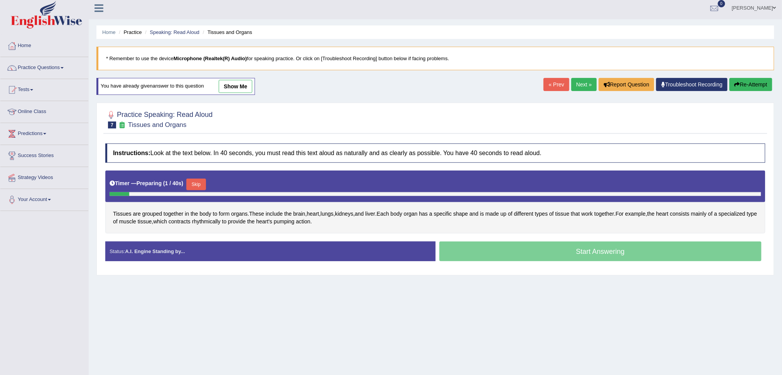
click at [201, 184] on button "Skip" at bounding box center [195, 185] width 19 height 12
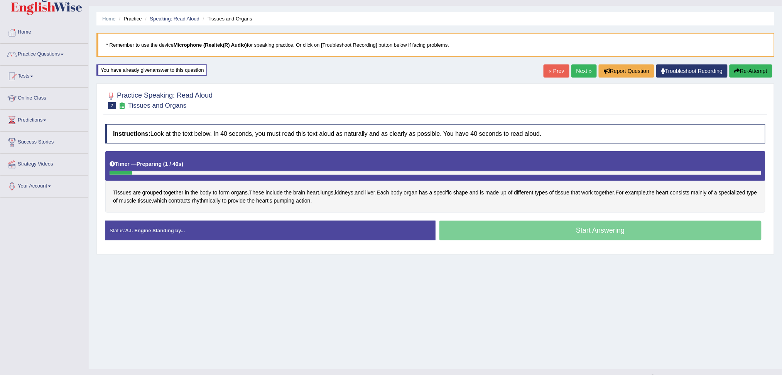
scroll to position [29, 0]
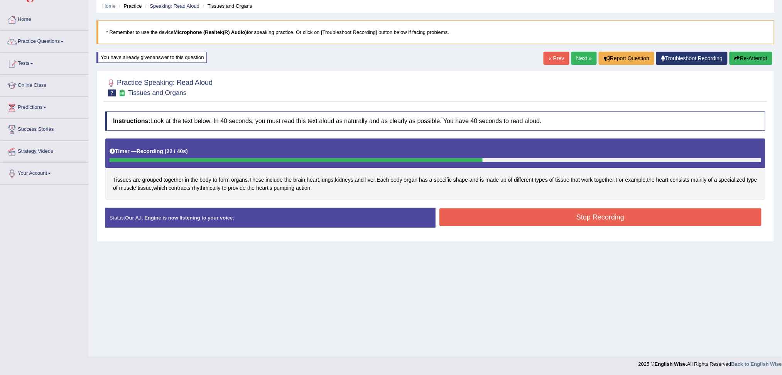
click at [558, 219] on button "Stop Recording" at bounding box center [600, 217] width 322 height 18
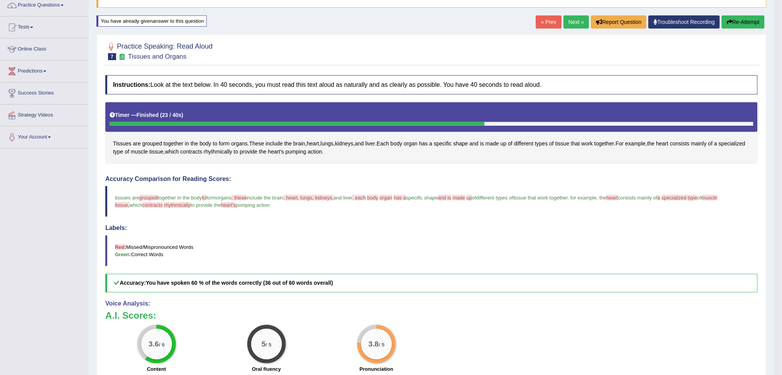
scroll to position [54, 0]
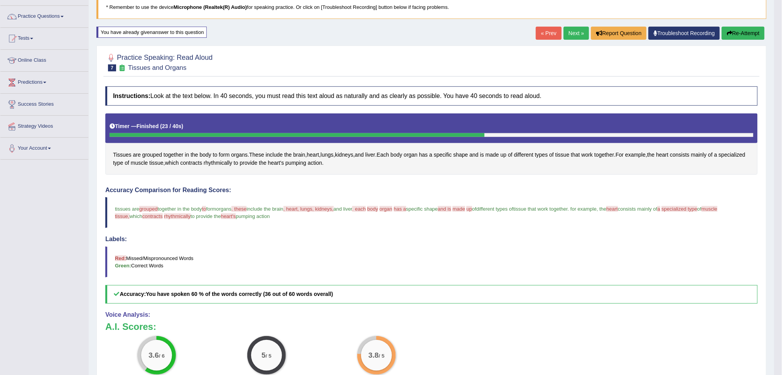
click at [571, 30] on link "Next »" at bounding box center [576, 33] width 25 height 13
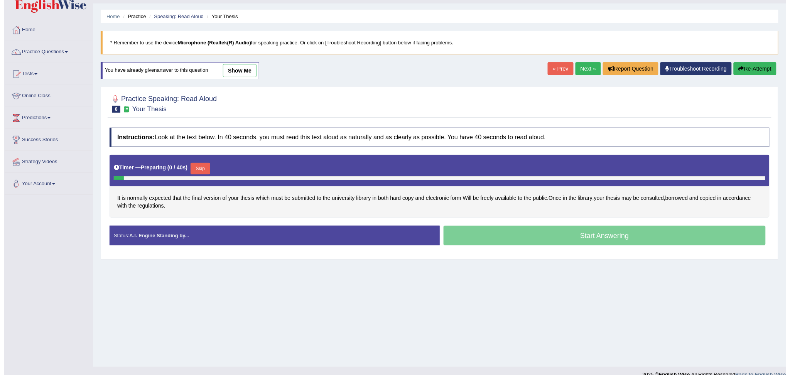
scroll to position [29, 0]
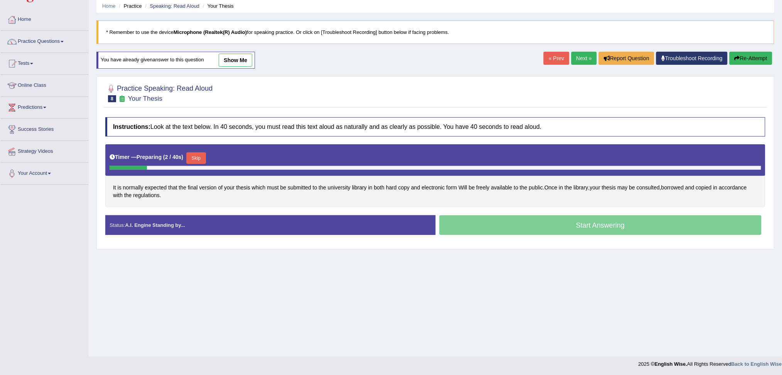
drag, startPoint x: 197, startPoint y: 158, endPoint x: 307, endPoint y: 274, distance: 159.6
click at [198, 160] on button "Skip" at bounding box center [195, 158] width 19 height 12
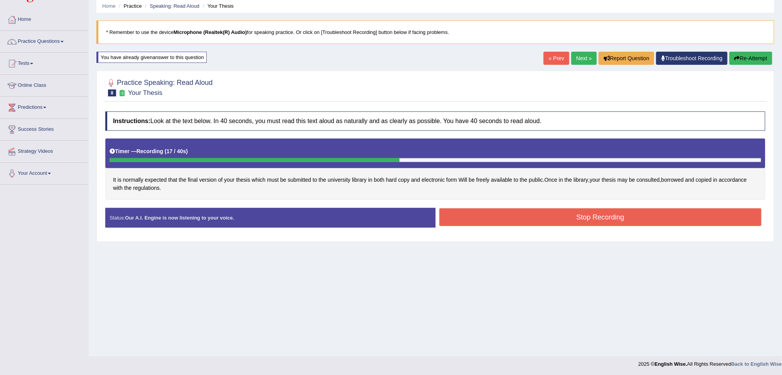
click at [526, 216] on button "Stop Recording" at bounding box center [600, 217] width 322 height 18
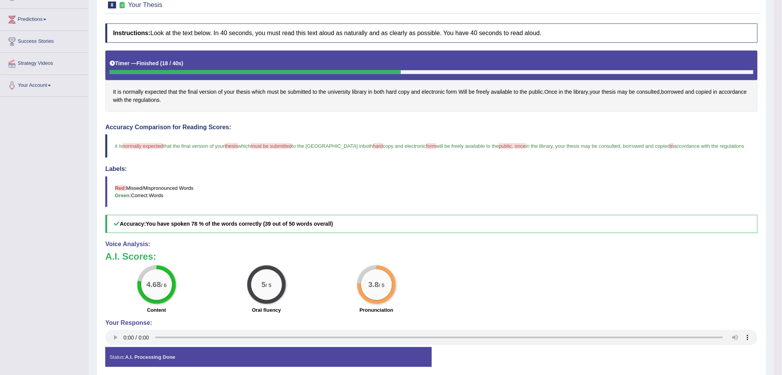
scroll to position [54, 0]
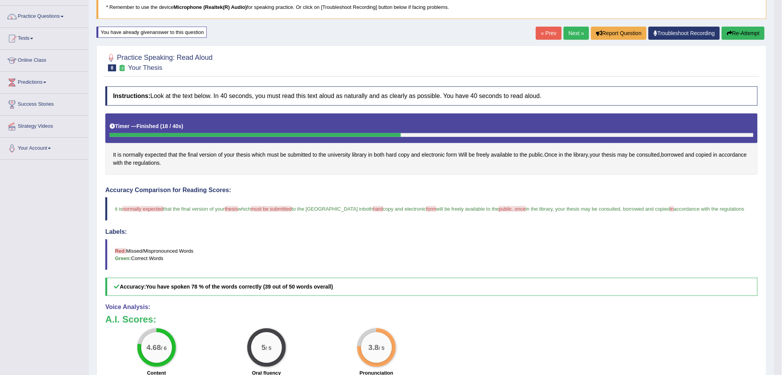
drag, startPoint x: 572, startPoint y: 29, endPoint x: 564, endPoint y: 47, distance: 20.2
click at [572, 29] on link "Next »" at bounding box center [576, 33] width 25 height 13
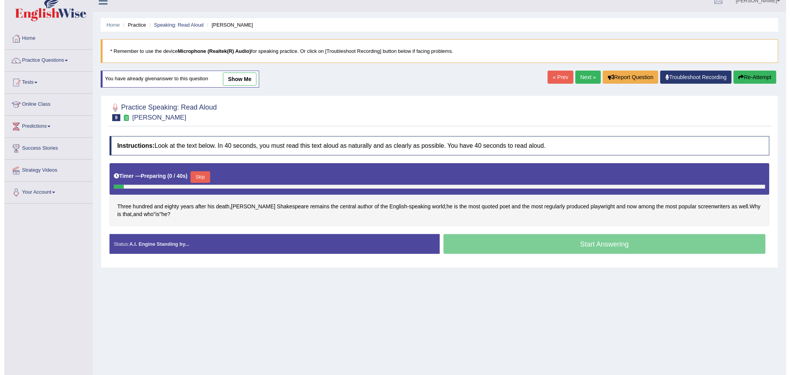
scroll to position [29, 0]
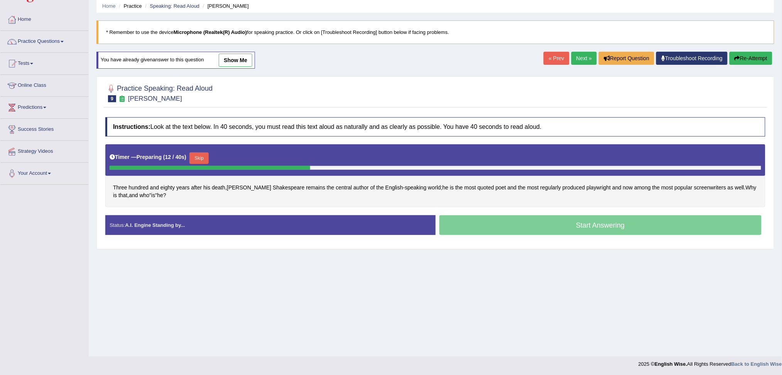
drag, startPoint x: 202, startPoint y: 154, endPoint x: 238, endPoint y: 216, distance: 71.6
click at [202, 155] on button "Skip" at bounding box center [198, 158] width 19 height 12
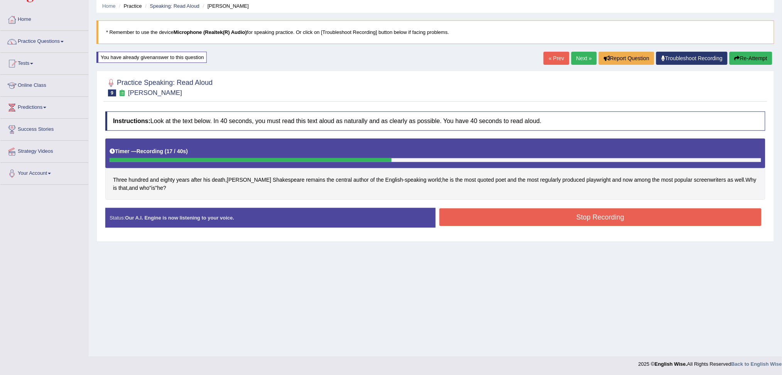
click at [560, 216] on button "Stop Recording" at bounding box center [600, 217] width 322 height 18
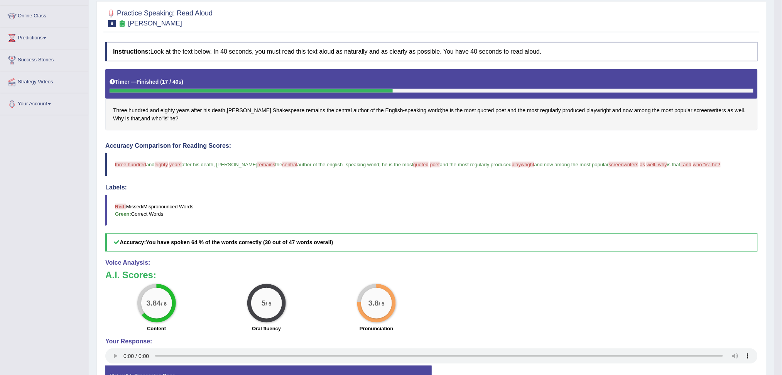
scroll to position [0, 0]
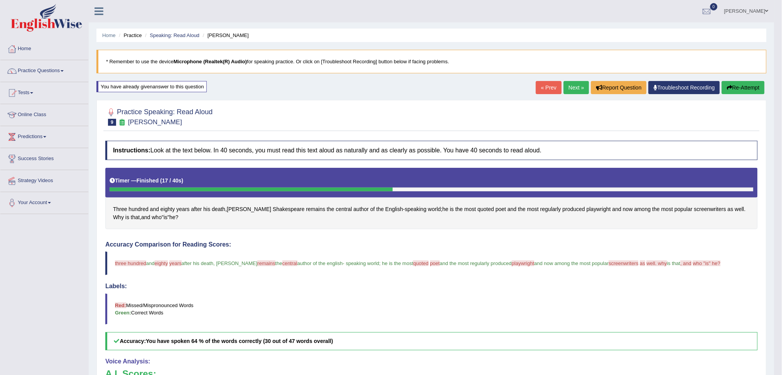
drag, startPoint x: 568, startPoint y: 86, endPoint x: 549, endPoint y: 116, distance: 35.7
click at [569, 87] on link "Next »" at bounding box center [576, 87] width 25 height 13
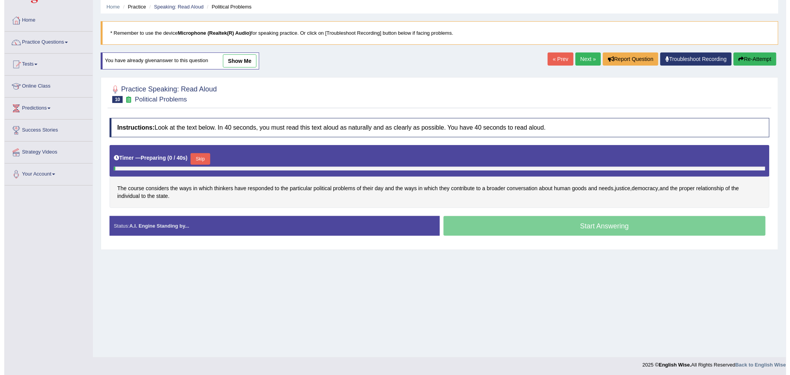
scroll to position [29, 0]
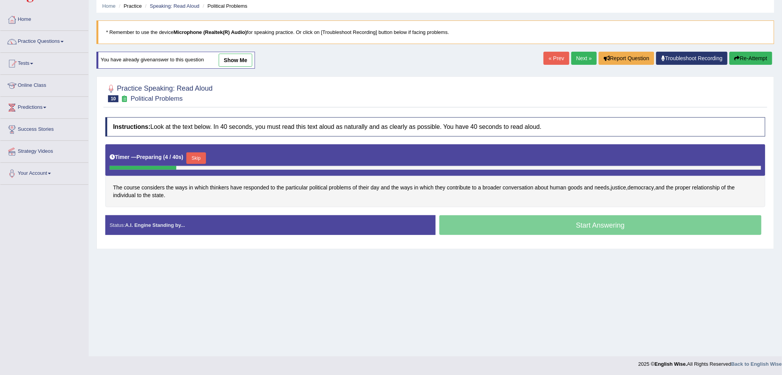
drag, startPoint x: 199, startPoint y: 157, endPoint x: 281, endPoint y: 269, distance: 138.6
click at [199, 158] on button "Skip" at bounding box center [195, 158] width 19 height 12
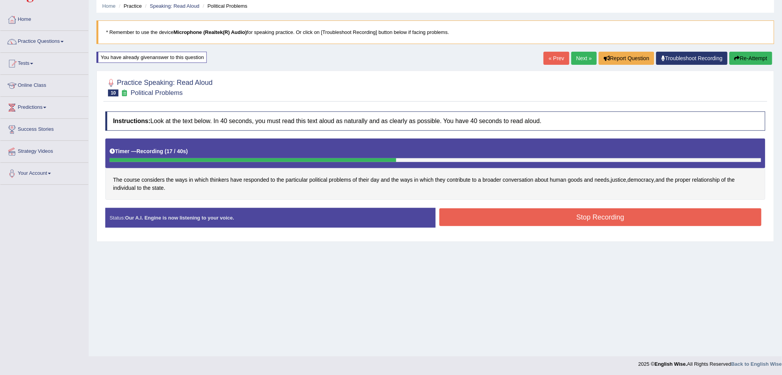
drag, startPoint x: 631, startPoint y: 217, endPoint x: 580, endPoint y: 247, distance: 59.5
click at [631, 218] on button "Stop Recording" at bounding box center [600, 217] width 322 height 18
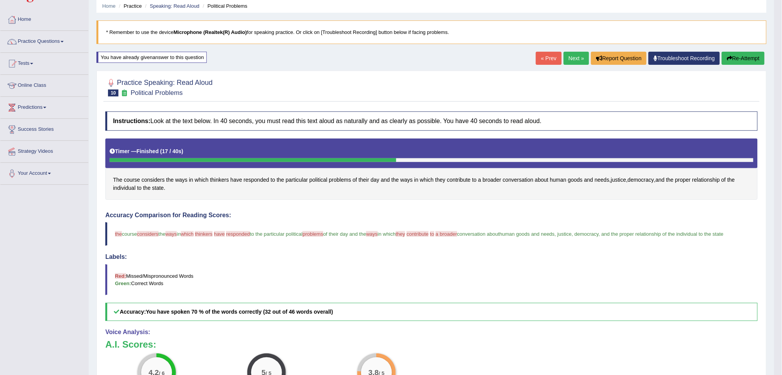
click at [577, 56] on link "Next »" at bounding box center [576, 58] width 25 height 13
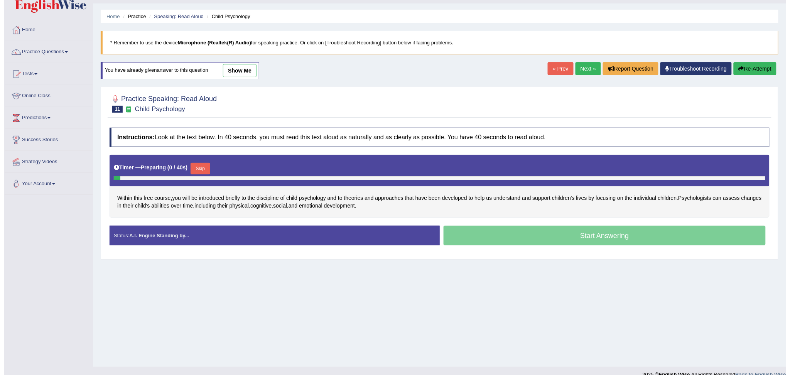
scroll to position [29, 0]
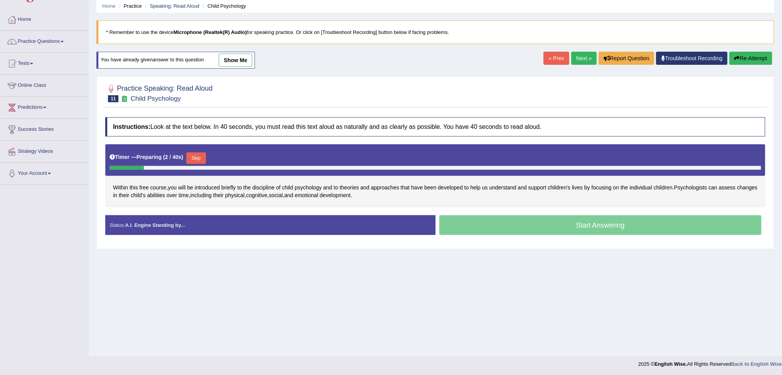
drag, startPoint x: 198, startPoint y: 153, endPoint x: 264, endPoint y: 228, distance: 100.3
click at [198, 154] on button "Skip" at bounding box center [195, 158] width 19 height 12
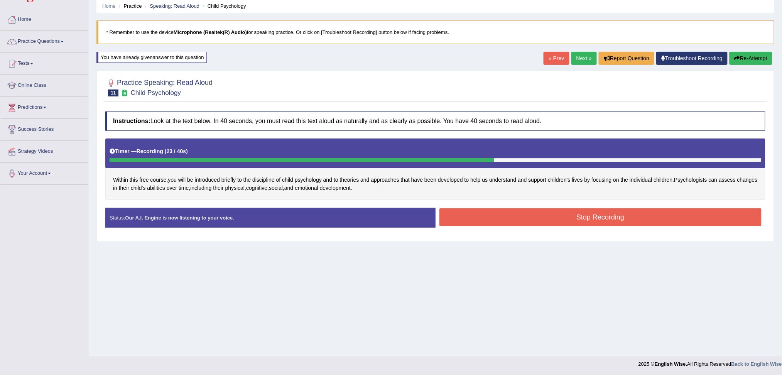
click at [620, 218] on button "Stop Recording" at bounding box center [600, 217] width 322 height 18
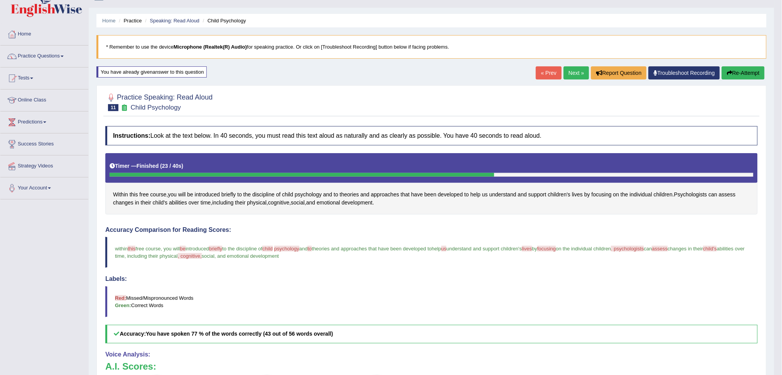
scroll to position [0, 0]
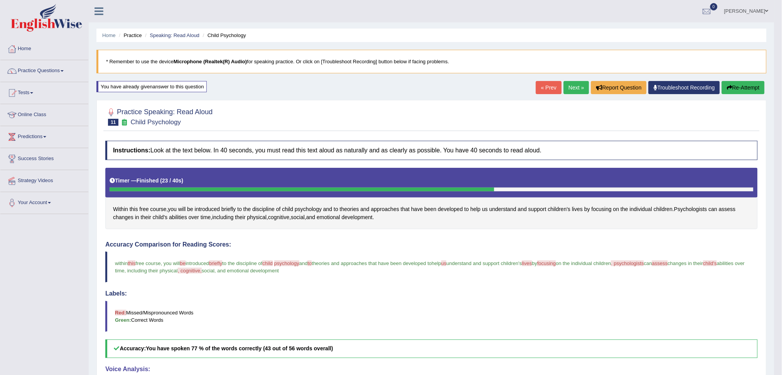
click at [575, 86] on link "Next »" at bounding box center [576, 87] width 25 height 13
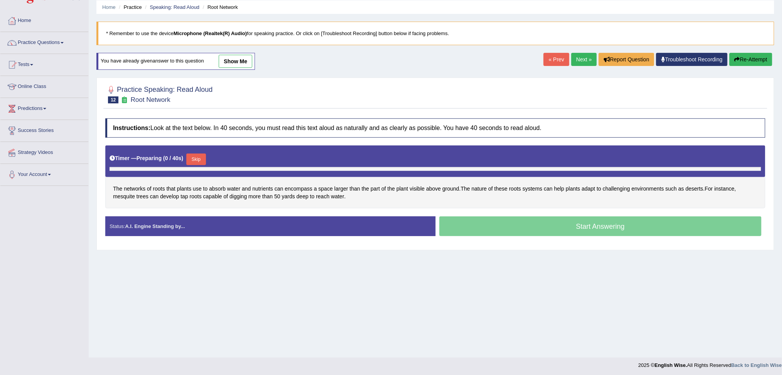
scroll to position [29, 0]
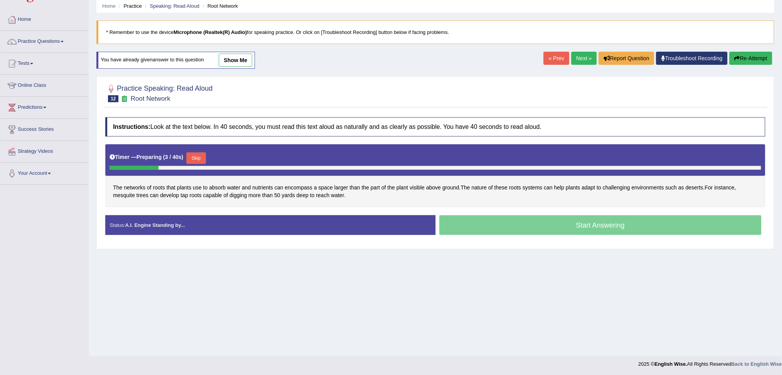
click at [200, 154] on button "Skip" at bounding box center [195, 158] width 19 height 12
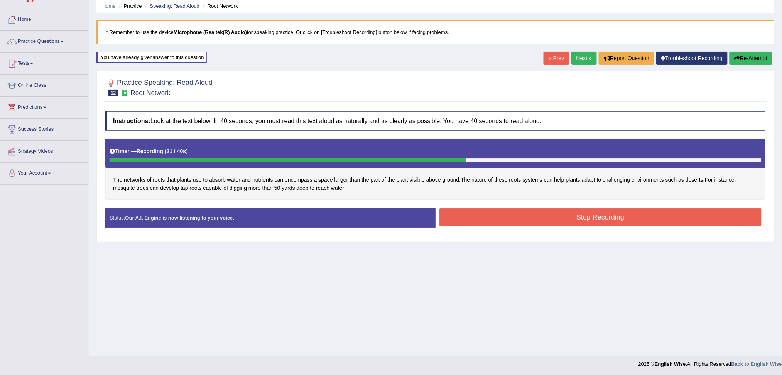
click at [591, 213] on button "Stop Recording" at bounding box center [600, 217] width 322 height 18
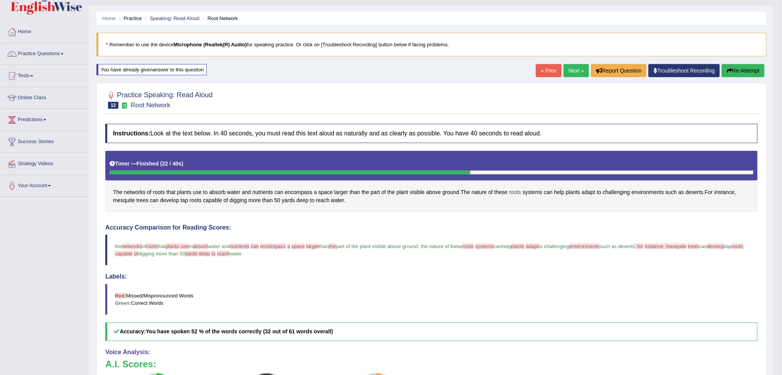
scroll to position [3, 0]
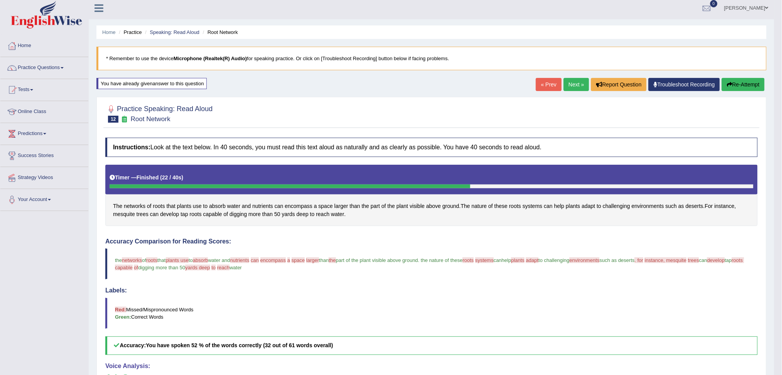
click at [569, 85] on link "Next »" at bounding box center [576, 84] width 25 height 13
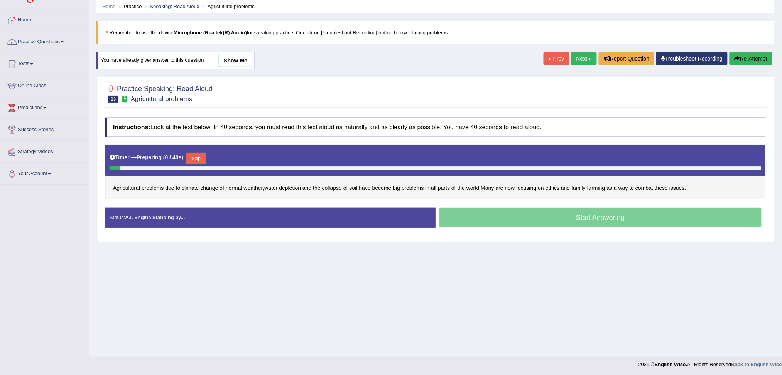
scroll to position [29, 0]
click at [200, 155] on button "Skip" at bounding box center [195, 158] width 19 height 12
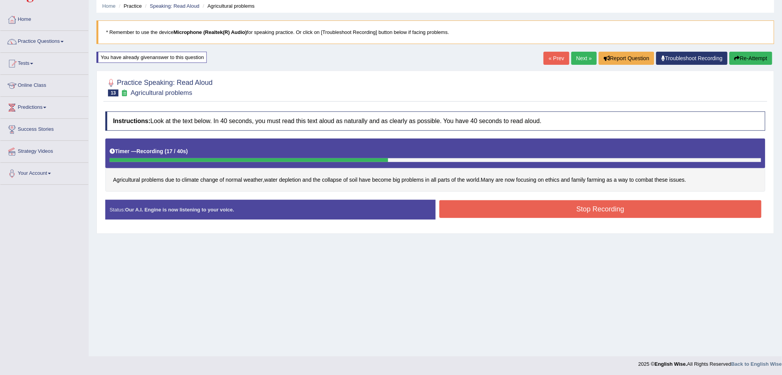
click at [503, 210] on button "Stop Recording" at bounding box center [600, 209] width 322 height 18
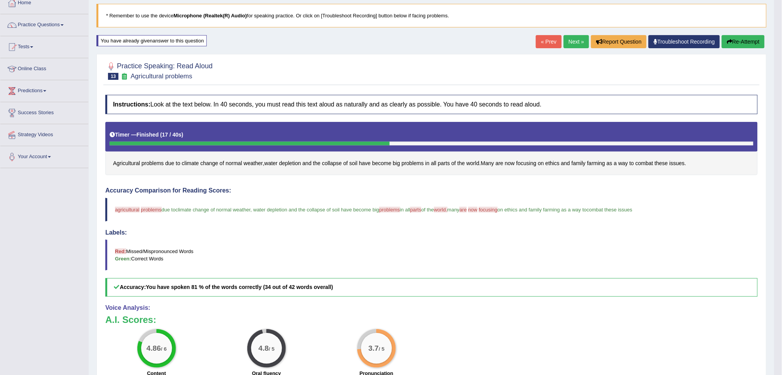
scroll to position [39, 0]
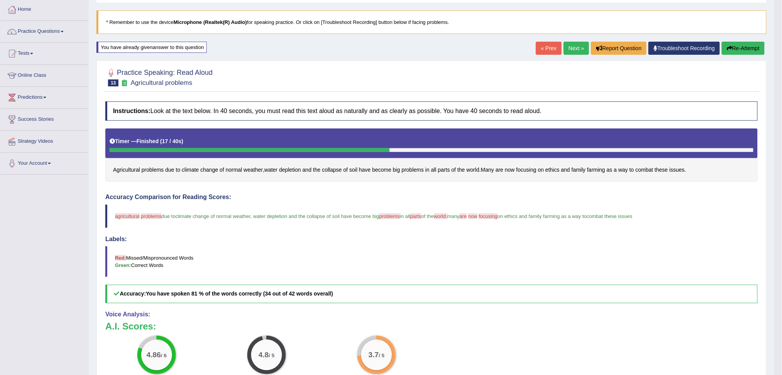
click at [574, 46] on link "Next »" at bounding box center [576, 48] width 25 height 13
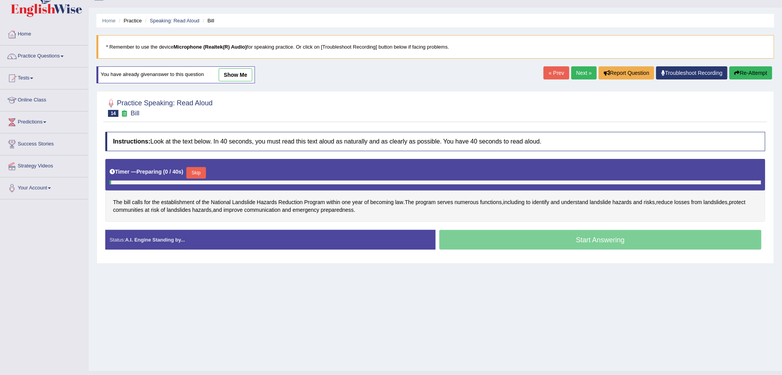
scroll to position [29, 0]
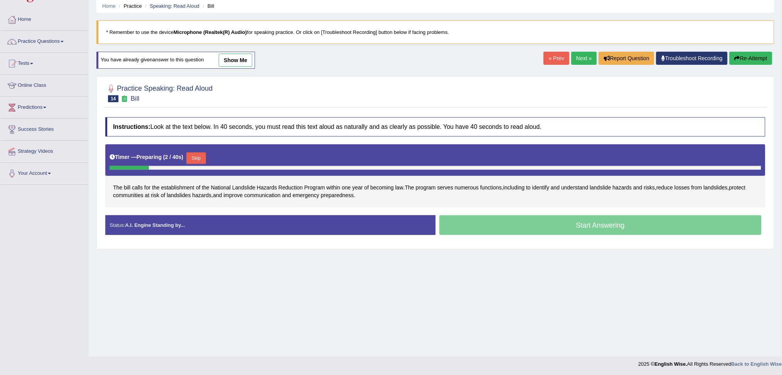
click at [198, 155] on button "Skip" at bounding box center [195, 158] width 19 height 12
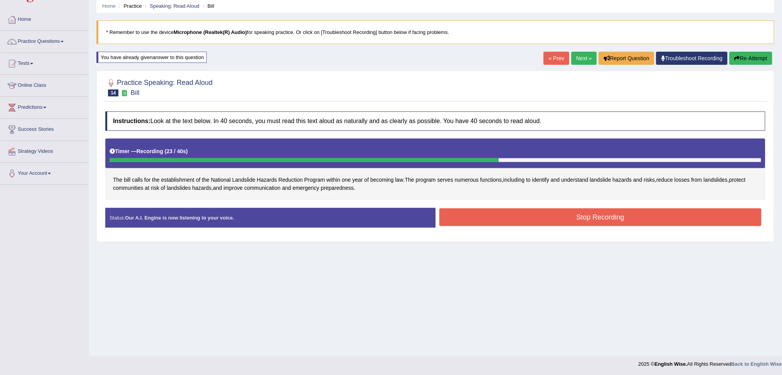
click at [574, 219] on button "Stop Recording" at bounding box center [600, 217] width 322 height 18
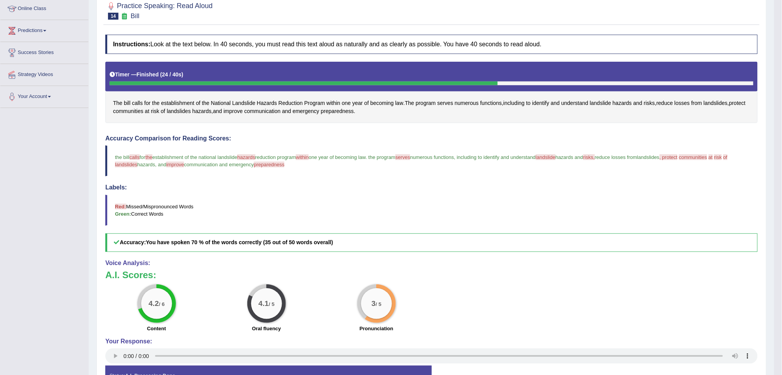
scroll to position [81, 0]
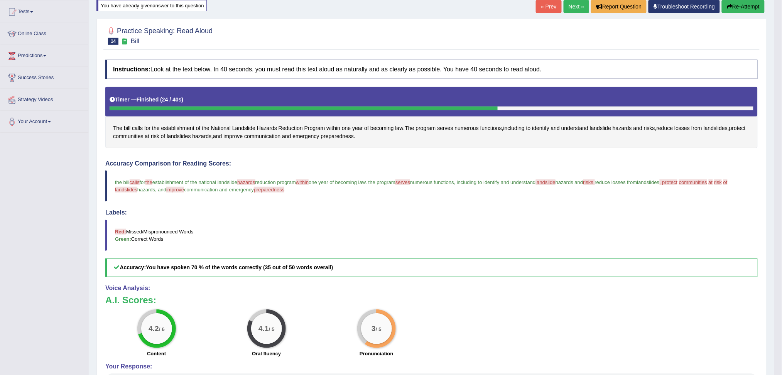
click at [742, 6] on button "Re-Attempt" at bounding box center [743, 6] width 43 height 13
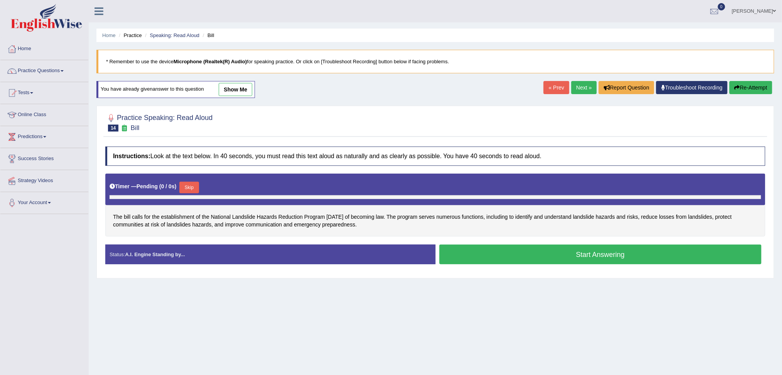
scroll to position [29, 0]
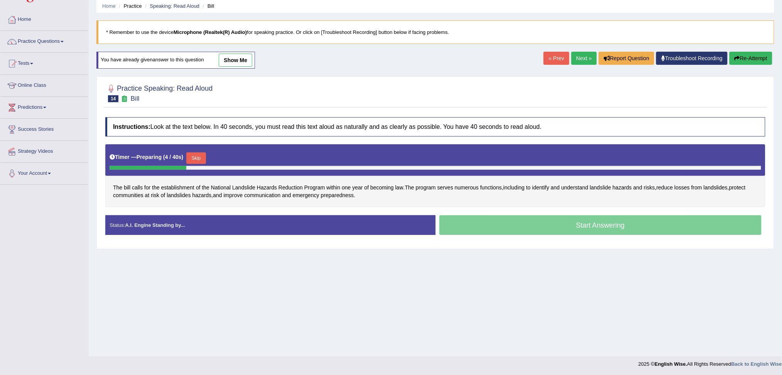
drag, startPoint x: 199, startPoint y: 155, endPoint x: 219, endPoint y: 221, distance: 68.6
click at [199, 158] on button "Skip" at bounding box center [195, 158] width 19 height 12
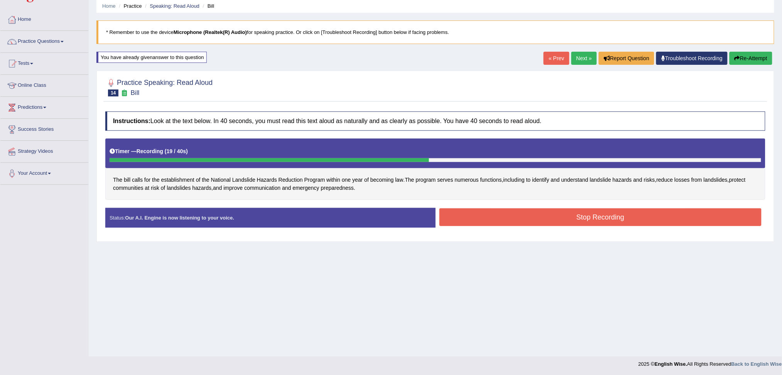
click at [603, 216] on button "Stop Recording" at bounding box center [600, 217] width 322 height 18
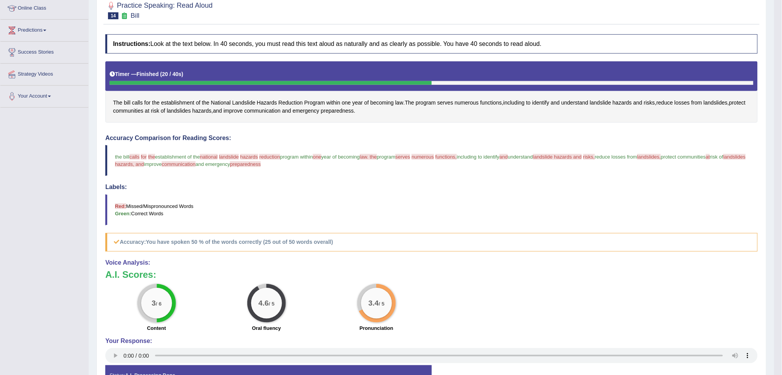
scroll to position [54, 0]
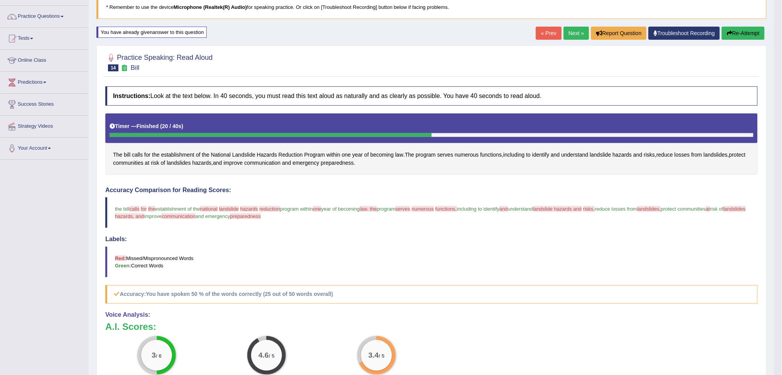
click at [756, 29] on button "Re-Attempt" at bounding box center [743, 33] width 43 height 13
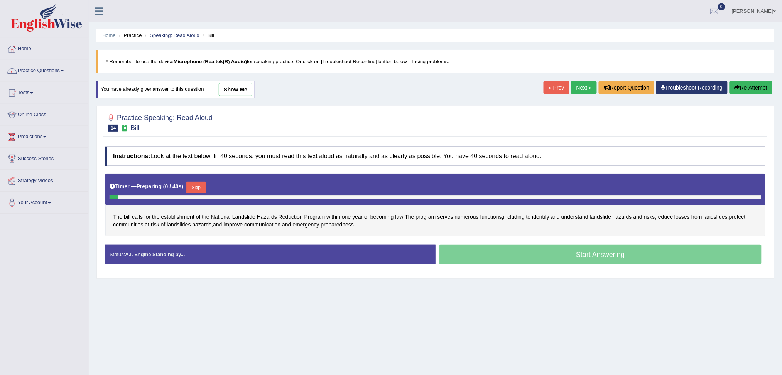
scroll to position [29, 0]
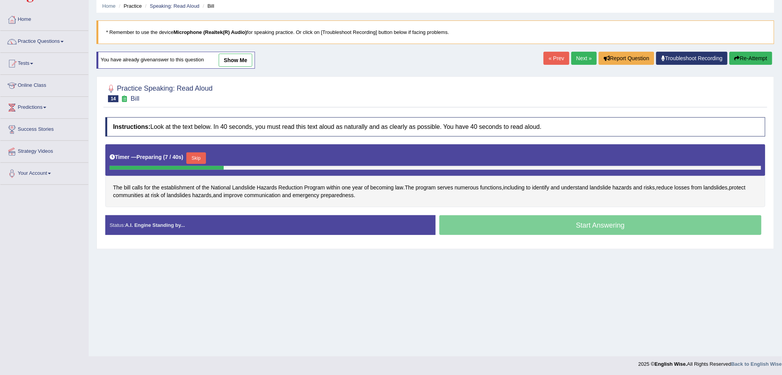
click at [199, 157] on button "Skip" at bounding box center [195, 158] width 19 height 12
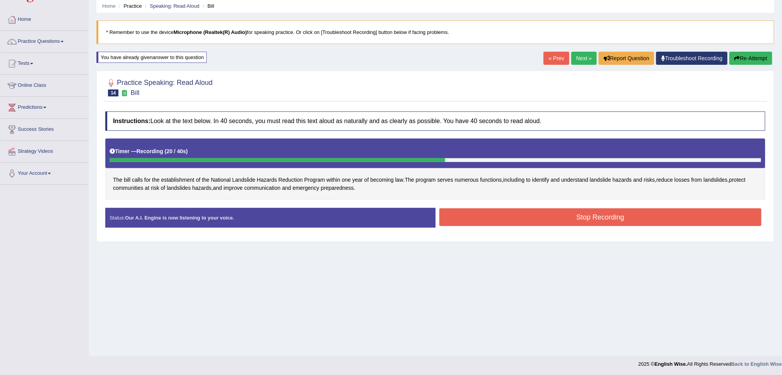
click at [624, 221] on button "Stop Recording" at bounding box center [600, 217] width 322 height 18
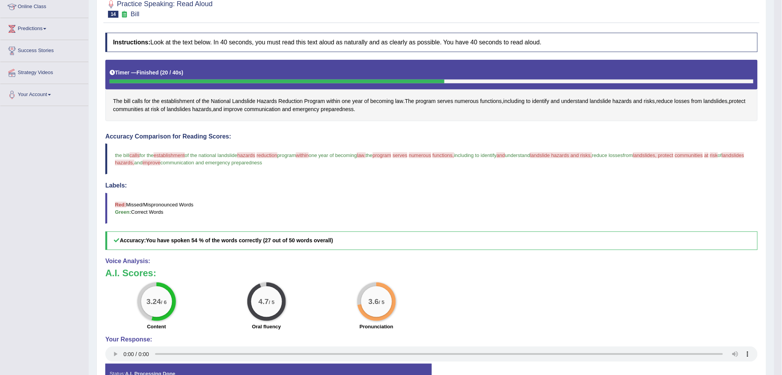
scroll to position [54, 0]
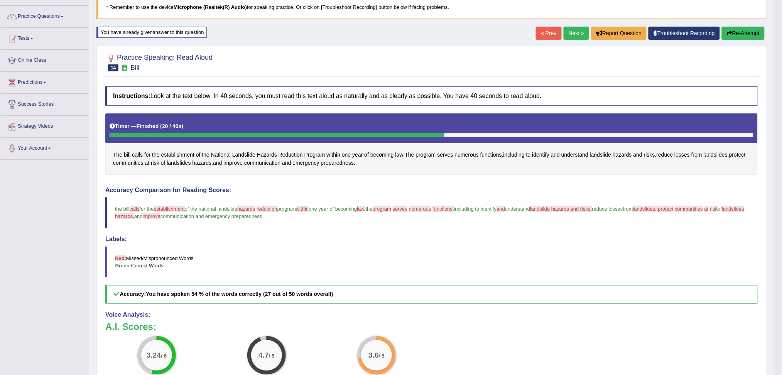
click at [576, 30] on link "Next »" at bounding box center [576, 33] width 25 height 13
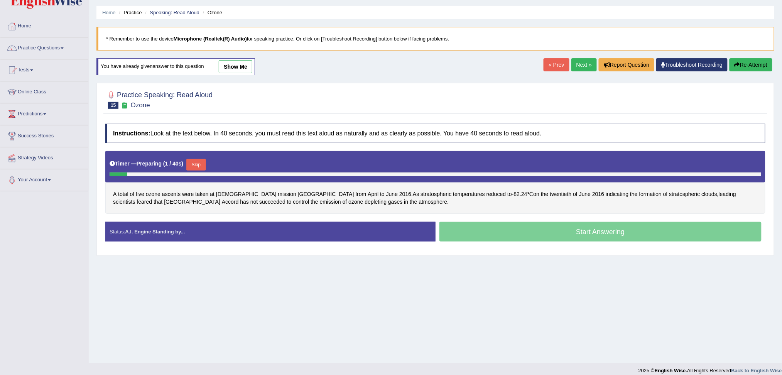
scroll to position [29, 0]
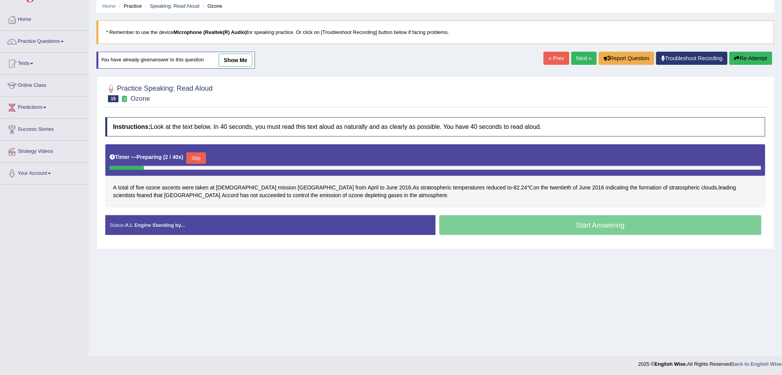
click at [197, 151] on div "Timer — Preparing ( 2 / 40s ) Skip" at bounding box center [436, 157] width 652 height 15
click at [200, 155] on button "Skip" at bounding box center [195, 158] width 19 height 12
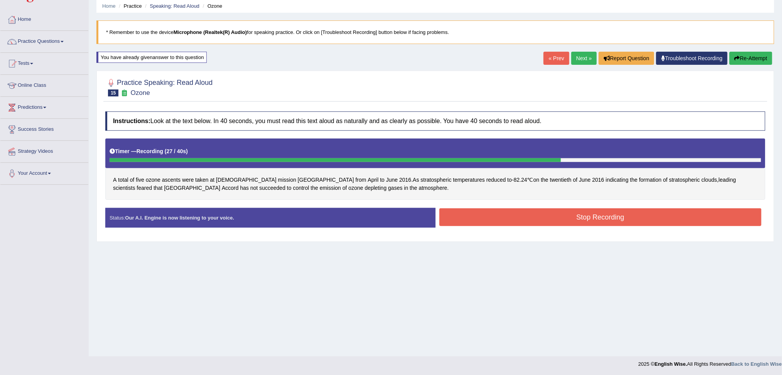
click at [602, 220] on button "Stop Recording" at bounding box center [600, 217] width 322 height 18
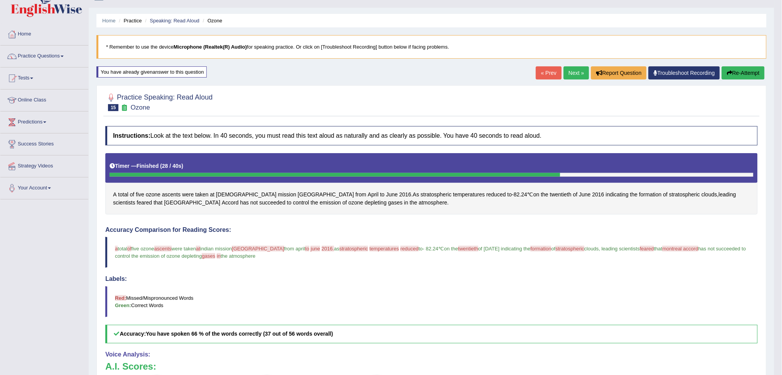
scroll to position [3, 0]
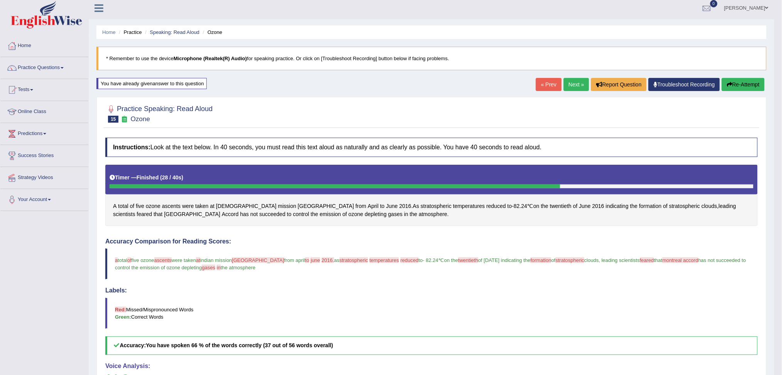
click at [571, 83] on link "Next »" at bounding box center [576, 84] width 25 height 13
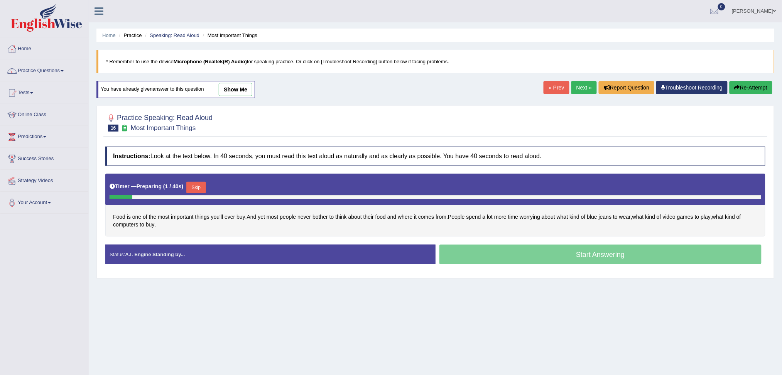
click at [198, 186] on button "Skip" at bounding box center [195, 188] width 19 height 12
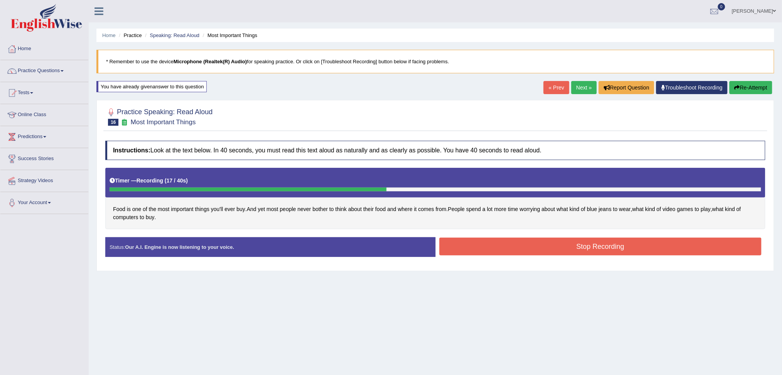
drag, startPoint x: 601, startPoint y: 243, endPoint x: 556, endPoint y: 277, distance: 56.7
click at [601, 243] on button "Stop Recording" at bounding box center [600, 247] width 322 height 18
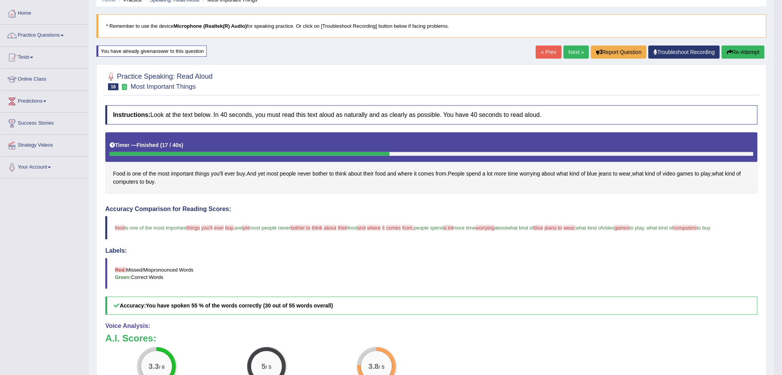
scroll to position [51, 0]
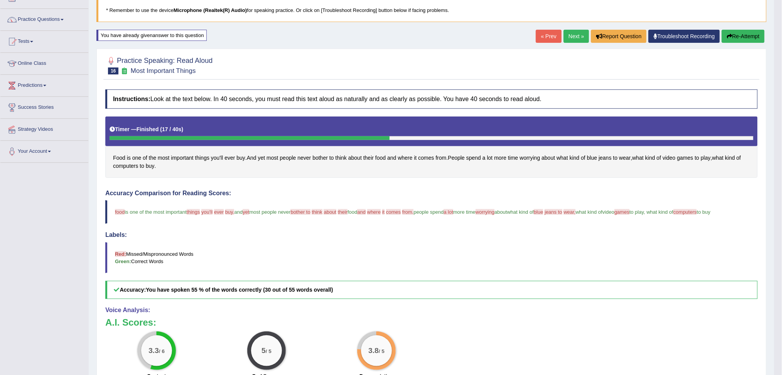
click at [741, 38] on button "Re-Attempt" at bounding box center [743, 36] width 43 height 13
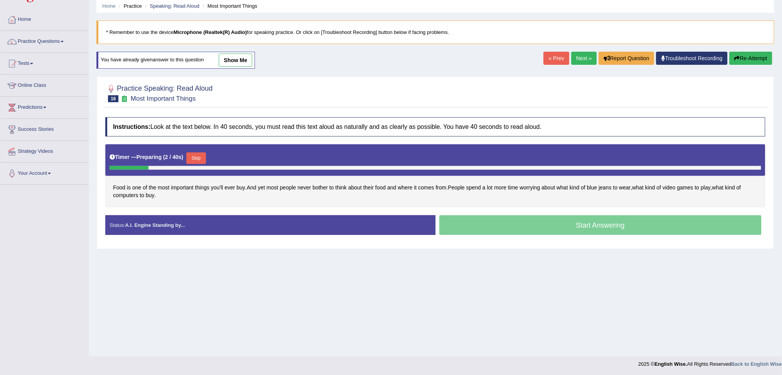
drag, startPoint x: 198, startPoint y: 156, endPoint x: 224, endPoint y: 198, distance: 49.4
click at [198, 157] on button "Skip" at bounding box center [195, 158] width 19 height 12
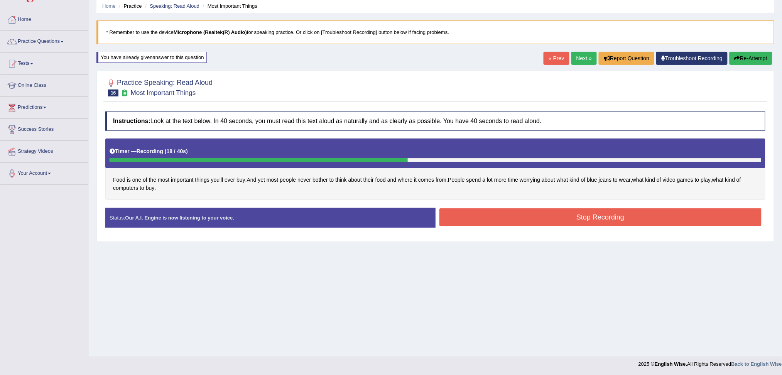
drag, startPoint x: 543, startPoint y: 209, endPoint x: 551, endPoint y: 209, distance: 7.7
click at [544, 209] on button "Stop Recording" at bounding box center [600, 217] width 322 height 18
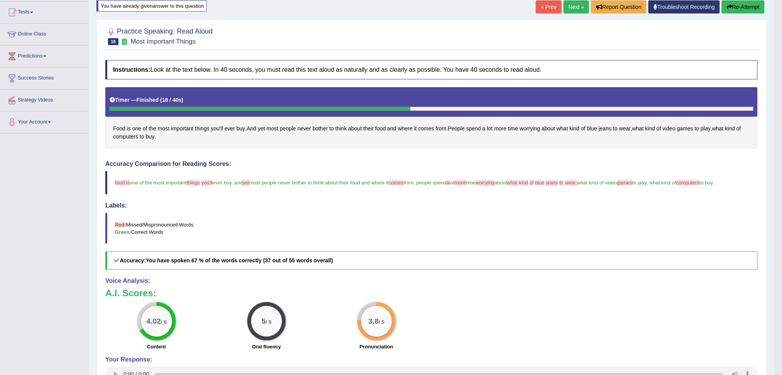
scroll to position [81, 0]
click at [750, 5] on button "Re-Attempt" at bounding box center [743, 6] width 43 height 13
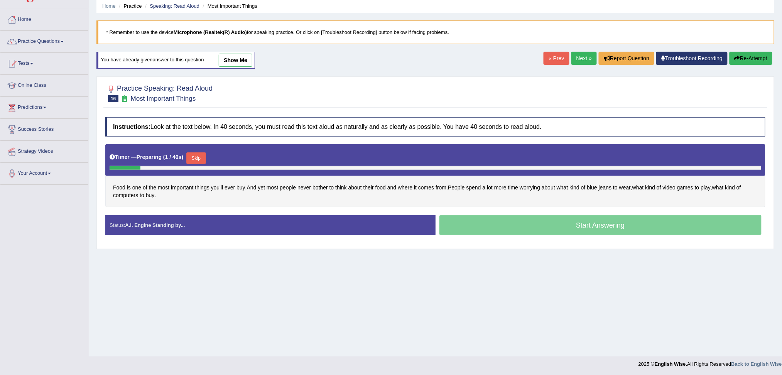
click at [199, 155] on button "Skip" at bounding box center [195, 158] width 19 height 12
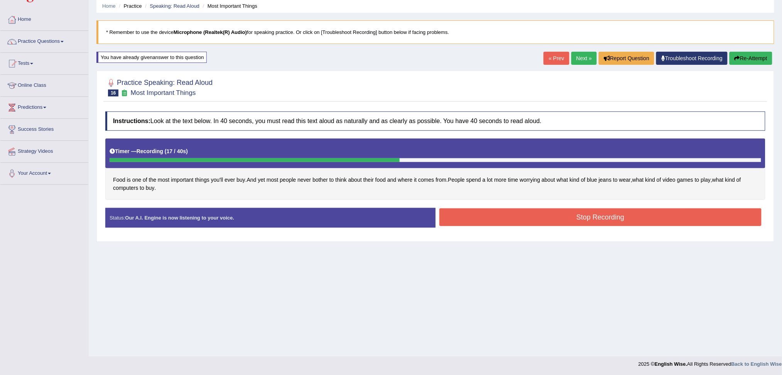
click at [542, 225] on button "Stop Recording" at bounding box center [600, 217] width 322 height 18
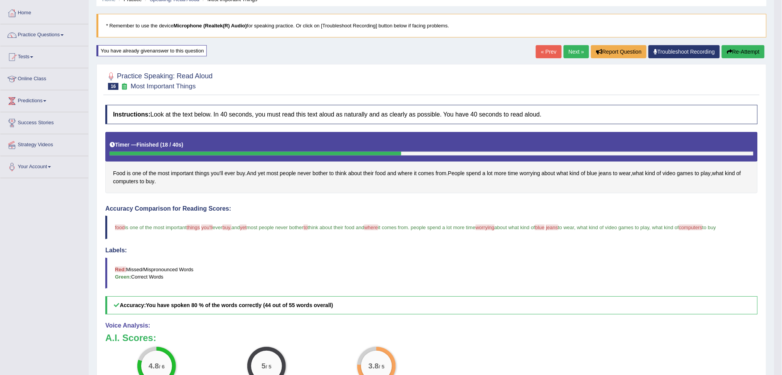
scroll to position [29, 0]
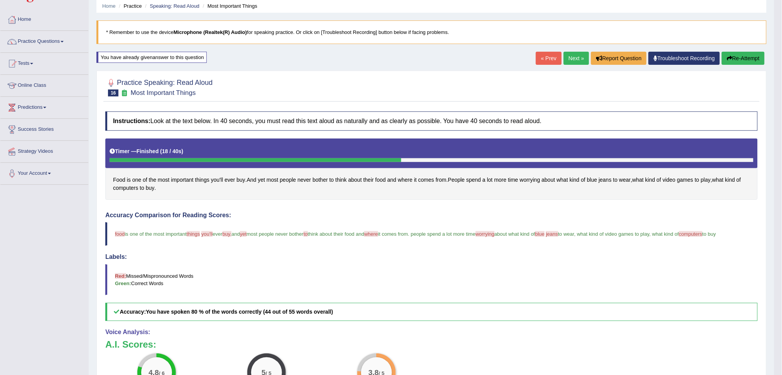
click at [570, 55] on link "Next »" at bounding box center [576, 58] width 25 height 13
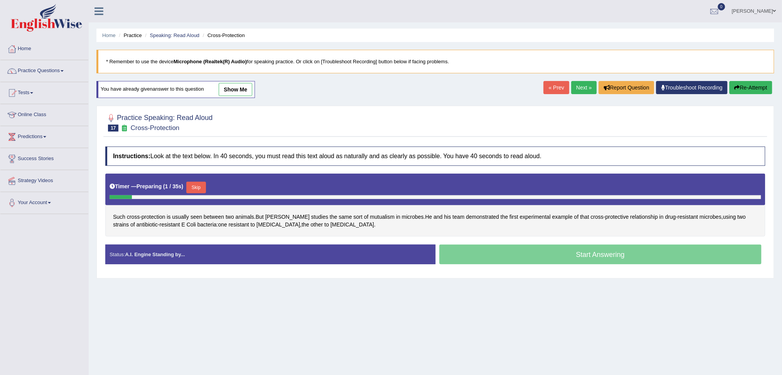
scroll to position [29, 0]
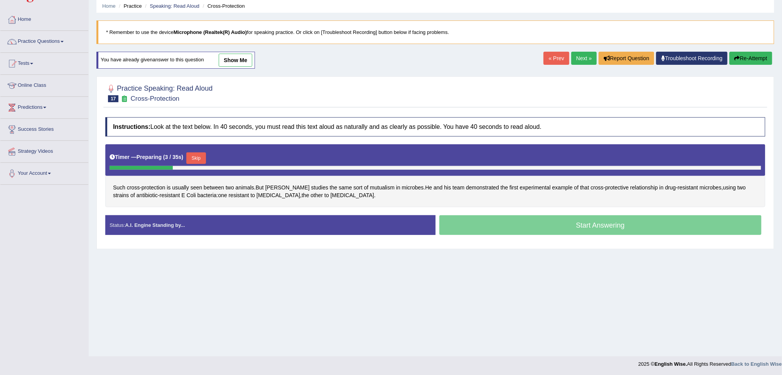
click at [194, 156] on button "Skip" at bounding box center [195, 158] width 19 height 12
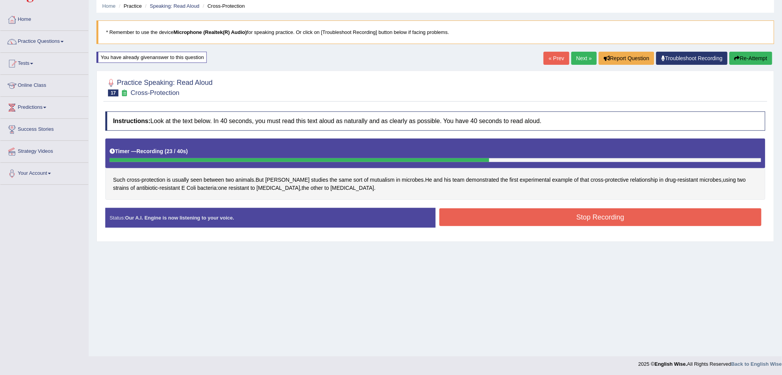
click at [612, 219] on button "Stop Recording" at bounding box center [600, 217] width 322 height 18
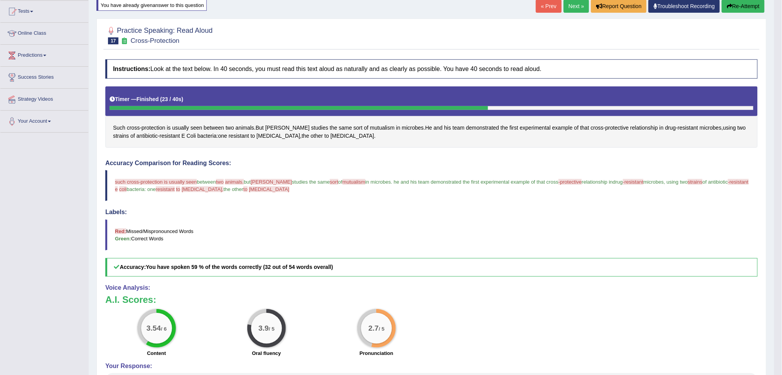
scroll to position [81, 0]
click at [743, 5] on button "Re-Attempt" at bounding box center [743, 6] width 43 height 13
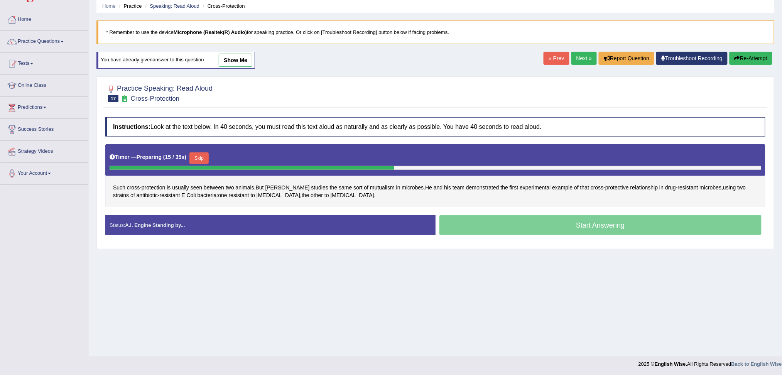
click at [204, 156] on button "Skip" at bounding box center [198, 158] width 19 height 12
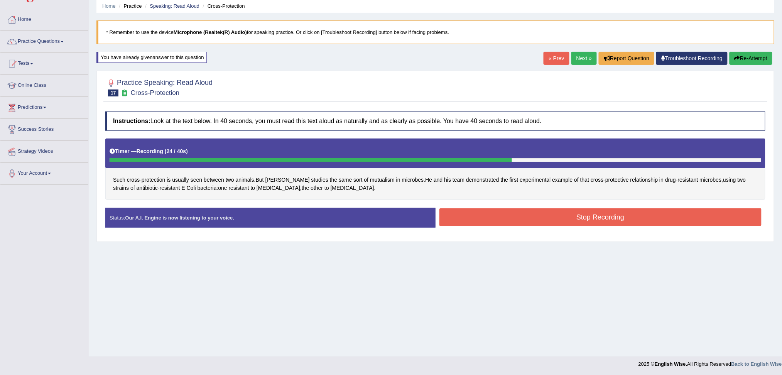
click at [587, 217] on button "Stop Recording" at bounding box center [600, 217] width 322 height 18
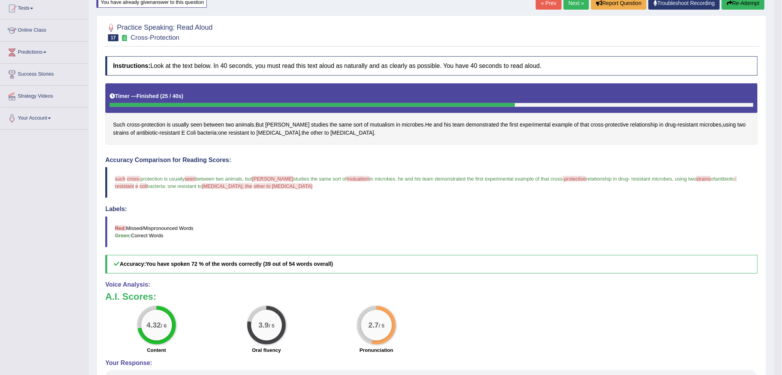
scroll to position [81, 0]
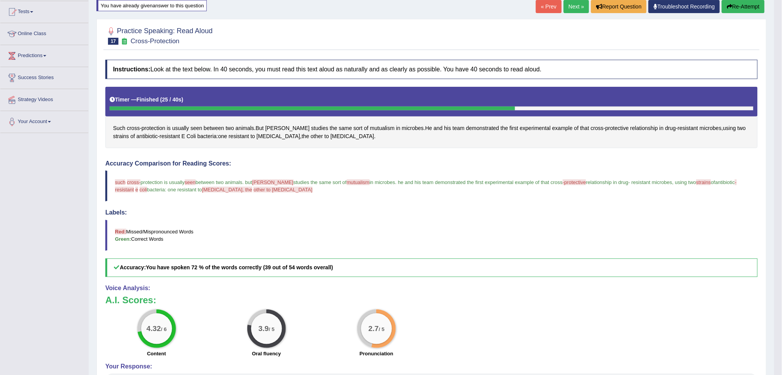
click at [571, 5] on link "Next »" at bounding box center [576, 6] width 25 height 13
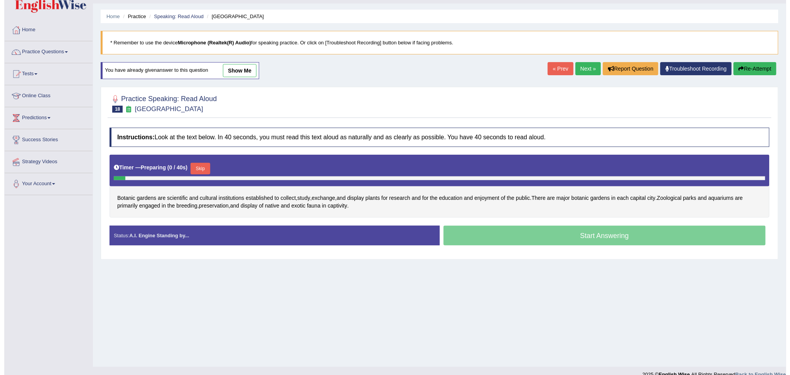
scroll to position [29, 0]
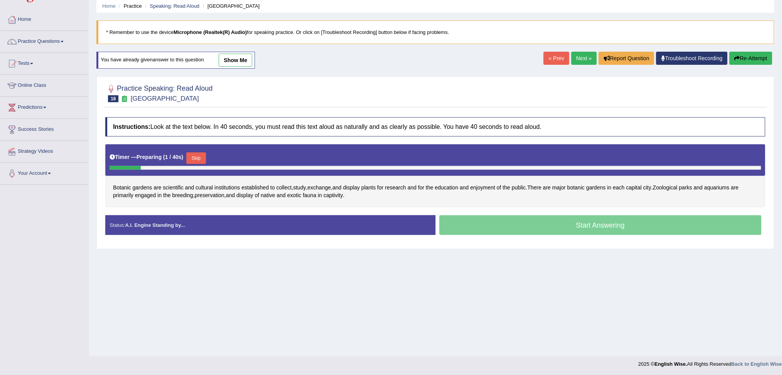
click at [199, 155] on button "Skip" at bounding box center [195, 158] width 19 height 12
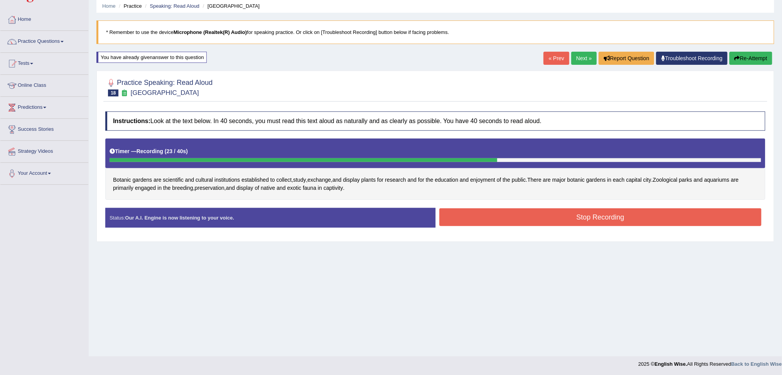
click at [568, 221] on button "Stop Recording" at bounding box center [600, 217] width 322 height 18
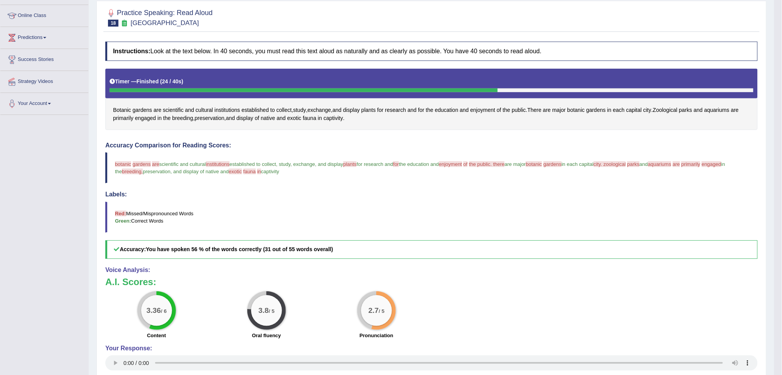
scroll to position [81, 0]
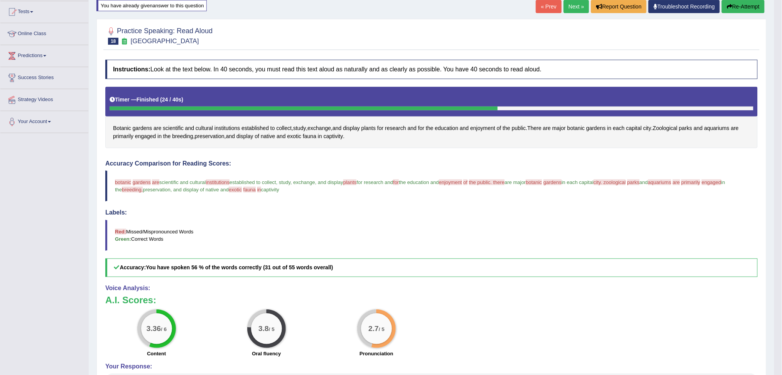
click at [745, 7] on button "Re-Attempt" at bounding box center [743, 6] width 43 height 13
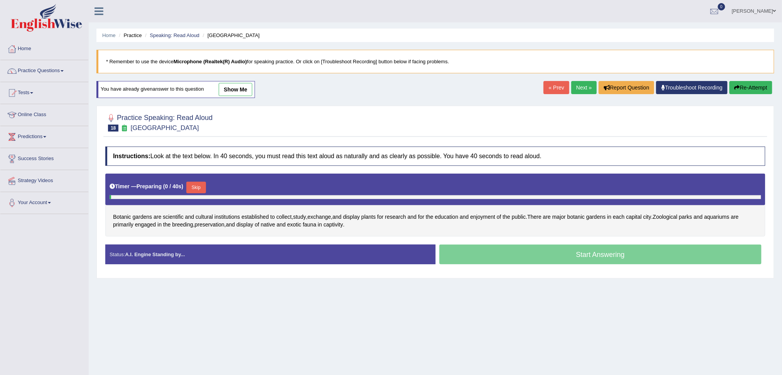
scroll to position [29, 0]
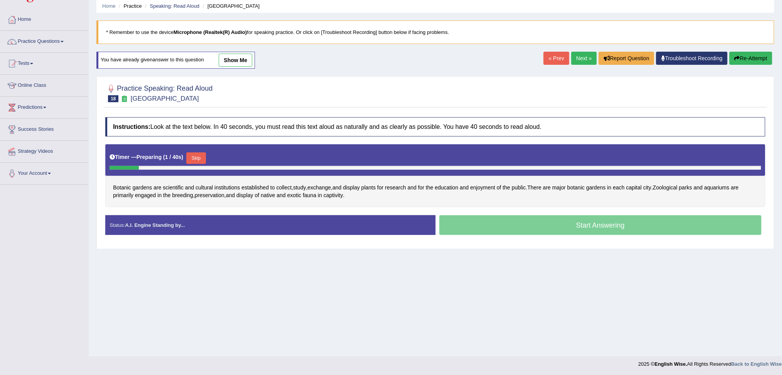
click at [200, 151] on div "Timer — Preparing ( 1 / 40s ) Skip" at bounding box center [436, 157] width 652 height 15
drag, startPoint x: 201, startPoint y: 155, endPoint x: 239, endPoint y: 209, distance: 66.1
click at [201, 157] on button "Skip" at bounding box center [195, 158] width 19 height 12
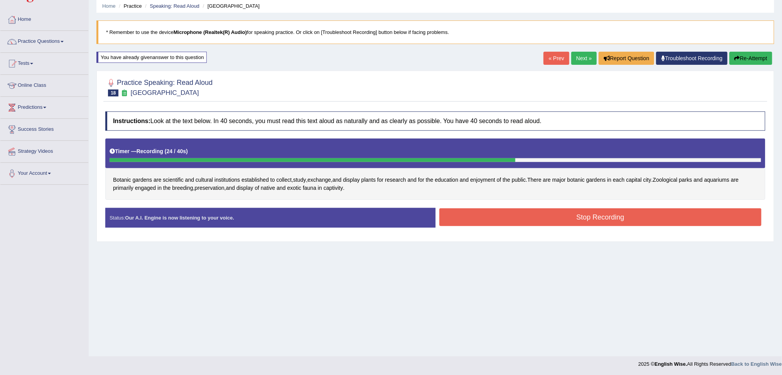
click at [649, 219] on button "Stop Recording" at bounding box center [600, 217] width 322 height 18
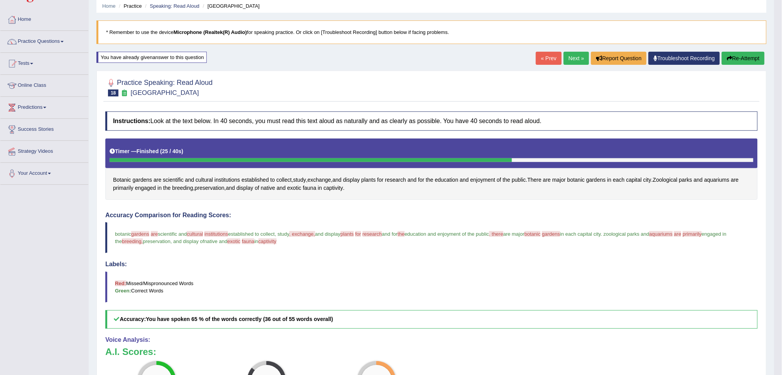
drag, startPoint x: 736, startPoint y: 56, endPoint x: 727, endPoint y: 62, distance: 10.5
click at [736, 57] on button "Re-Attempt" at bounding box center [743, 58] width 43 height 13
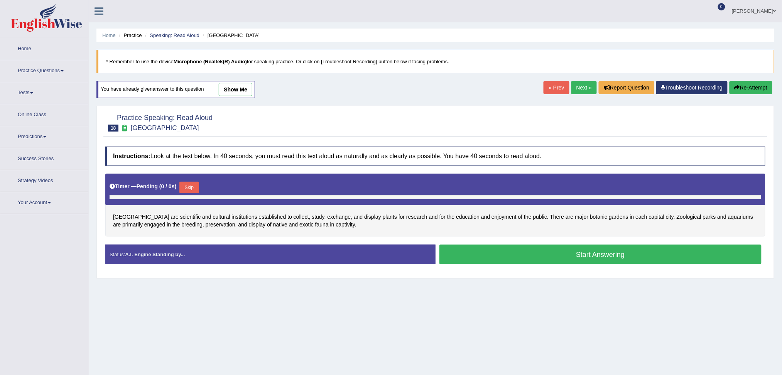
scroll to position [29, 0]
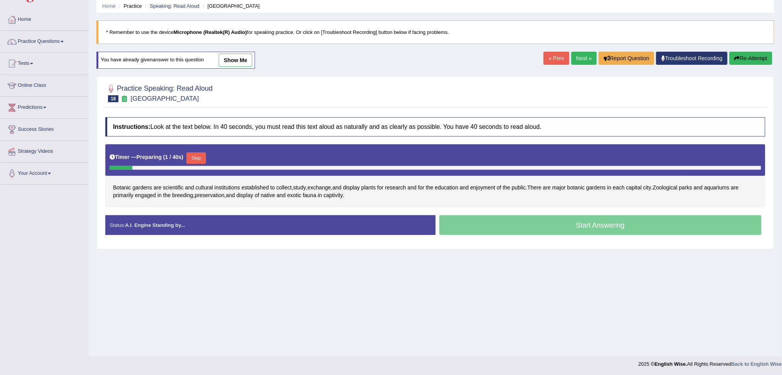
click at [204, 155] on button "Skip" at bounding box center [195, 158] width 19 height 12
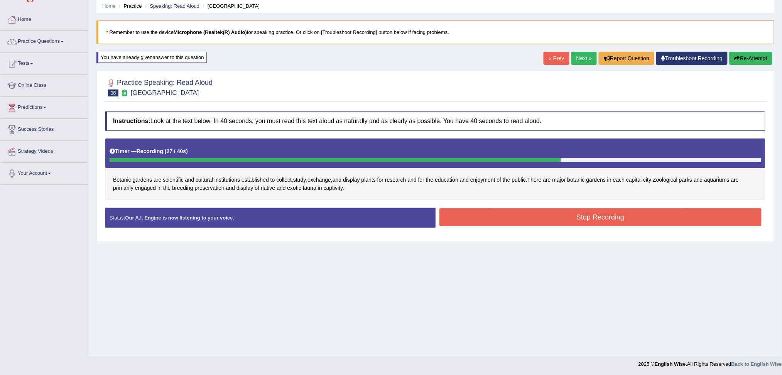
click at [576, 211] on button "Stop Recording" at bounding box center [600, 217] width 322 height 18
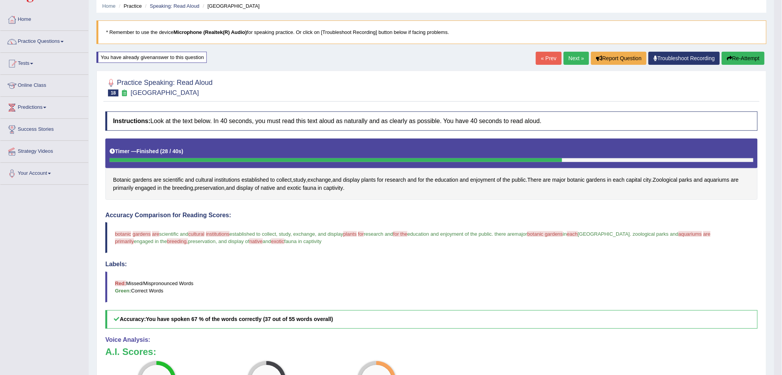
click at [748, 59] on button "Re-Attempt" at bounding box center [743, 58] width 43 height 13
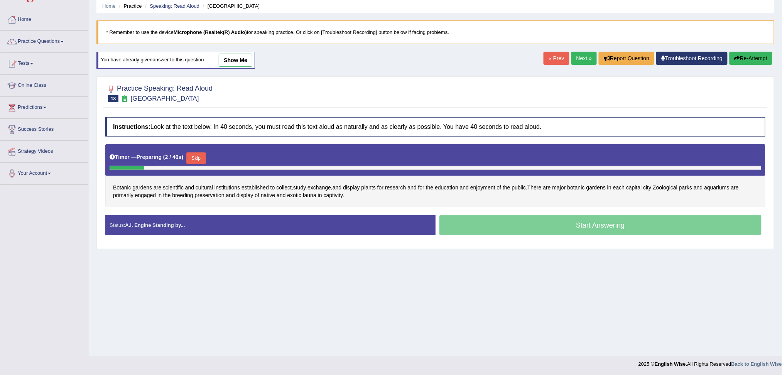
click at [194, 157] on button "Skip" at bounding box center [195, 158] width 19 height 12
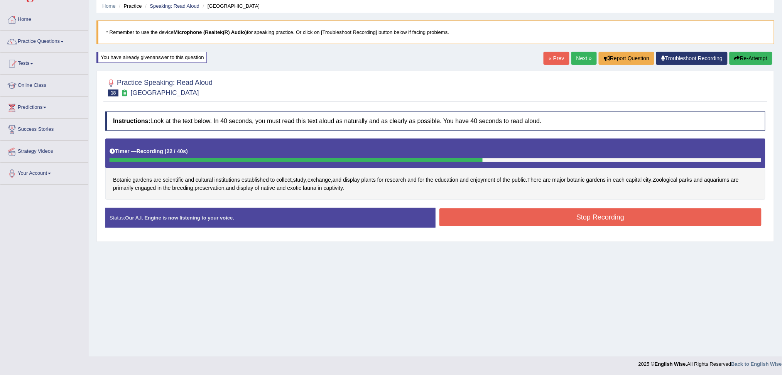
click at [541, 211] on button "Stop Recording" at bounding box center [600, 217] width 322 height 18
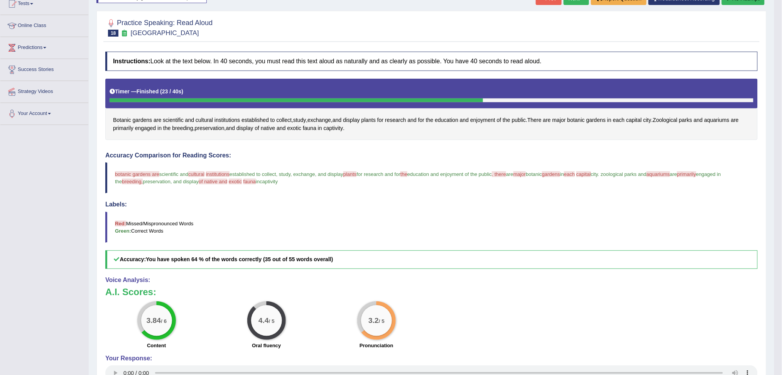
scroll to position [81, 0]
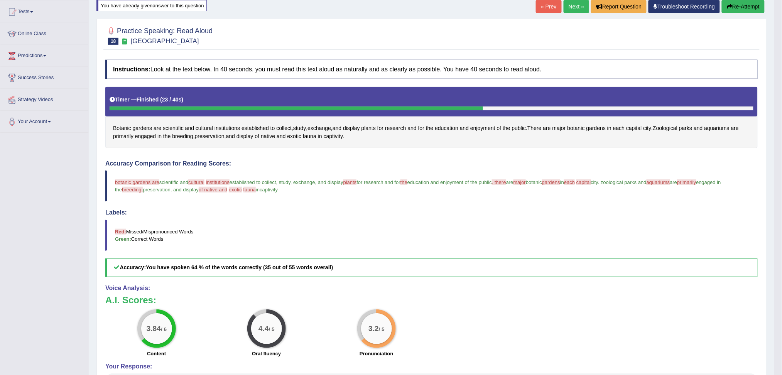
click at [575, 7] on link "Next »" at bounding box center [576, 6] width 25 height 13
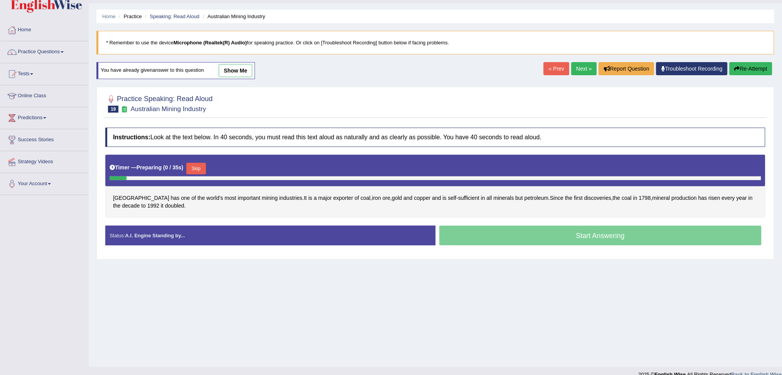
scroll to position [29, 0]
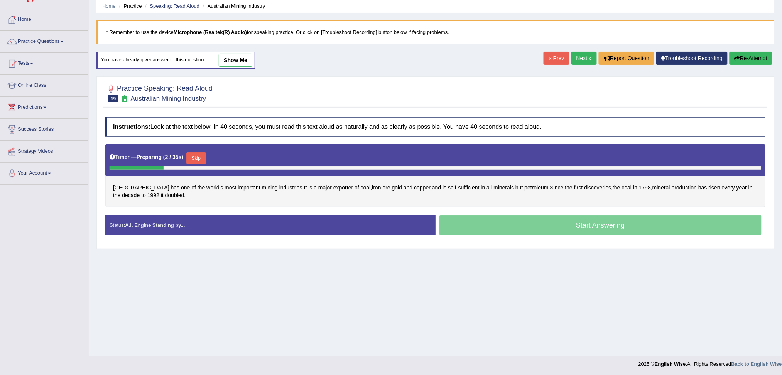
click at [196, 157] on button "Skip" at bounding box center [195, 158] width 19 height 12
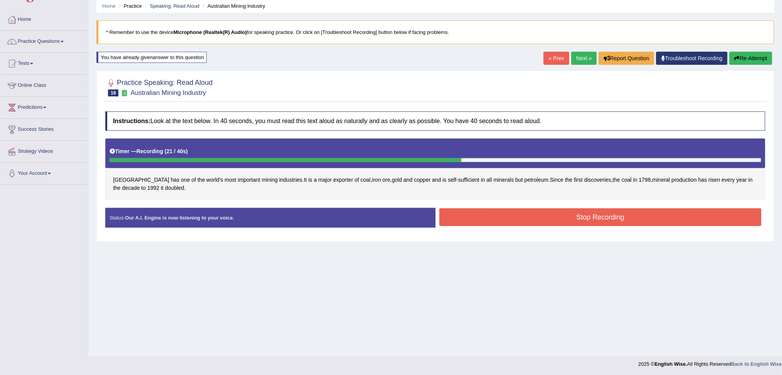
click at [596, 219] on button "Stop Recording" at bounding box center [600, 217] width 322 height 18
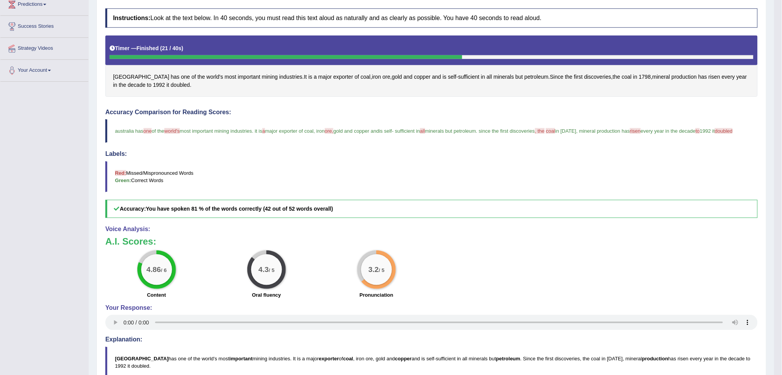
scroll to position [81, 0]
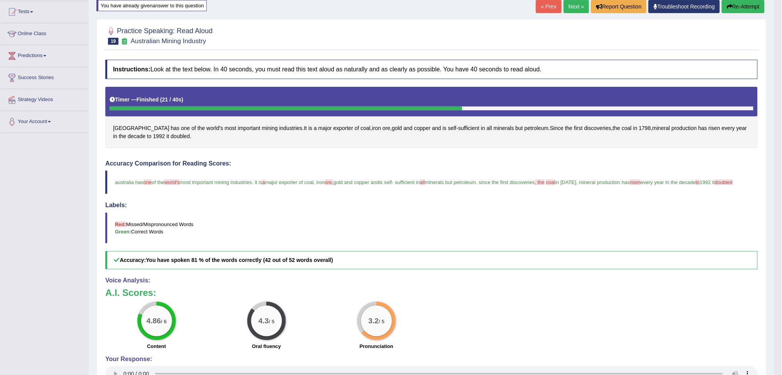
click at [741, 5] on button "Re-Attempt" at bounding box center [743, 6] width 43 height 13
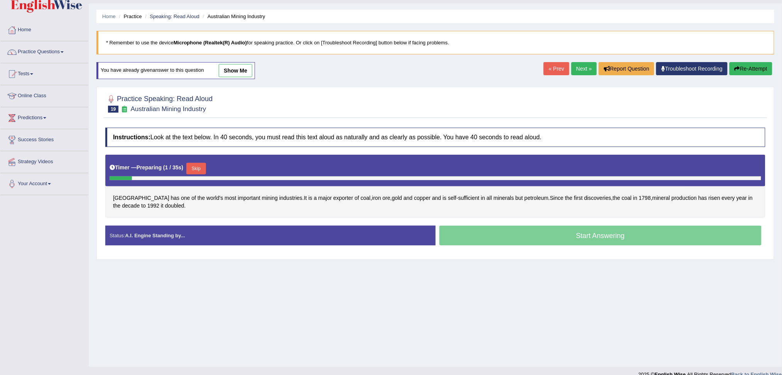
scroll to position [29, 0]
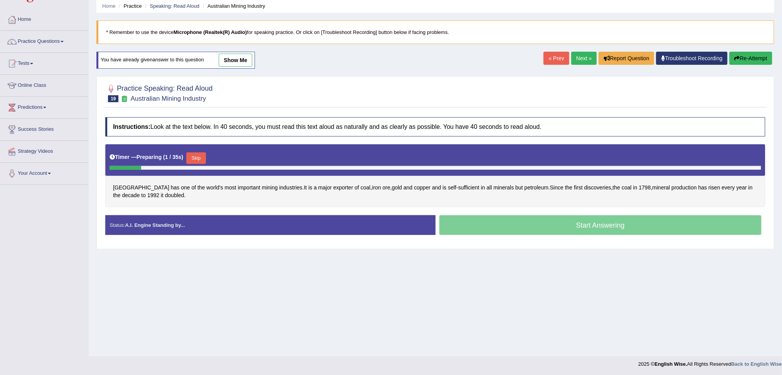
click at [193, 156] on button "Skip" at bounding box center [195, 158] width 19 height 12
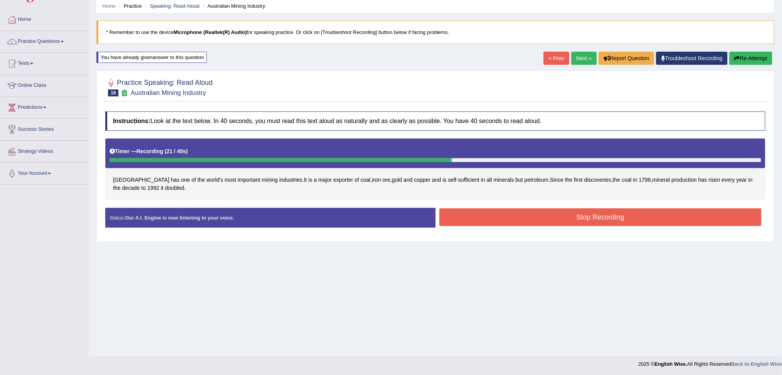
drag, startPoint x: 560, startPoint y: 219, endPoint x: 555, endPoint y: 225, distance: 8.0
click at [560, 219] on button "Stop Recording" at bounding box center [600, 217] width 322 height 18
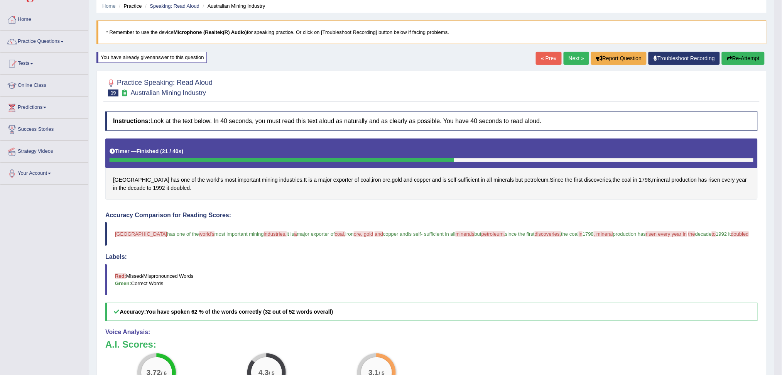
click at [571, 58] on link "Next »" at bounding box center [576, 58] width 25 height 13
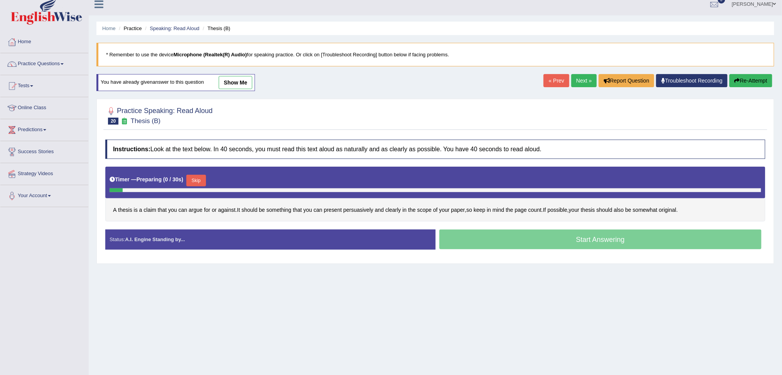
scroll to position [29, 0]
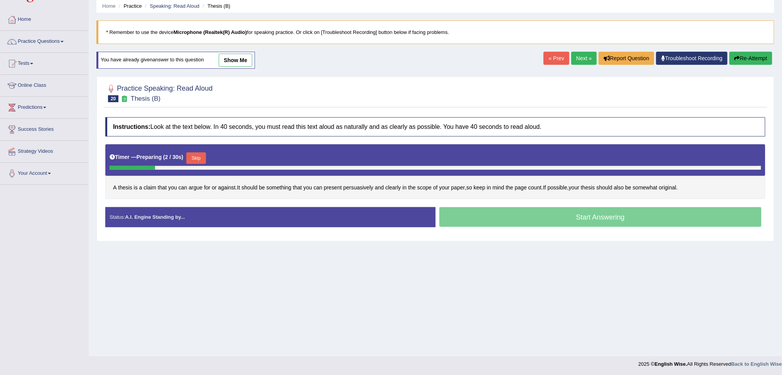
click at [201, 155] on button "Skip" at bounding box center [195, 158] width 19 height 12
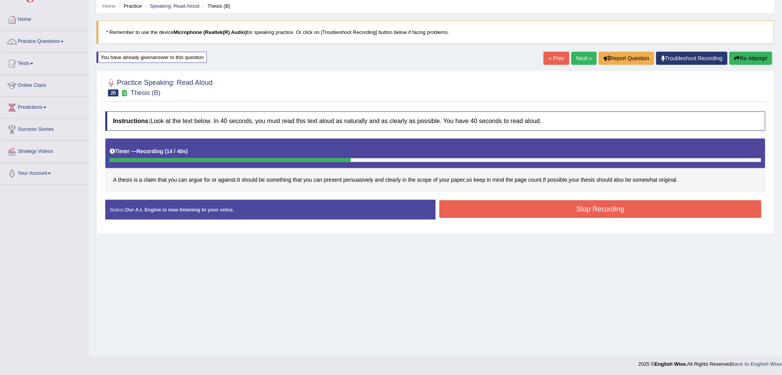
click at [548, 203] on button "Stop Recording" at bounding box center [600, 209] width 322 height 18
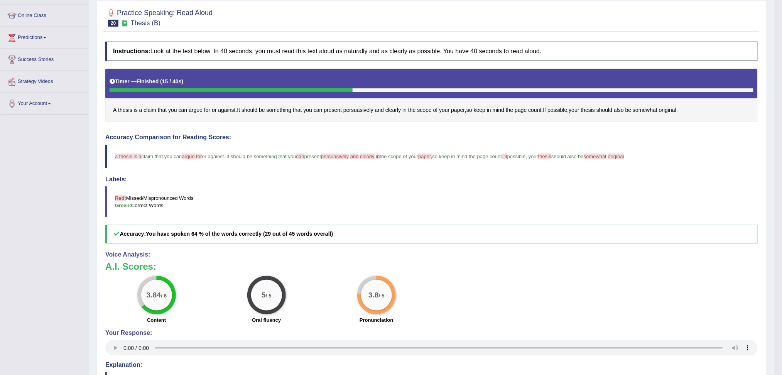
scroll to position [81, 0]
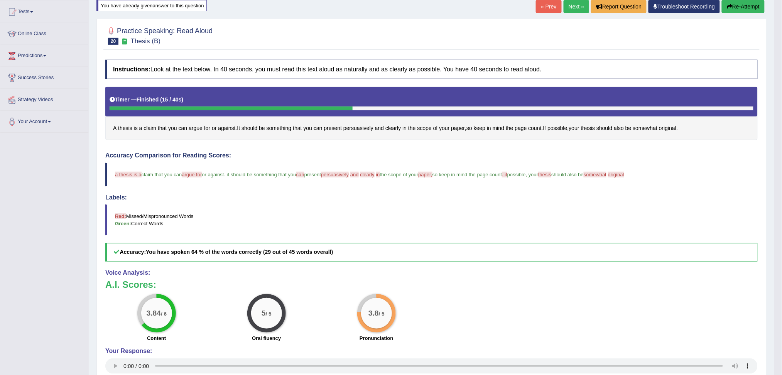
click at [571, 5] on link "Next »" at bounding box center [576, 6] width 25 height 13
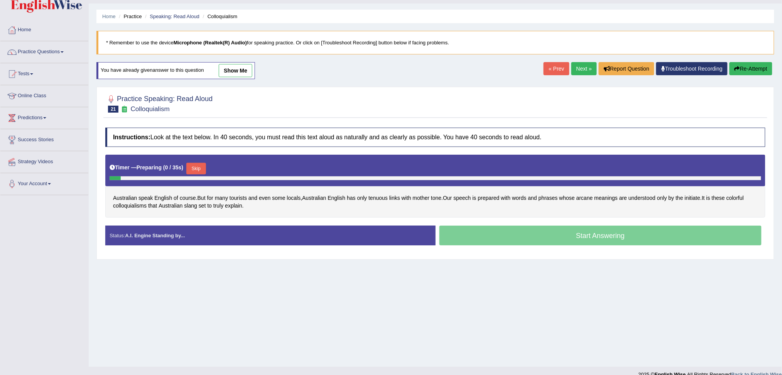
scroll to position [29, 0]
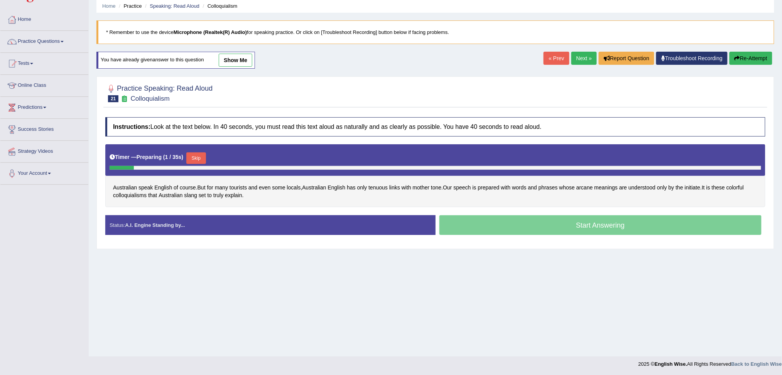
click at [200, 155] on button "Skip" at bounding box center [195, 158] width 19 height 12
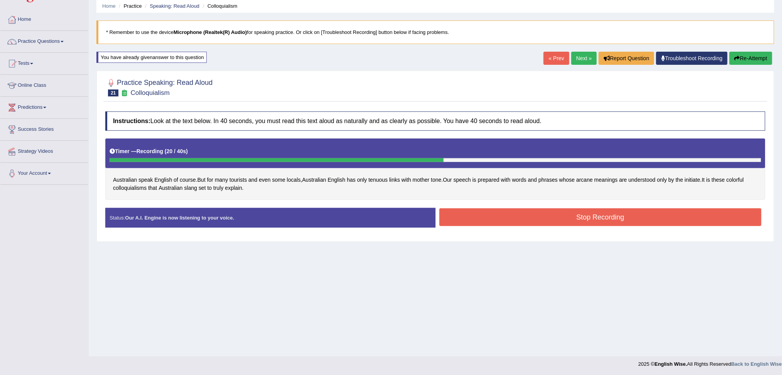
click at [542, 220] on button "Stop Recording" at bounding box center [600, 217] width 322 height 18
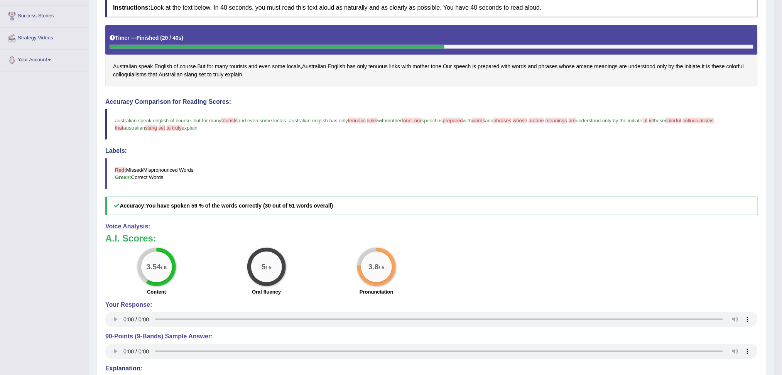
scroll to position [81, 0]
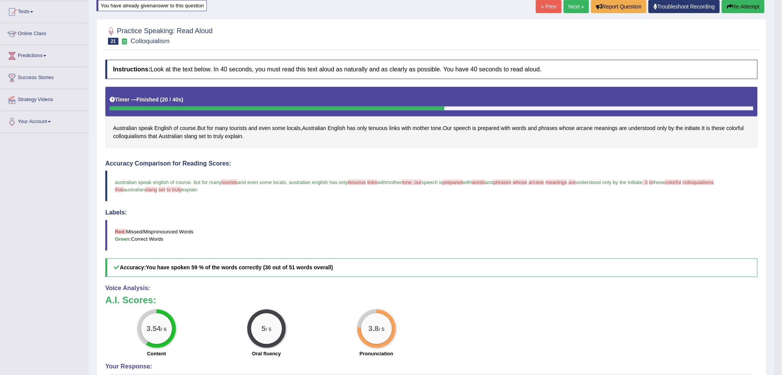
click at [576, 3] on link "Next »" at bounding box center [576, 6] width 25 height 13
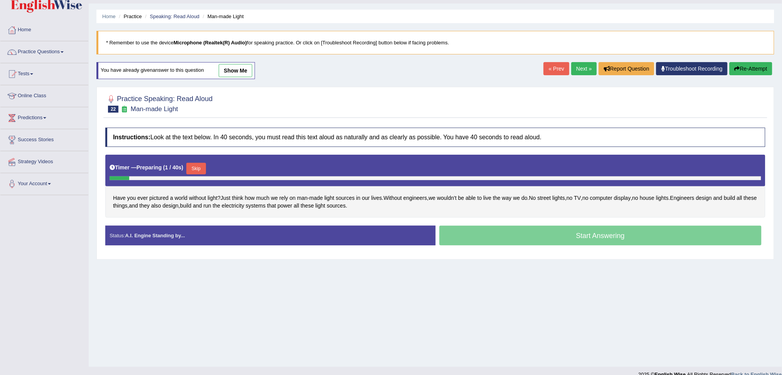
scroll to position [29, 0]
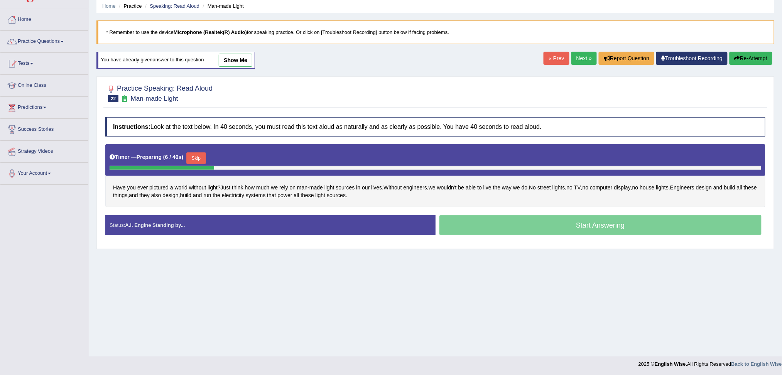
drag, startPoint x: 200, startPoint y: 155, endPoint x: 262, endPoint y: 190, distance: 71.1
click at [200, 155] on button "Skip" at bounding box center [195, 158] width 19 height 12
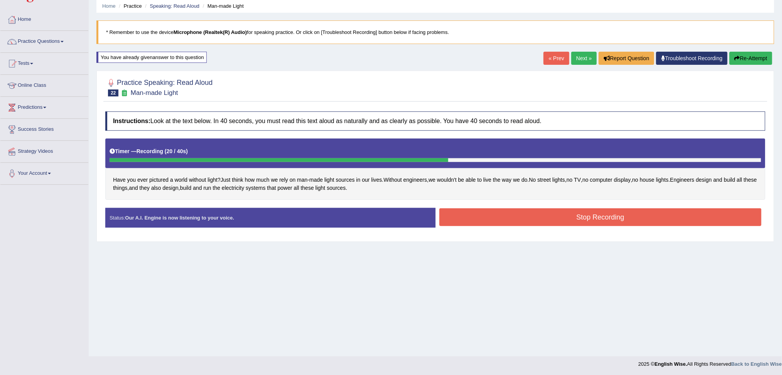
click at [599, 222] on button "Stop Recording" at bounding box center [600, 217] width 322 height 18
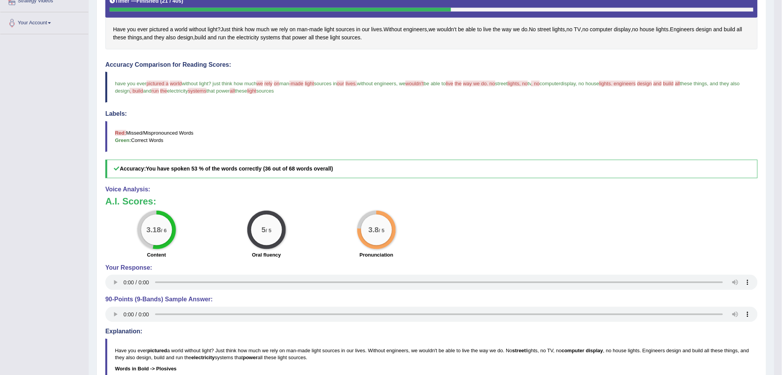
scroll to position [184, 0]
